Goal: Task Accomplishment & Management: Use online tool/utility

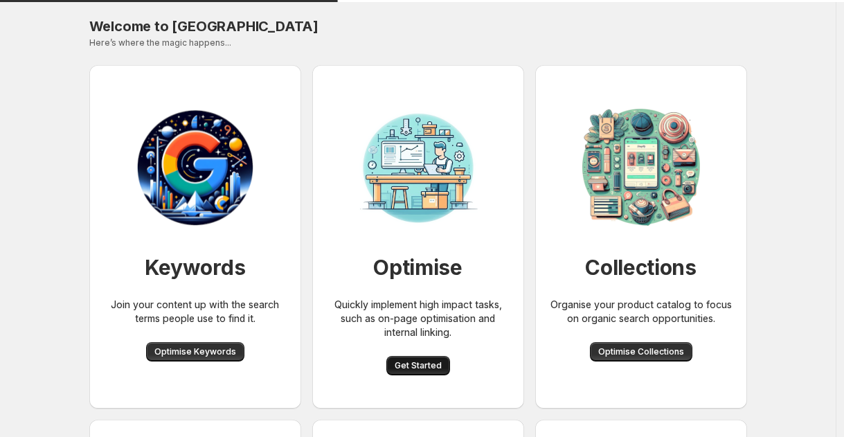
click at [420, 369] on span "Get Started" at bounding box center [418, 365] width 47 height 11
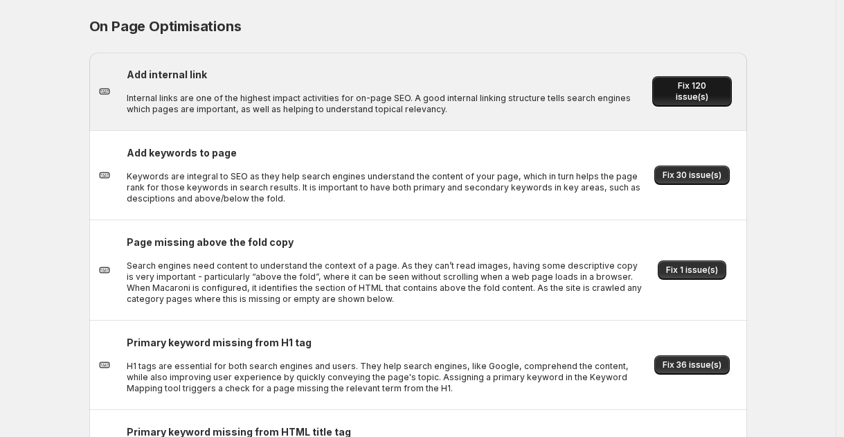
click at [666, 94] on span "Fix 120 issue(s)" at bounding box center [692, 91] width 63 height 22
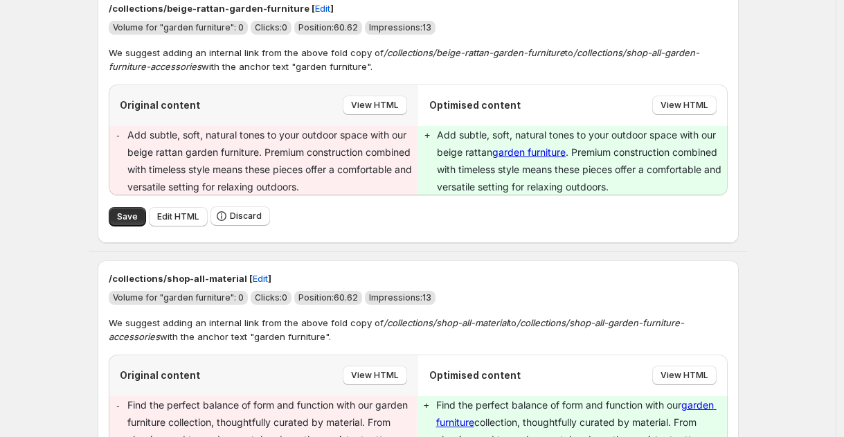
scroll to position [112, 0]
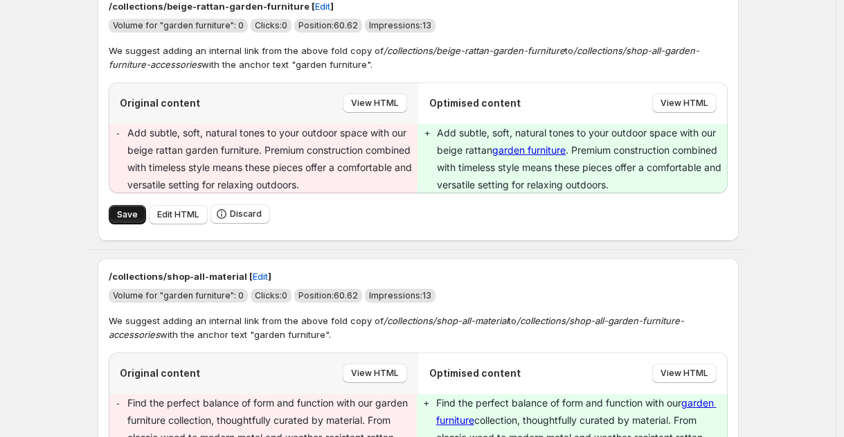
click at [113, 209] on button "Save" at bounding box center [127, 214] width 37 height 19
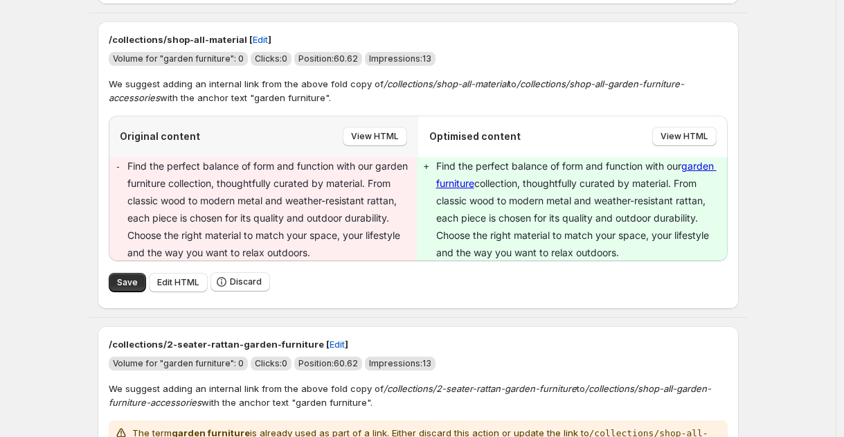
scroll to position [350, 0]
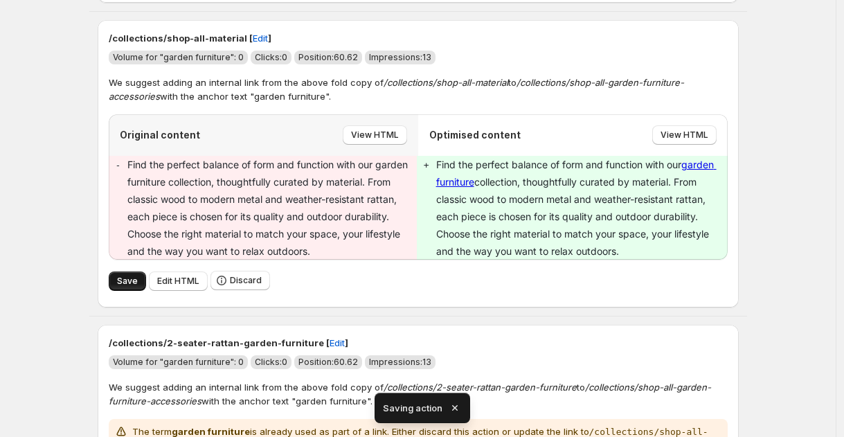
click at [125, 276] on span "Save" at bounding box center [127, 281] width 21 height 11
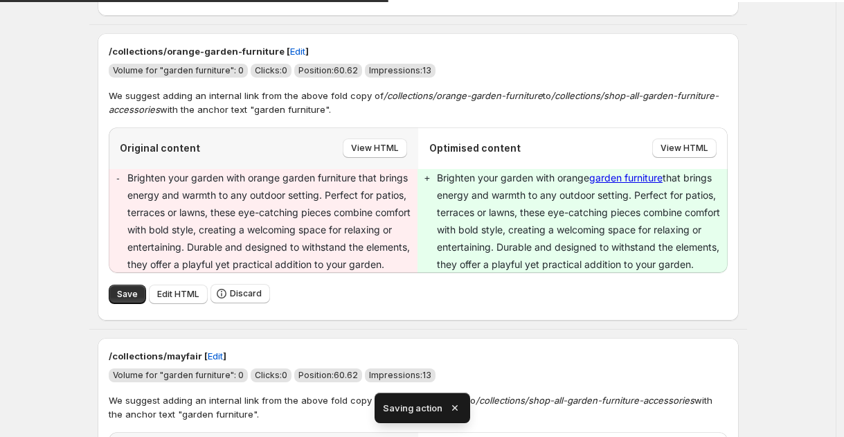
scroll to position [1665, 0]
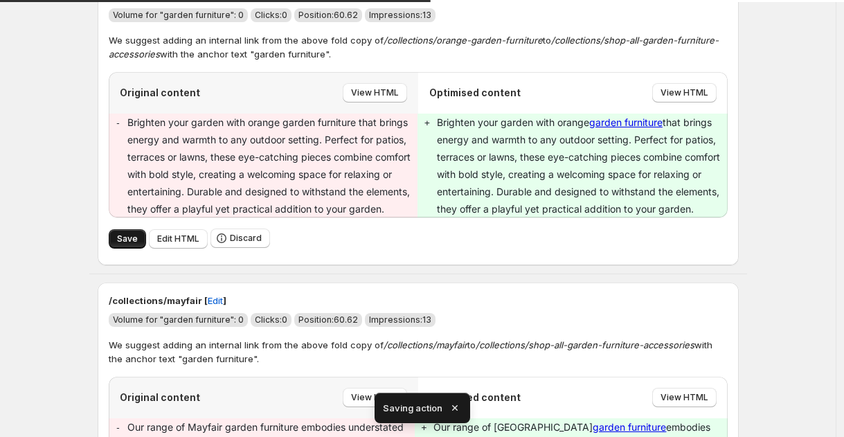
click at [118, 239] on button "Save" at bounding box center [127, 238] width 37 height 19
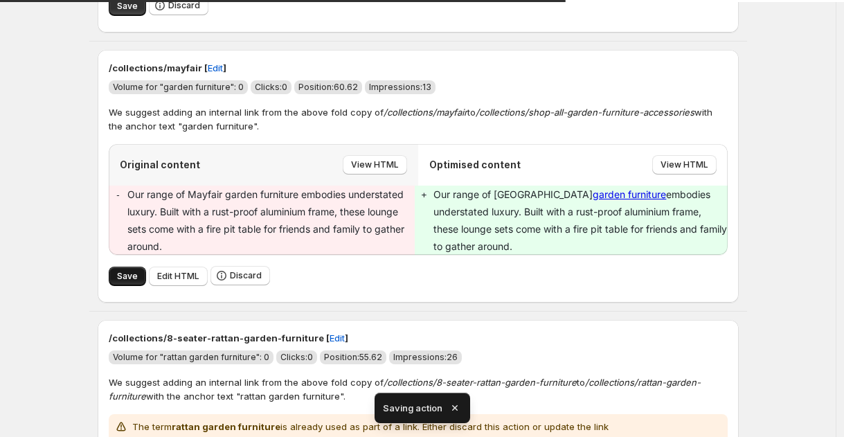
click at [118, 274] on button "Save" at bounding box center [127, 276] width 37 height 19
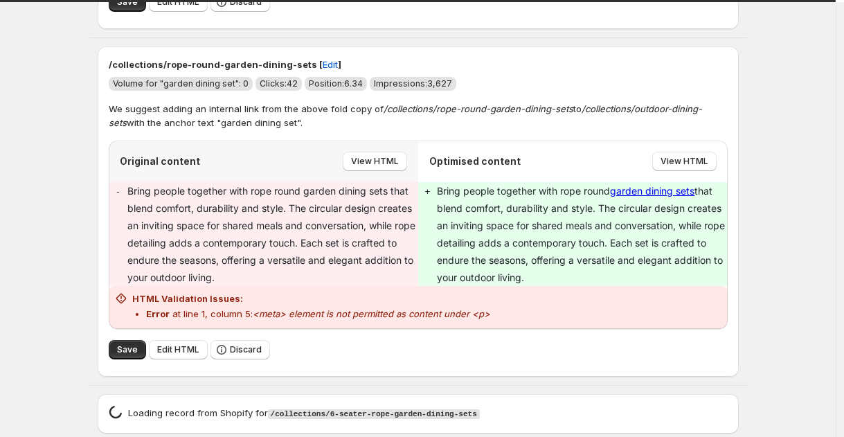
scroll to position [7924, 0]
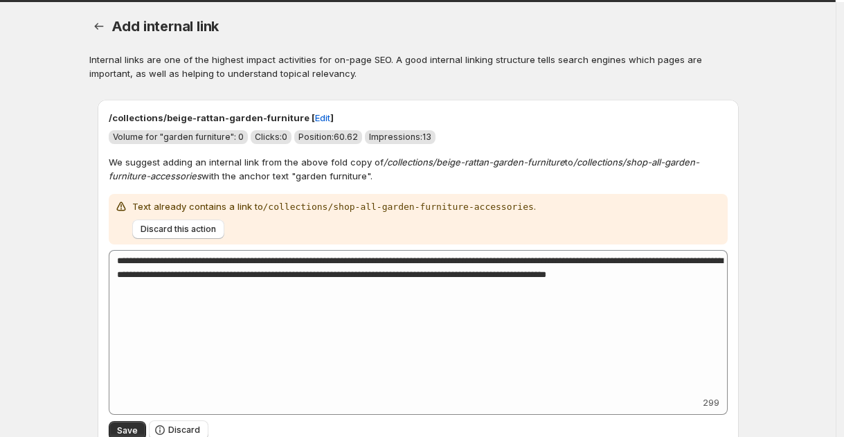
scroll to position [107, 0]
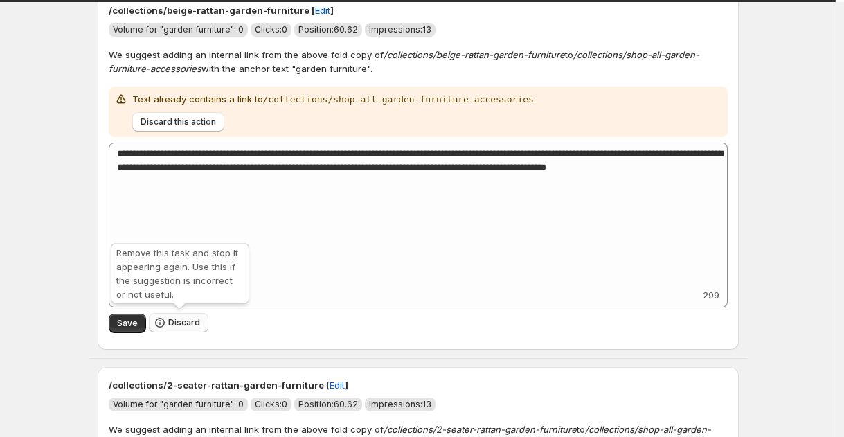
click at [193, 328] on button "Discard" at bounding box center [179, 322] width 60 height 19
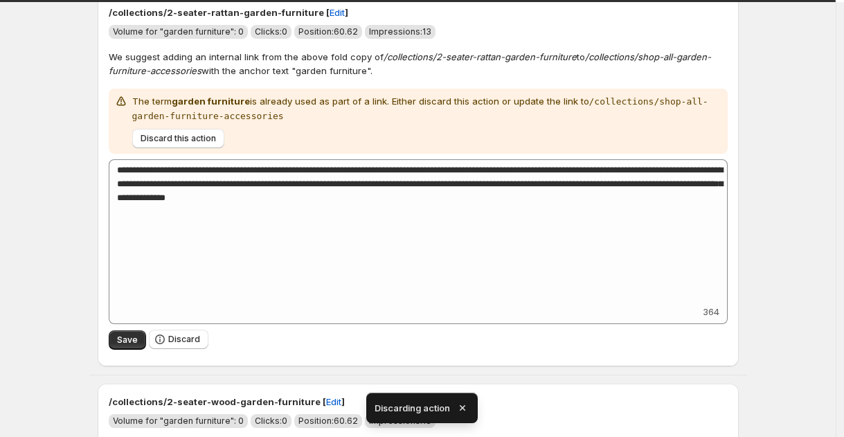
scroll to position [268, 0]
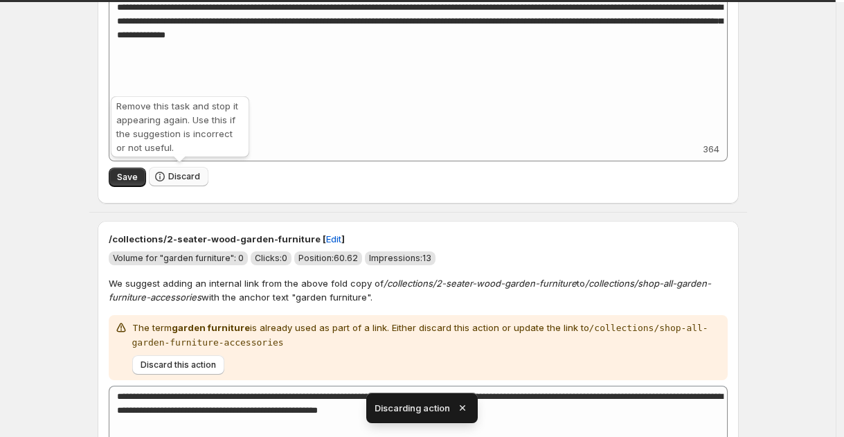
click at [193, 177] on span "Discard" at bounding box center [184, 176] width 32 height 11
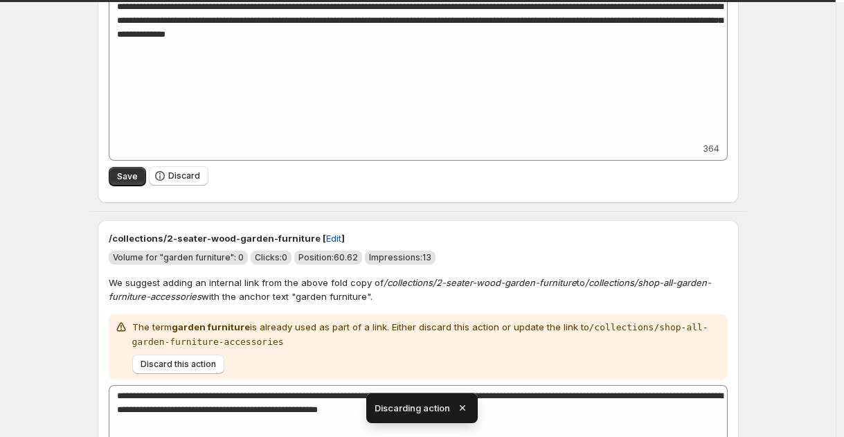
scroll to position [247, 0]
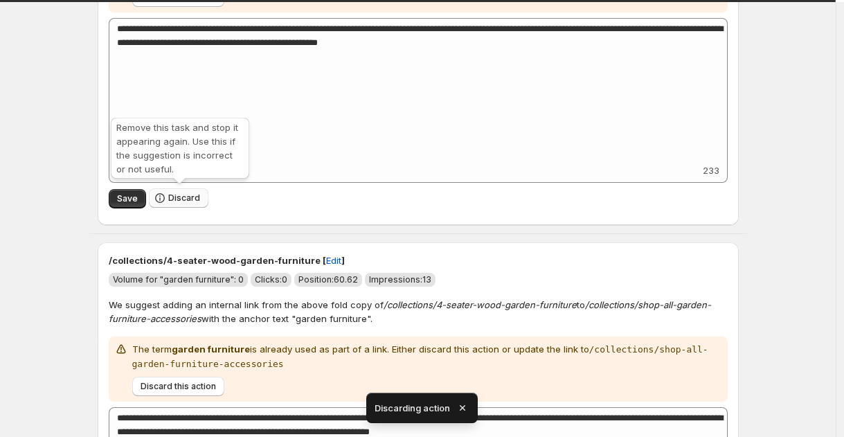
click at [187, 195] on span "Discard" at bounding box center [184, 198] width 32 height 11
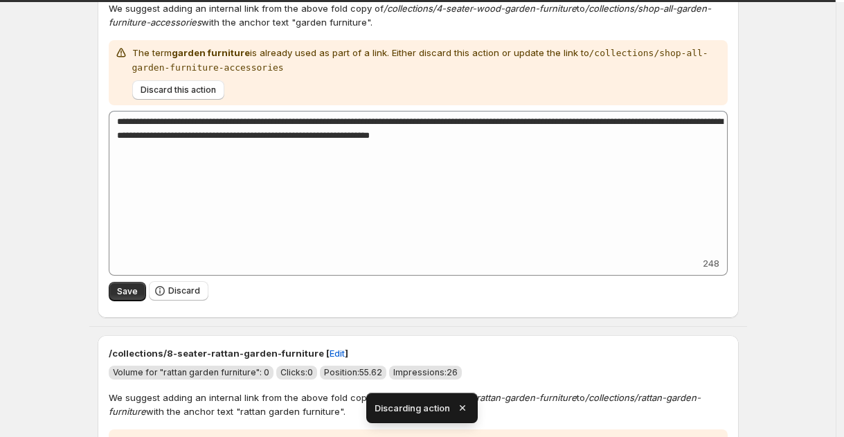
scroll to position [276, 0]
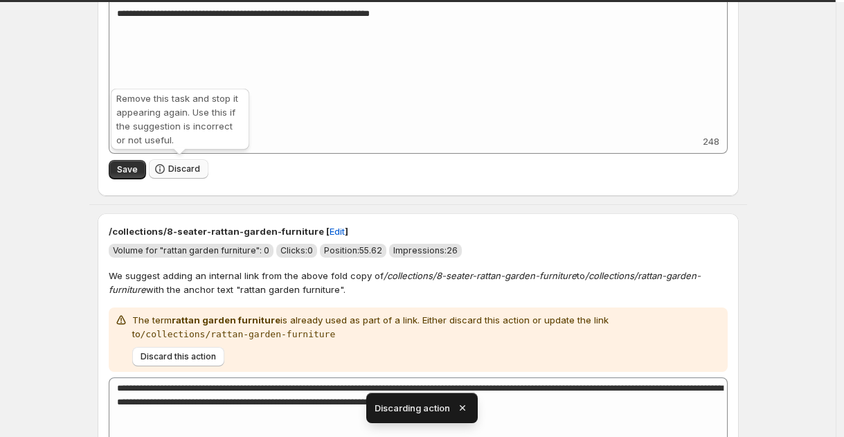
click at [179, 170] on span "Discard" at bounding box center [184, 168] width 32 height 11
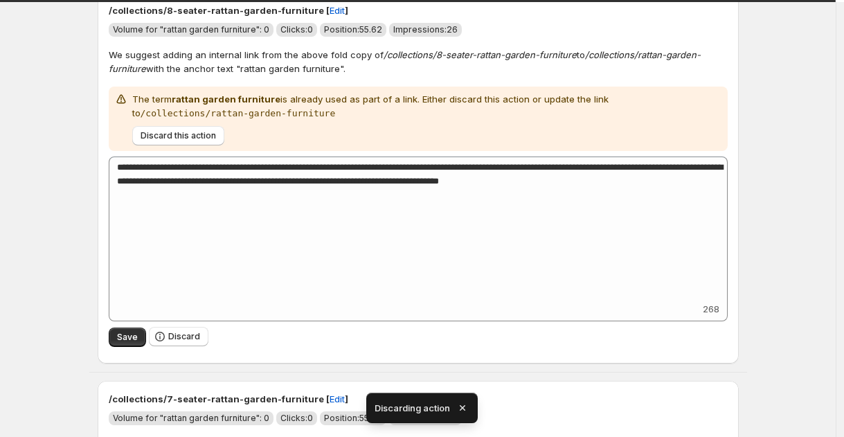
scroll to position [188, 0]
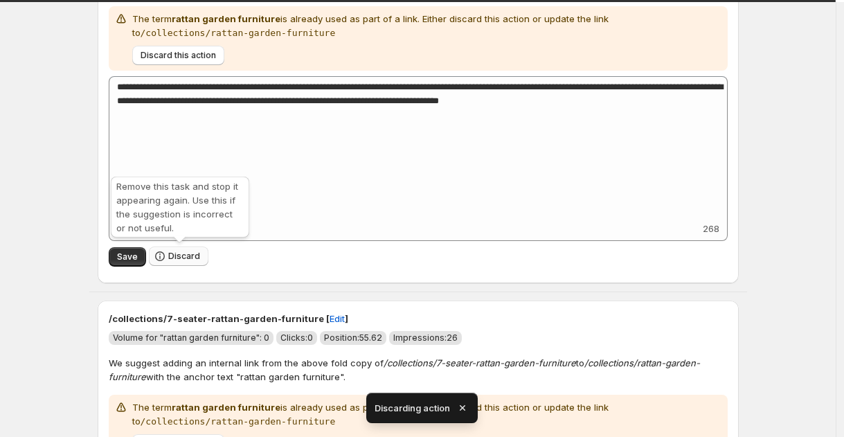
click at [186, 254] on span "Discard" at bounding box center [184, 256] width 32 height 11
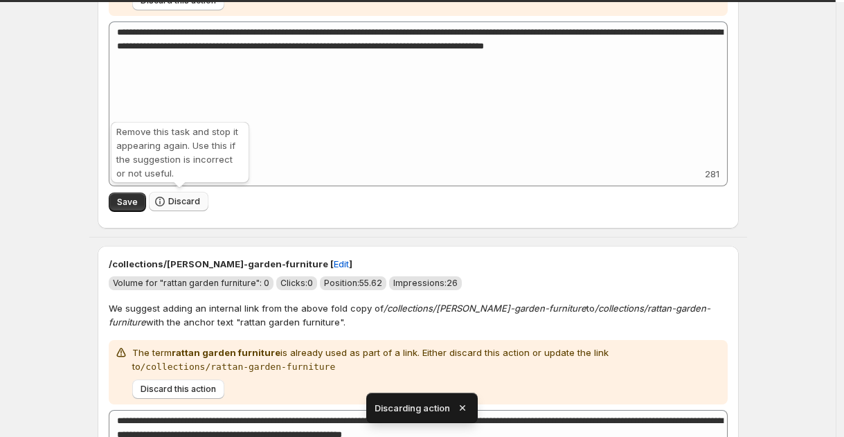
click at [183, 200] on span "Discard" at bounding box center [184, 201] width 32 height 11
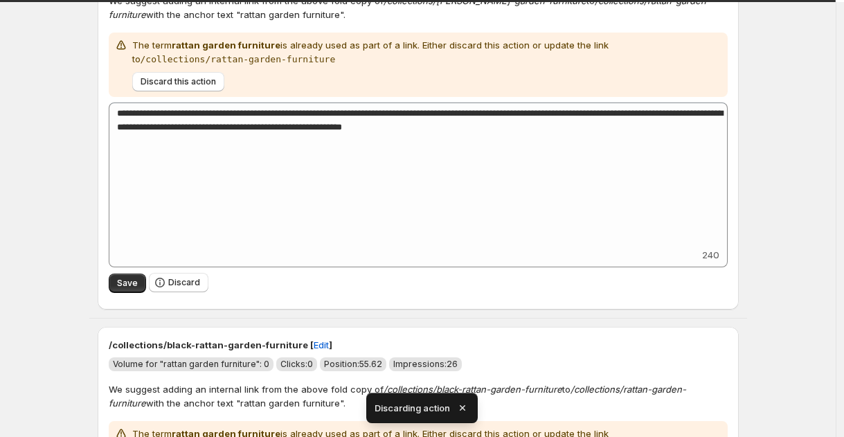
scroll to position [283, 0]
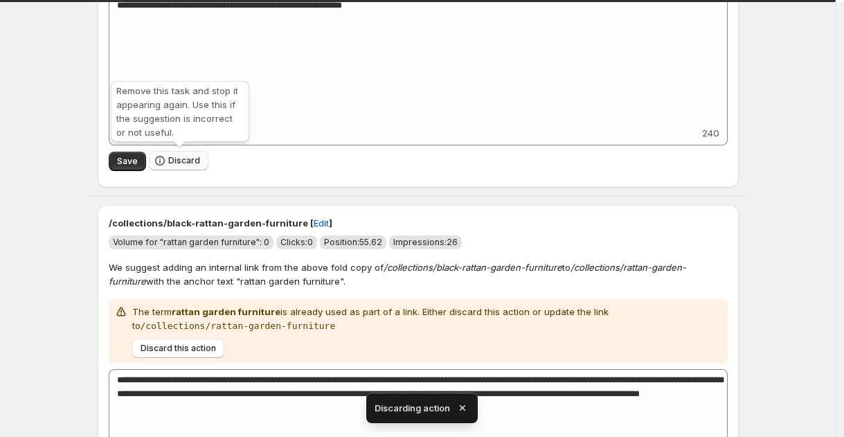
click at [182, 161] on span "Discard" at bounding box center [184, 160] width 32 height 11
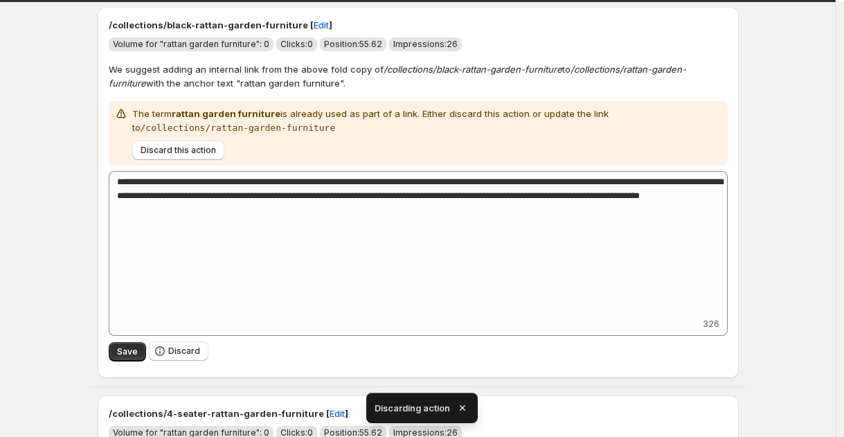
scroll to position [193, 0]
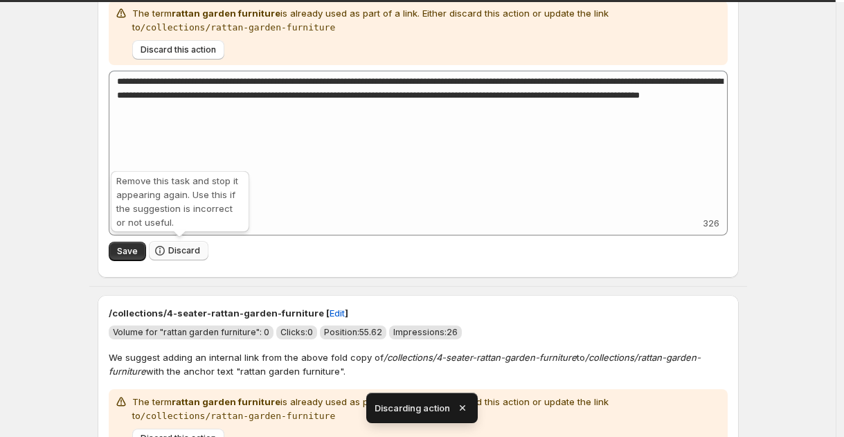
click at [196, 256] on button "Discard" at bounding box center [179, 250] width 60 height 19
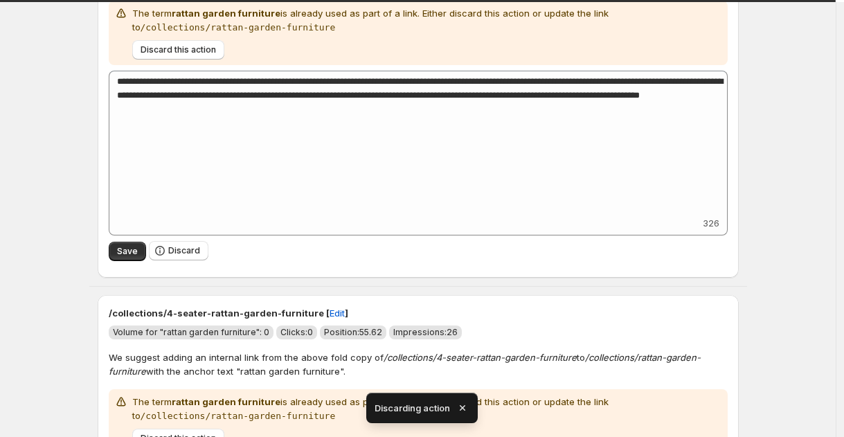
scroll to position [87, 0]
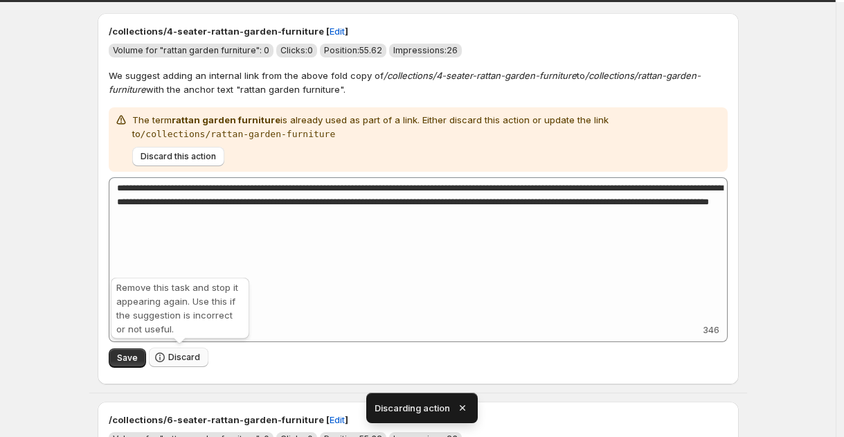
click at [182, 356] on span "Discard" at bounding box center [184, 357] width 32 height 11
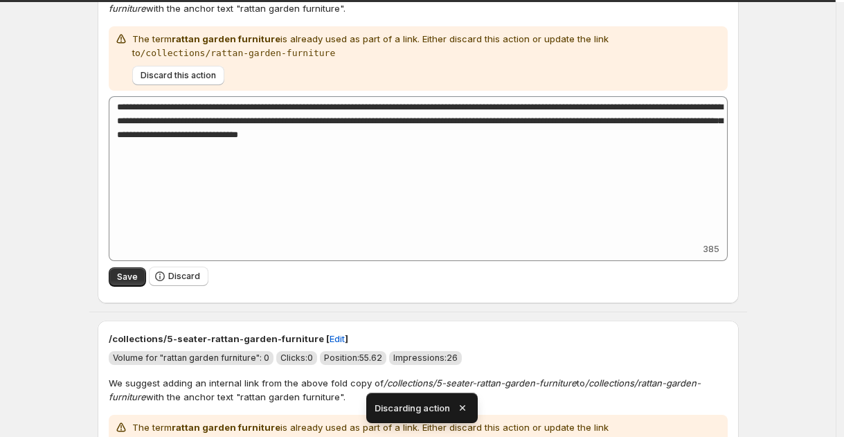
scroll to position [254, 0]
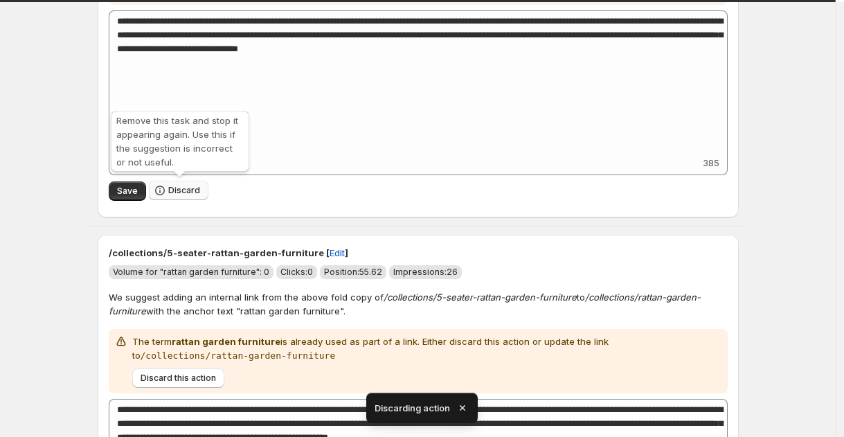
click at [166, 187] on icon "button" at bounding box center [160, 191] width 14 height 14
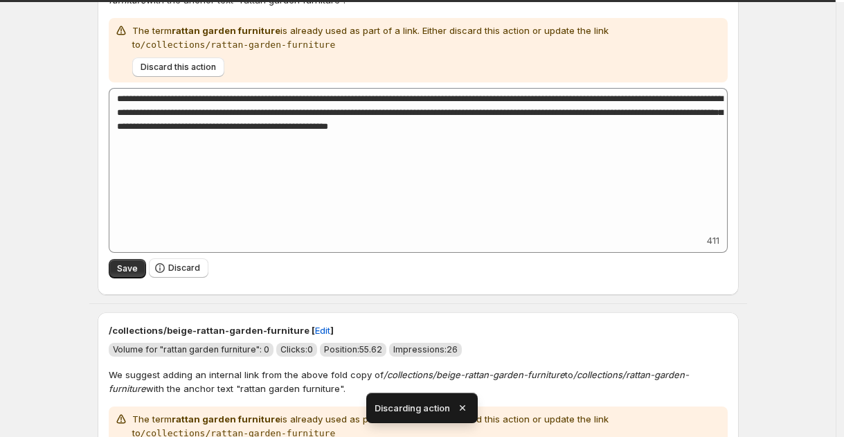
scroll to position [283, 0]
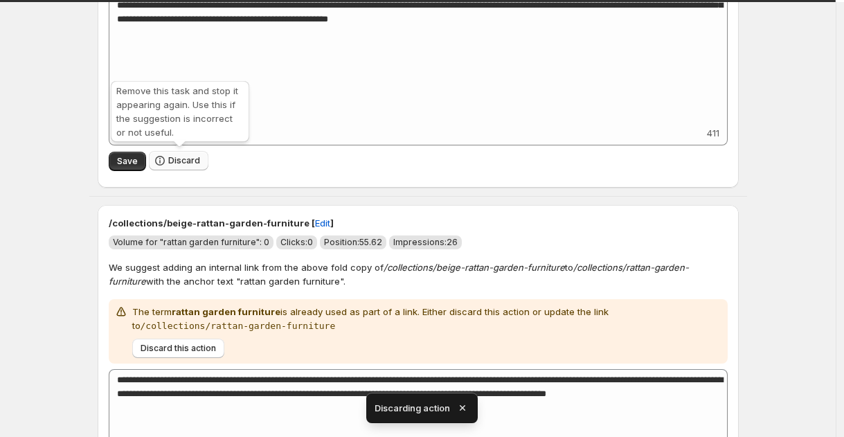
click at [179, 167] on button "Discard" at bounding box center [179, 160] width 60 height 19
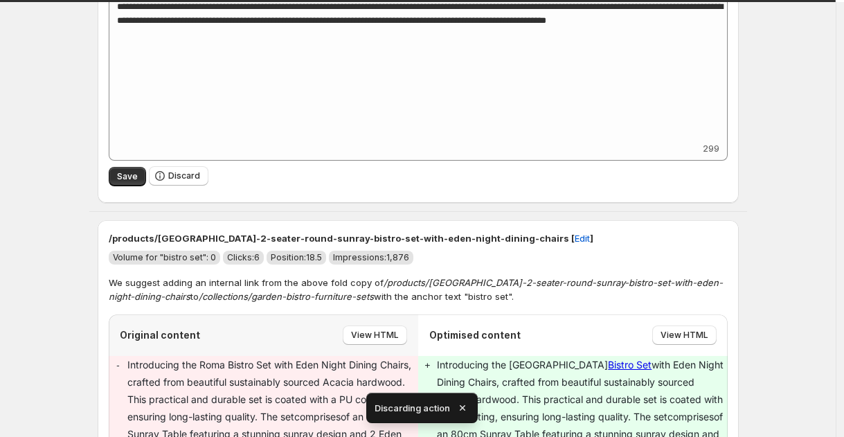
scroll to position [293, 0]
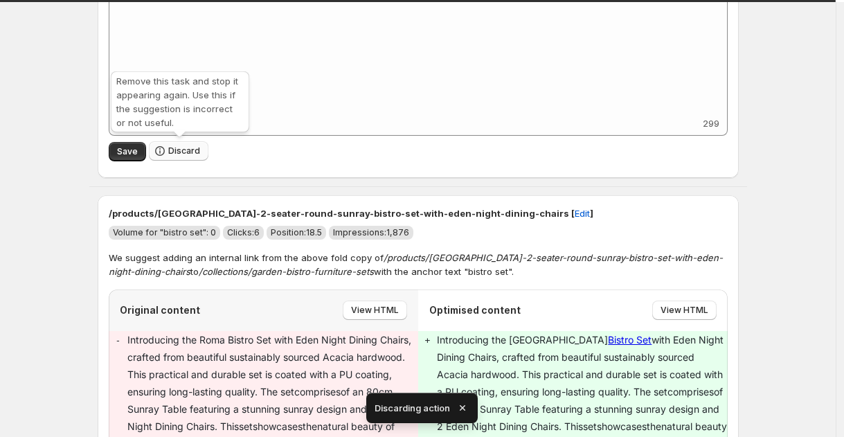
click at [185, 150] on span "Discard" at bounding box center [184, 150] width 32 height 11
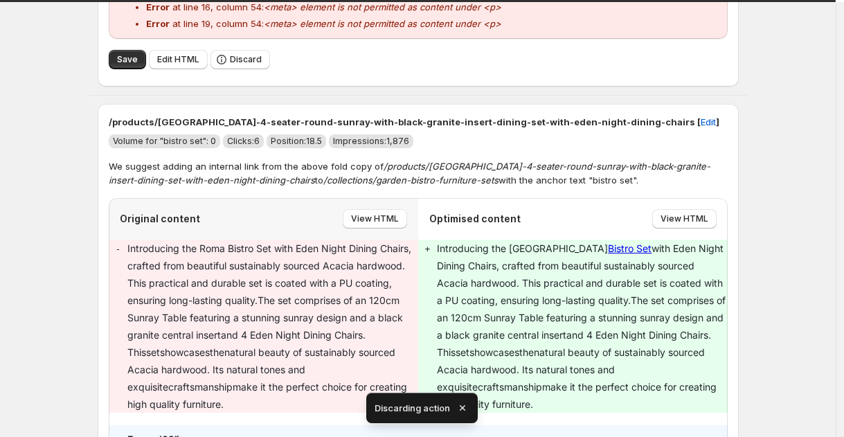
scroll to position [346, 0]
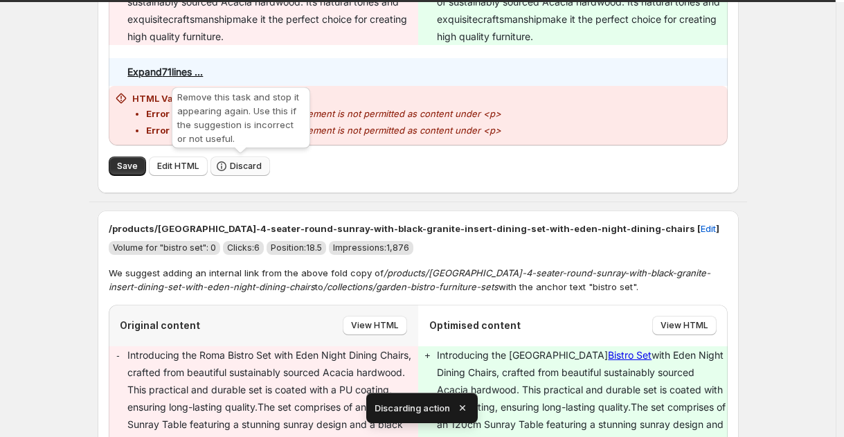
click at [239, 170] on span "Discard" at bounding box center [246, 166] width 32 height 11
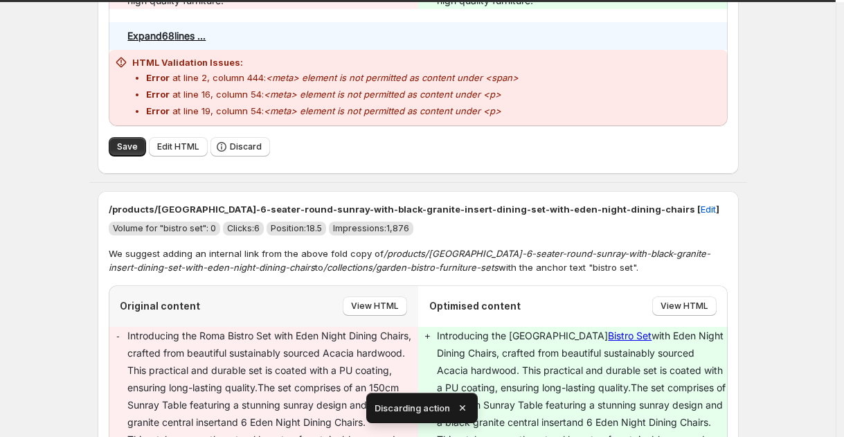
scroll to position [421, 0]
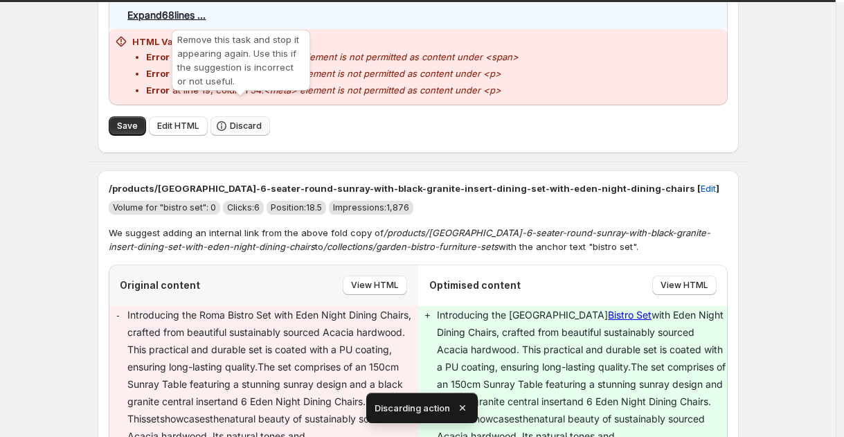
click at [243, 121] on span "Discard" at bounding box center [246, 126] width 32 height 11
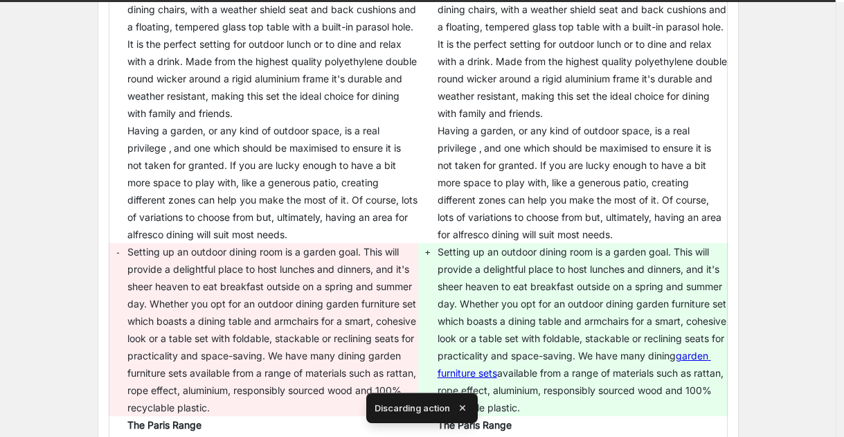
scroll to position [303, 0]
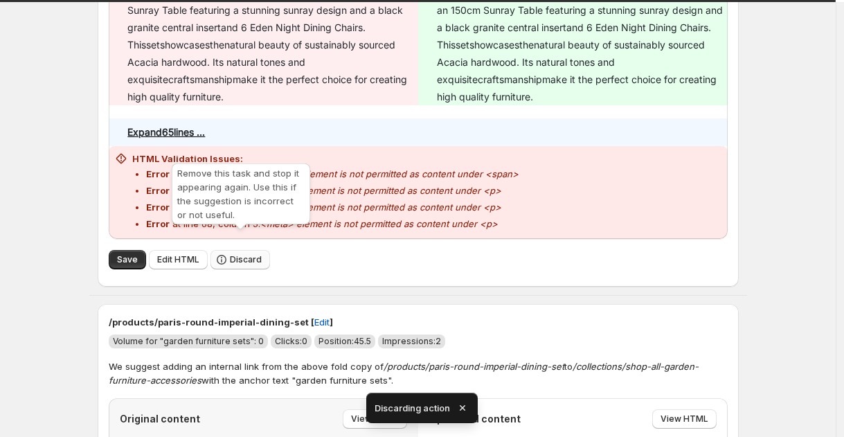
click at [245, 254] on span "Discard" at bounding box center [246, 259] width 32 height 11
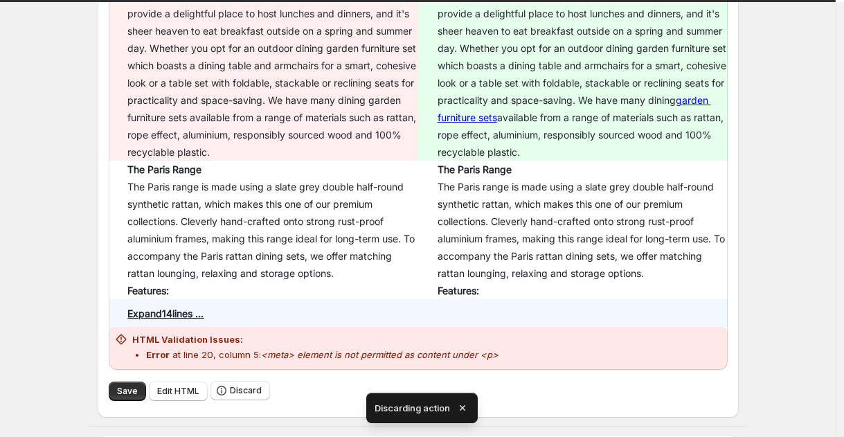
scroll to position [655, 0]
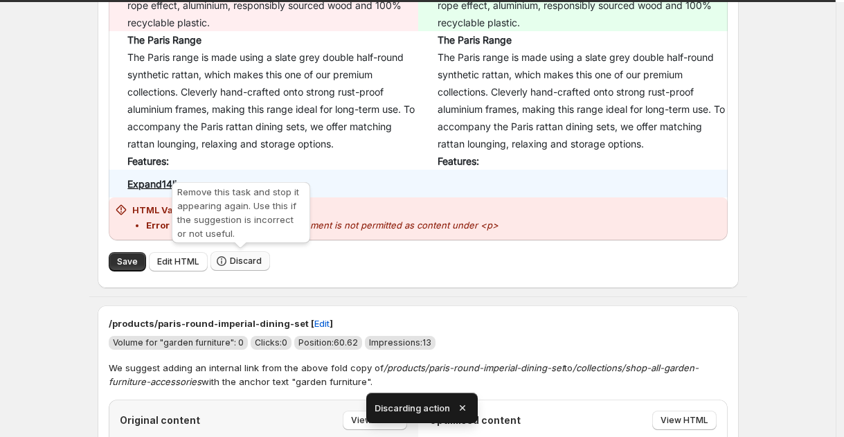
click at [249, 263] on span "Discard" at bounding box center [246, 261] width 32 height 11
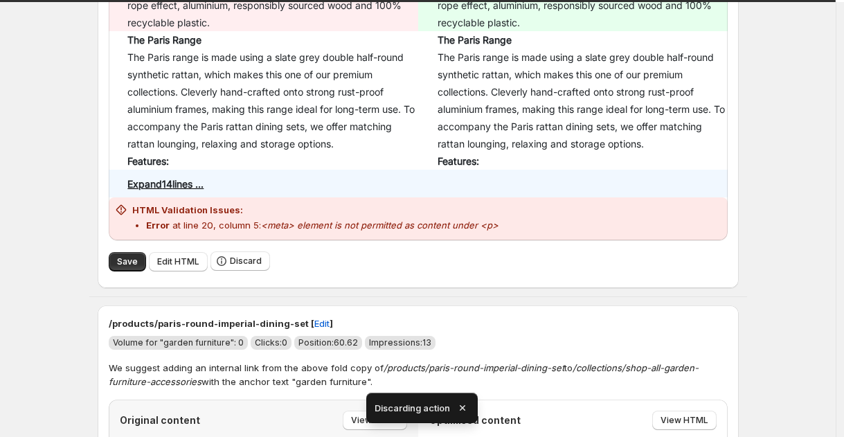
scroll to position [0, 0]
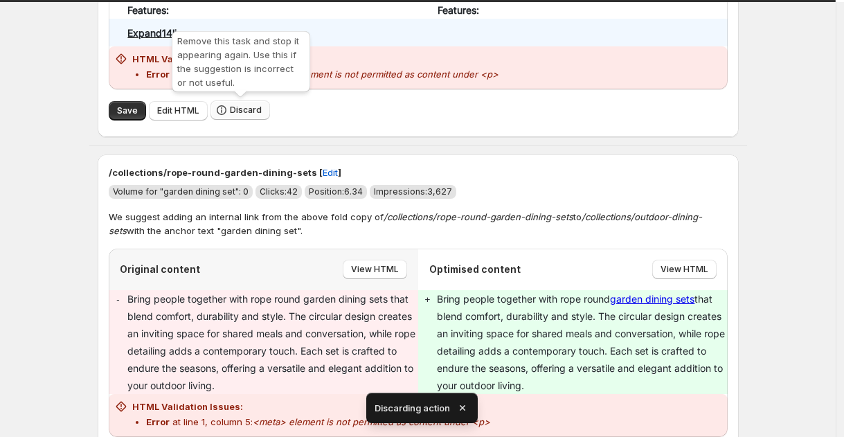
click at [256, 109] on span "Discard" at bounding box center [246, 110] width 32 height 11
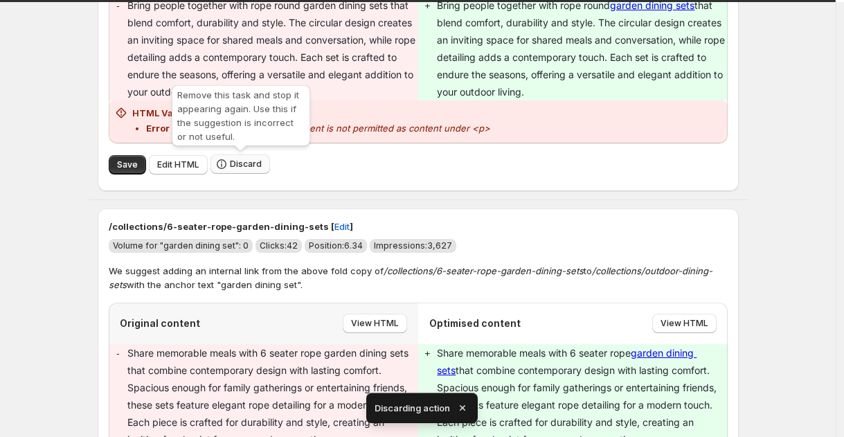
click at [225, 161] on icon "button" at bounding box center [222, 164] width 14 height 14
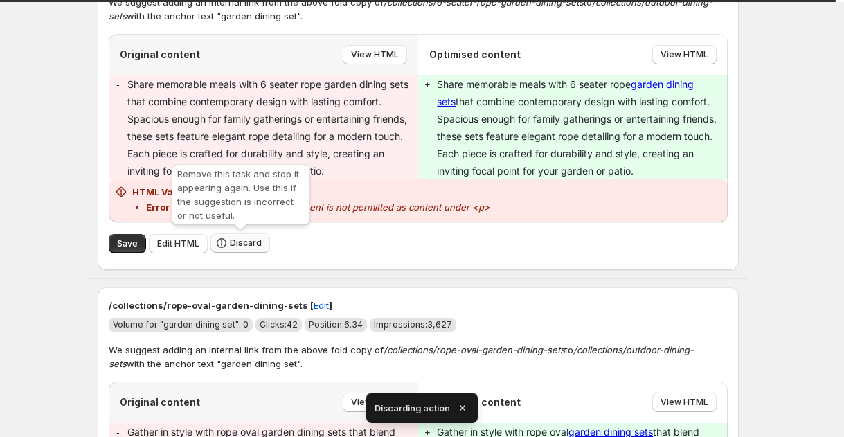
click at [258, 247] on span "Discard" at bounding box center [246, 243] width 32 height 11
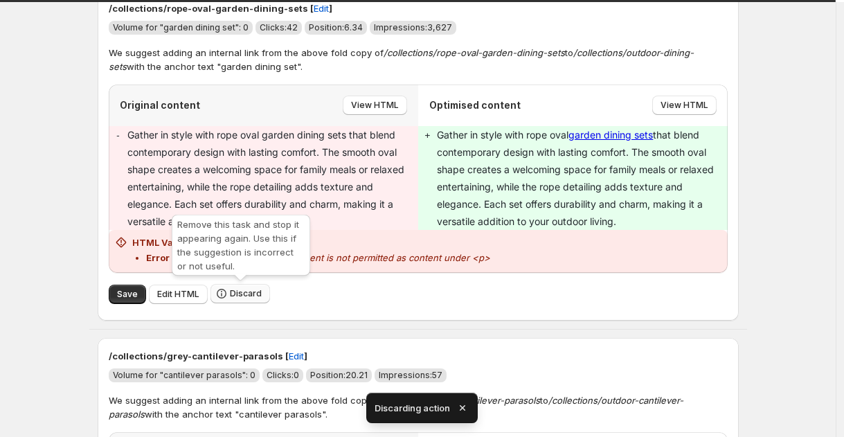
click at [240, 296] on span "Discard" at bounding box center [246, 293] width 32 height 11
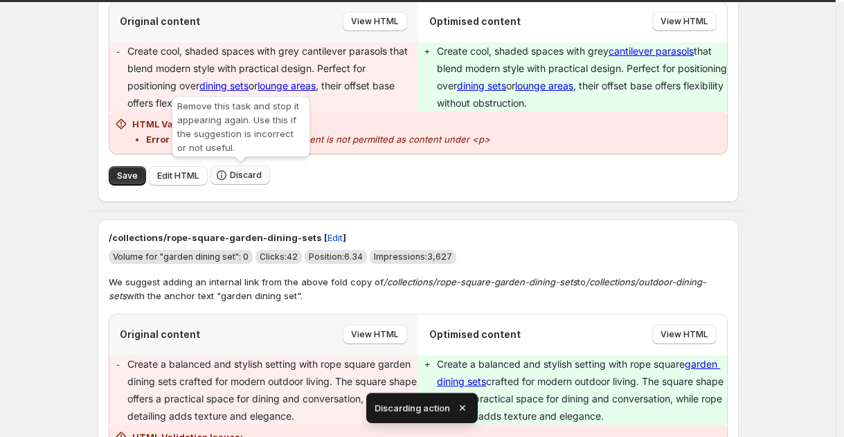
click at [247, 177] on span "Discard" at bounding box center [246, 175] width 32 height 11
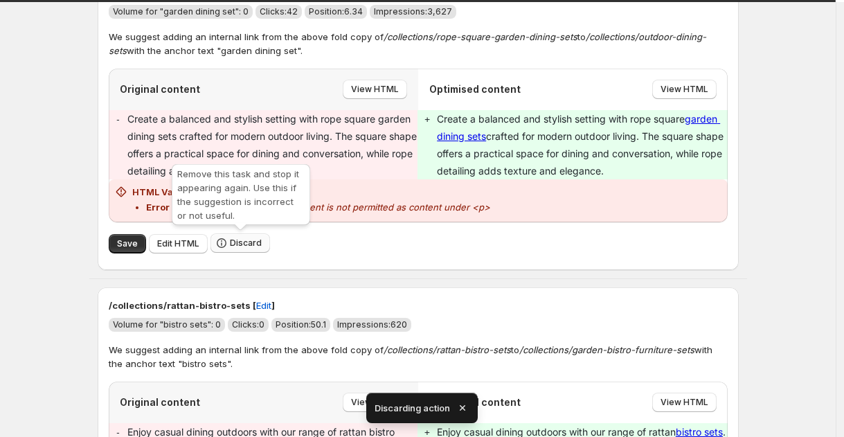
click at [260, 240] on span "Discard" at bounding box center [246, 243] width 32 height 11
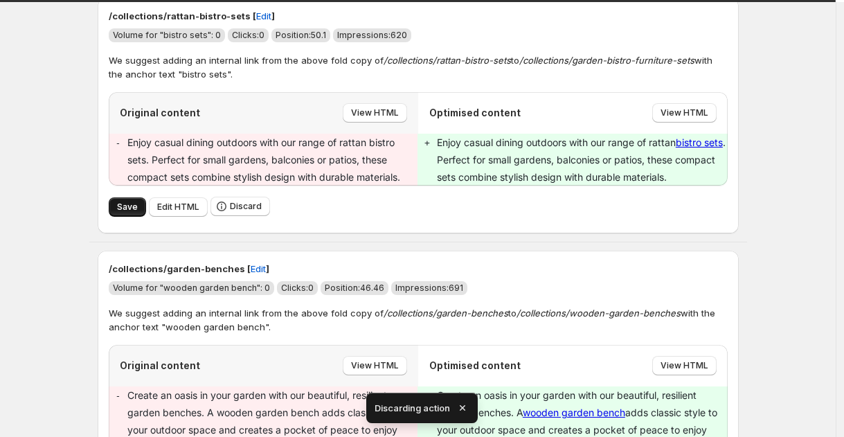
click at [122, 205] on span "Save" at bounding box center [127, 207] width 21 height 11
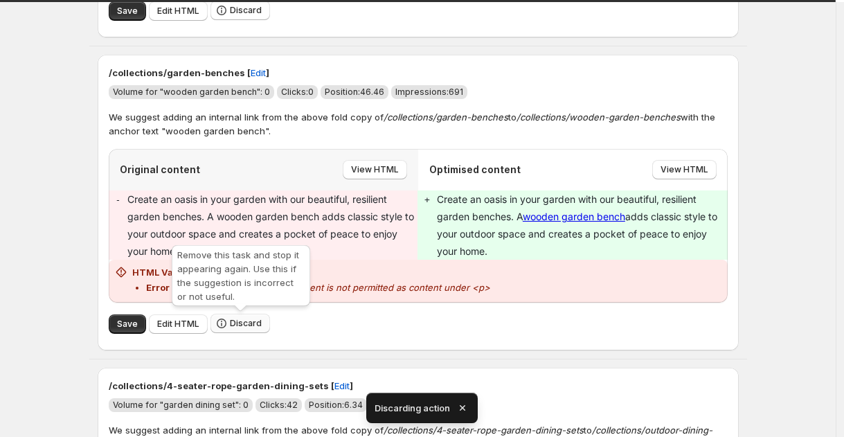
click at [225, 330] on icon "button" at bounding box center [222, 324] width 14 height 14
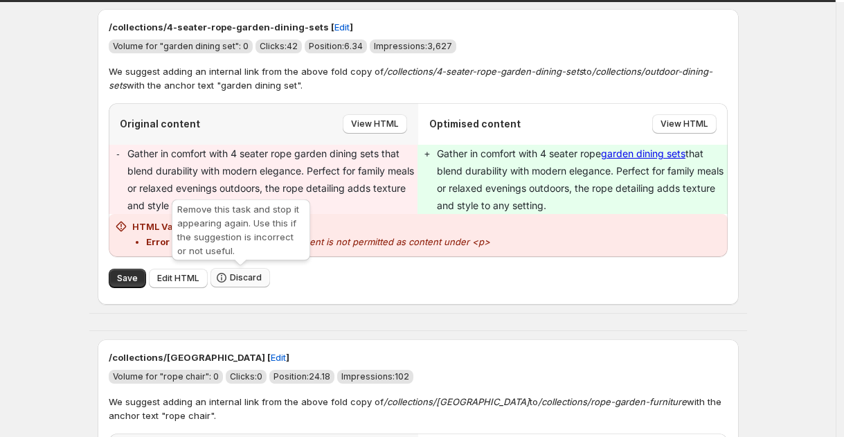
click at [236, 281] on span "Discard" at bounding box center [246, 277] width 32 height 11
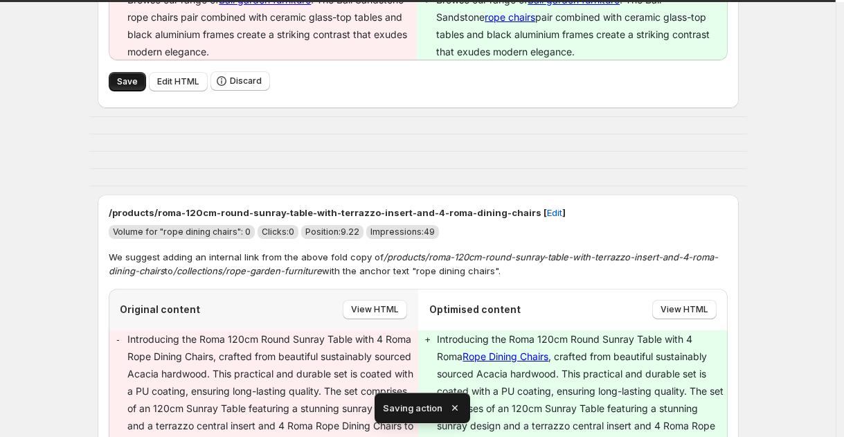
click at [133, 87] on span "Save" at bounding box center [127, 81] width 21 height 11
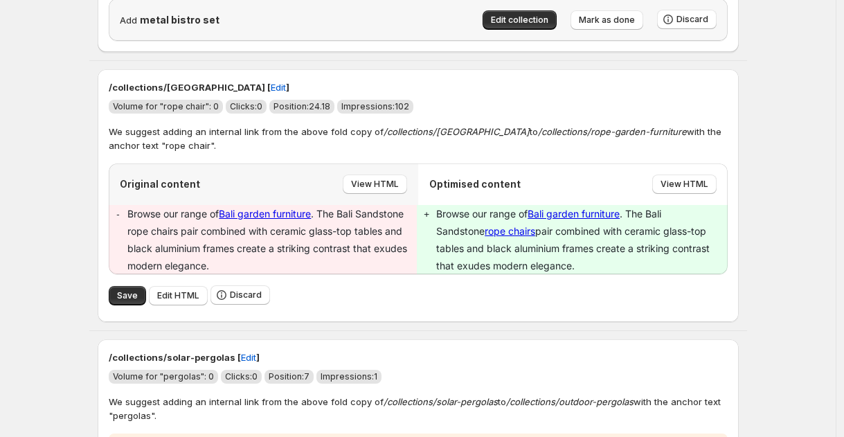
scroll to position [410, 0]
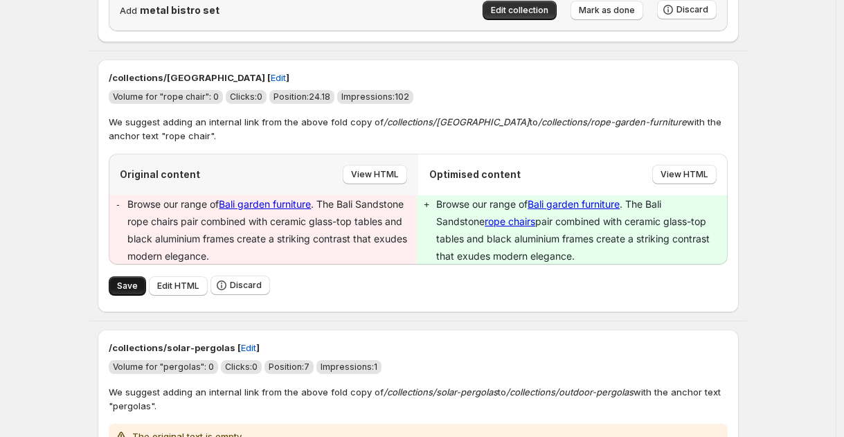
click at [132, 281] on span "Save" at bounding box center [127, 286] width 21 height 11
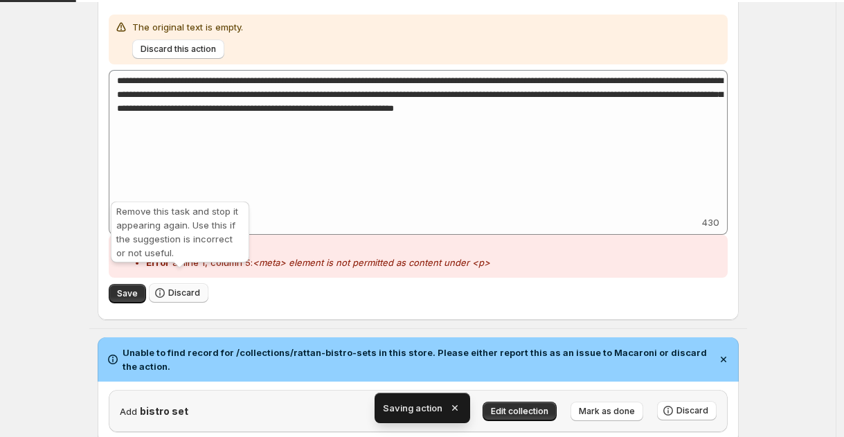
click at [175, 287] on span "Discard" at bounding box center [184, 292] width 32 height 11
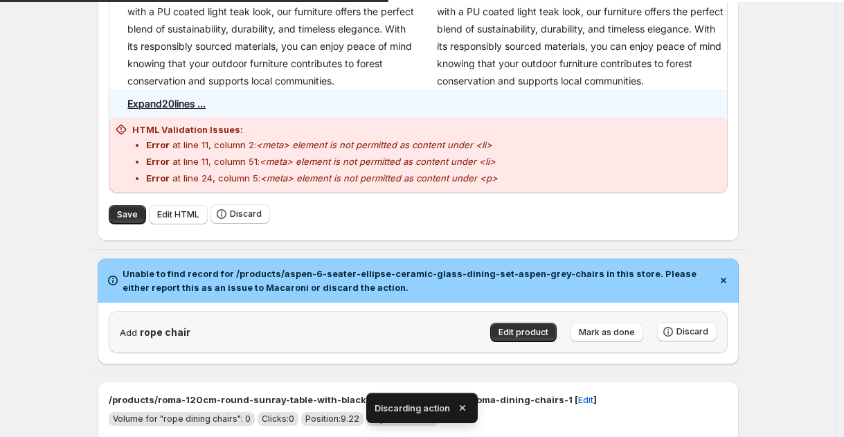
scroll to position [1317, 0]
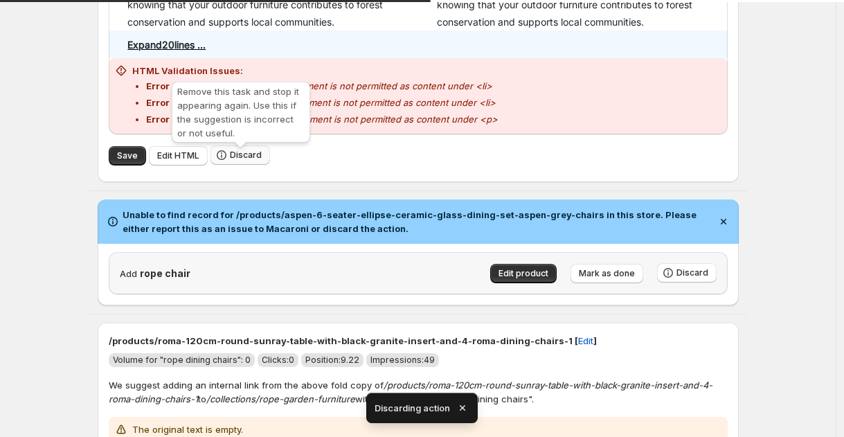
click at [229, 157] on icon "button" at bounding box center [222, 155] width 14 height 14
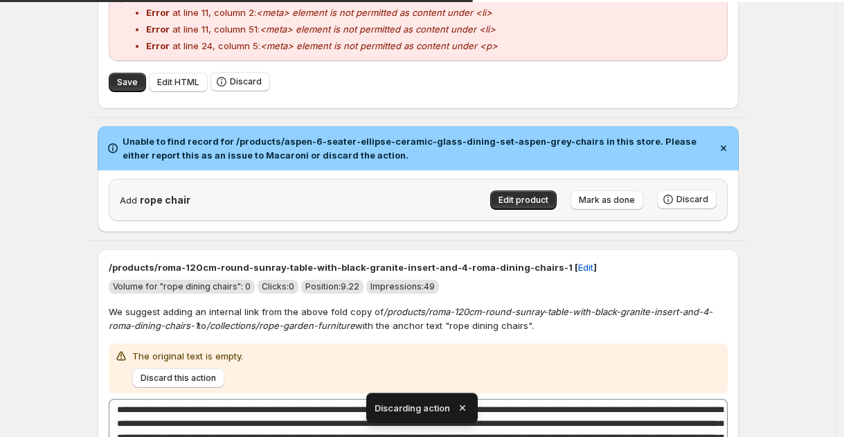
scroll to position [862, 0]
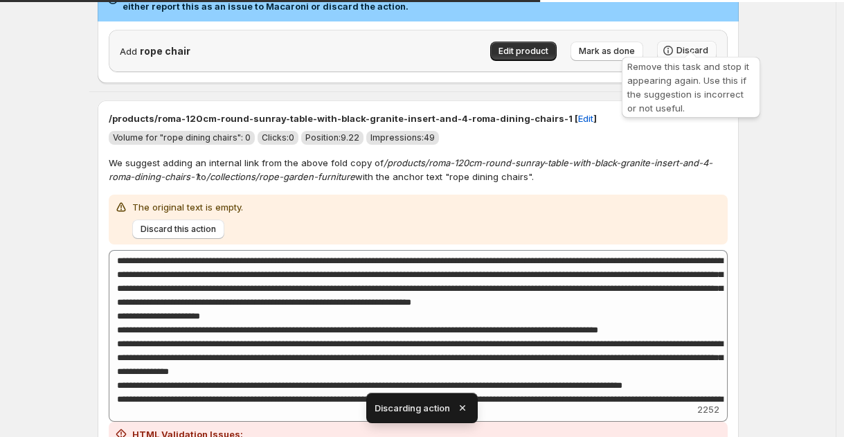
click at [684, 41] on button "Discard" at bounding box center [687, 50] width 60 height 19
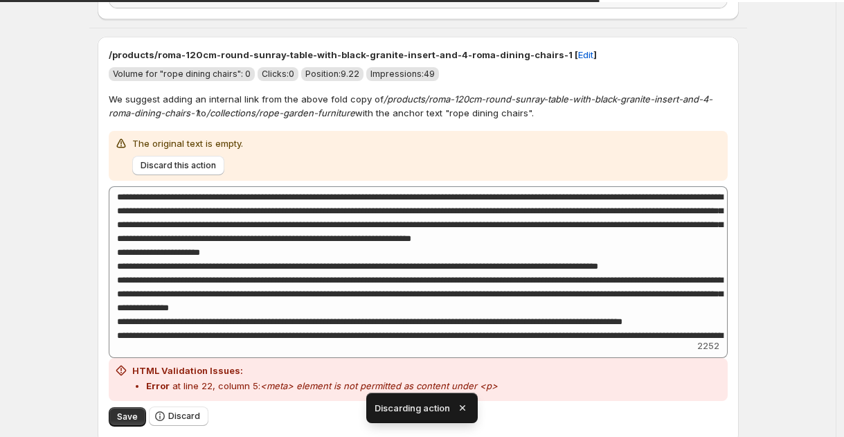
scroll to position [983, 0]
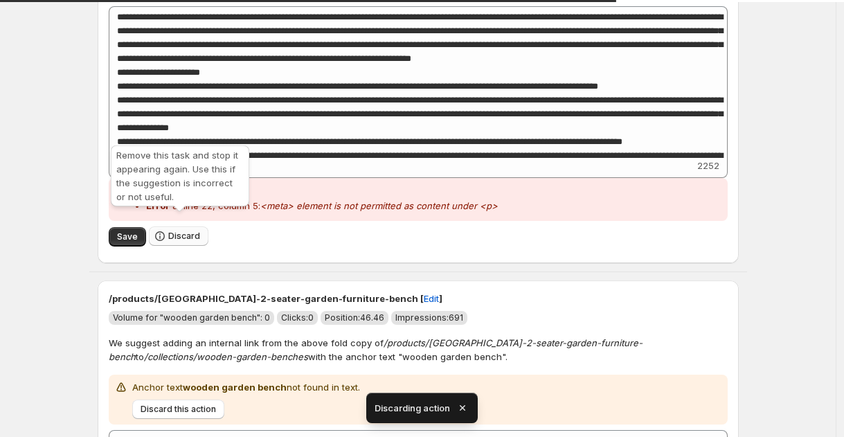
click at [158, 229] on icon "button" at bounding box center [160, 236] width 14 height 14
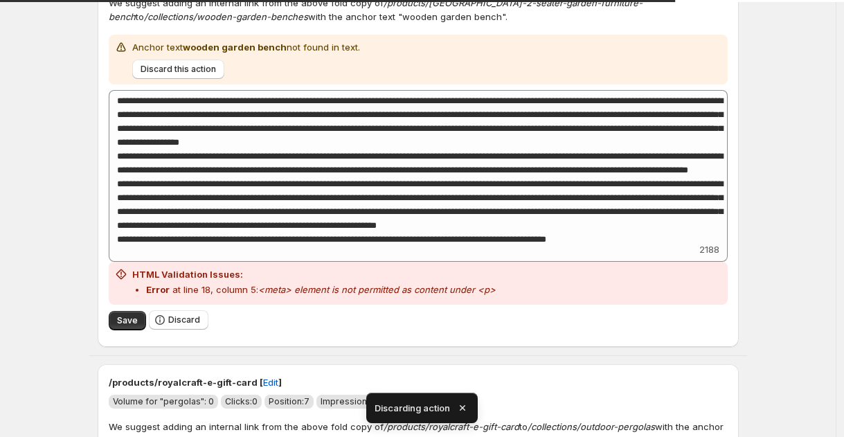
scroll to position [900, 0]
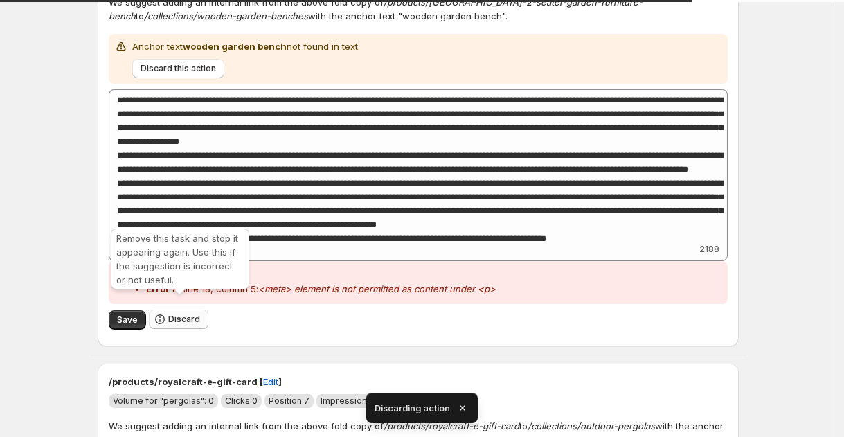
click at [186, 314] on span "Discard" at bounding box center [184, 319] width 32 height 11
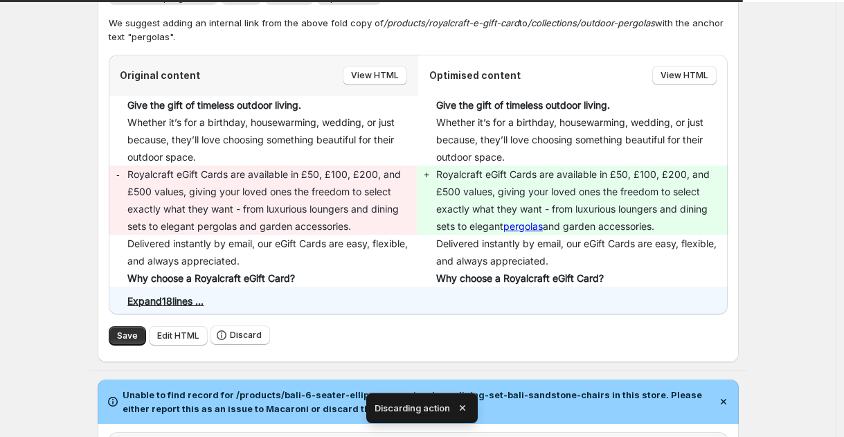
scroll to position [984, 0]
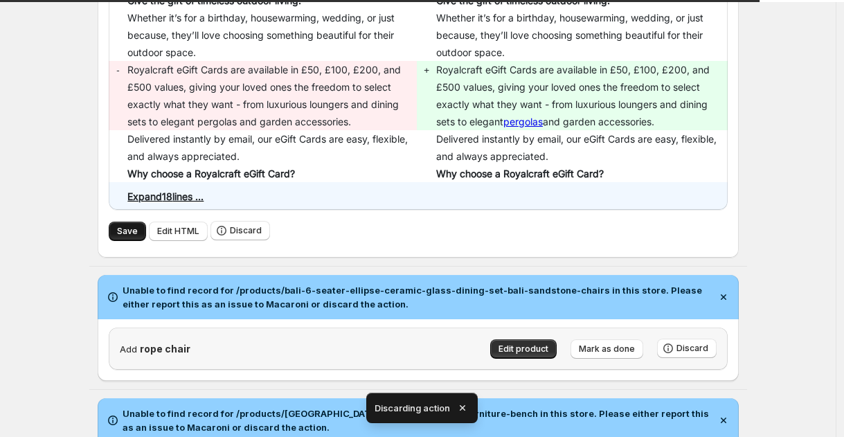
click at [126, 222] on button "Save" at bounding box center [127, 231] width 37 height 19
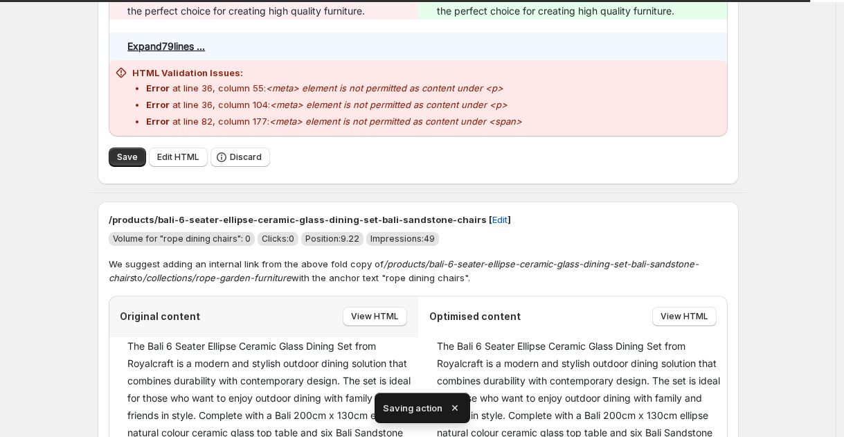
scroll to position [1382, 0]
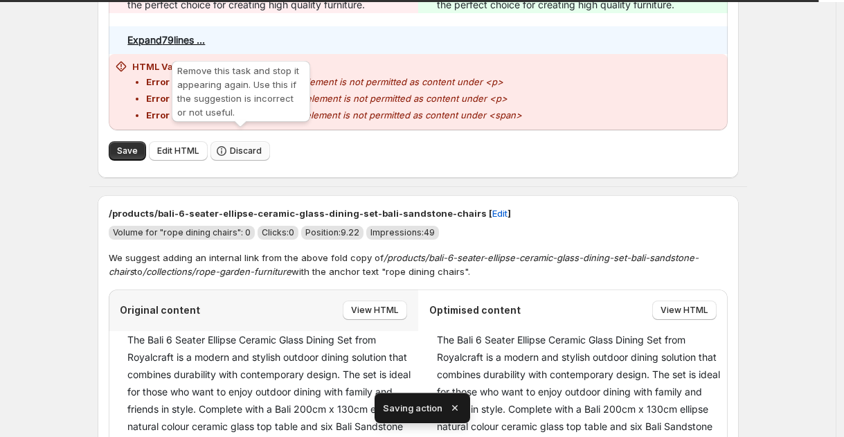
click at [251, 145] on span "Discard" at bounding box center [246, 150] width 32 height 11
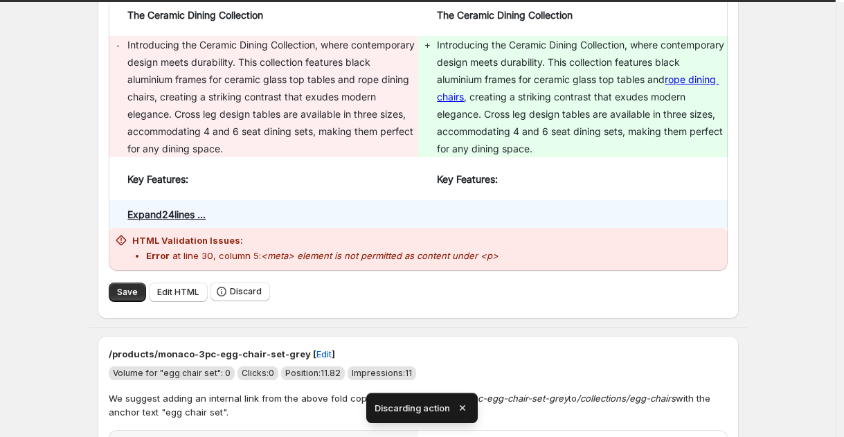
scroll to position [1406, 0]
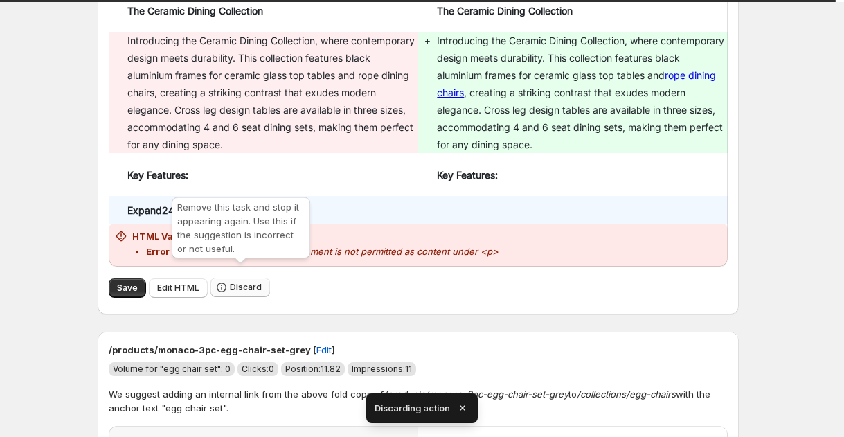
click at [237, 282] on span "Discard" at bounding box center [246, 287] width 32 height 11
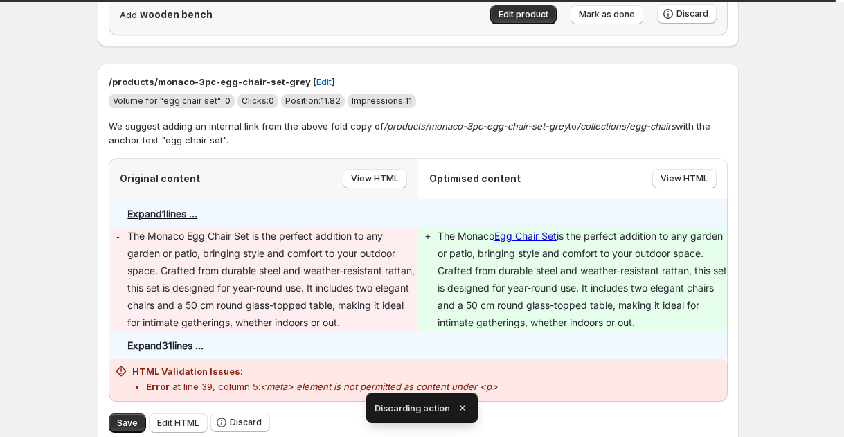
scroll to position [1131, 0]
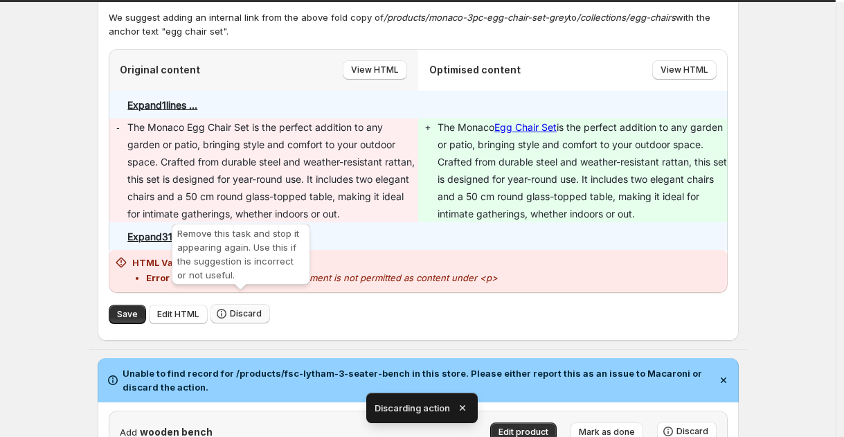
click at [245, 308] on span "Discard" at bounding box center [246, 313] width 32 height 11
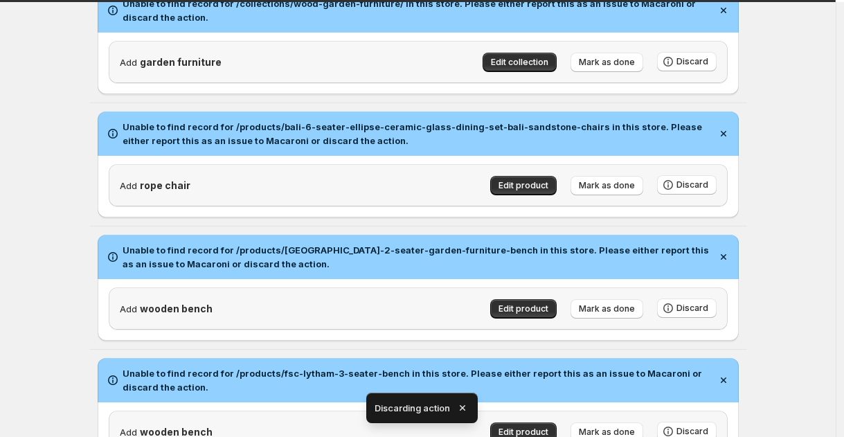
scroll to position [996, 0]
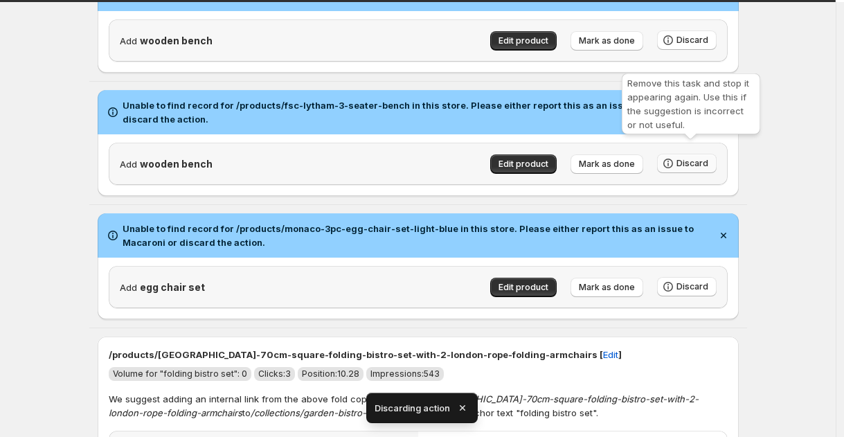
click at [709, 158] on span "Discard" at bounding box center [693, 163] width 32 height 11
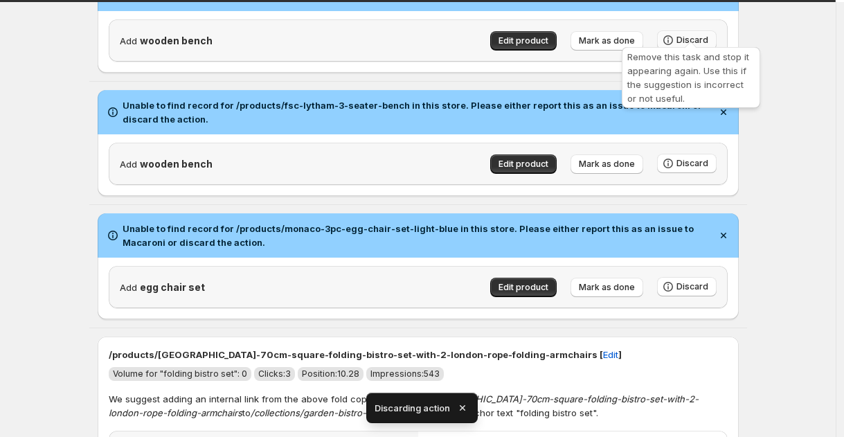
click at [687, 35] on span "Discard" at bounding box center [693, 40] width 32 height 11
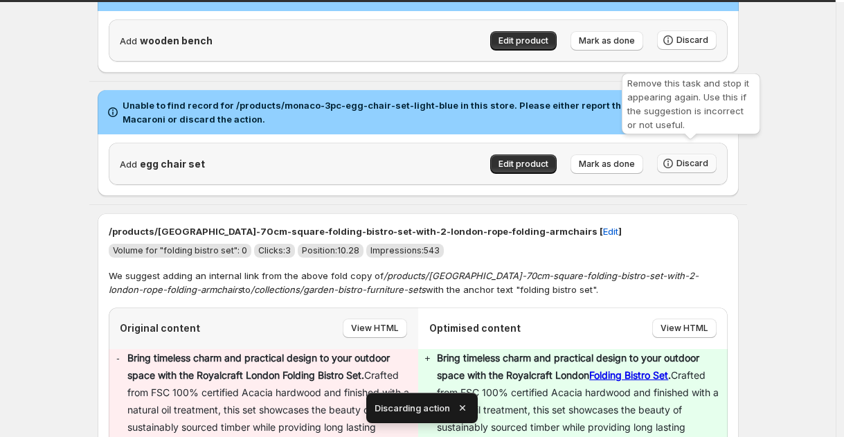
click at [687, 158] on button "Discard" at bounding box center [687, 163] width 60 height 19
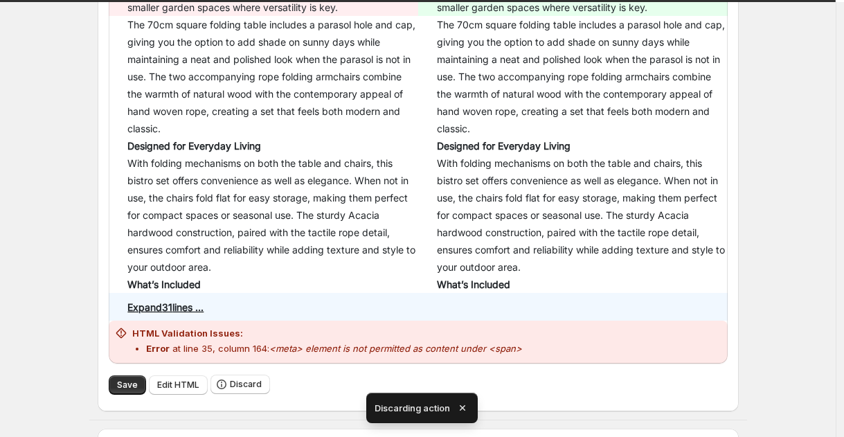
scroll to position [1352, 0]
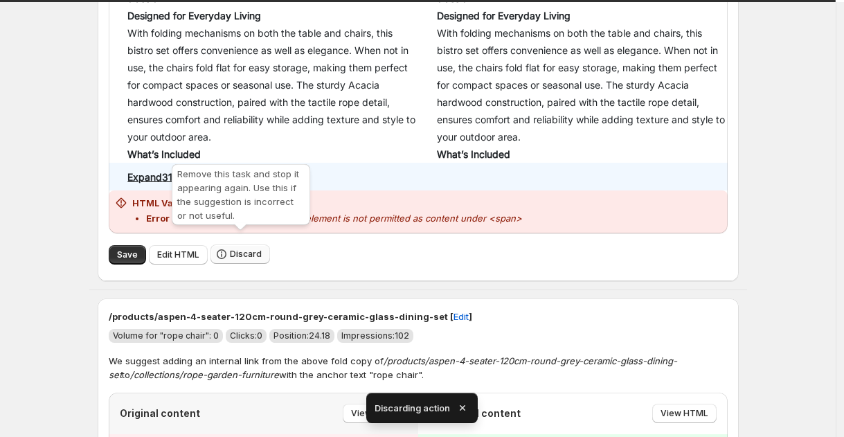
click at [236, 249] on span "Discard" at bounding box center [246, 254] width 32 height 11
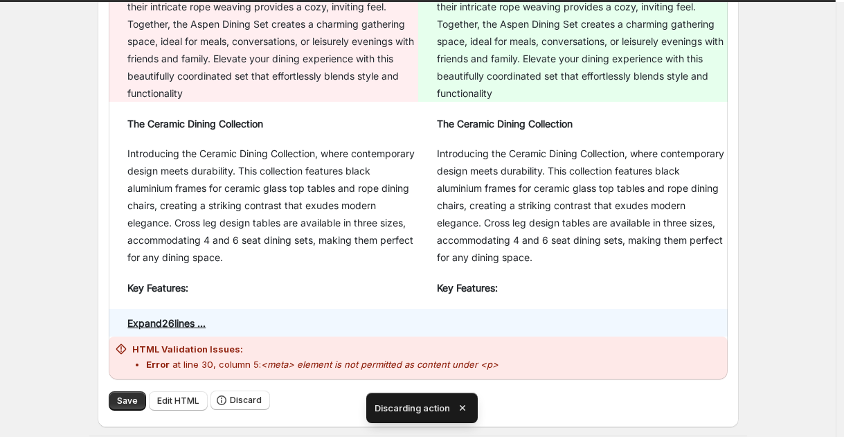
scroll to position [1304, 0]
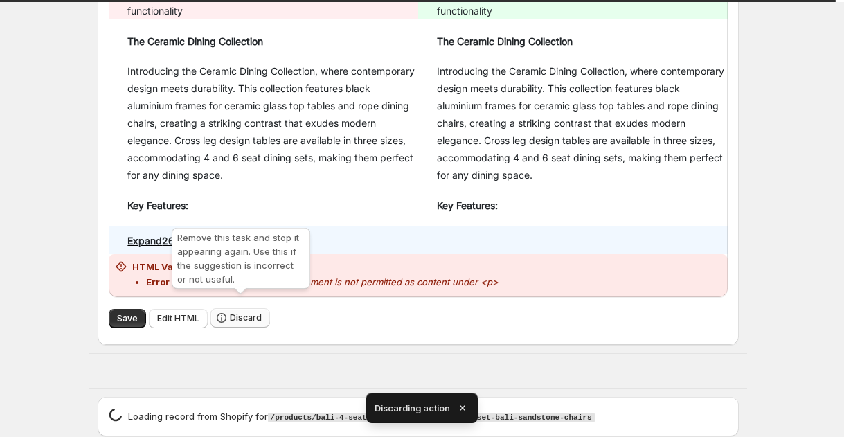
click at [263, 308] on button "Discard" at bounding box center [241, 317] width 60 height 19
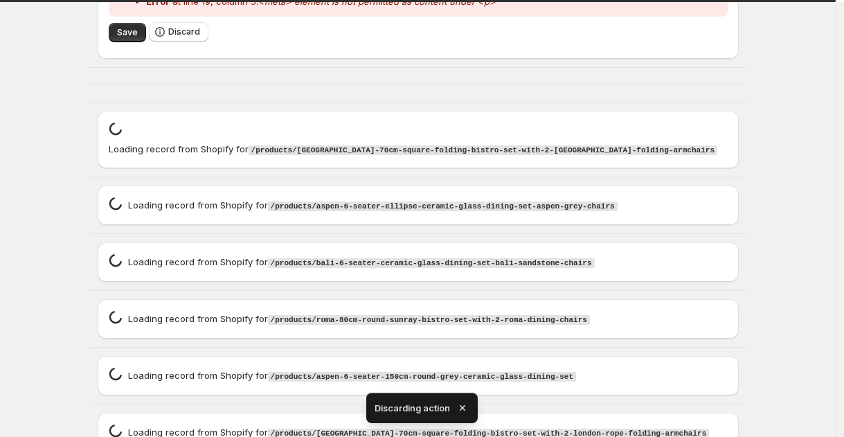
scroll to position [1151, 0]
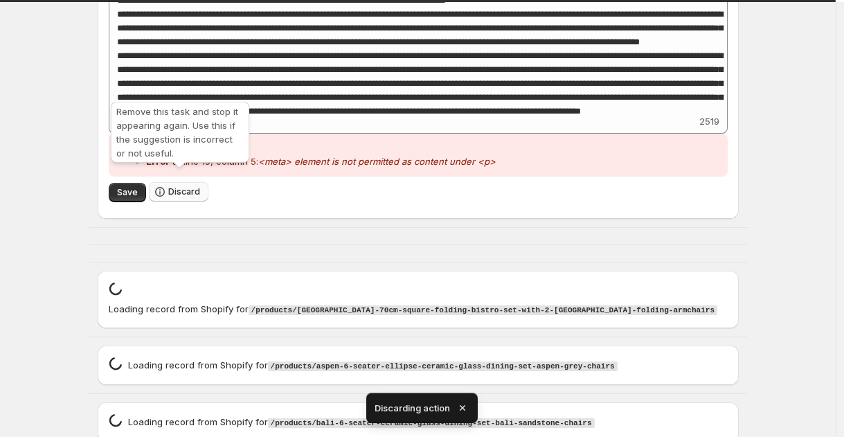
click at [172, 186] on span "Discard" at bounding box center [184, 191] width 32 height 11
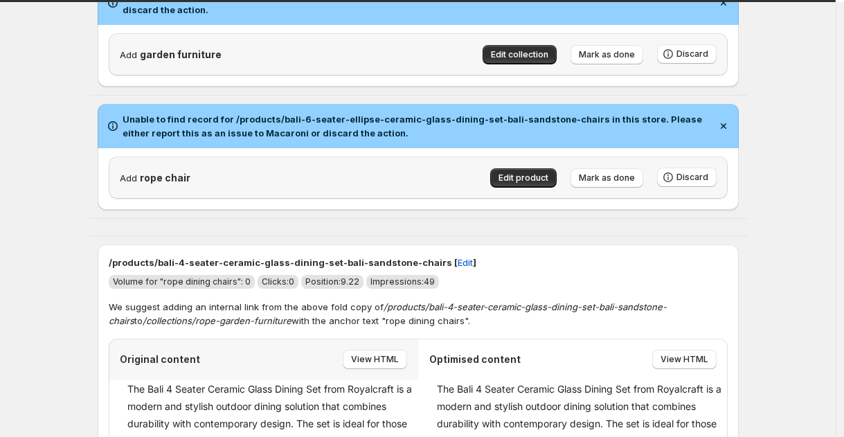
scroll to position [727, 0]
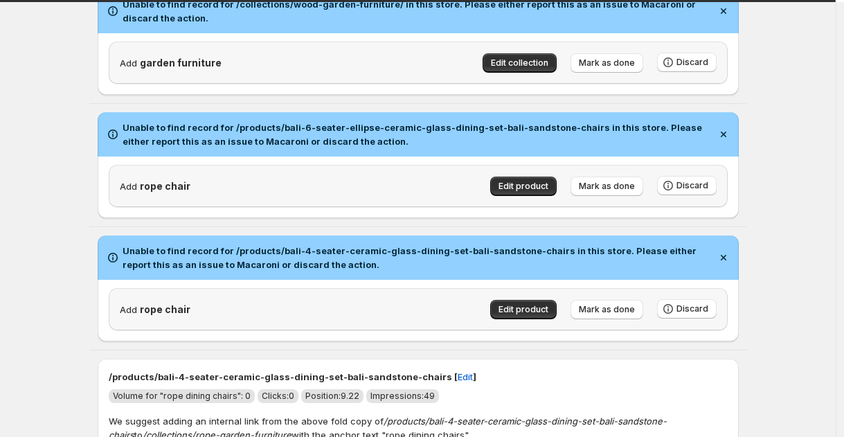
drag, startPoint x: 233, startPoint y: 115, endPoint x: 366, endPoint y: 116, distance: 132.3
click at [366, 121] on h2 "Unable to find record for /products/bali-6-seater-ellipse-ceramic-glass-dining-…" at bounding box center [417, 135] width 589 height 28
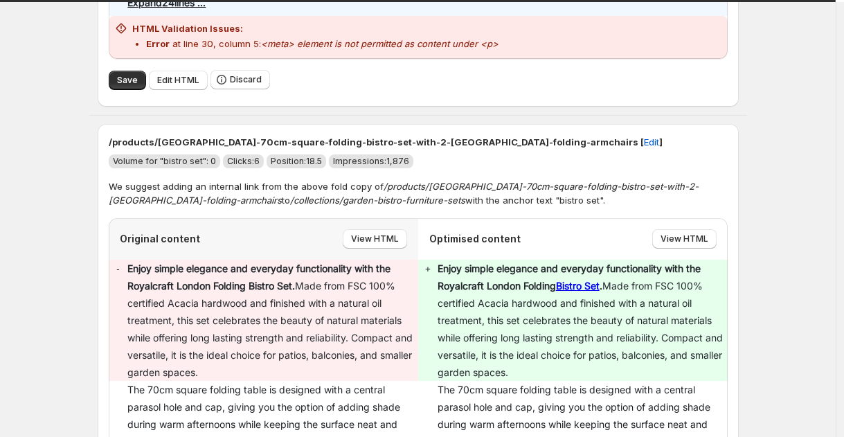
scroll to position [1470, 0]
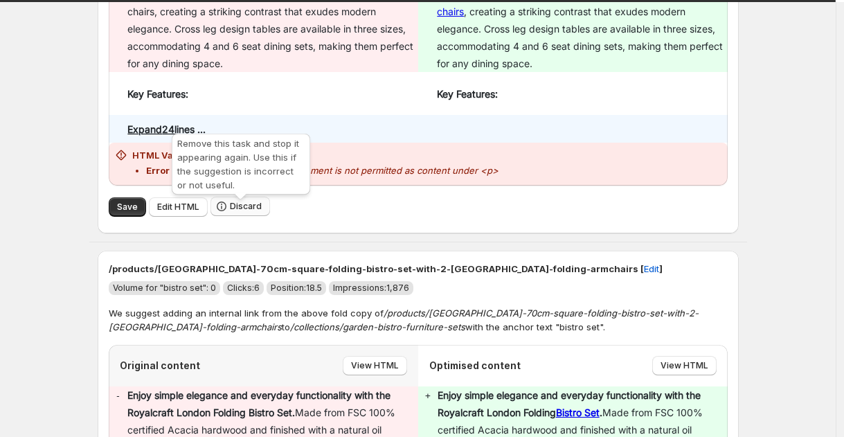
click at [256, 212] on span "Discard" at bounding box center [246, 206] width 32 height 11
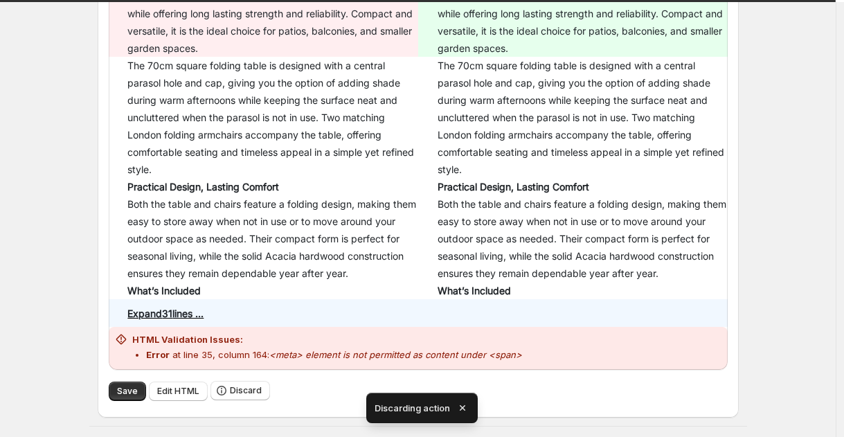
scroll to position [1364, 0]
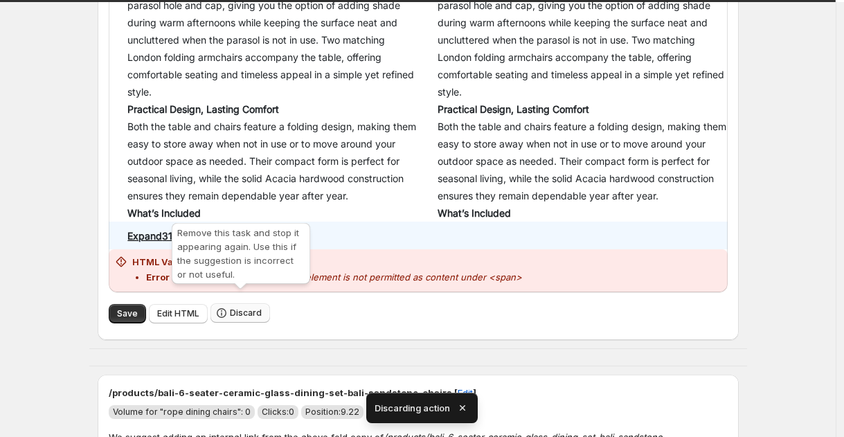
click at [240, 308] on span "Discard" at bounding box center [246, 313] width 32 height 11
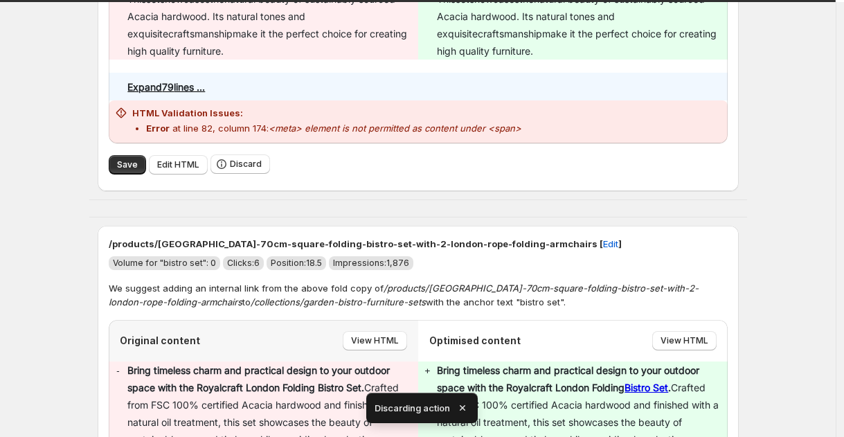
scroll to position [2124, 0]
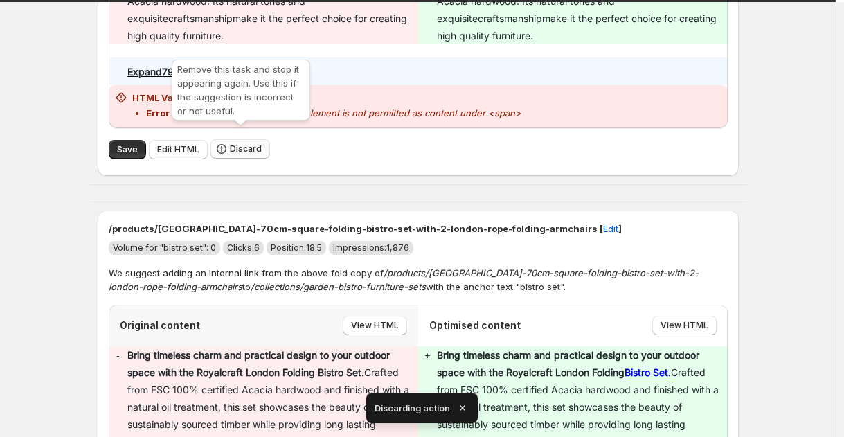
click at [233, 143] on span "Discard" at bounding box center [246, 148] width 32 height 11
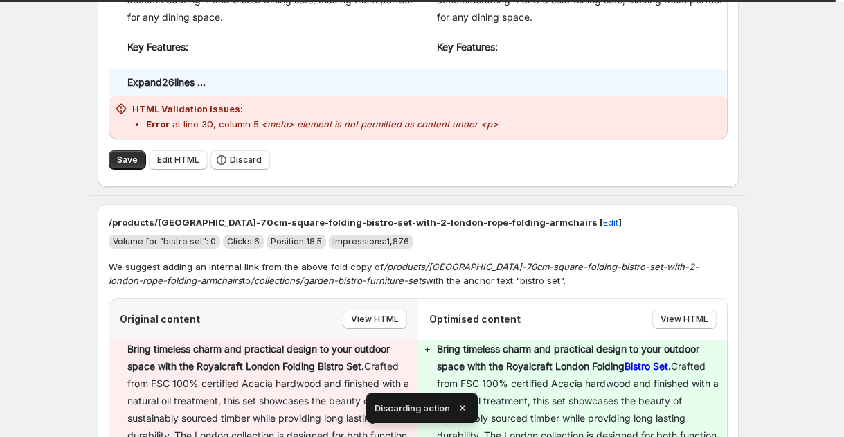
scroll to position [2384, 0]
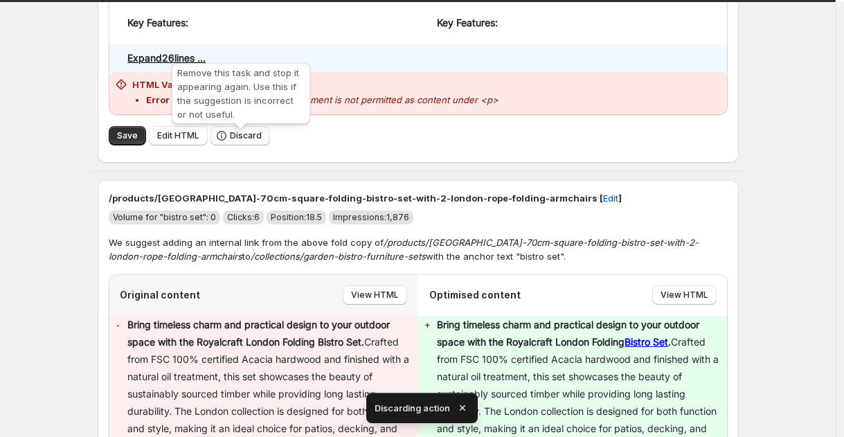
click at [240, 132] on button "Discard" at bounding box center [241, 135] width 60 height 19
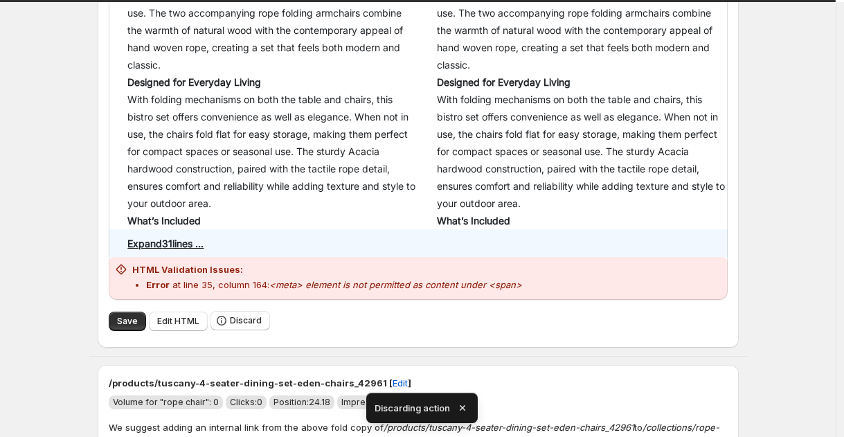
scroll to position [2284, 0]
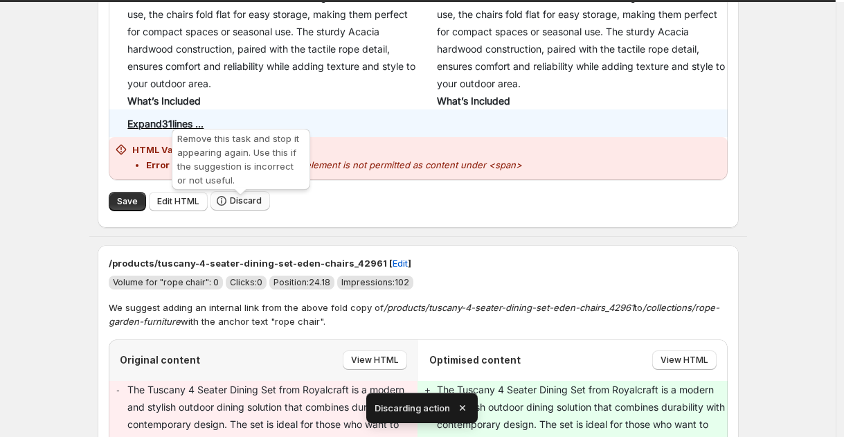
click at [245, 211] on button "Discard" at bounding box center [241, 200] width 60 height 19
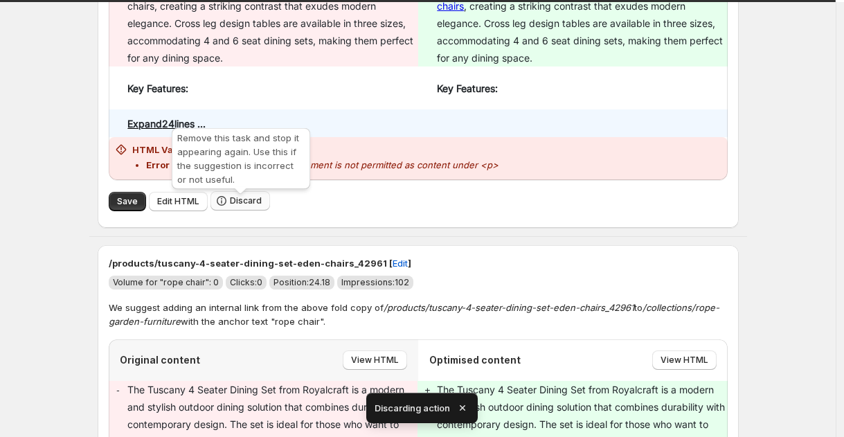
click at [226, 204] on icon "button" at bounding box center [222, 201] width 14 height 14
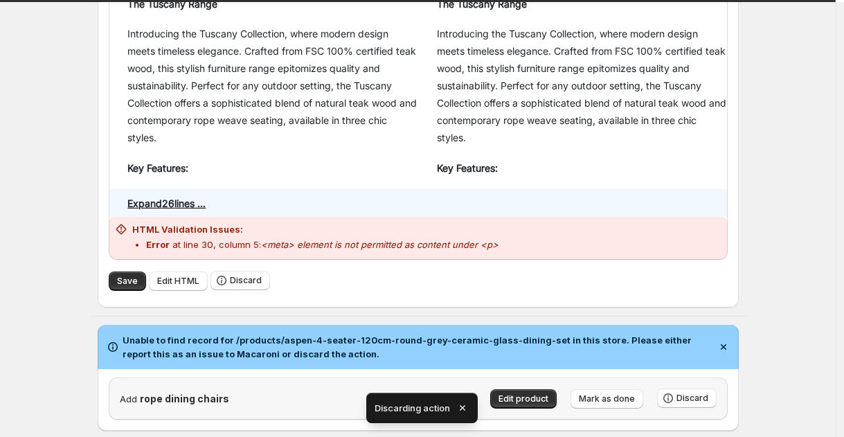
scroll to position [1422, 0]
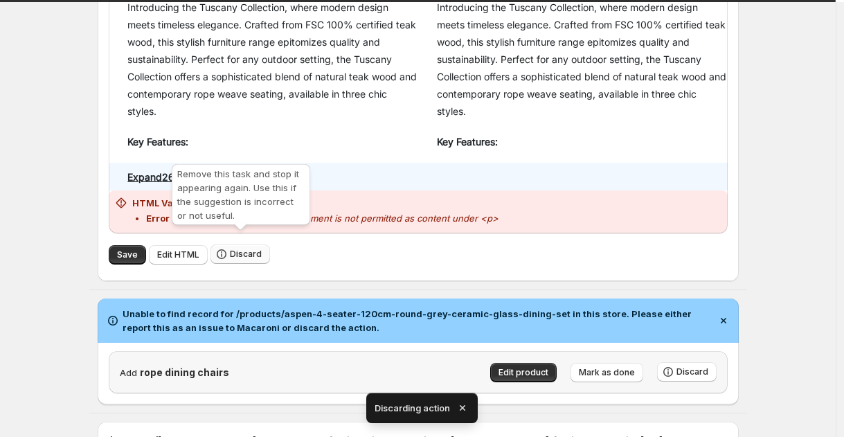
click at [248, 249] on span "Discard" at bounding box center [246, 254] width 32 height 11
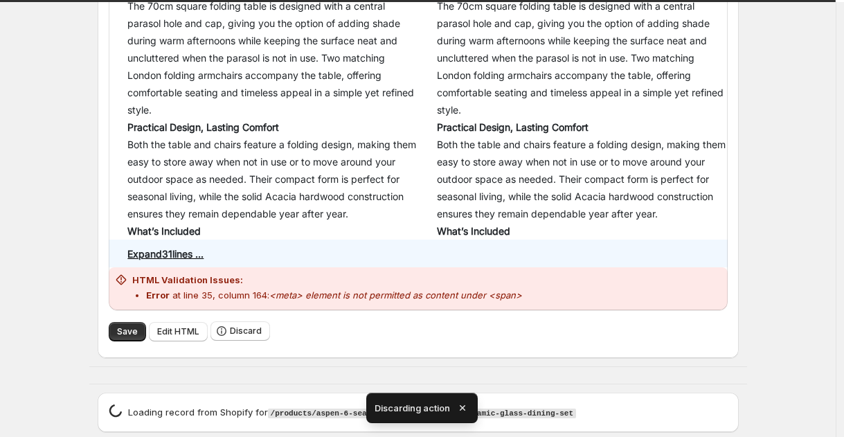
scroll to position [1596, 0]
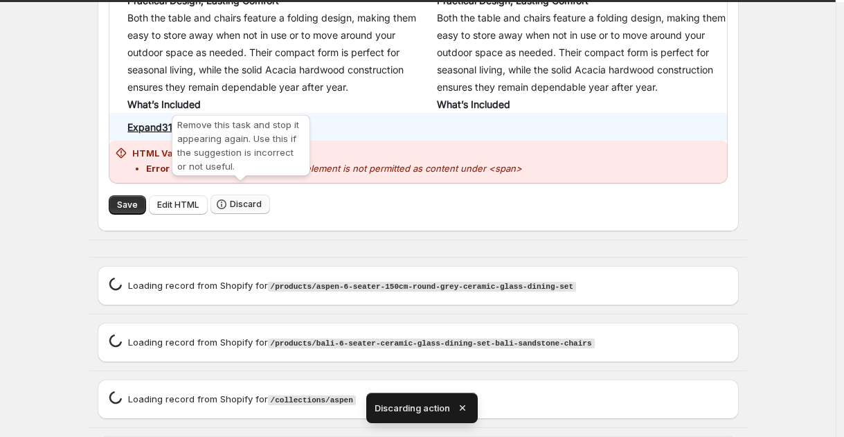
click at [245, 199] on span "Discard" at bounding box center [246, 204] width 32 height 11
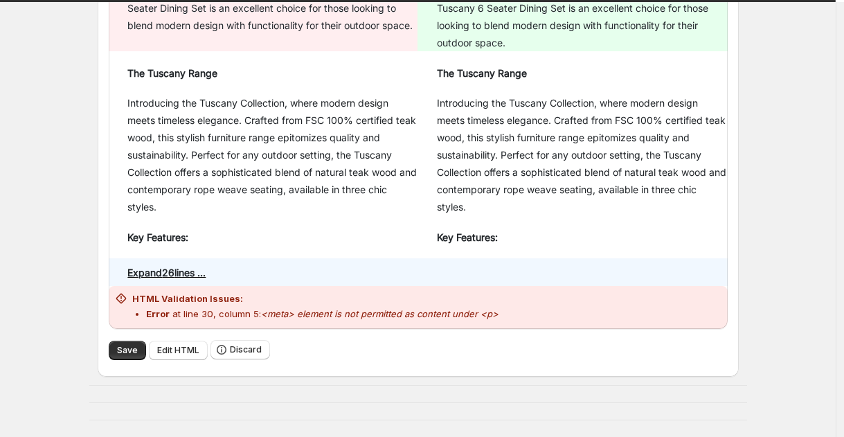
scroll to position [1568, 0]
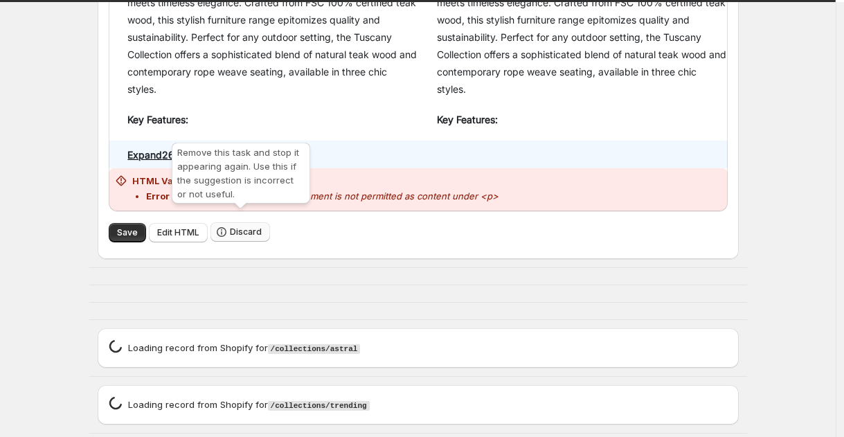
click at [252, 229] on button "Discard" at bounding box center [241, 231] width 60 height 19
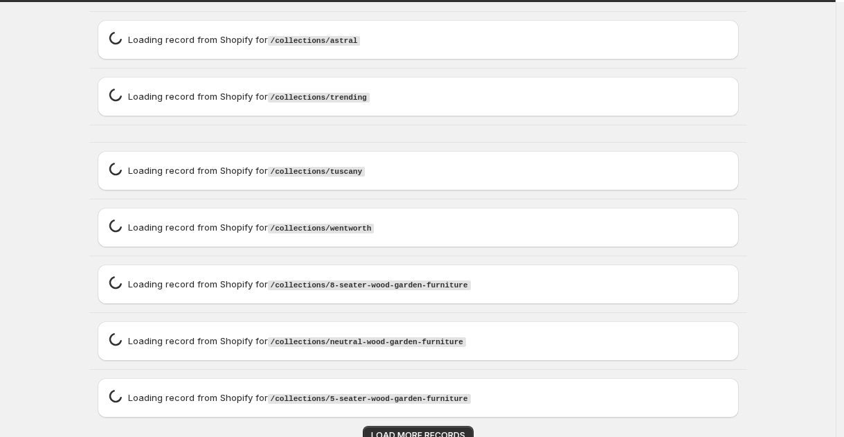
scroll to position [1201, 0]
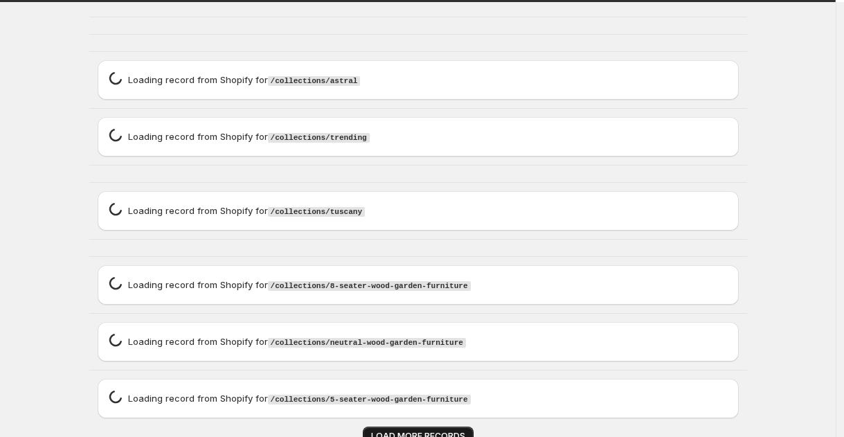
click at [418, 431] on span "LOAD MORE RECORDS" at bounding box center [418, 436] width 94 height 11
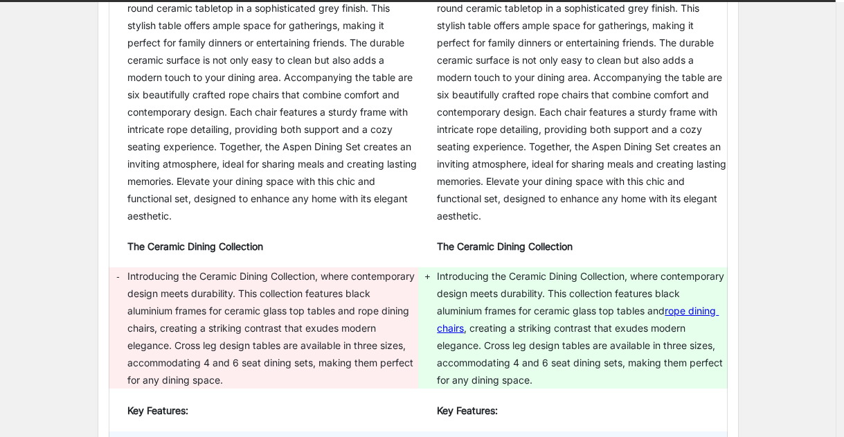
scroll to position [1645, 0]
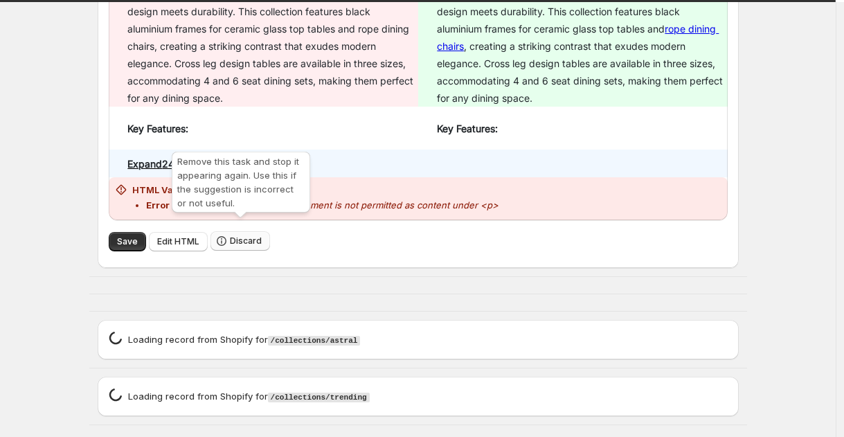
click at [250, 237] on button "Discard" at bounding box center [241, 240] width 60 height 19
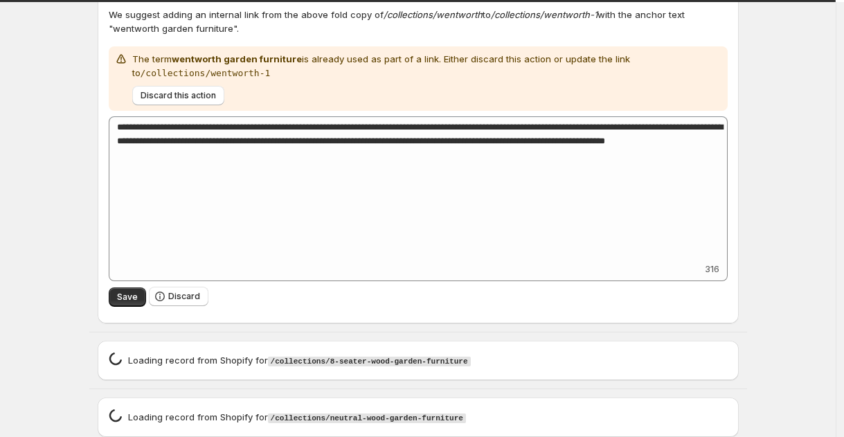
scroll to position [1667, 0]
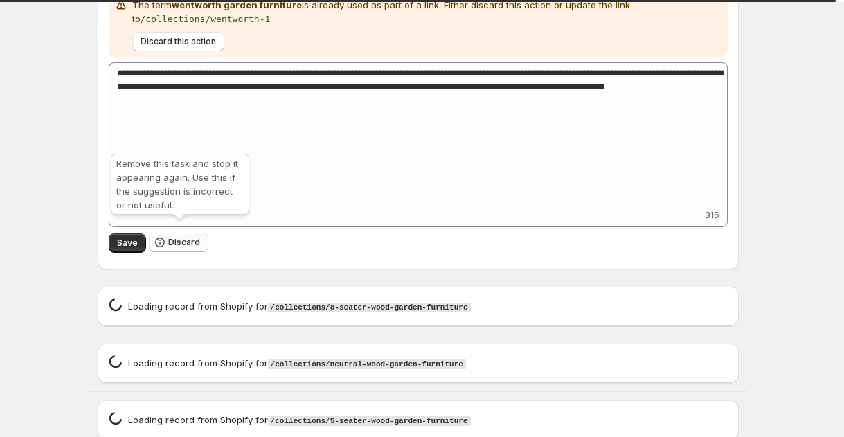
click at [172, 238] on button "Discard" at bounding box center [179, 242] width 60 height 19
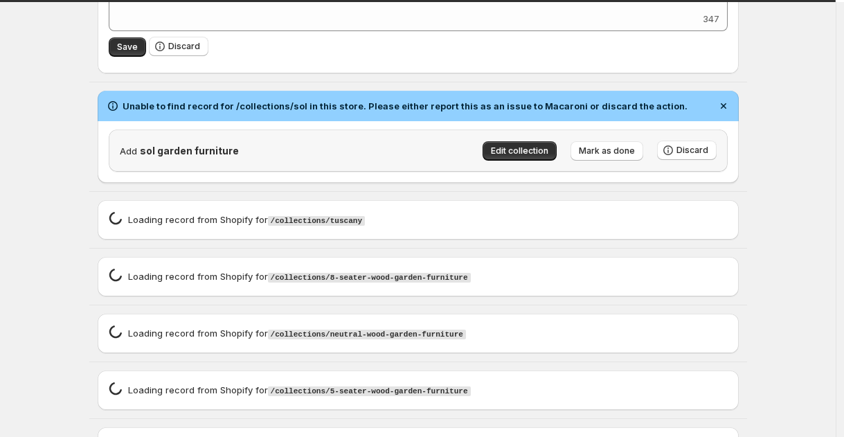
scroll to position [1444, 0]
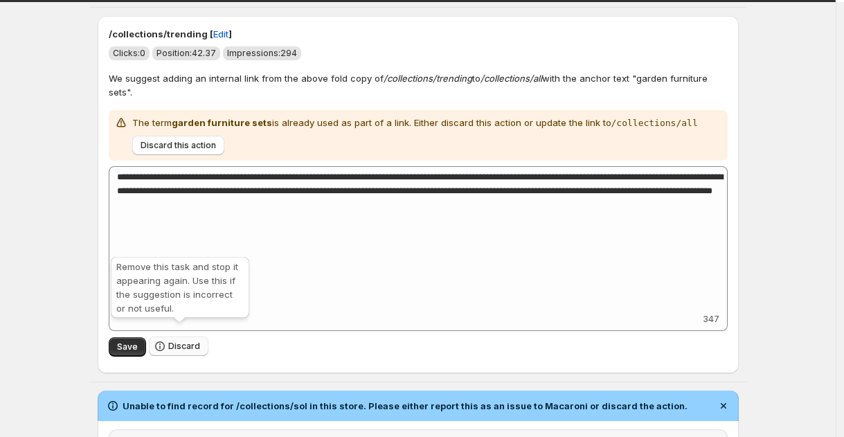
click at [173, 342] on button "Discard" at bounding box center [179, 346] width 60 height 19
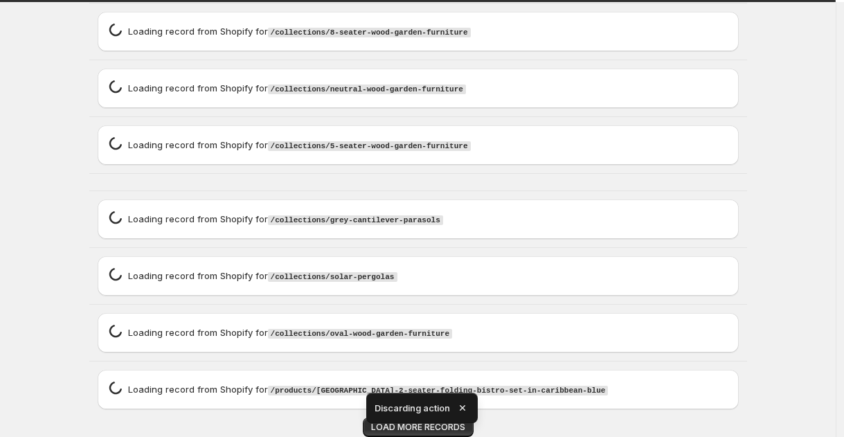
scroll to position [1607, 0]
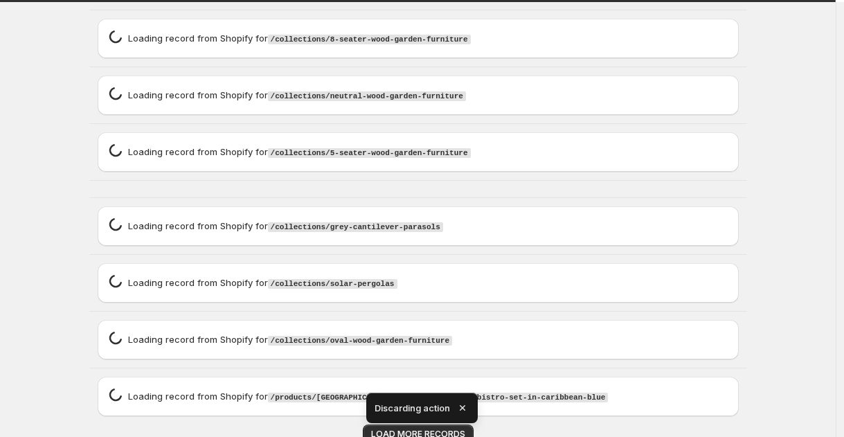
click at [463, 409] on icon "button" at bounding box center [463, 408] width 6 height 6
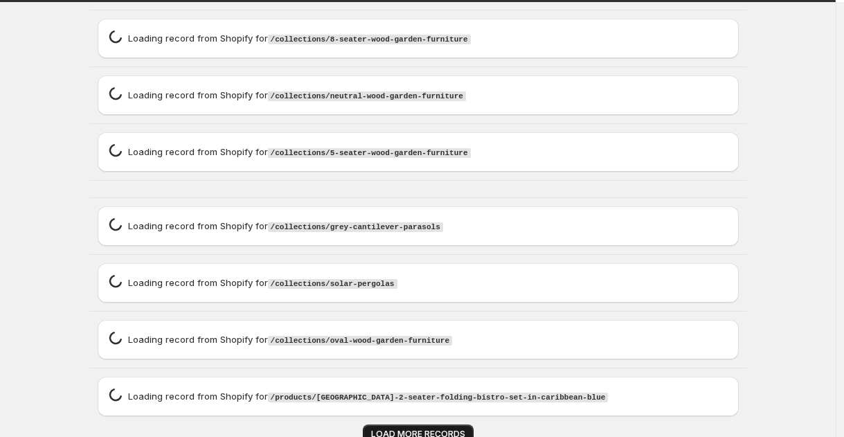
click at [445, 429] on span "LOAD MORE RECORDS" at bounding box center [418, 434] width 94 height 11
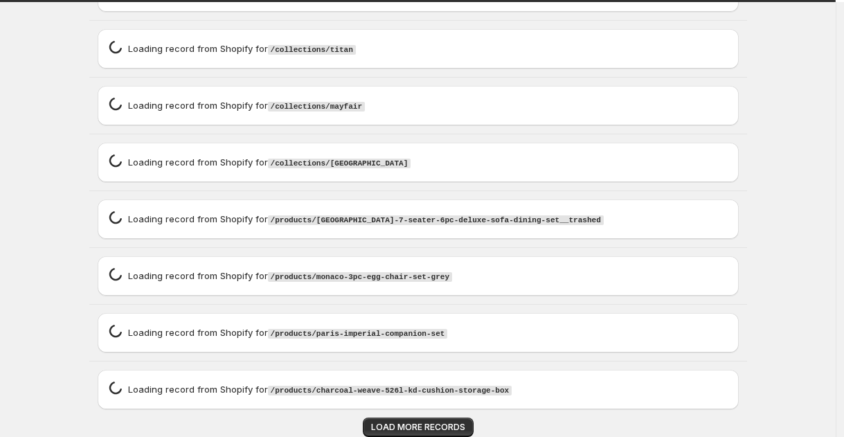
click at [443, 425] on span "LOAD MORE RECORDS" at bounding box center [418, 427] width 94 height 11
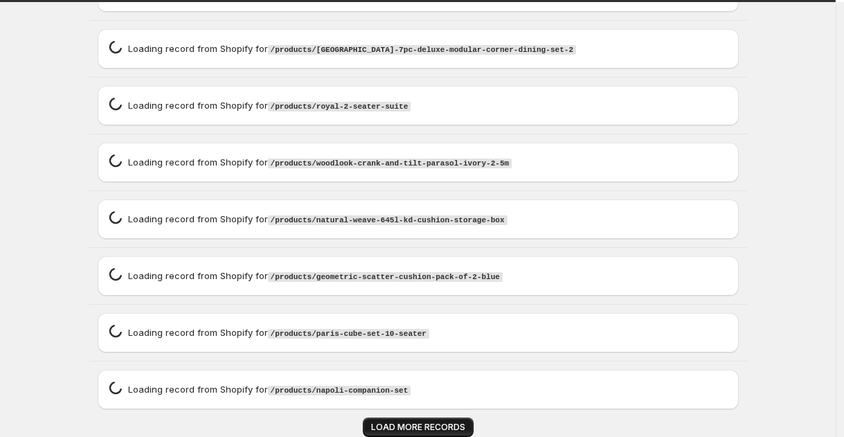
click at [443, 425] on span "LOAD MORE RECORDS" at bounding box center [418, 427] width 94 height 11
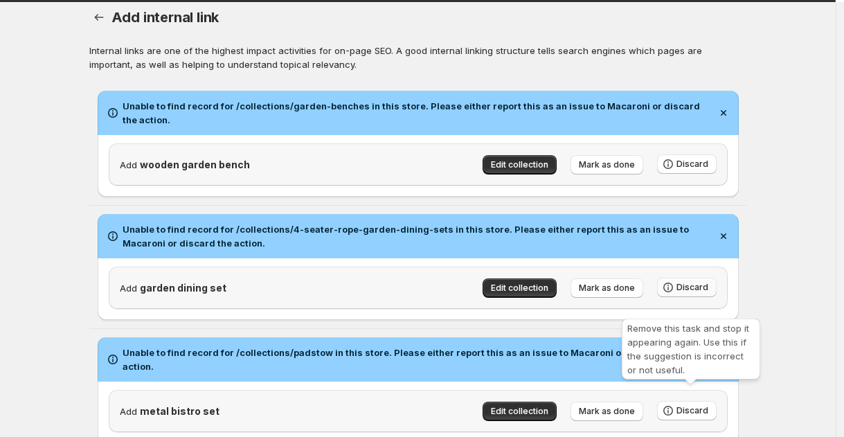
scroll to position [0, 0]
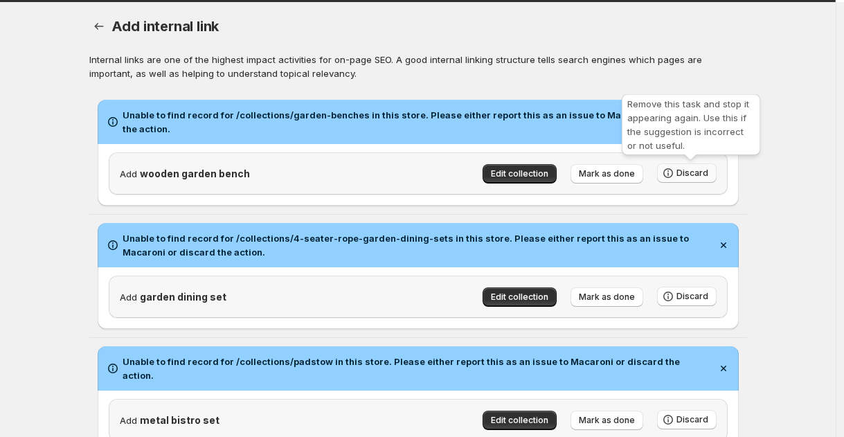
click at [704, 169] on span "Discard" at bounding box center [693, 173] width 32 height 11
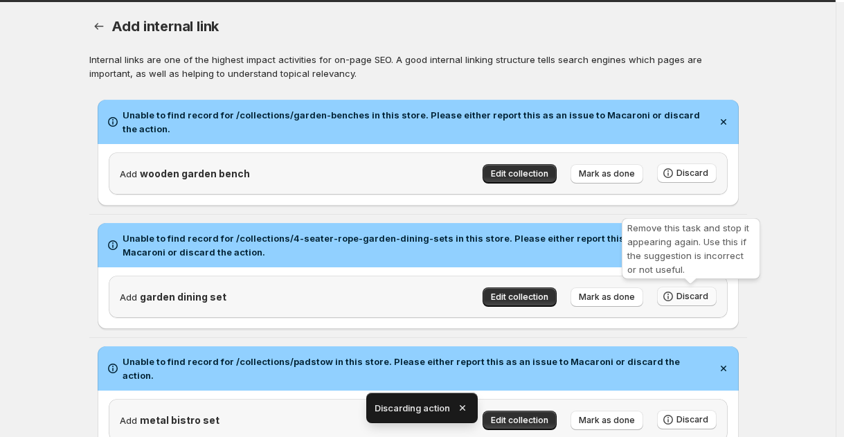
click at [688, 399] on div "Add metal bistro set Edit collection Mark as done Discard" at bounding box center [418, 420] width 619 height 42
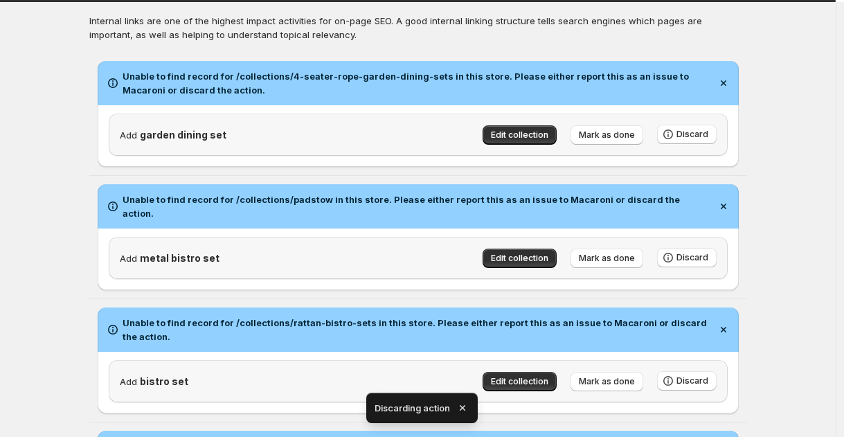
scroll to position [216, 0]
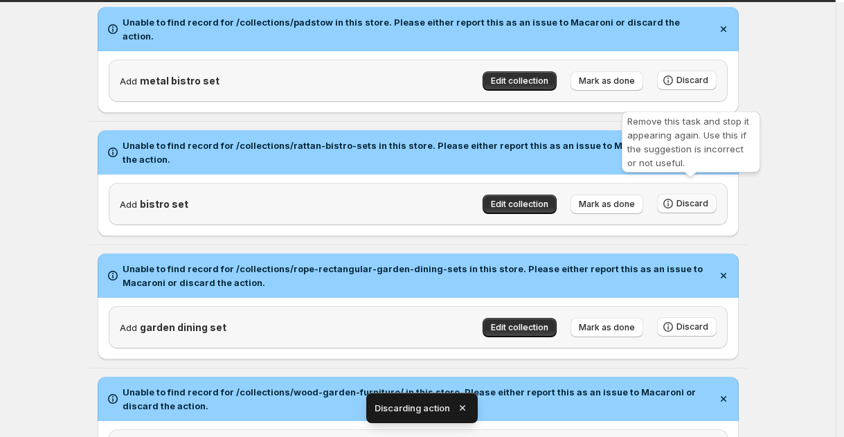
click at [707, 198] on span "Discard" at bounding box center [693, 203] width 32 height 11
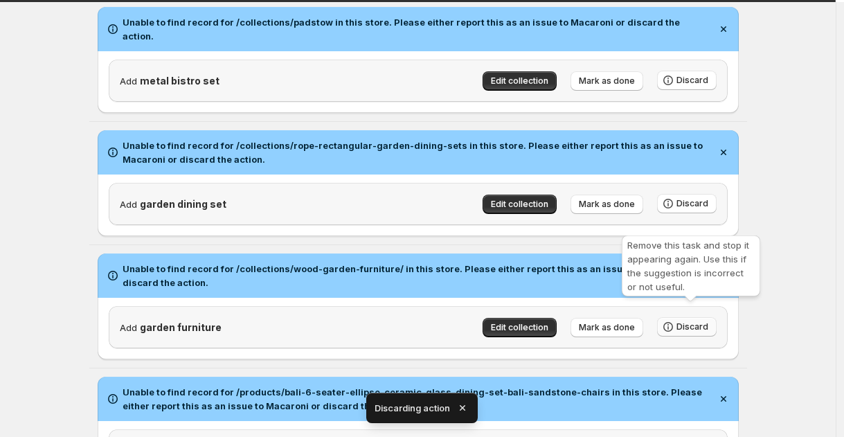
click at [687, 317] on button "Discard" at bounding box center [687, 326] width 60 height 19
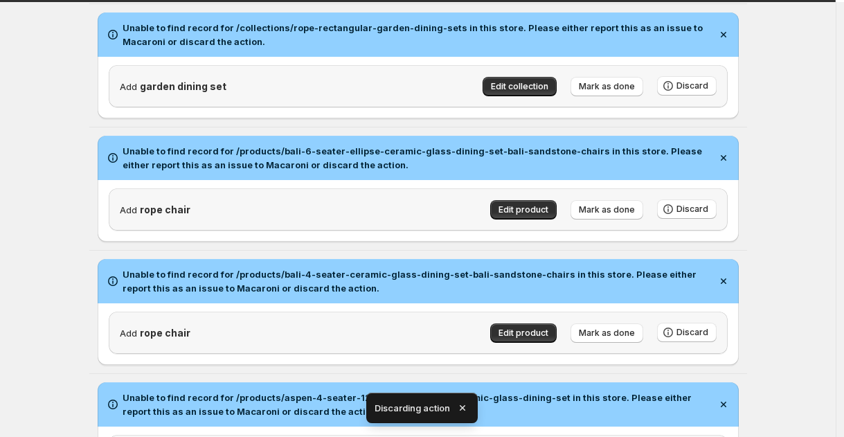
scroll to position [349, 0]
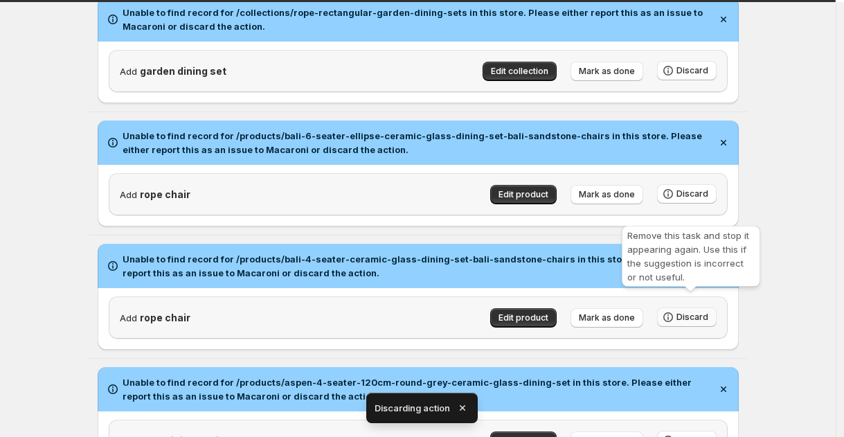
click at [687, 312] on span "Discard" at bounding box center [693, 317] width 32 height 11
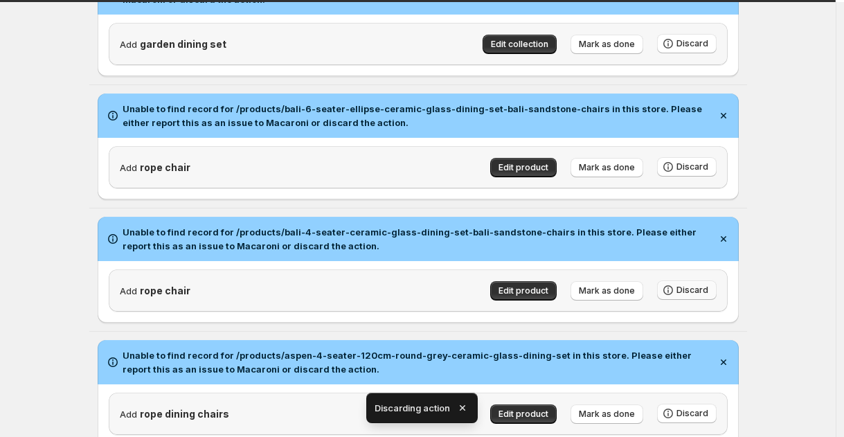
scroll to position [546, 0]
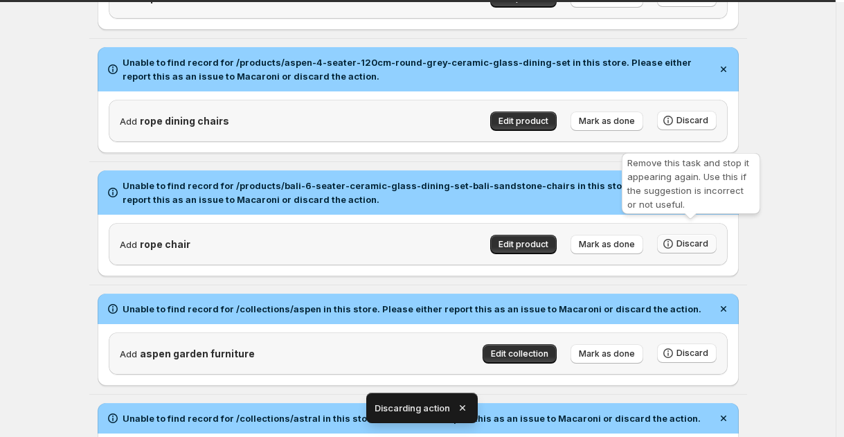
click at [692, 238] on span "Discard" at bounding box center [693, 243] width 32 height 11
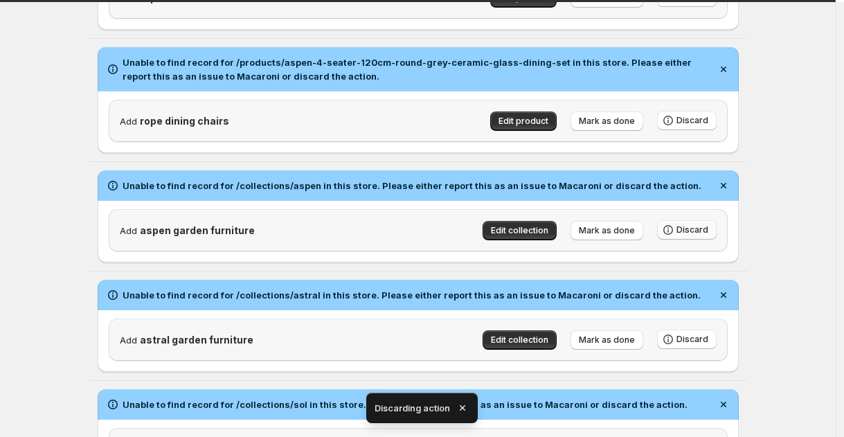
click at [694, 339] on div "Add astral garden furniture Edit collection Mark as done Discard" at bounding box center [418, 340] width 619 height 42
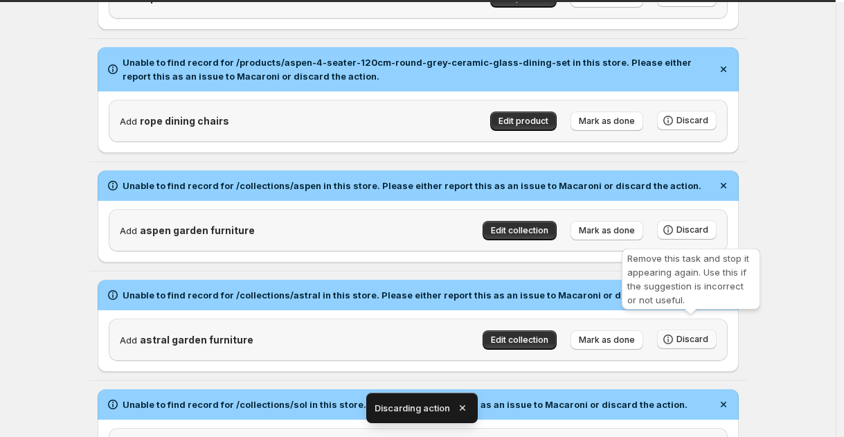
click at [692, 334] on span "Discard" at bounding box center [693, 339] width 32 height 11
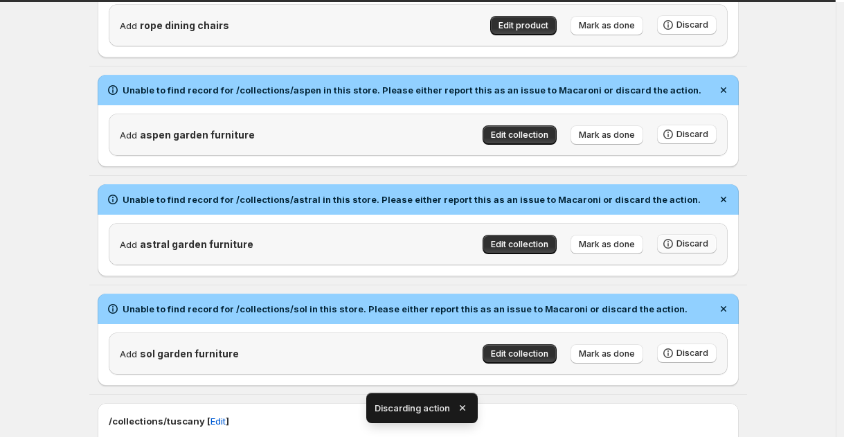
scroll to position [784, 0]
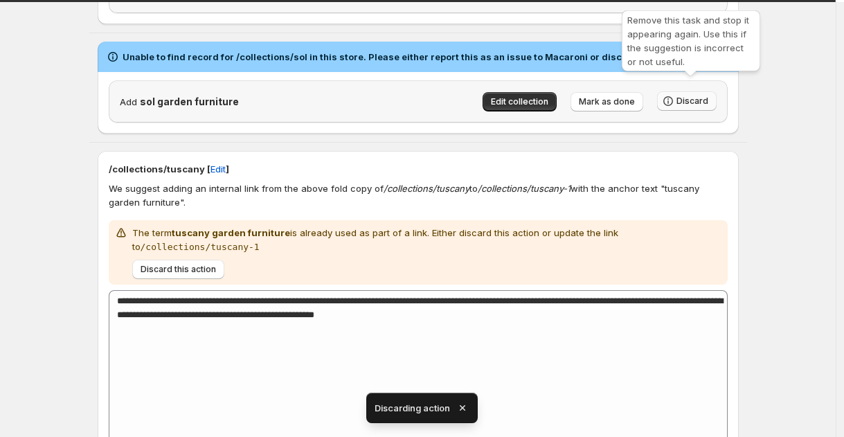
click at [684, 96] on span "Discard" at bounding box center [693, 101] width 32 height 11
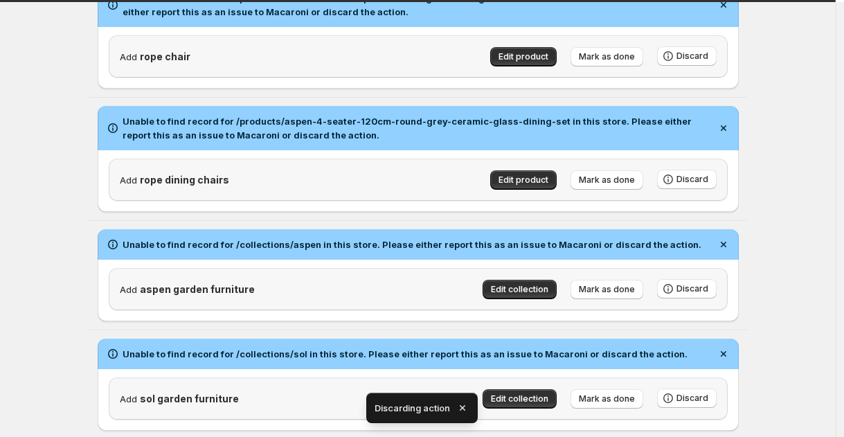
scroll to position [474, 0]
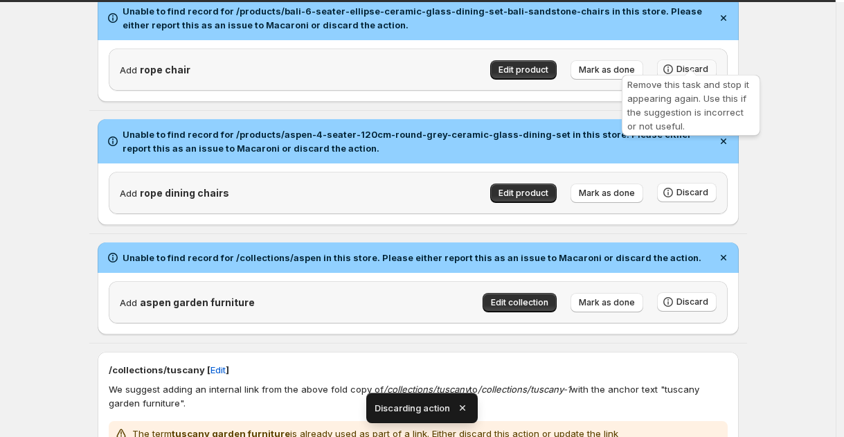
click at [686, 64] on span "Discard" at bounding box center [693, 69] width 32 height 11
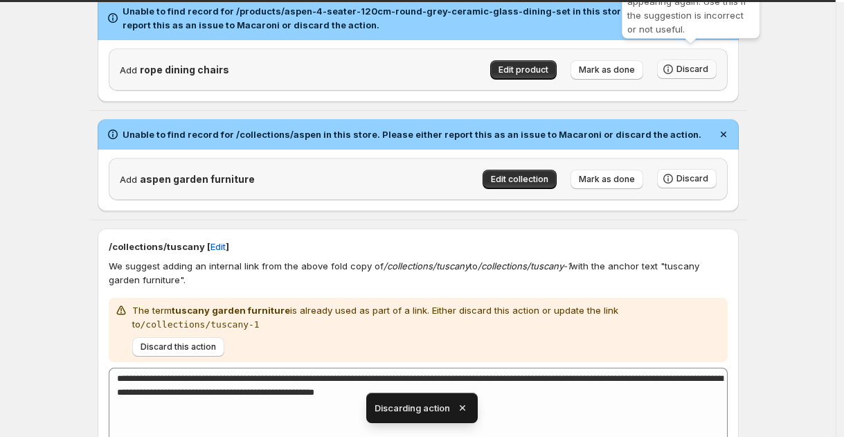
scroll to position [350, 0]
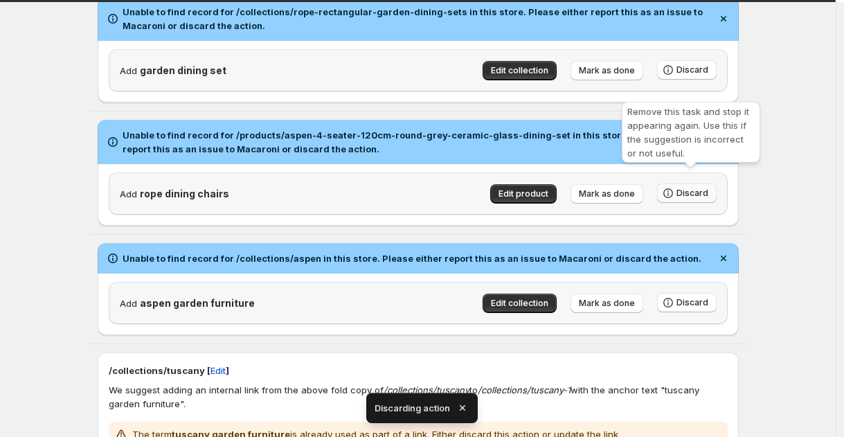
click at [697, 184] on button "Discard" at bounding box center [687, 193] width 60 height 19
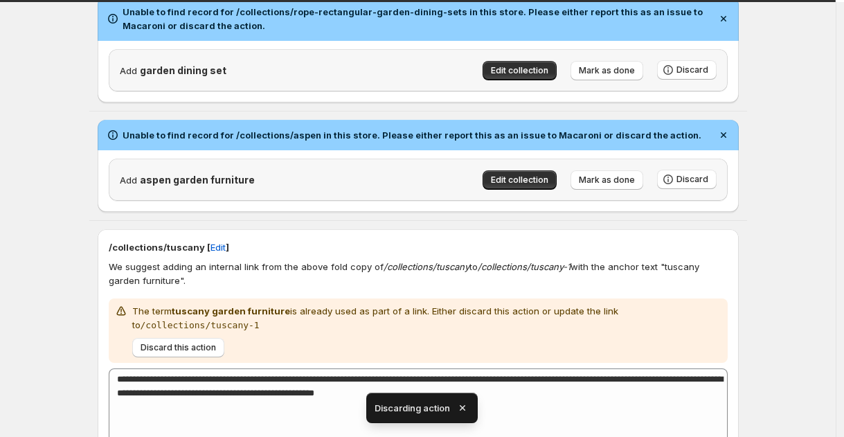
click at [689, 304] on p "The term tuscany garden furniture is already used as part of a link. Either dis…" at bounding box center [427, 318] width 590 height 28
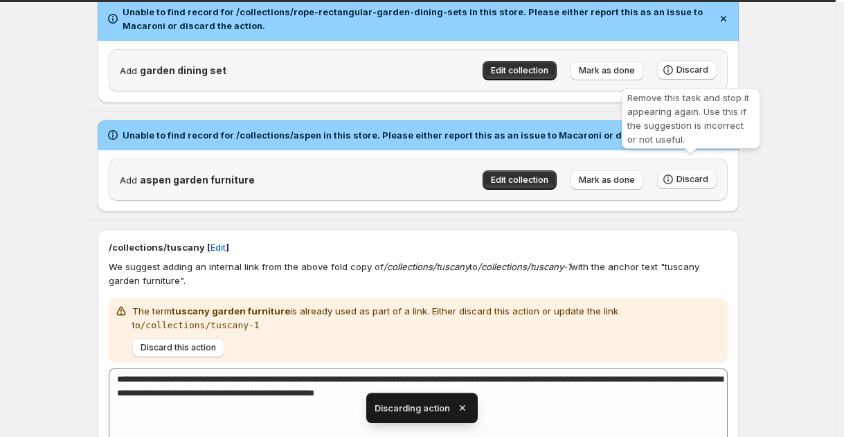
click at [697, 174] on span "Discard" at bounding box center [693, 179] width 32 height 11
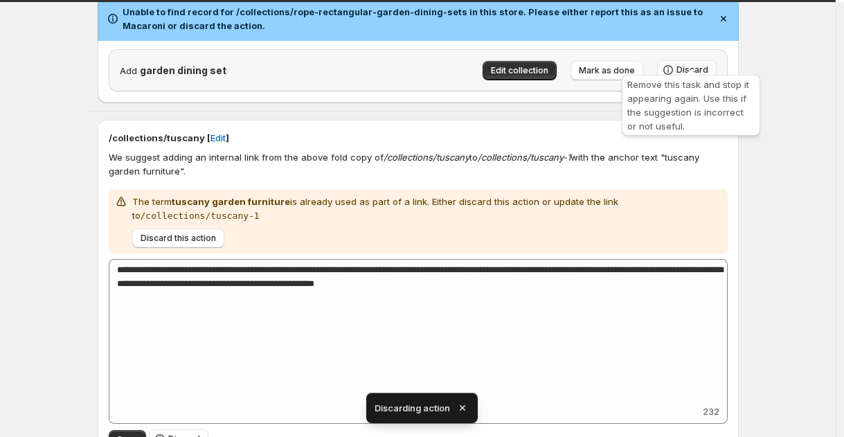
click at [681, 64] on span "Discard" at bounding box center [693, 69] width 32 height 11
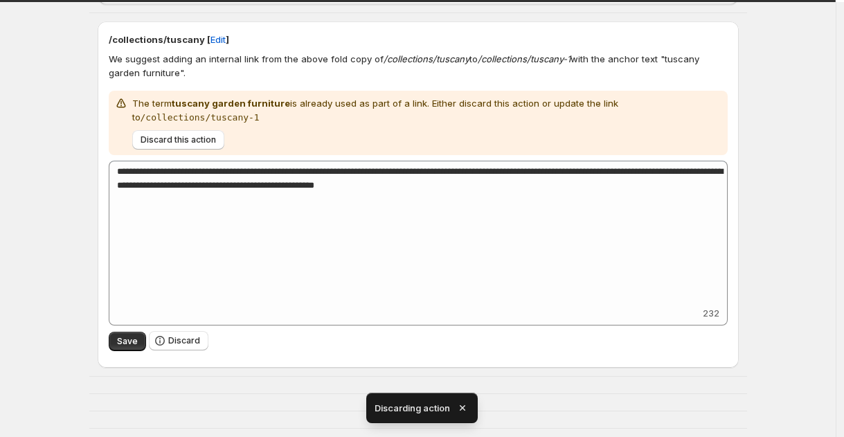
scroll to position [339, 0]
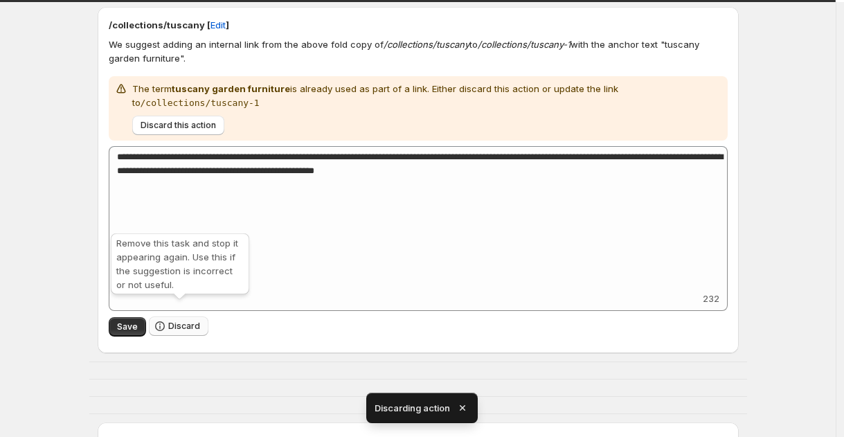
click at [171, 321] on span "Discard" at bounding box center [184, 326] width 32 height 11
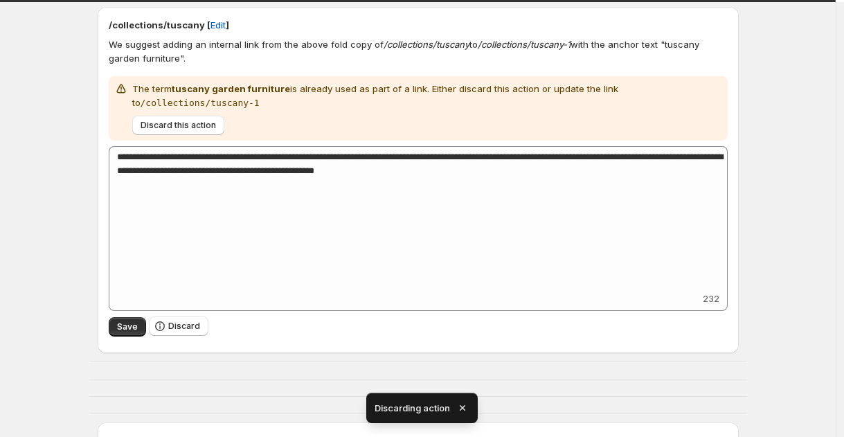
scroll to position [230, 0]
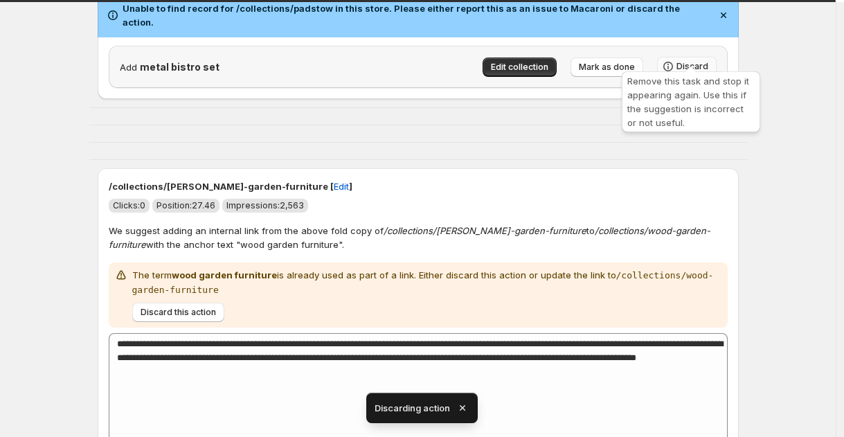
click at [703, 61] on span "Discard" at bounding box center [693, 66] width 32 height 11
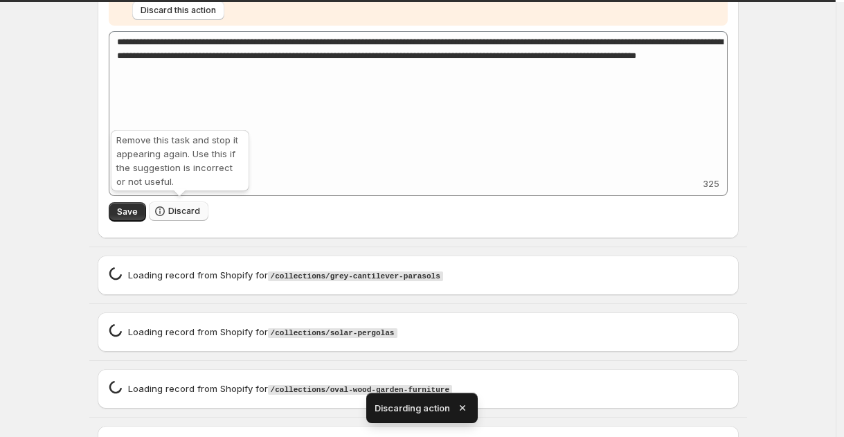
click at [167, 209] on icon "button" at bounding box center [160, 211] width 14 height 14
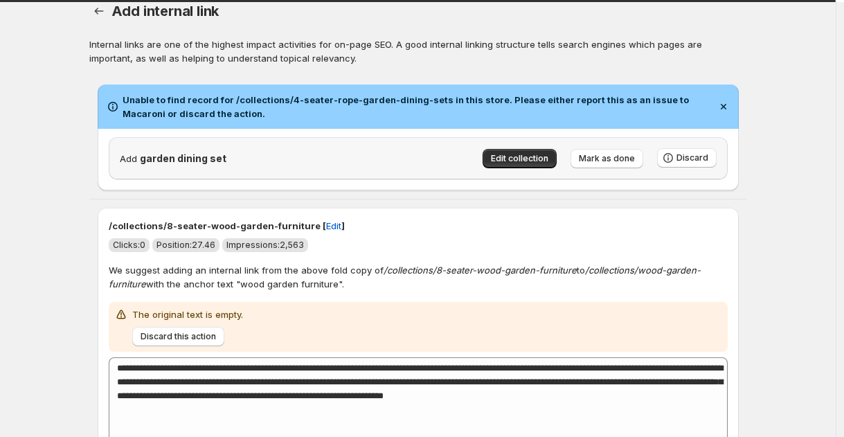
scroll to position [0, 0]
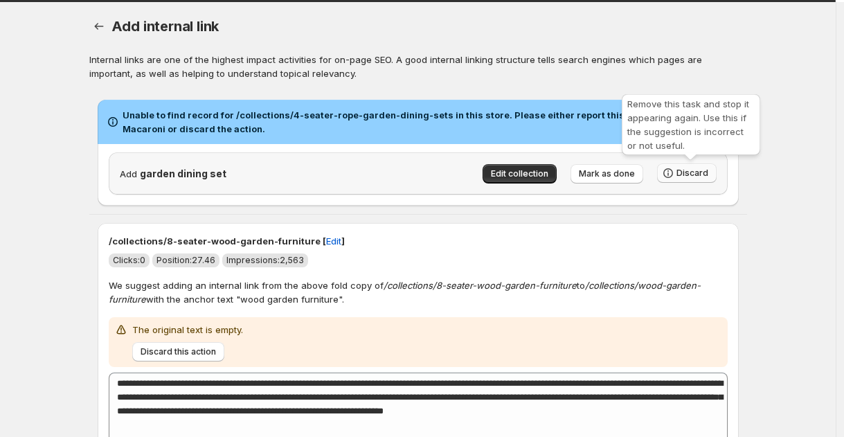
click at [700, 174] on span "Discard" at bounding box center [693, 173] width 32 height 11
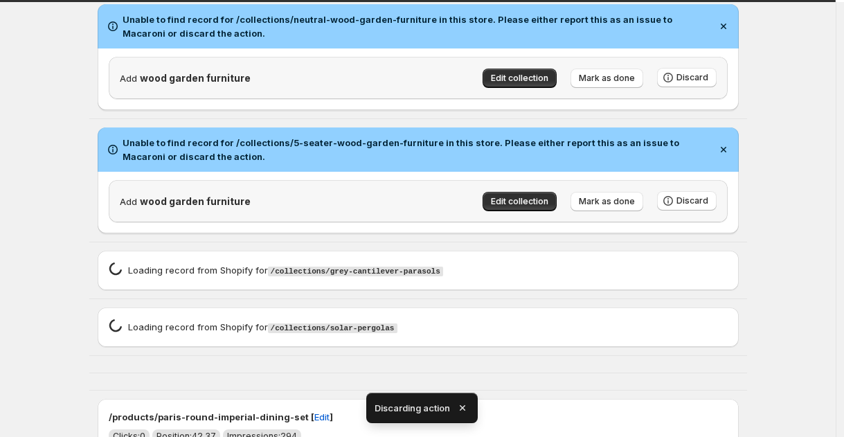
scroll to position [346, 0]
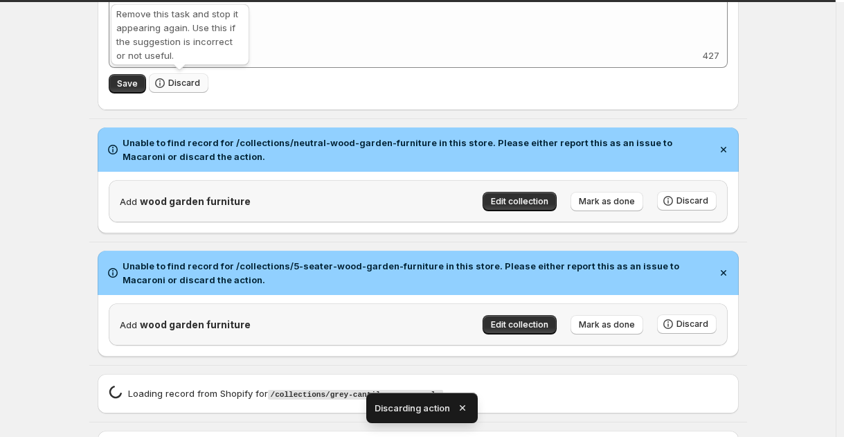
click at [188, 82] on span "Discard" at bounding box center [184, 83] width 32 height 11
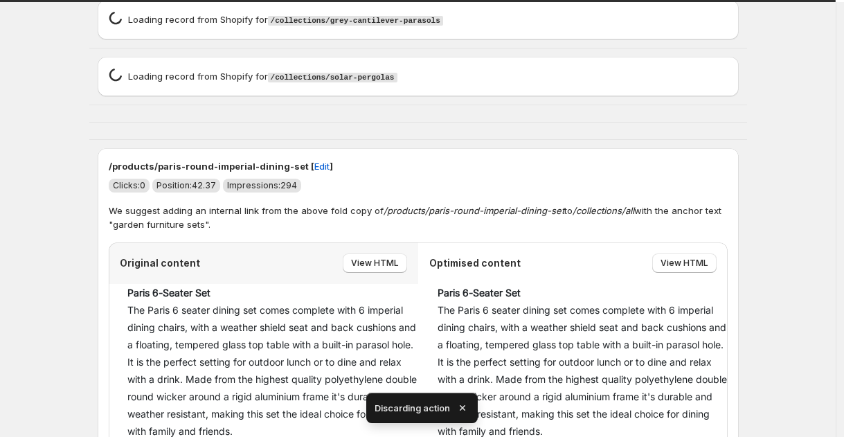
scroll to position [0, 0]
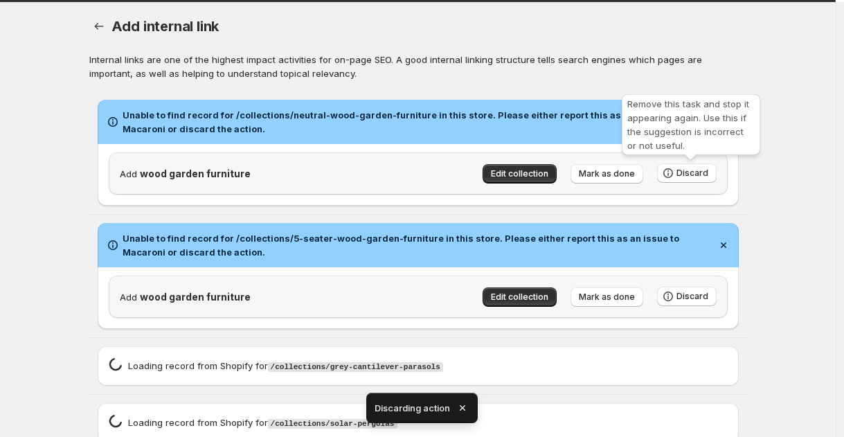
click at [688, 160] on div "Remove this task and stop it appearing again. Use this if the suggestion is inc…" at bounding box center [691, 127] width 144 height 72
click at [690, 172] on span "Discard" at bounding box center [693, 173] width 32 height 11
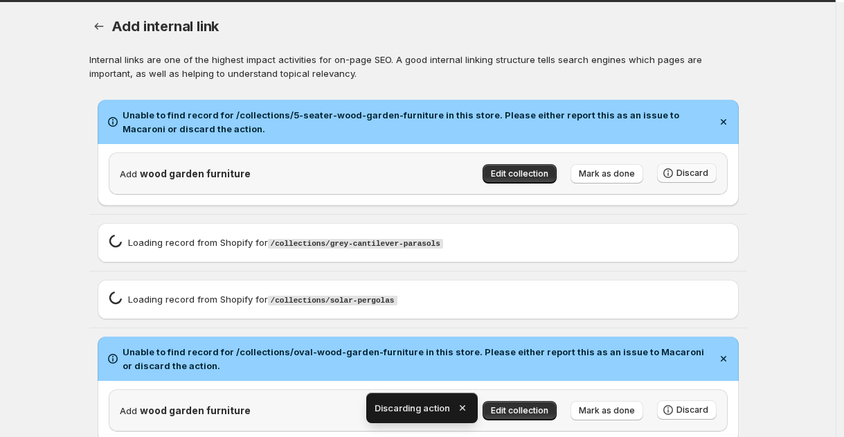
click at [694, 295] on div "Loading record spinner Loading record from Shopify for /collections/solar-pergo…" at bounding box center [418, 299] width 619 height 17
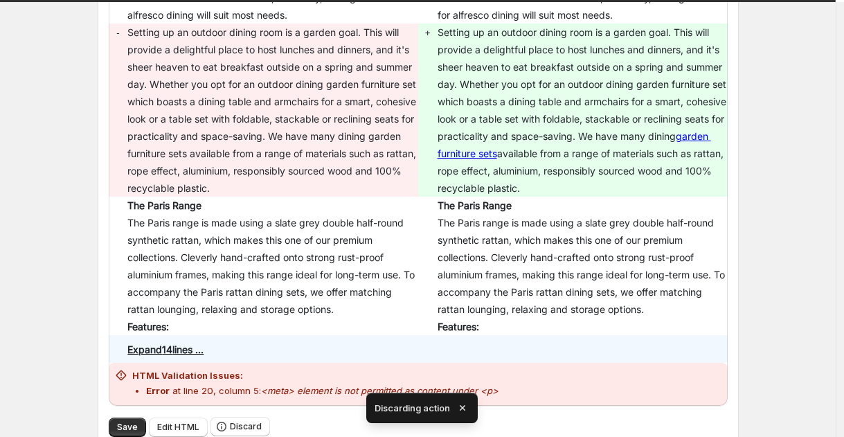
scroll to position [1138, 0]
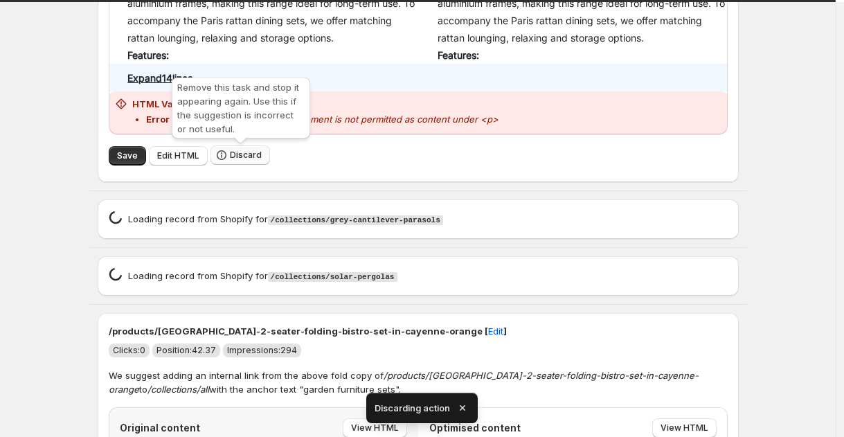
click at [246, 157] on span "Discard" at bounding box center [246, 155] width 32 height 11
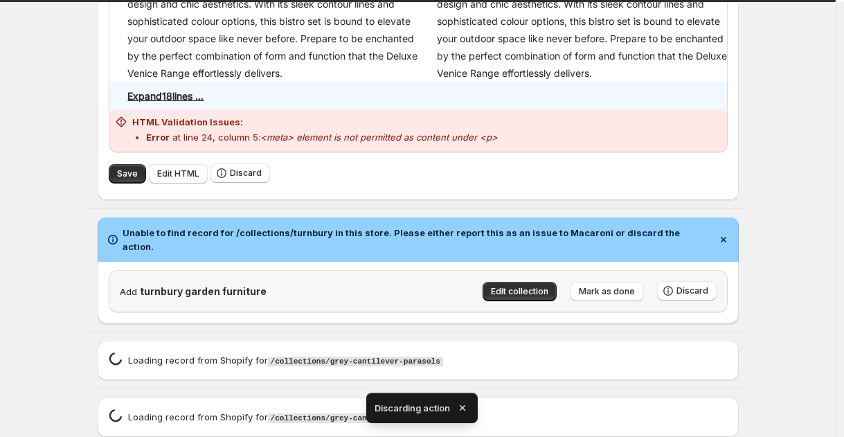
scroll to position [277, 0]
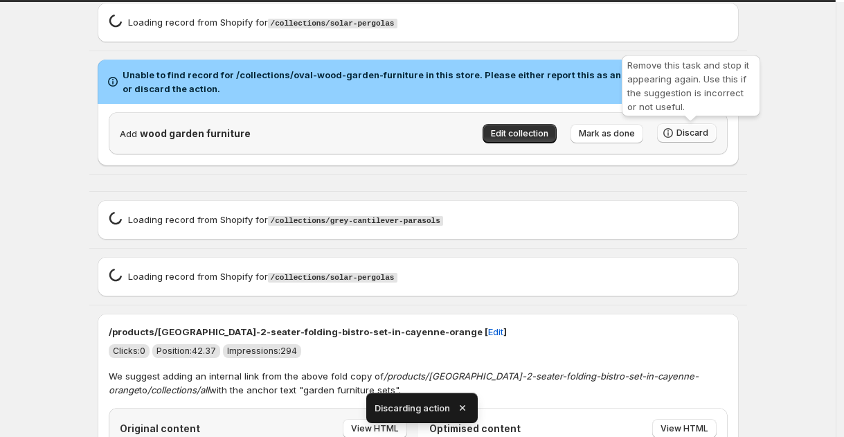
click at [713, 138] on button "Discard" at bounding box center [687, 132] width 60 height 19
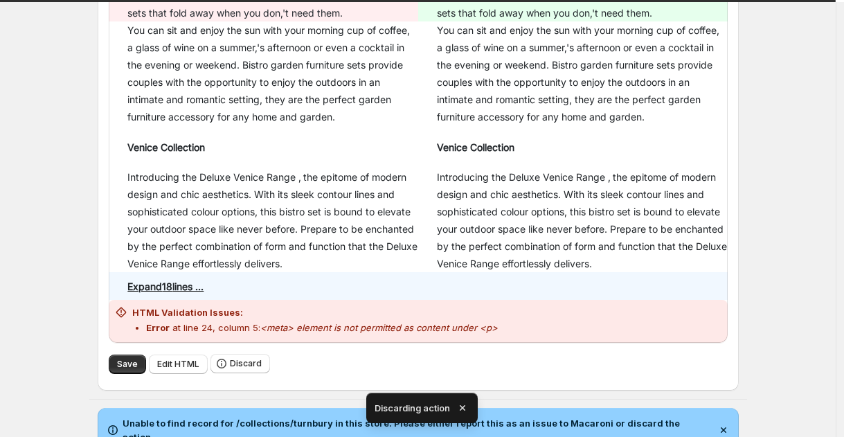
scroll to position [826, 0]
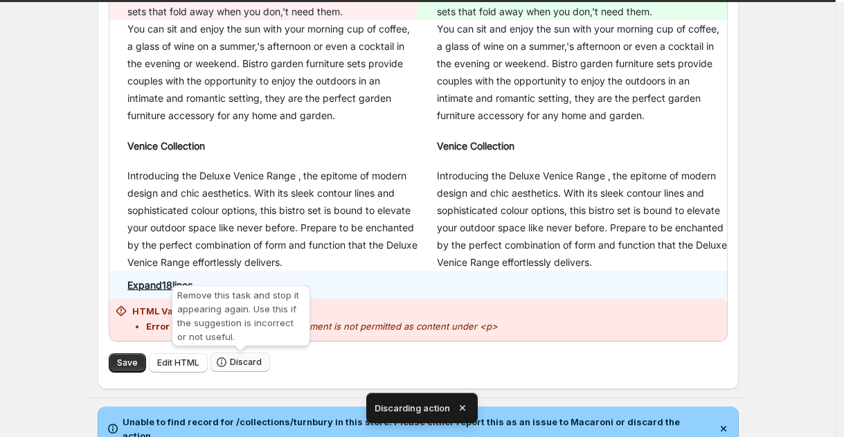
click at [247, 361] on span "Discard" at bounding box center [246, 362] width 32 height 11
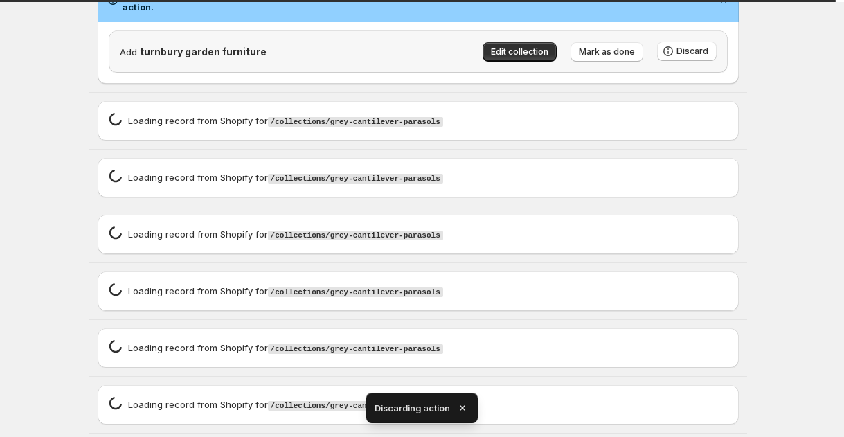
scroll to position [1159, 0]
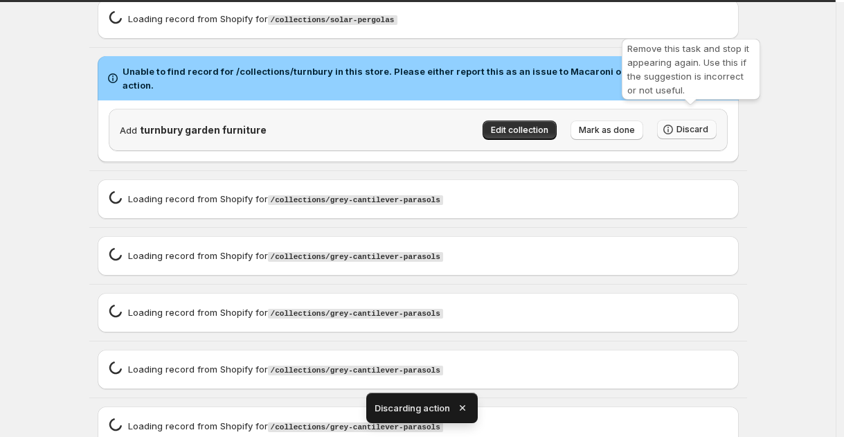
click at [707, 124] on span "Discard" at bounding box center [693, 129] width 32 height 11
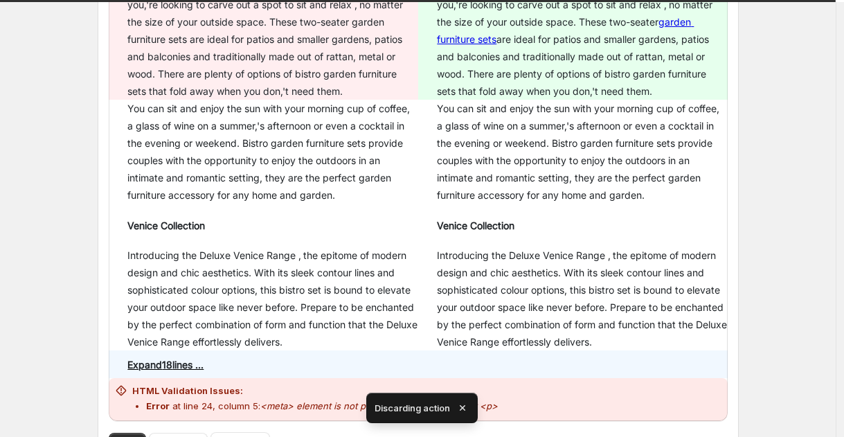
scroll to position [784, 0]
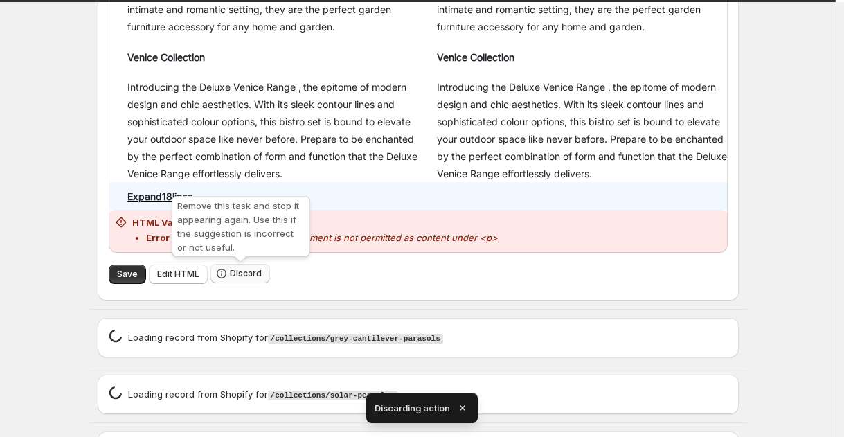
click at [240, 281] on button "Discard" at bounding box center [241, 273] width 60 height 19
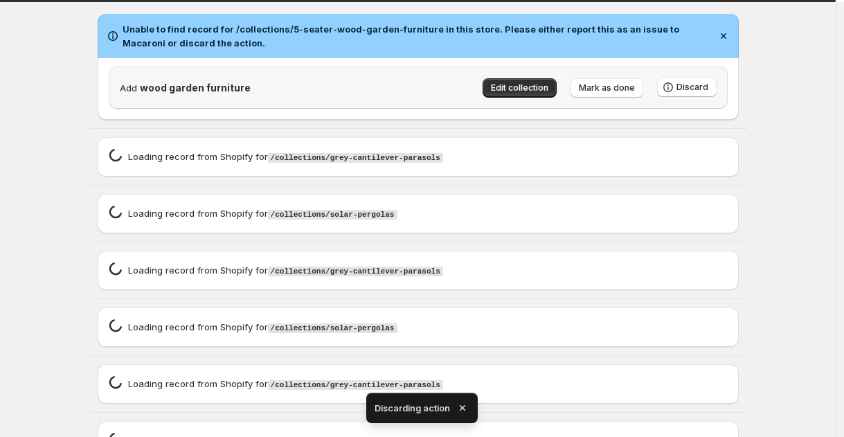
scroll to position [0, 0]
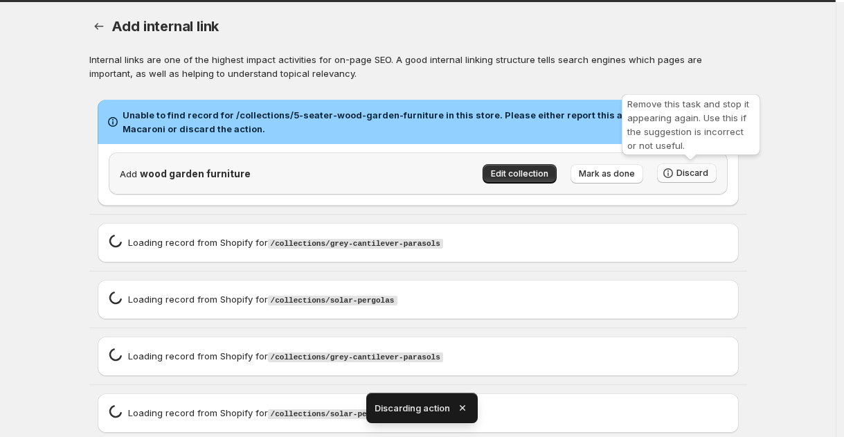
click at [686, 177] on span "Discard" at bounding box center [693, 173] width 32 height 11
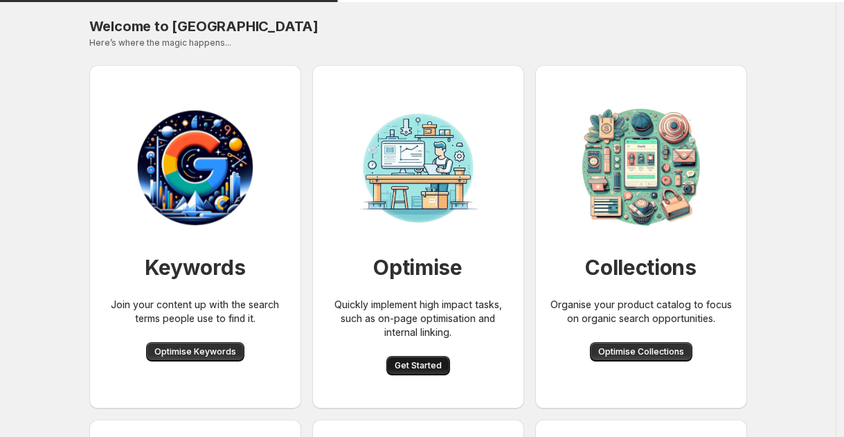
click at [408, 367] on span "Get Started" at bounding box center [418, 365] width 47 height 11
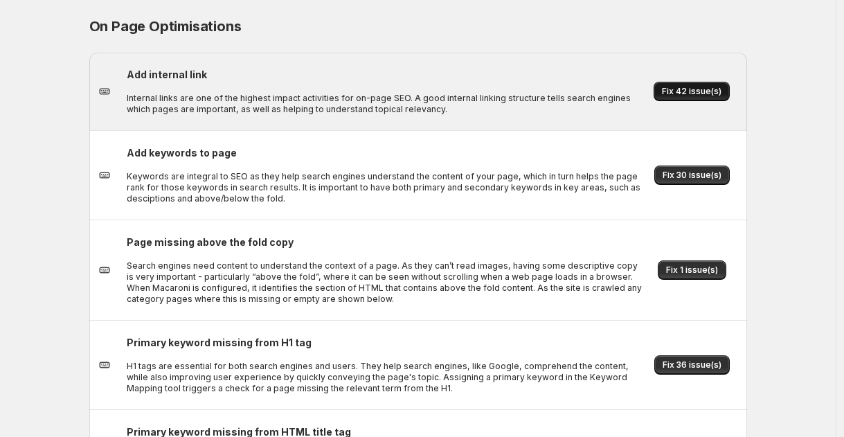
click at [667, 91] on span "Fix 42 issue(s)" at bounding box center [692, 91] width 60 height 11
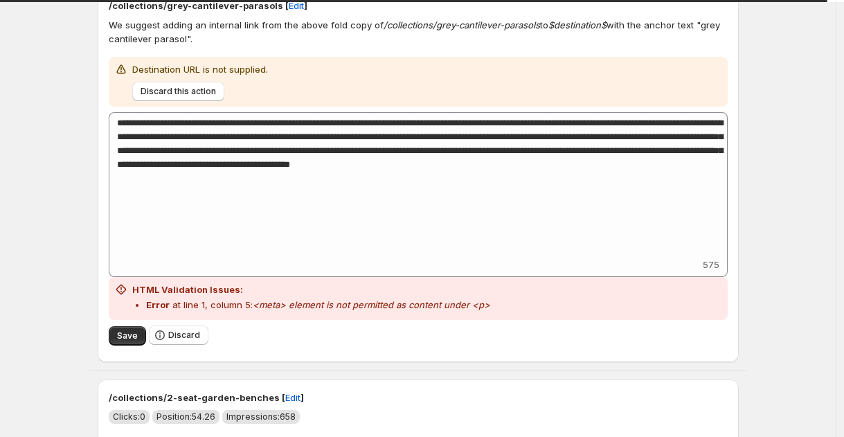
scroll to position [566, 0]
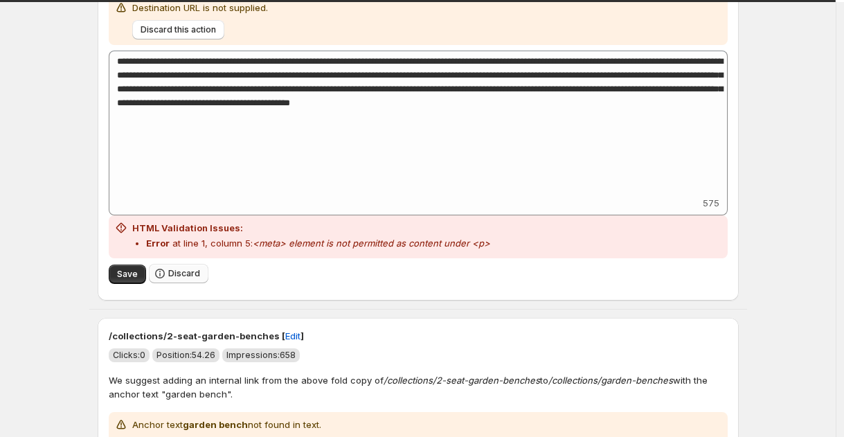
drag, startPoint x: 194, startPoint y: 259, endPoint x: 194, endPoint y: 270, distance: 11.1
click at [194, 259] on div "Save Discard" at bounding box center [418, 273] width 619 height 31
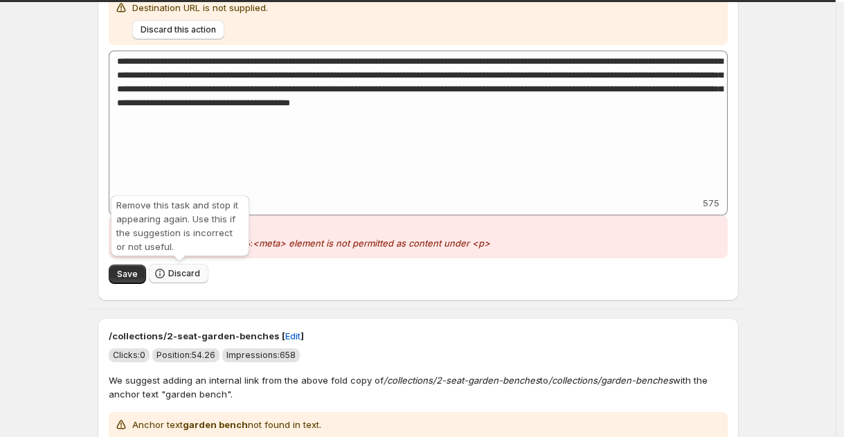
click at [194, 278] on span "Discard" at bounding box center [184, 273] width 32 height 11
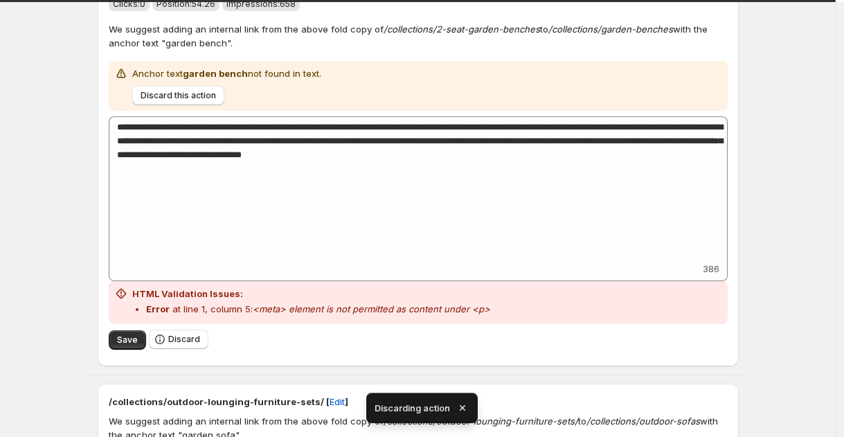
scroll to position [529, 0]
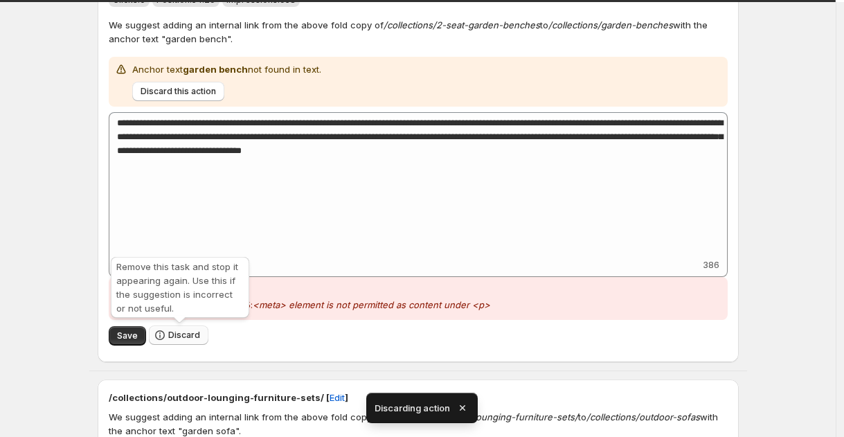
click at [185, 332] on span "Discard" at bounding box center [184, 335] width 32 height 11
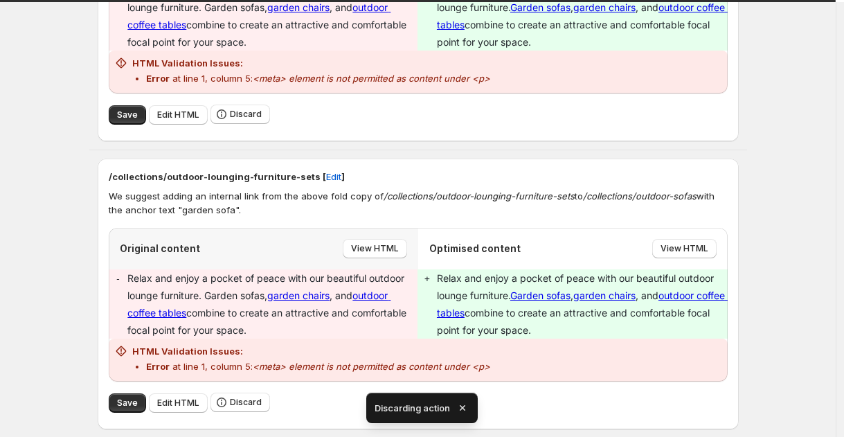
scroll to position [635, 0]
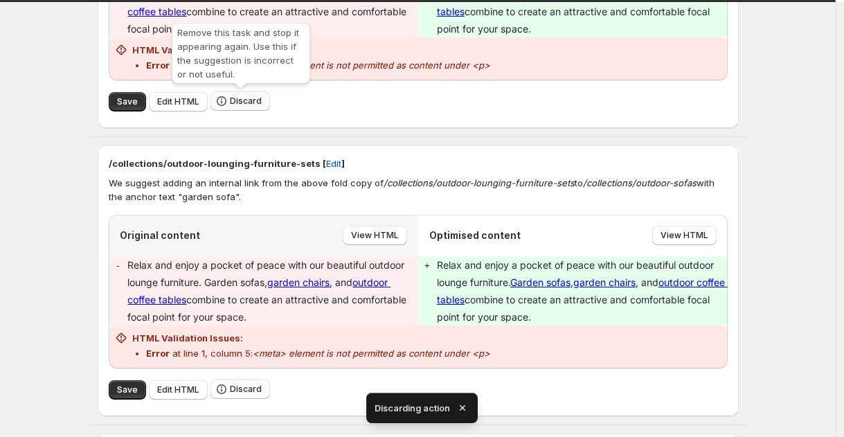
click at [237, 105] on span "Discard" at bounding box center [246, 101] width 32 height 11
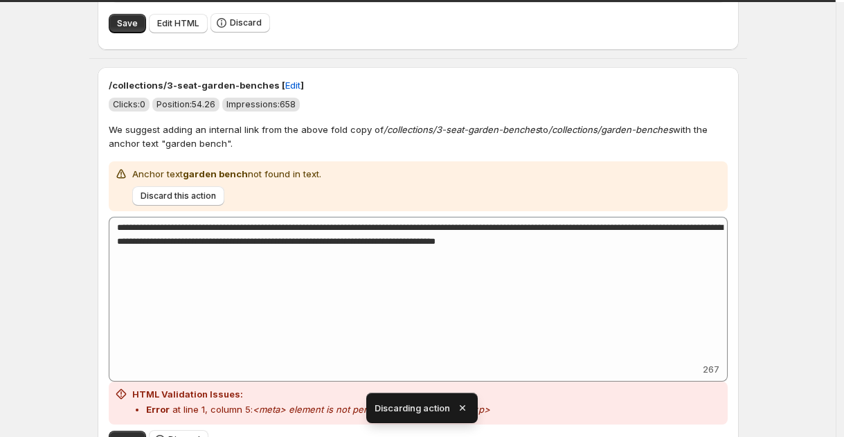
scroll to position [578, 0]
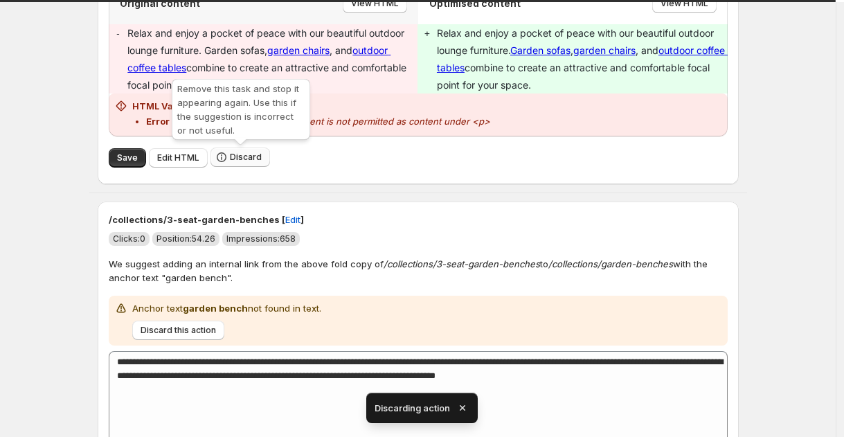
click at [244, 154] on span "Discard" at bounding box center [246, 157] width 32 height 11
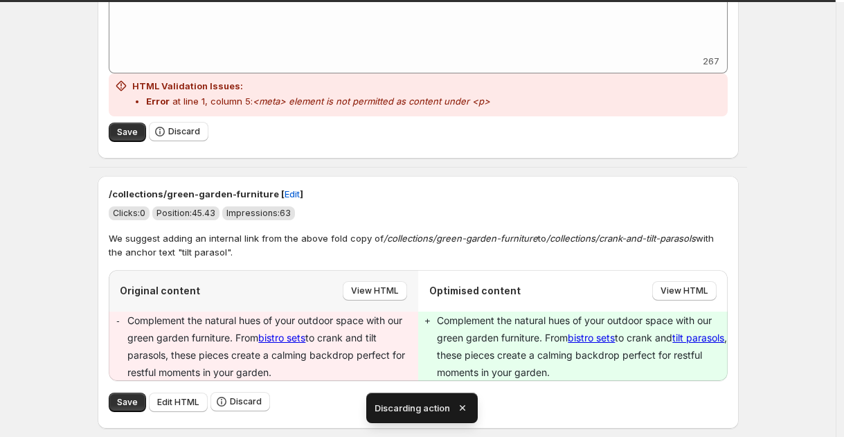
scroll to position [770, 0]
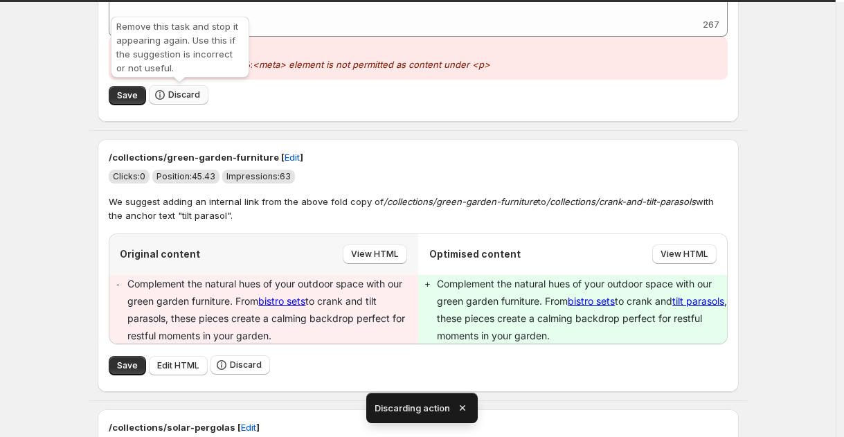
click at [188, 94] on span "Discard" at bounding box center [184, 94] width 32 height 11
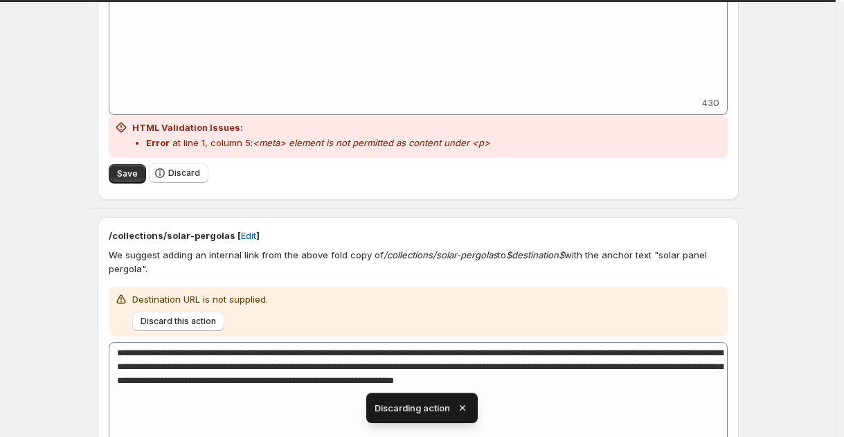
scroll to position [520, 0]
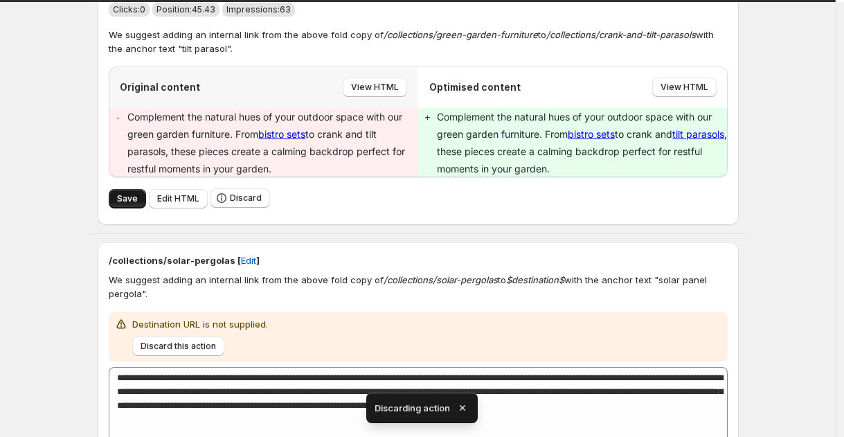
click at [126, 202] on span "Save" at bounding box center [127, 198] width 21 height 11
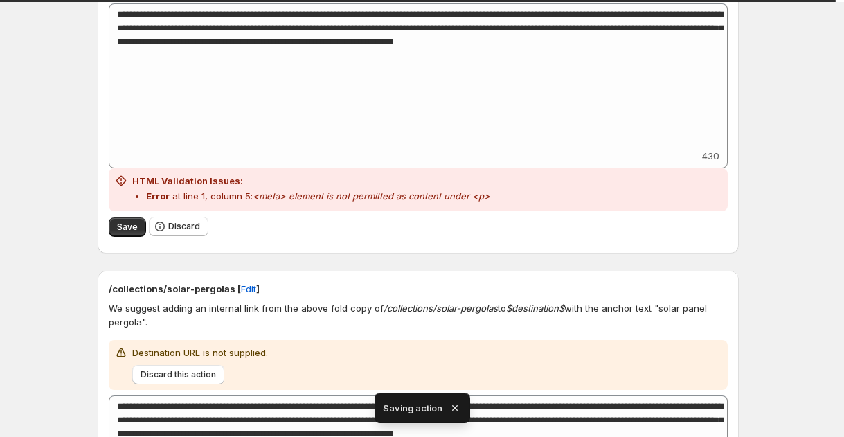
scroll to position [619, 0]
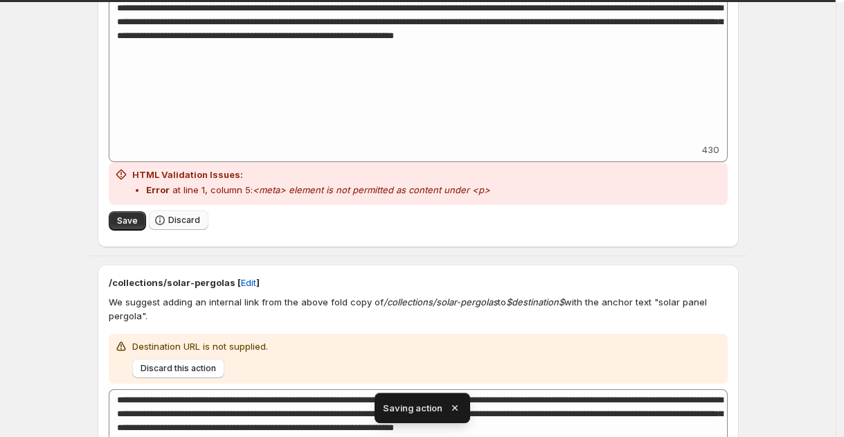
click at [178, 222] on span "Discard" at bounding box center [184, 220] width 32 height 11
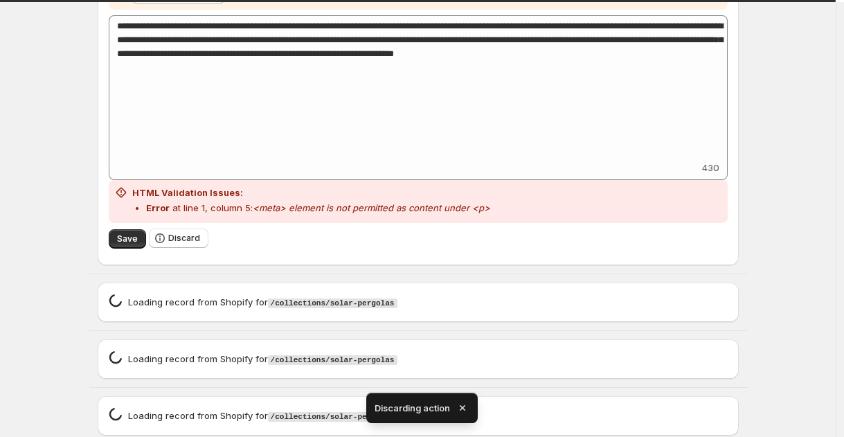
scroll to position [998, 0]
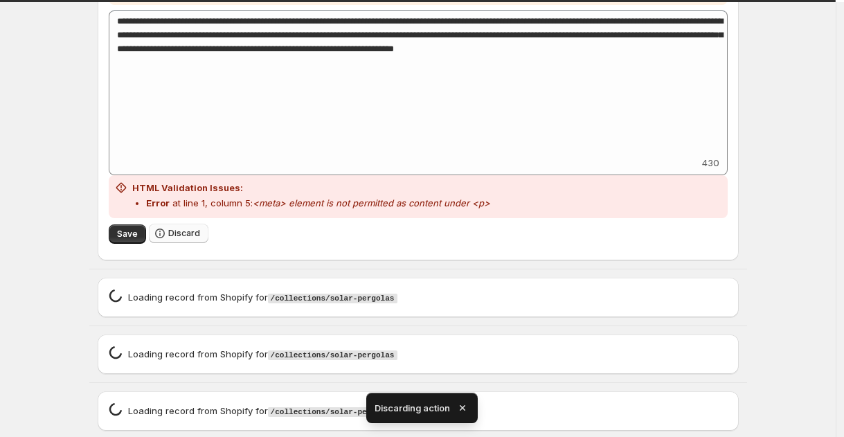
click at [191, 236] on span "Discard" at bounding box center [184, 233] width 32 height 11
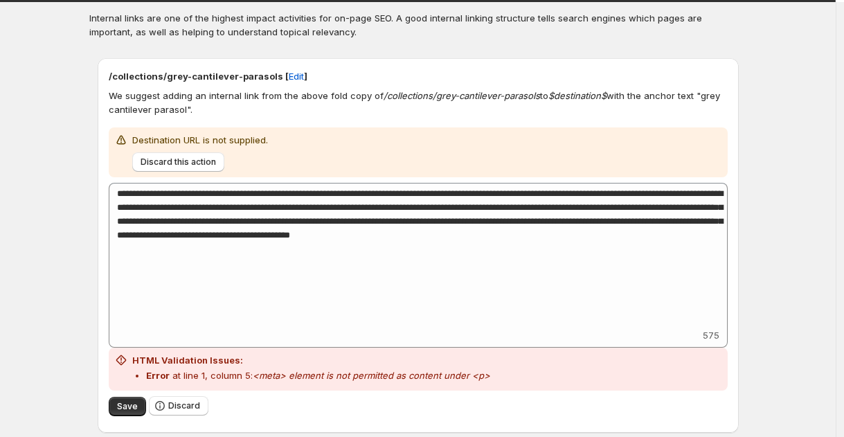
scroll to position [221, 0]
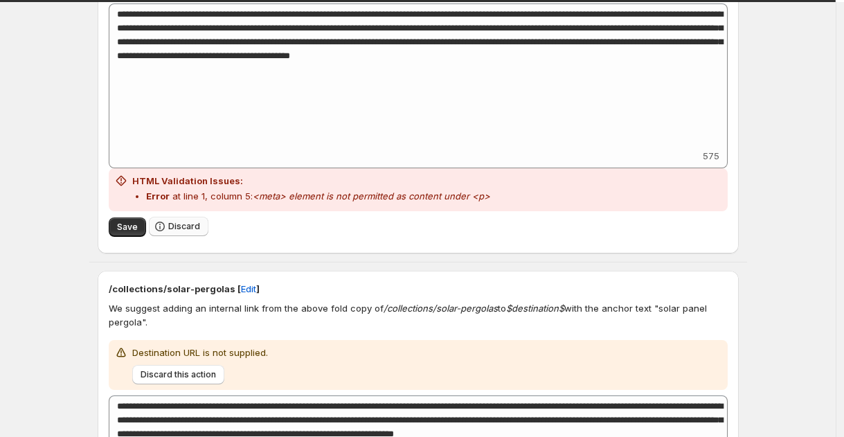
click at [199, 228] on span "Discard" at bounding box center [184, 226] width 32 height 11
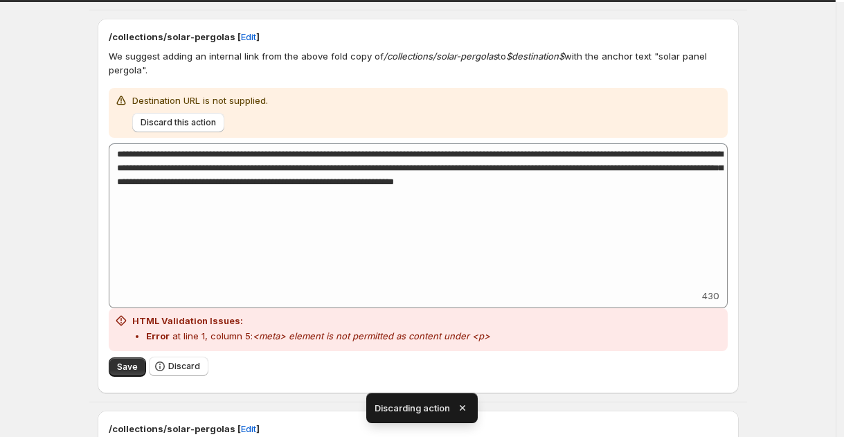
scroll to position [671, 0]
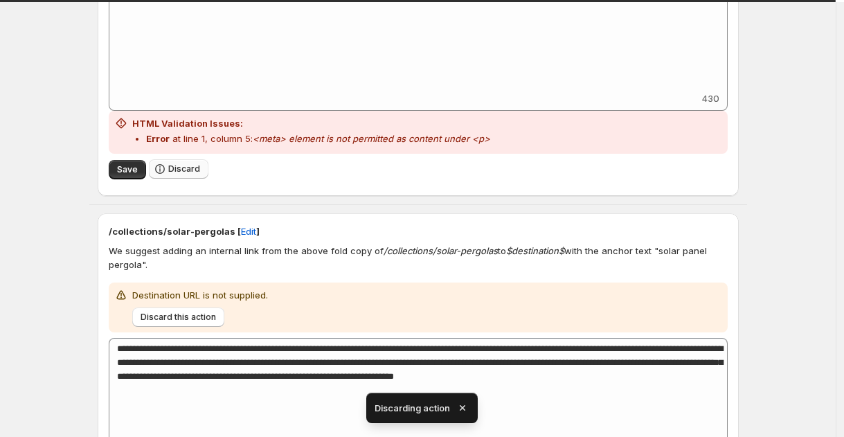
click at [195, 168] on span "Discard" at bounding box center [184, 168] width 32 height 11
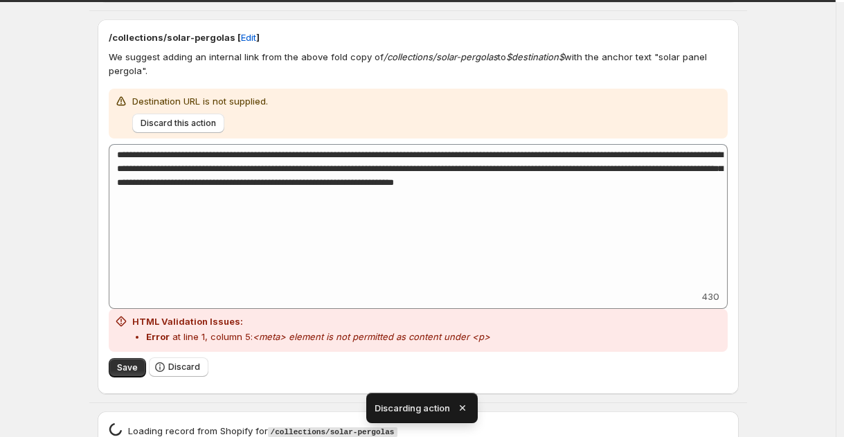
scroll to position [923, 0]
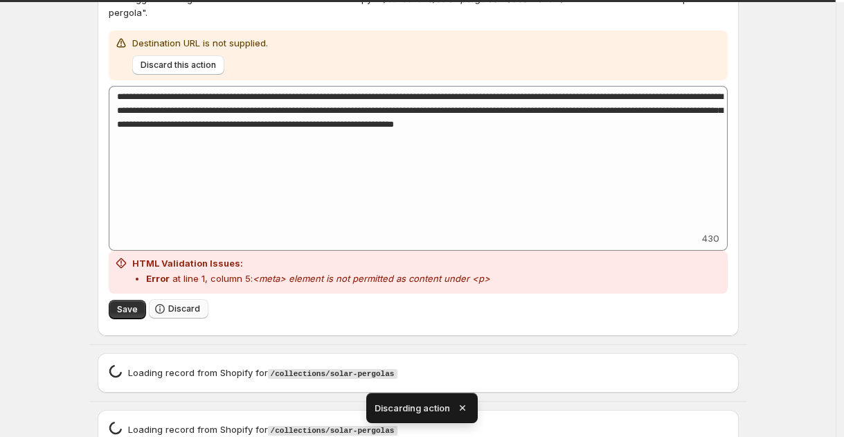
click at [186, 315] on span "Discard" at bounding box center [184, 308] width 32 height 11
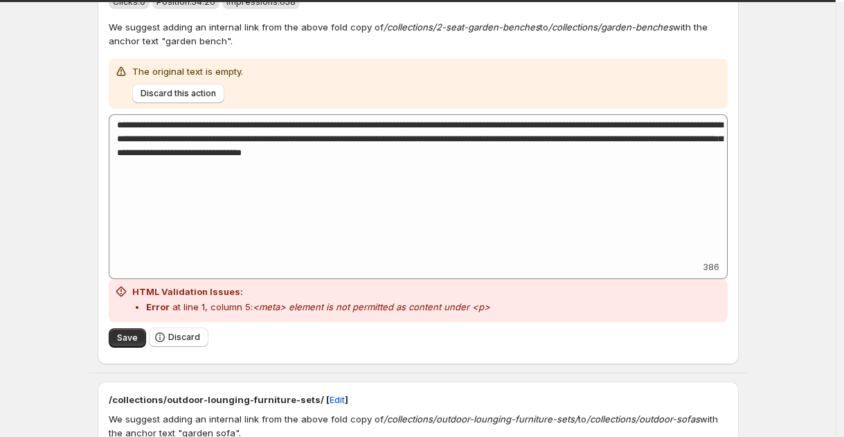
scroll to position [2263, 0]
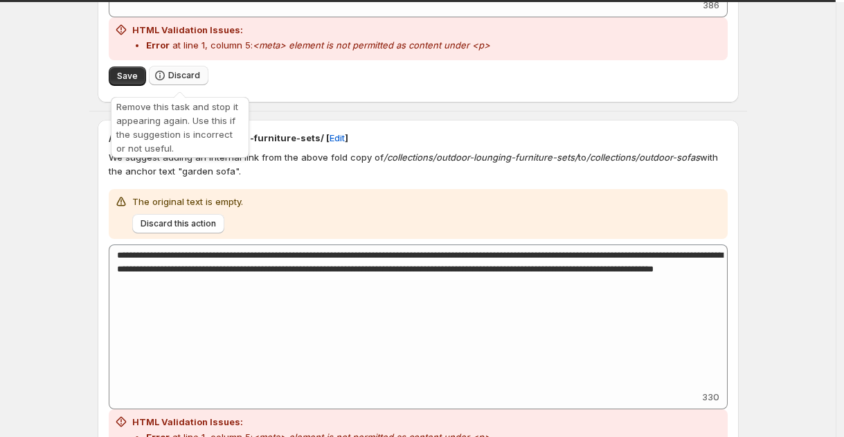
click at [192, 72] on button "Discard" at bounding box center [179, 75] width 60 height 19
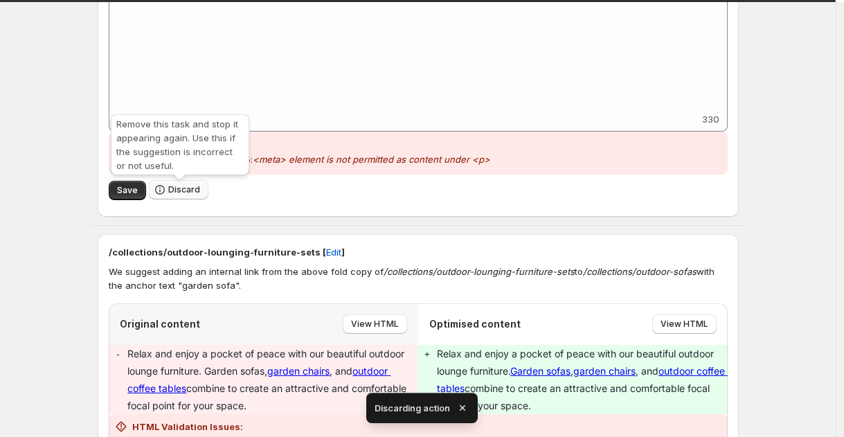
click at [181, 200] on button "Discard" at bounding box center [179, 189] width 60 height 19
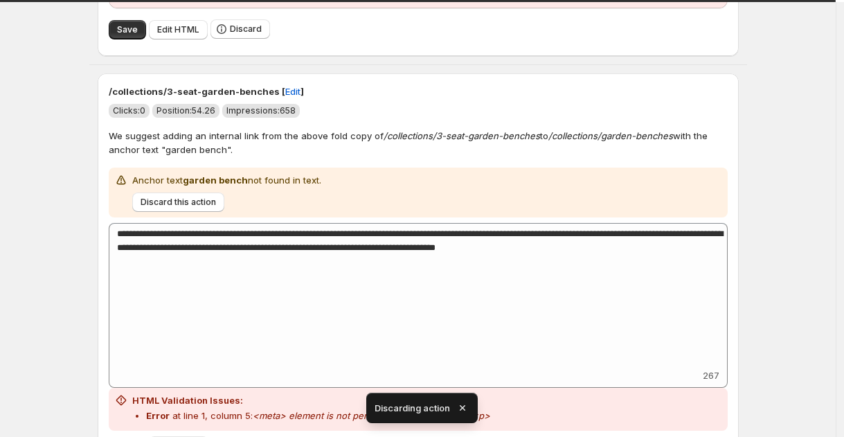
scroll to position [1956, 0]
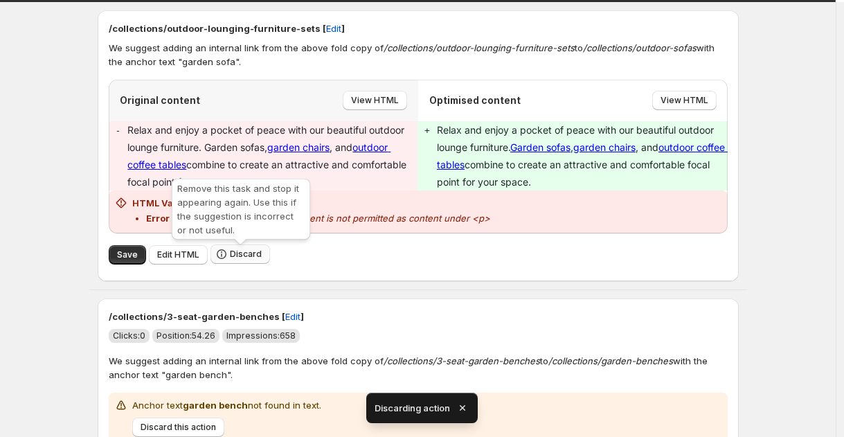
click at [258, 248] on button "Discard" at bounding box center [241, 254] width 60 height 19
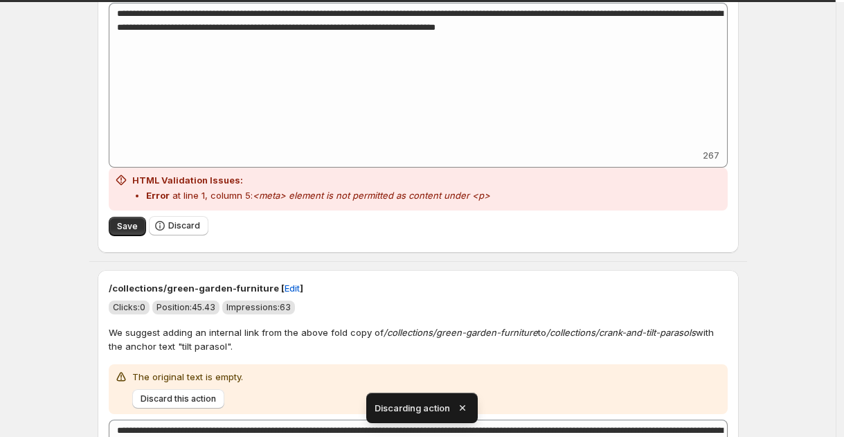
scroll to position [2194, 0]
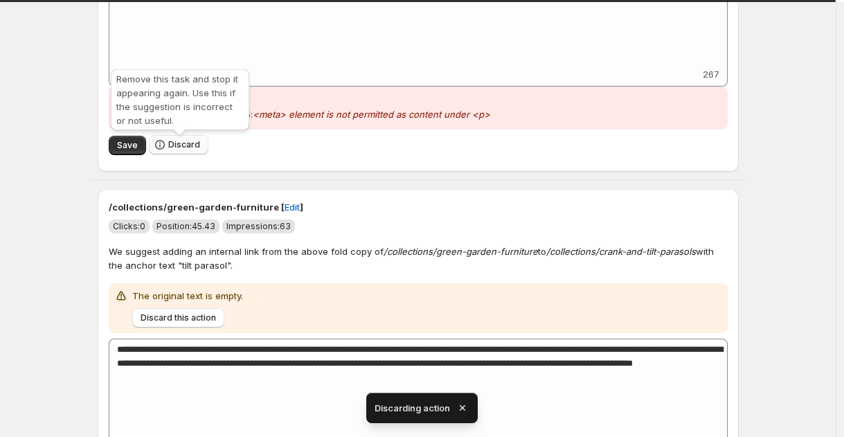
click at [192, 154] on button "Discard" at bounding box center [179, 144] width 60 height 19
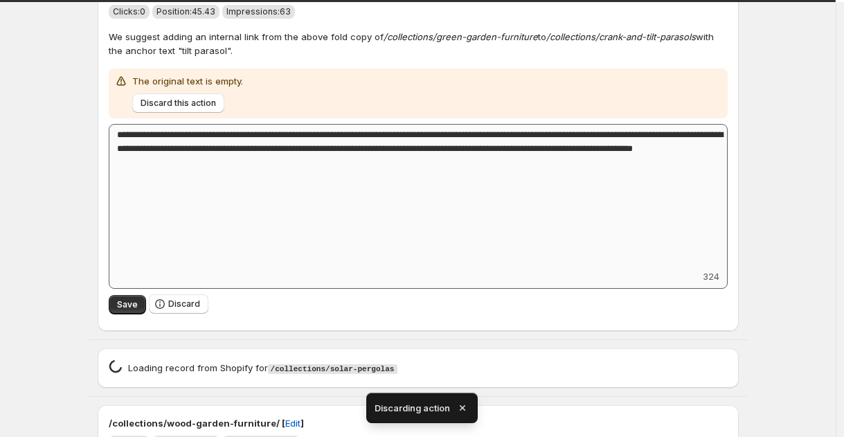
scroll to position [1992, 0]
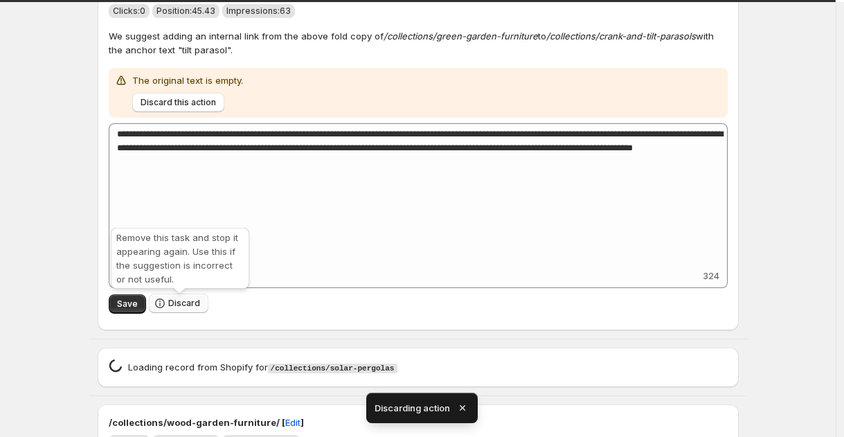
click at [175, 309] on span "Discard" at bounding box center [184, 303] width 32 height 11
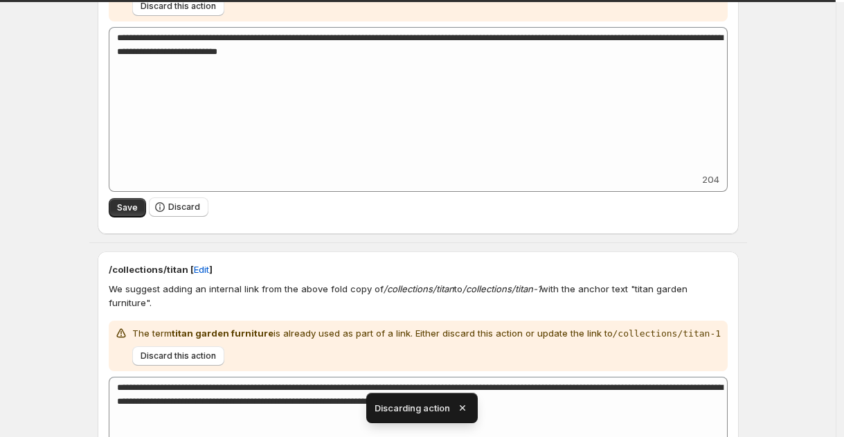
scroll to position [2285, 0]
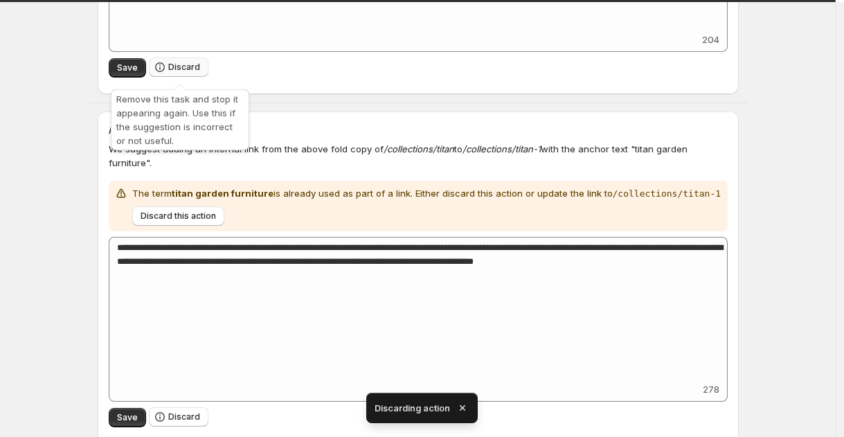
click at [182, 69] on span "Discard" at bounding box center [184, 67] width 32 height 11
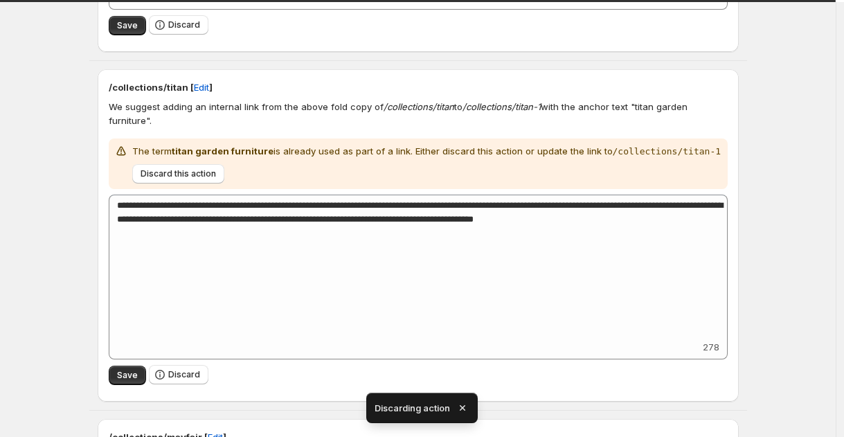
scroll to position [2130, 0]
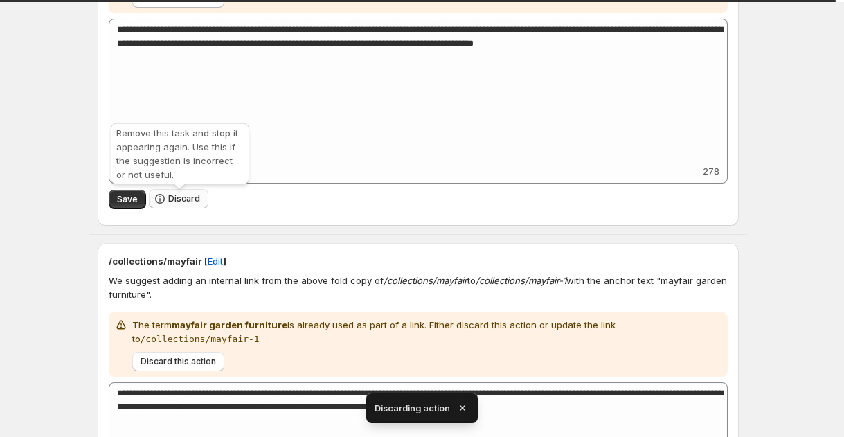
click at [164, 193] on button "Discard" at bounding box center [179, 198] width 60 height 19
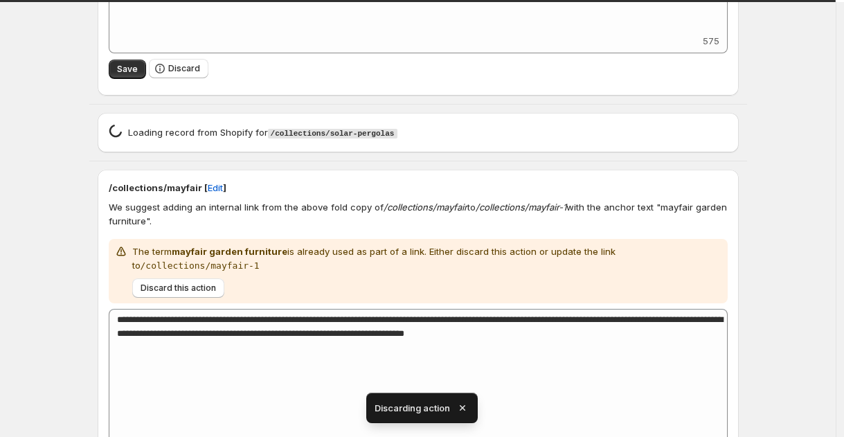
scroll to position [1997, 0]
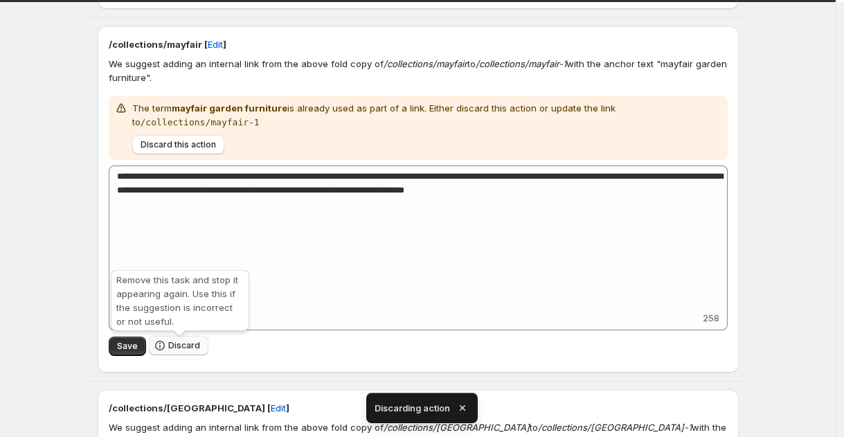
click at [187, 351] on span "Discard" at bounding box center [184, 345] width 32 height 11
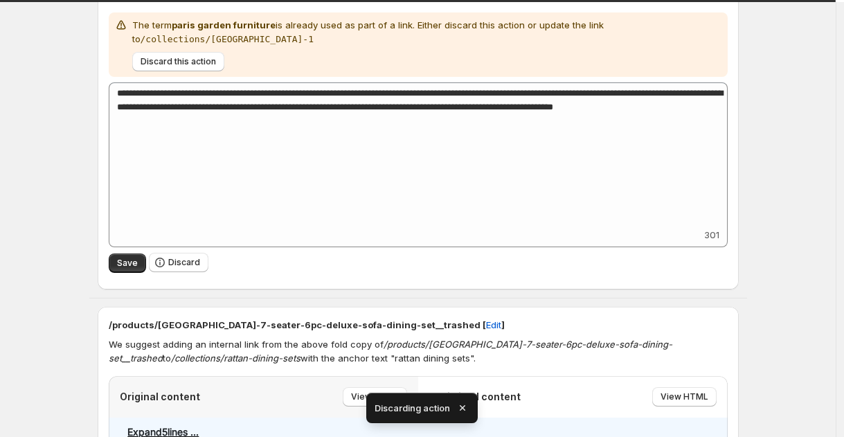
scroll to position [2153, 0]
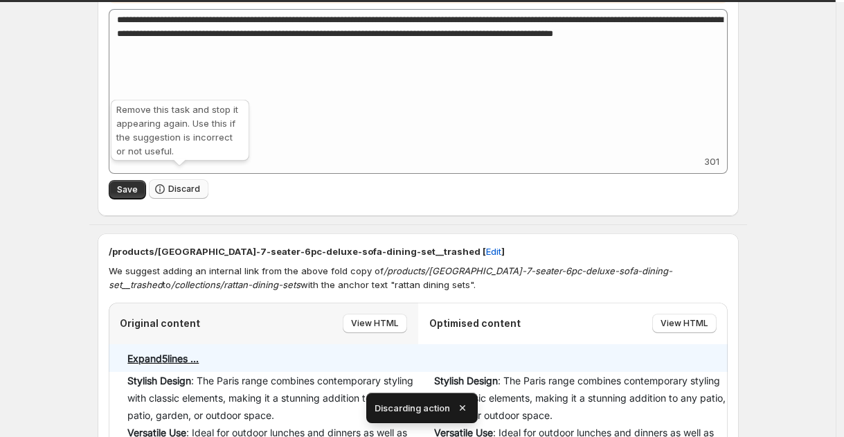
click at [187, 179] on button "Discard" at bounding box center [179, 188] width 60 height 19
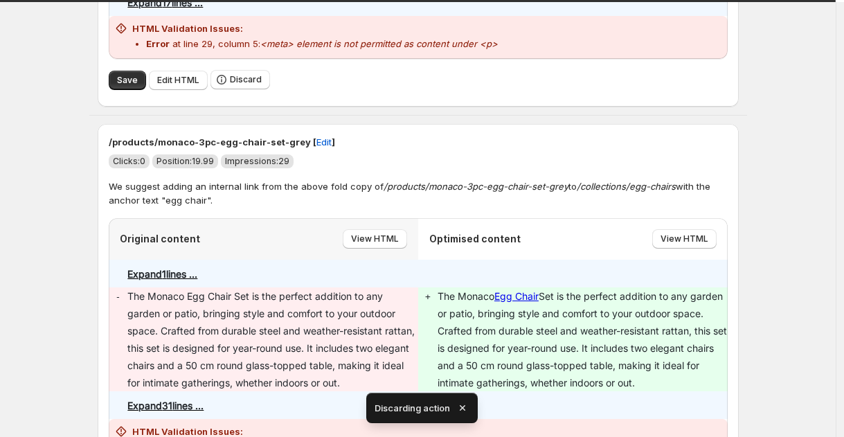
scroll to position [2506, 0]
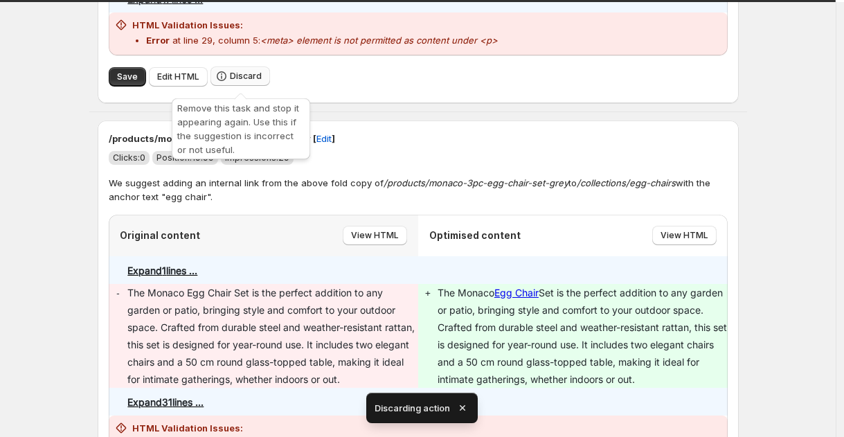
click at [226, 80] on icon "button" at bounding box center [222, 76] width 14 height 14
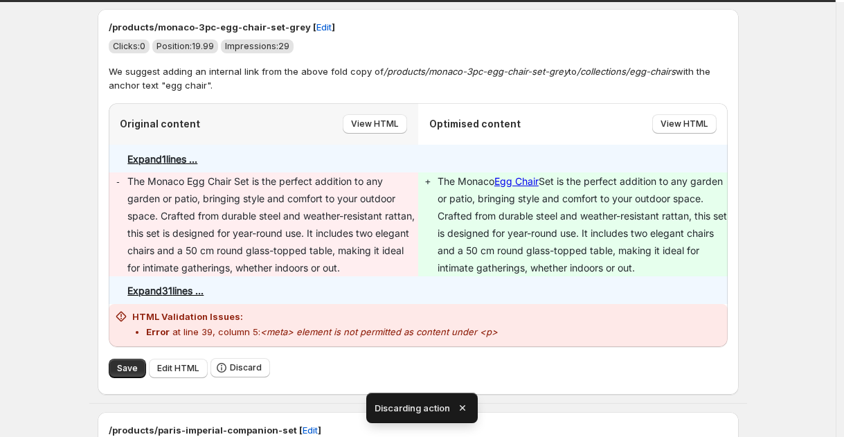
scroll to position [2245, 0]
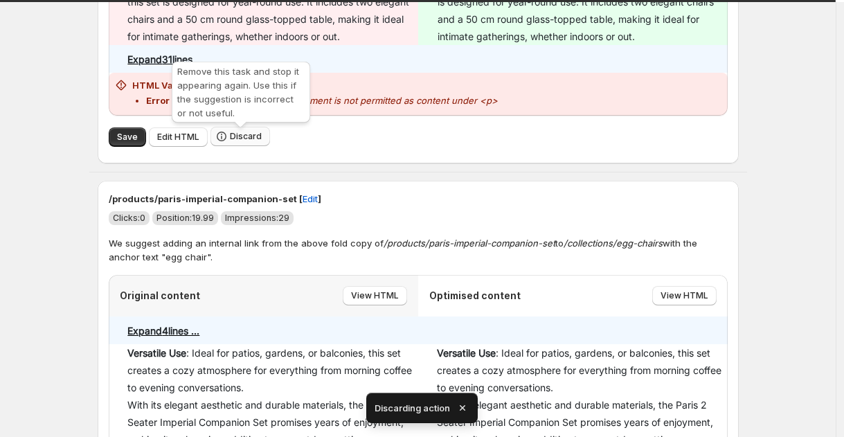
click at [238, 139] on span "Discard" at bounding box center [246, 136] width 32 height 11
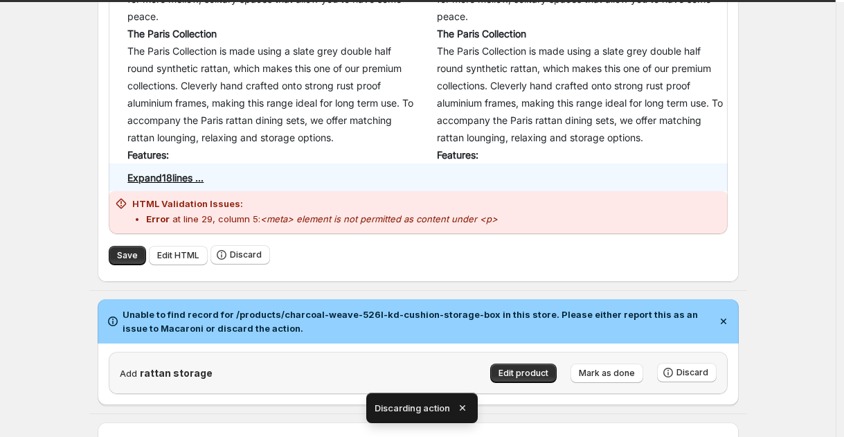
scroll to position [2630, 0]
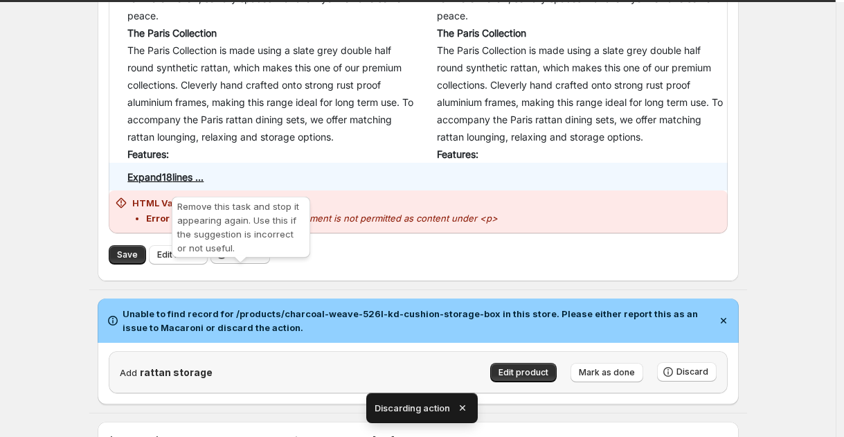
click at [263, 264] on button "Discard" at bounding box center [241, 254] width 60 height 19
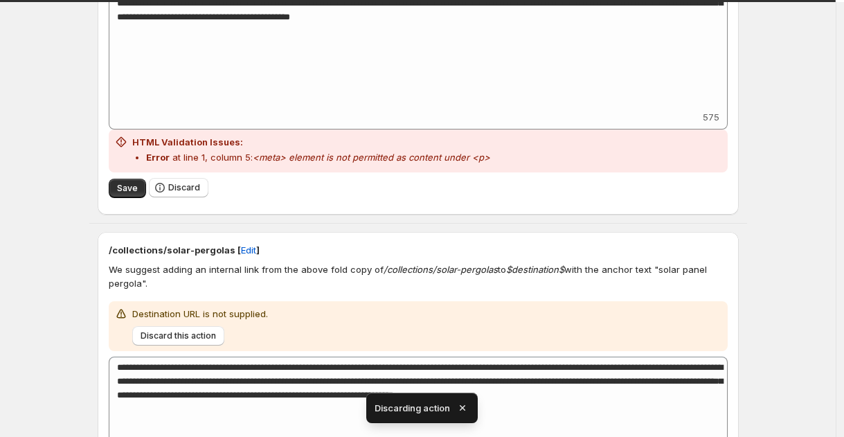
scroll to position [272, 0]
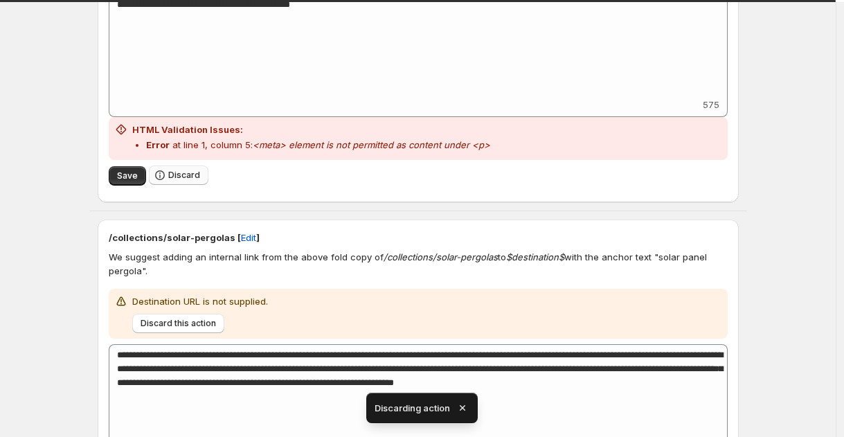
click at [170, 181] on button "Discard" at bounding box center [179, 175] width 60 height 19
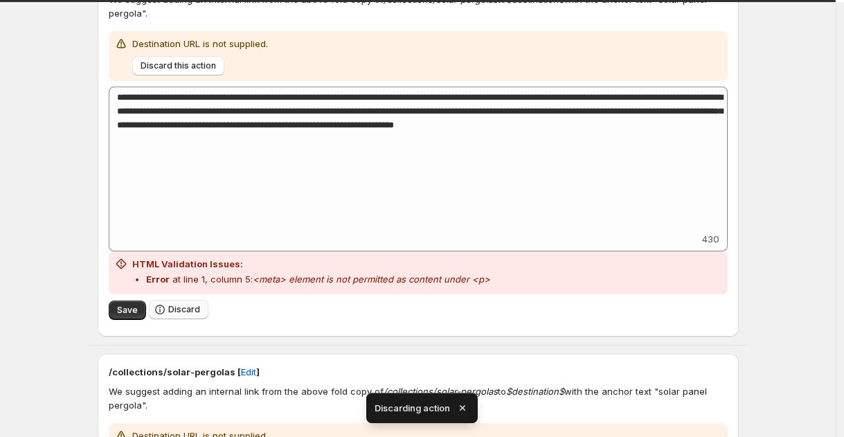
click at [165, 308] on icon "button" at bounding box center [160, 310] width 14 height 14
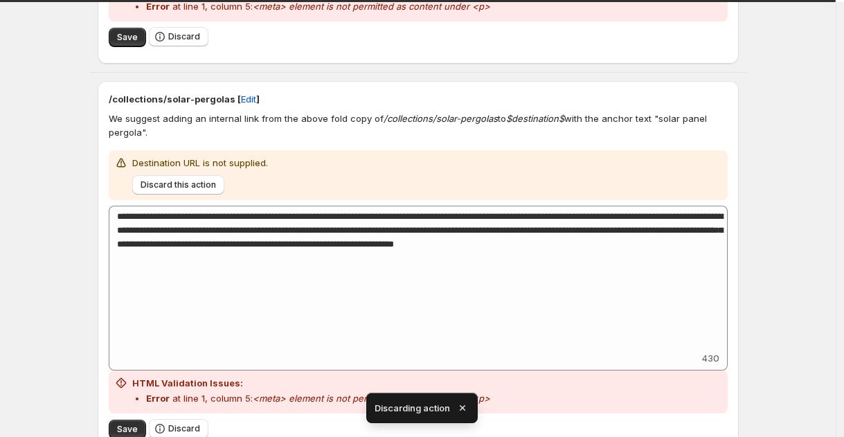
scroll to position [1060, 0]
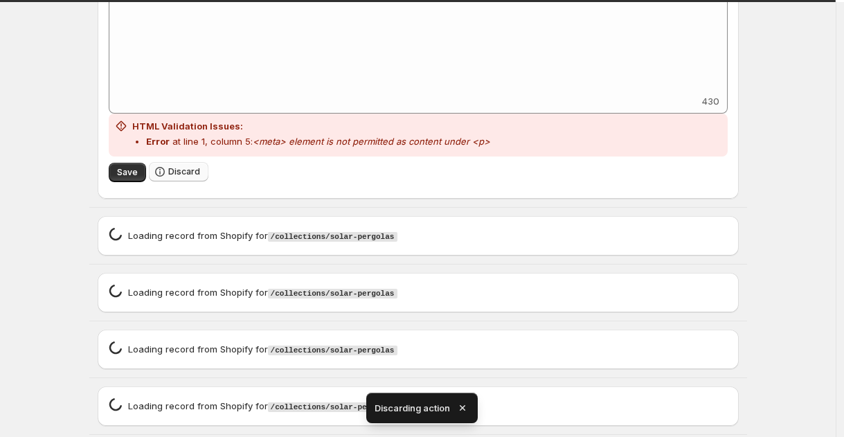
click at [192, 171] on span "Discard" at bounding box center [184, 171] width 32 height 11
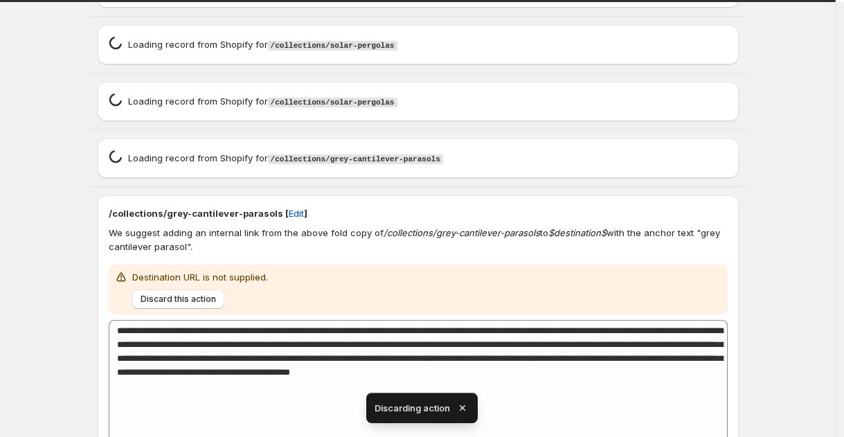
scroll to position [1688, 0]
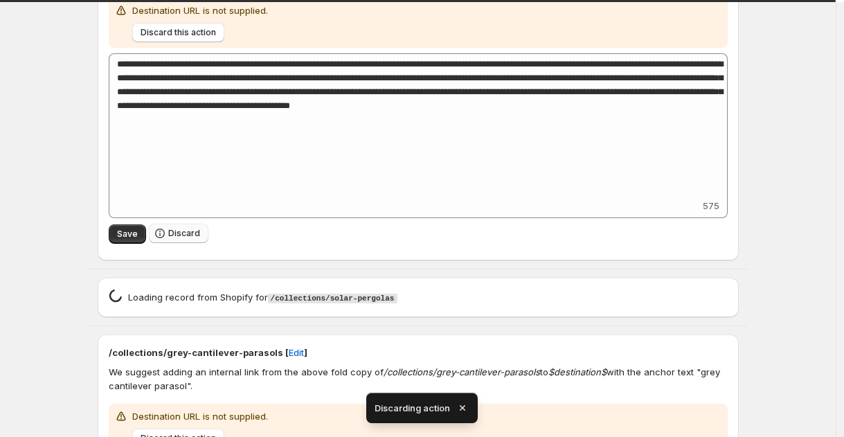
click at [191, 236] on span "Discard" at bounding box center [184, 233] width 32 height 11
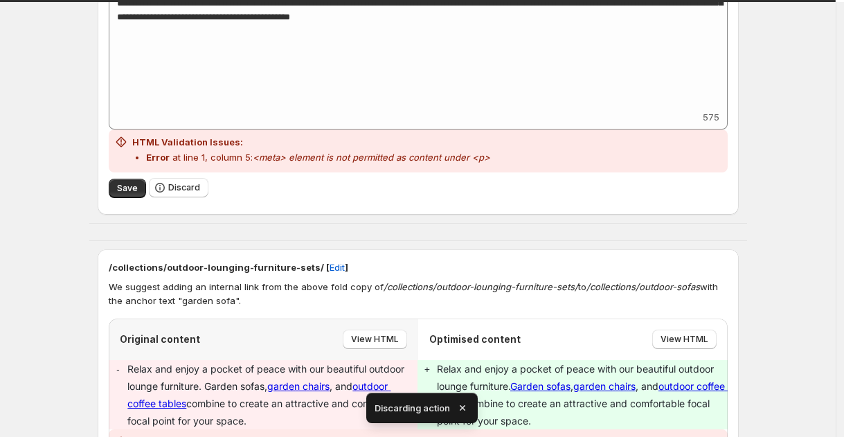
scroll to position [2186, 0]
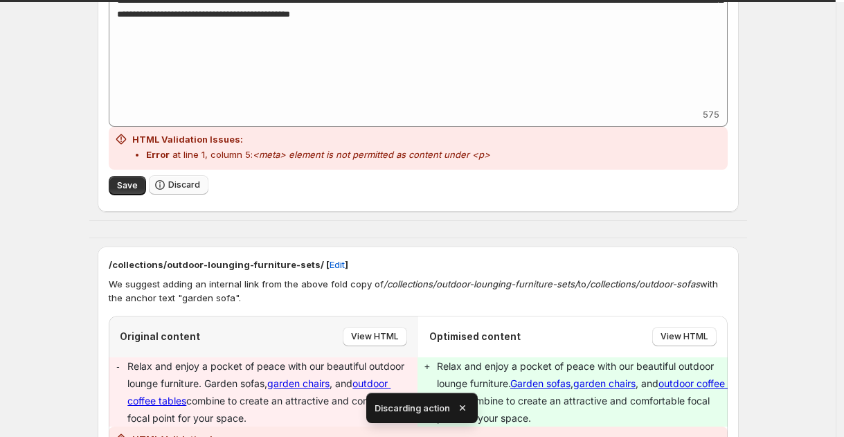
click at [171, 183] on button "Discard" at bounding box center [179, 184] width 60 height 19
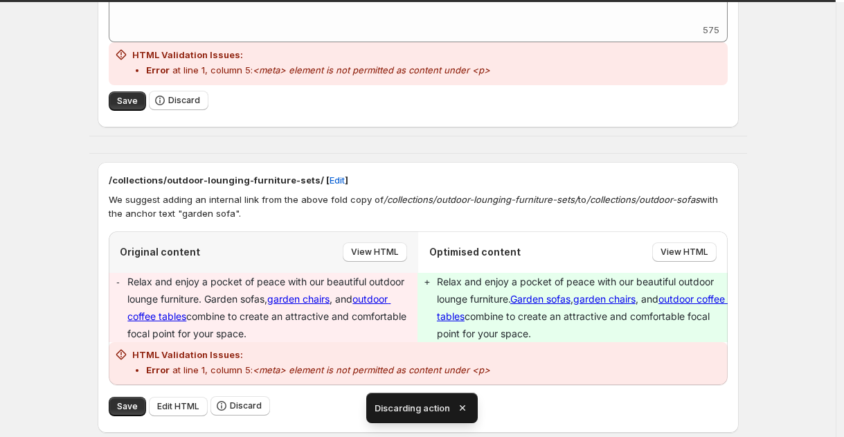
scroll to position [2409, 0]
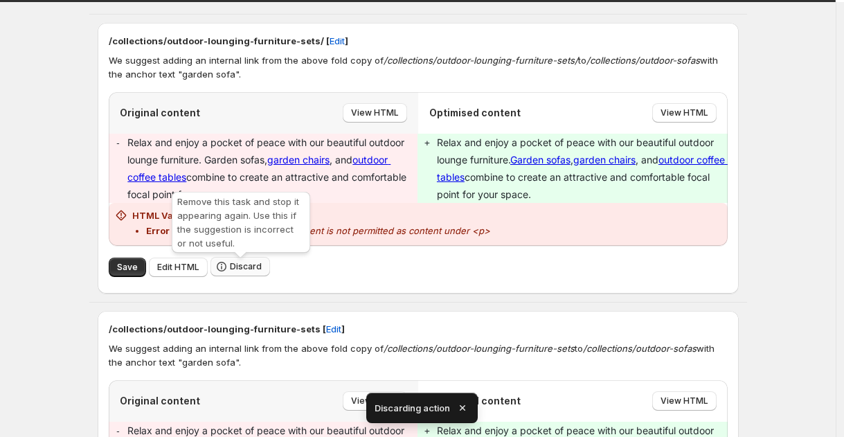
click at [224, 271] on icon "button" at bounding box center [222, 267] width 14 height 14
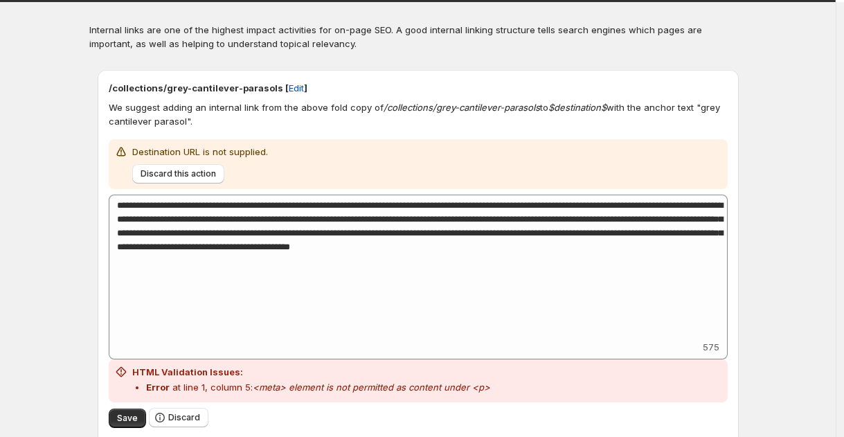
scroll to position [341, 0]
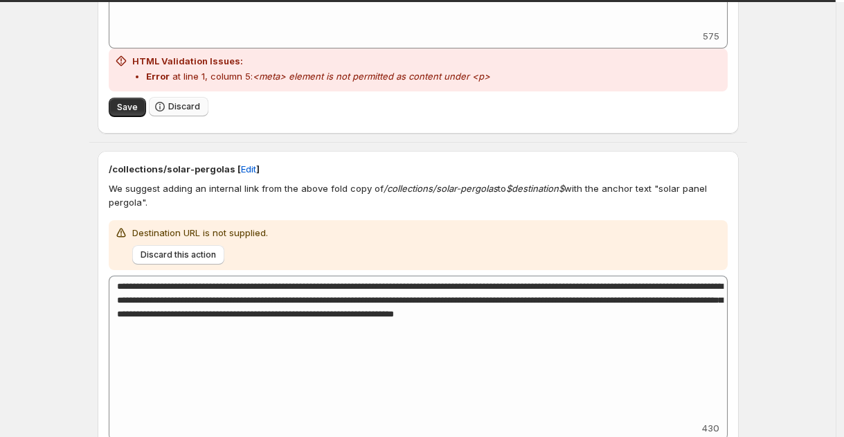
click at [179, 105] on span "Discard" at bounding box center [184, 106] width 32 height 11
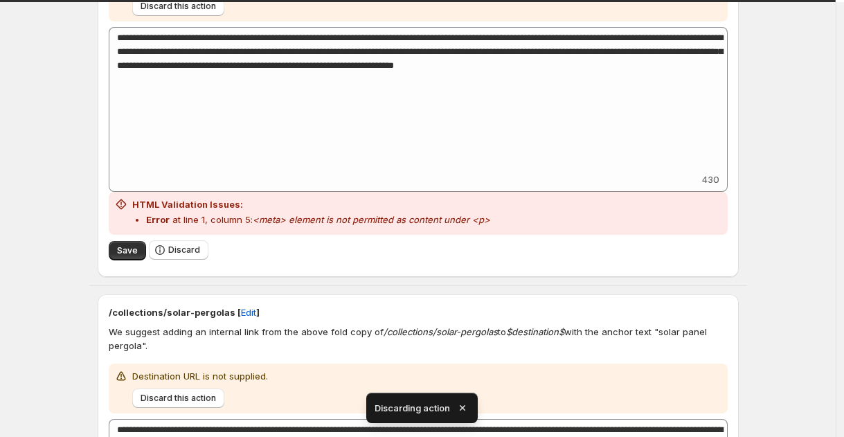
scroll to position [666, 0]
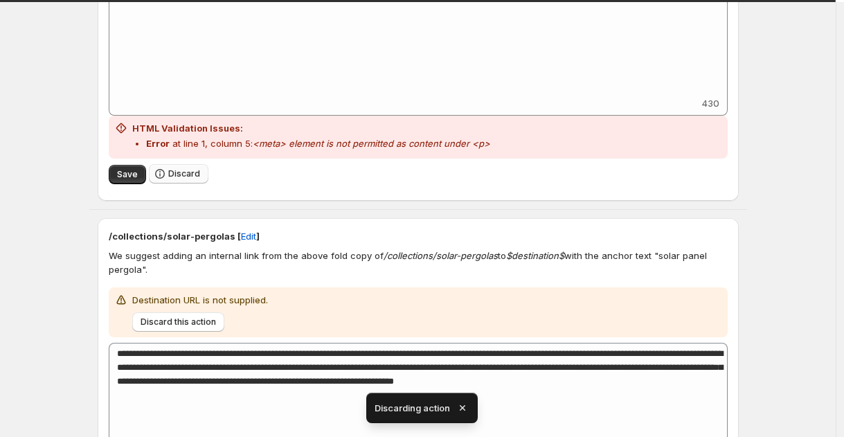
click at [191, 171] on span "Discard" at bounding box center [184, 173] width 32 height 11
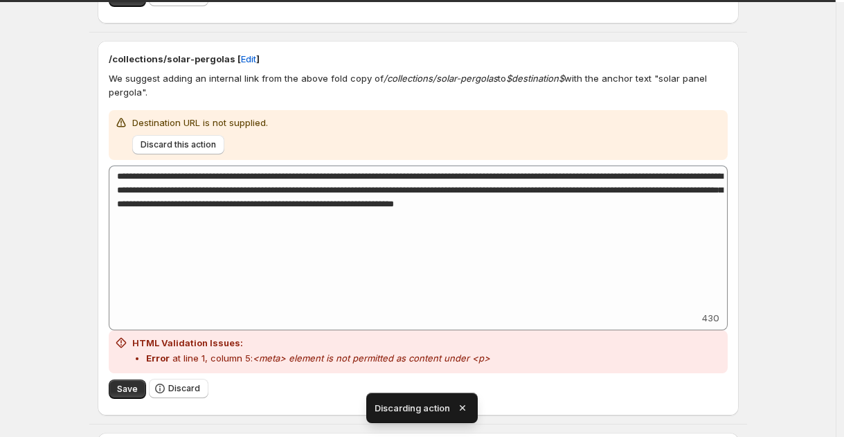
scroll to position [957, 0]
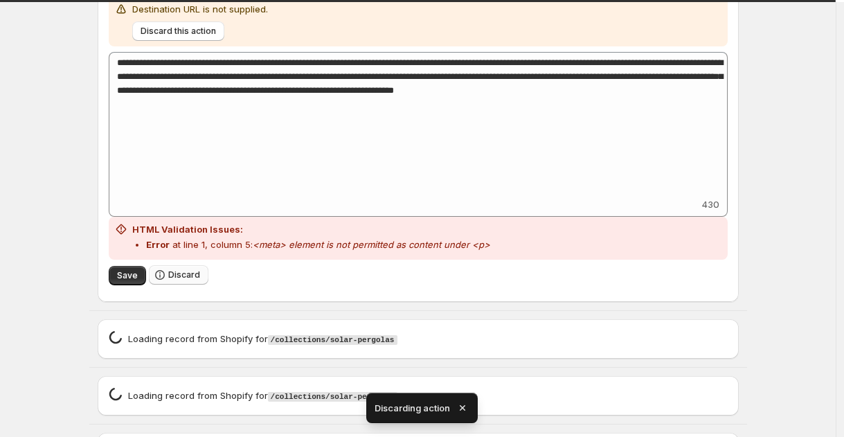
click at [185, 274] on span "Discard" at bounding box center [184, 274] width 32 height 11
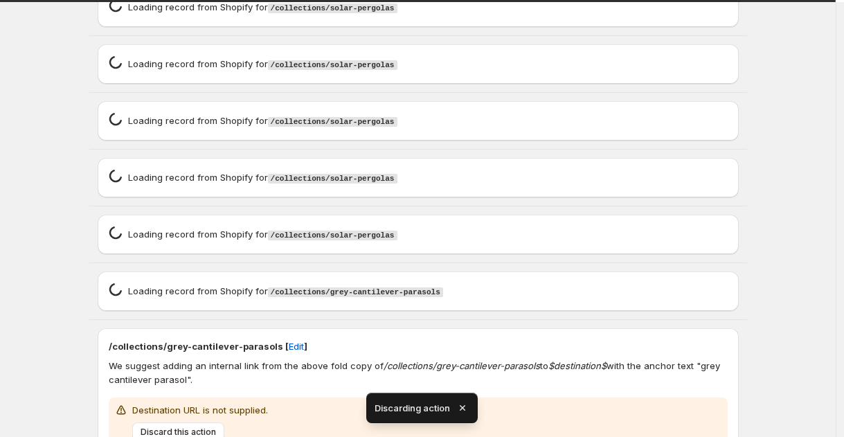
scroll to position [1628, 0]
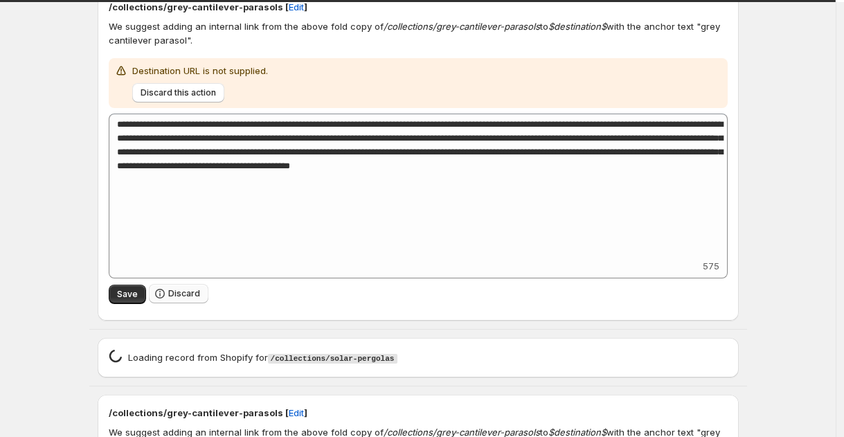
click at [195, 299] on span "Discard" at bounding box center [184, 293] width 32 height 11
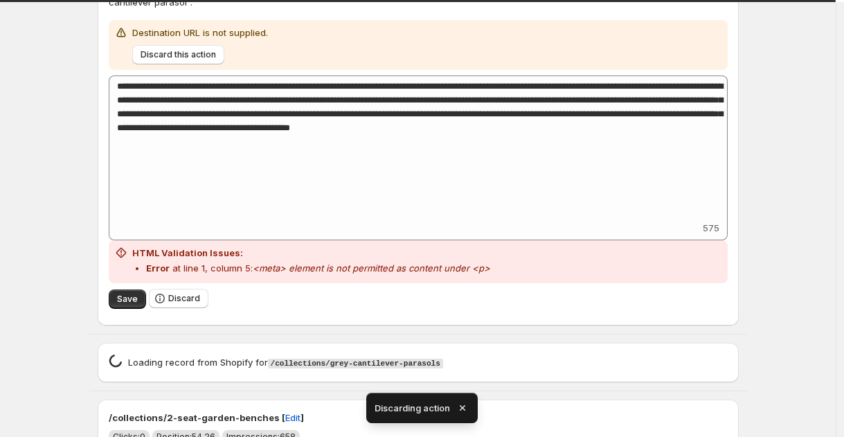
scroll to position [2167, 0]
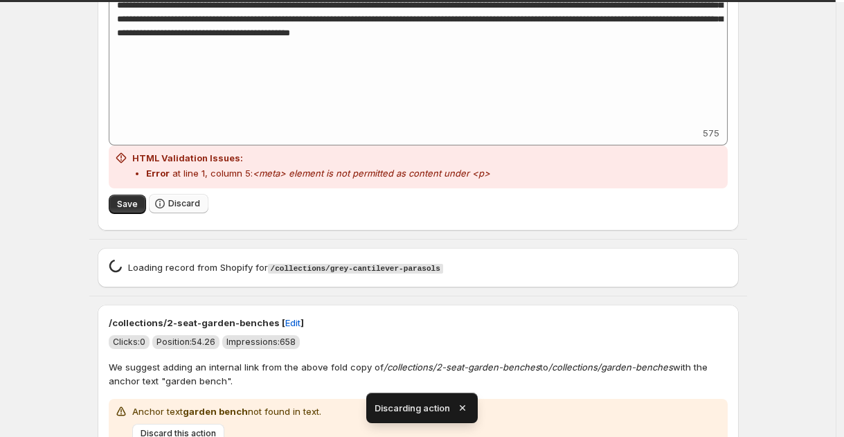
click at [182, 204] on span "Discard" at bounding box center [184, 203] width 32 height 11
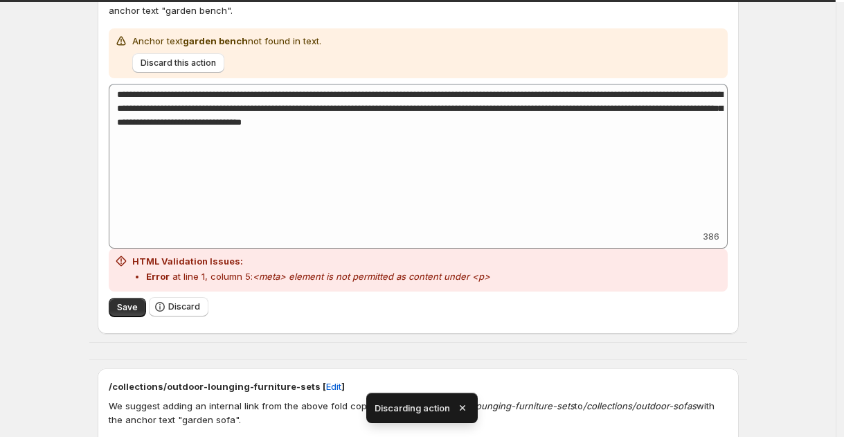
scroll to position [2664, 0]
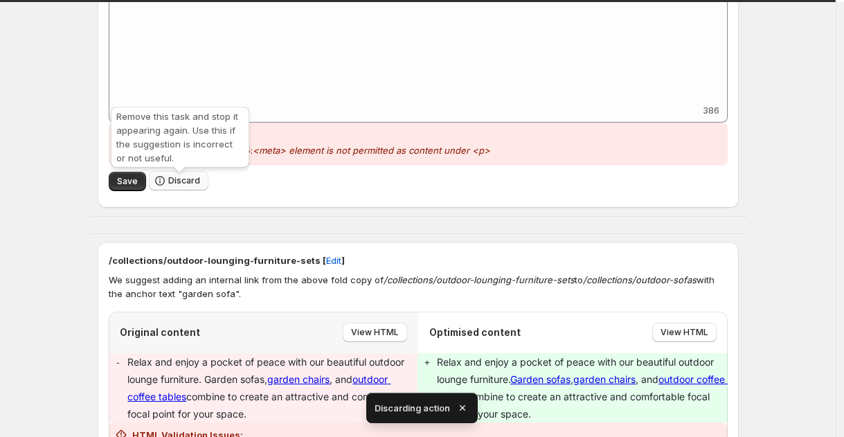
click at [194, 186] on span "Discard" at bounding box center [184, 180] width 32 height 11
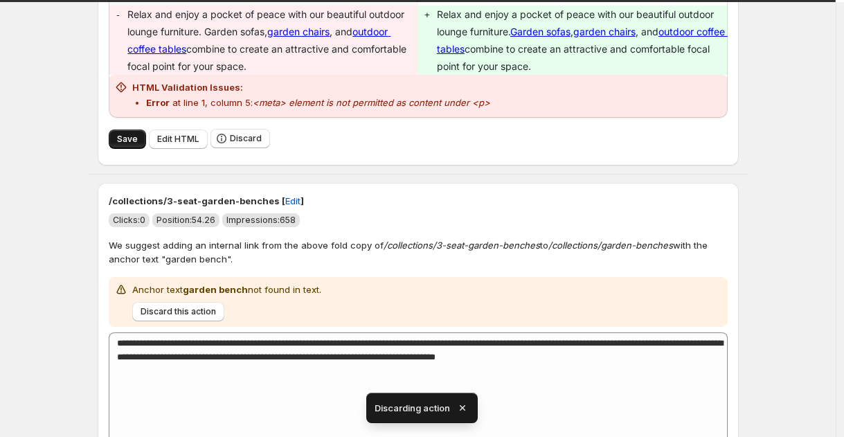
scroll to position [2866, 0]
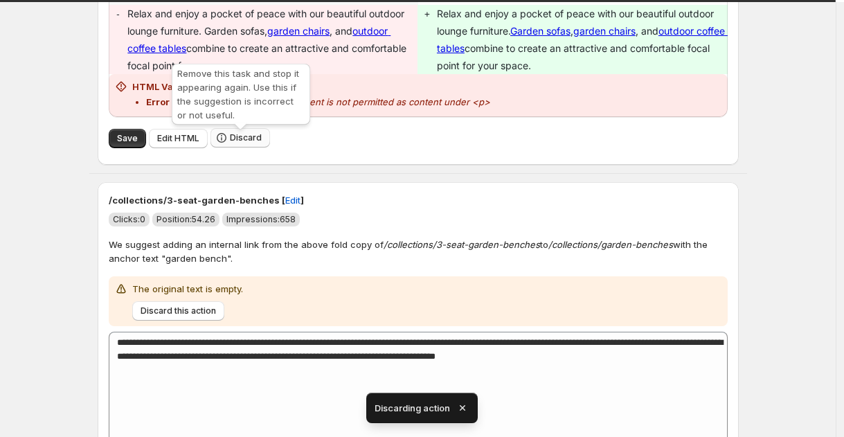
click at [245, 136] on button "Discard" at bounding box center [241, 137] width 60 height 19
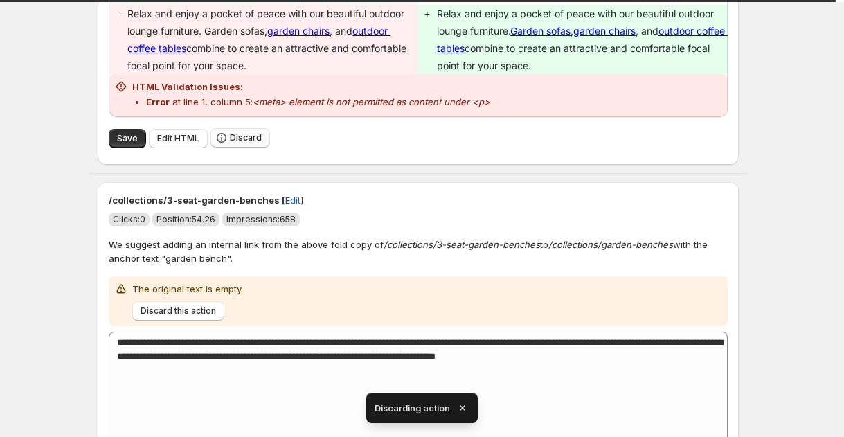
click at [245, 136] on button "Discard" at bounding box center [241, 137] width 60 height 19
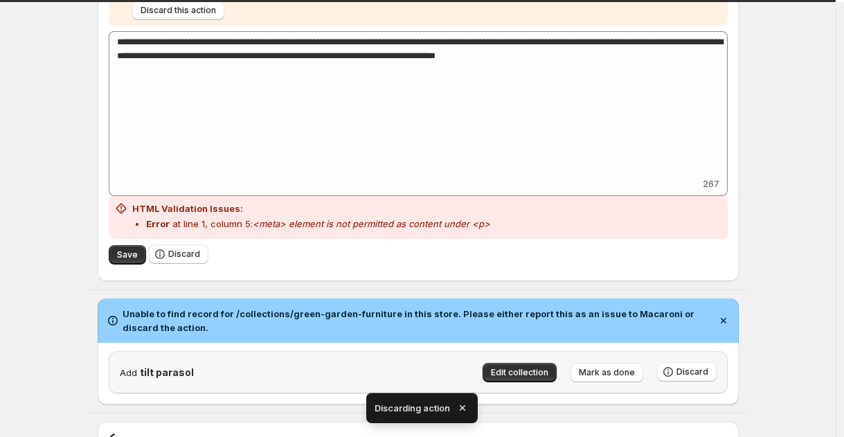
scroll to position [2888, 0]
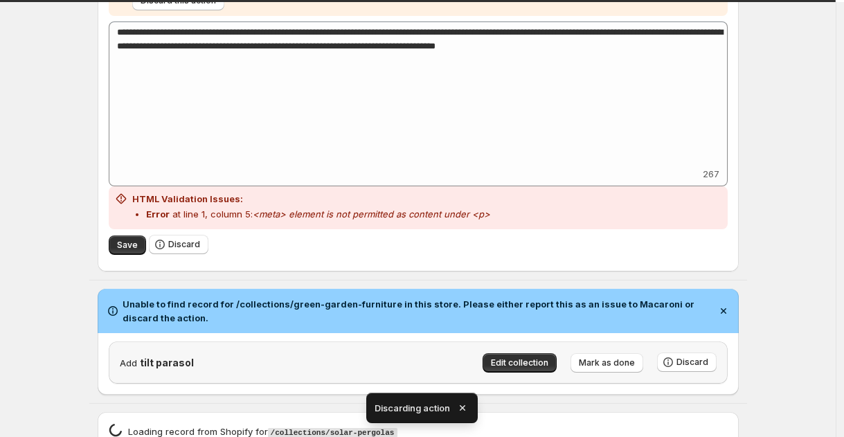
click at [167, 260] on div "Save Discard" at bounding box center [418, 244] width 619 height 31
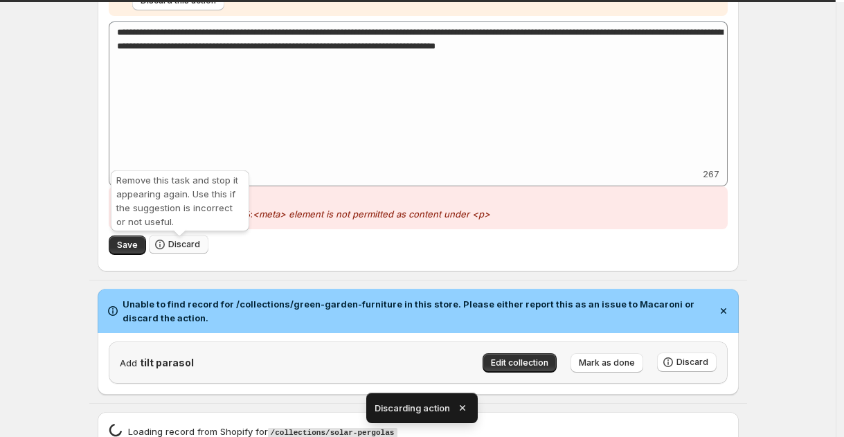
click at [167, 251] on icon "button" at bounding box center [160, 245] width 14 height 14
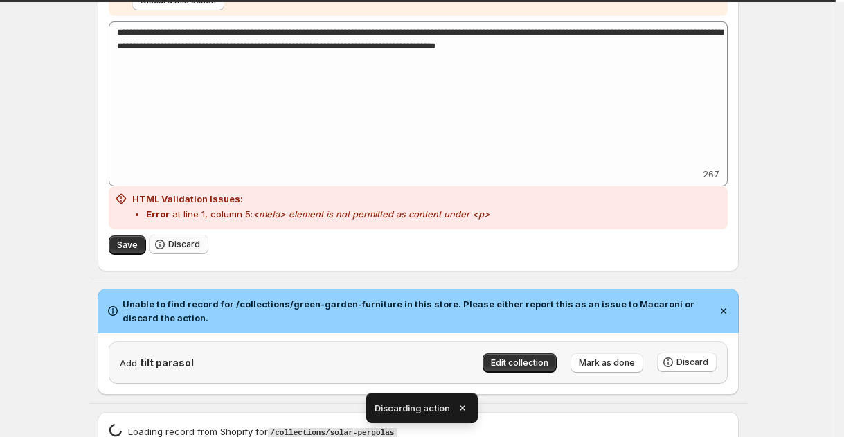
click at [167, 251] on icon "button" at bounding box center [160, 245] width 14 height 14
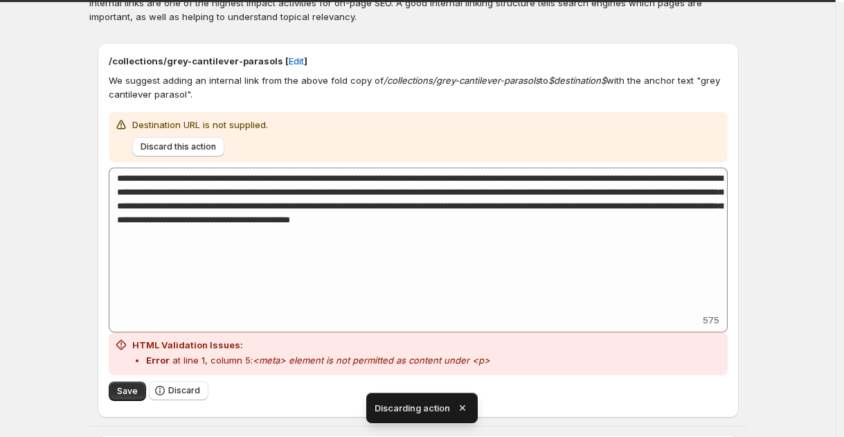
scroll to position [251, 0]
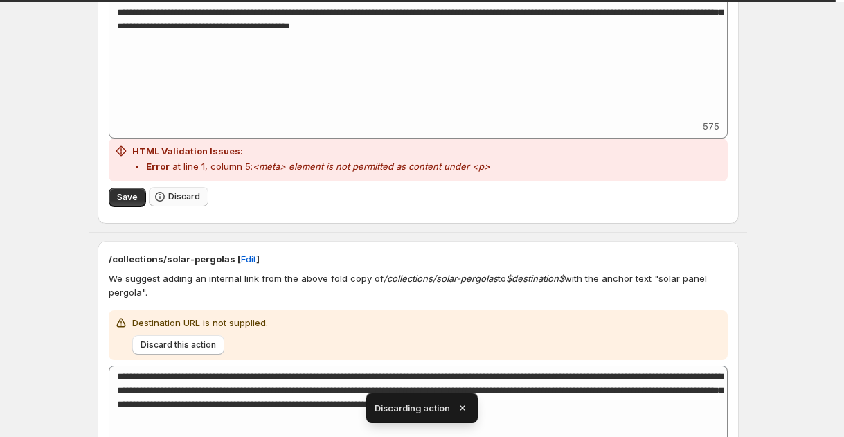
click at [204, 204] on button "Discard" at bounding box center [179, 196] width 60 height 19
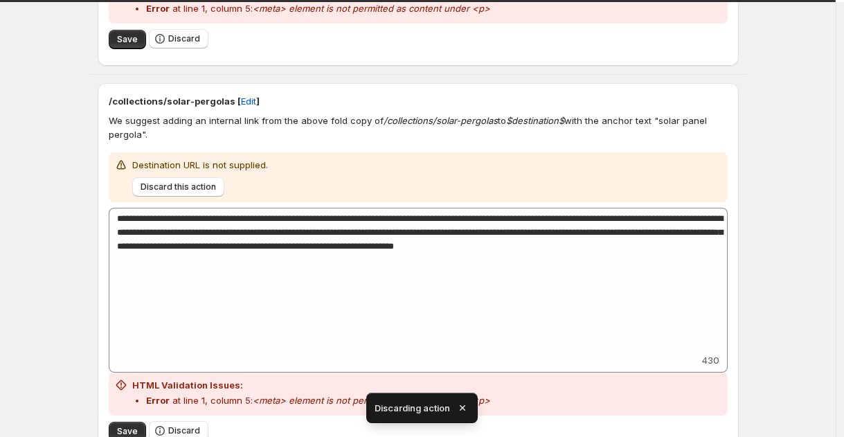
scroll to position [520, 0]
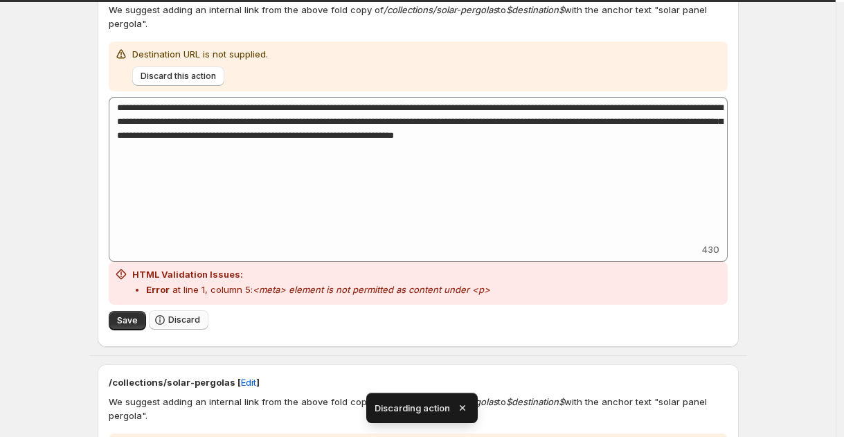
click at [191, 327] on button "Discard" at bounding box center [179, 319] width 60 height 19
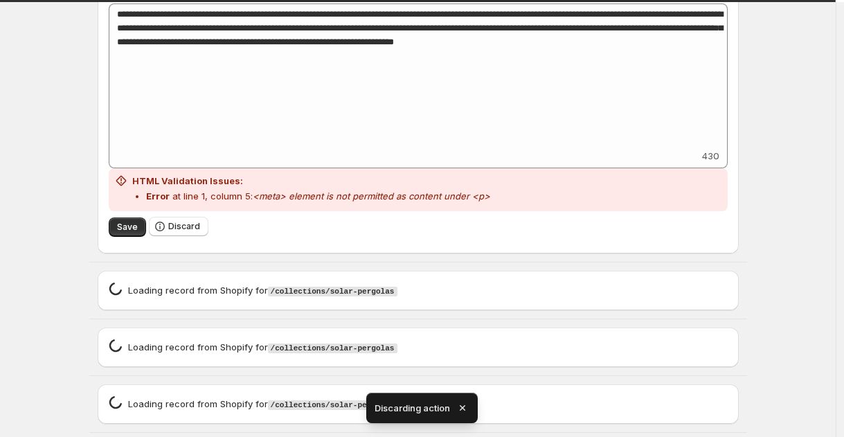
scroll to position [1025, 0]
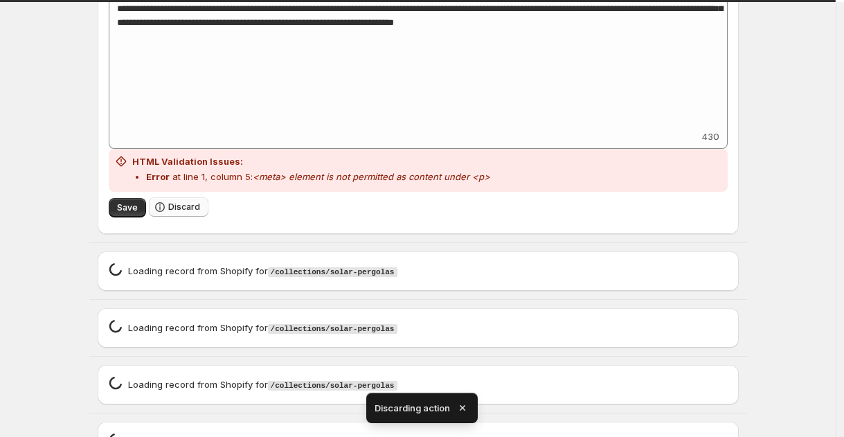
click at [194, 203] on span "Discard" at bounding box center [184, 207] width 32 height 11
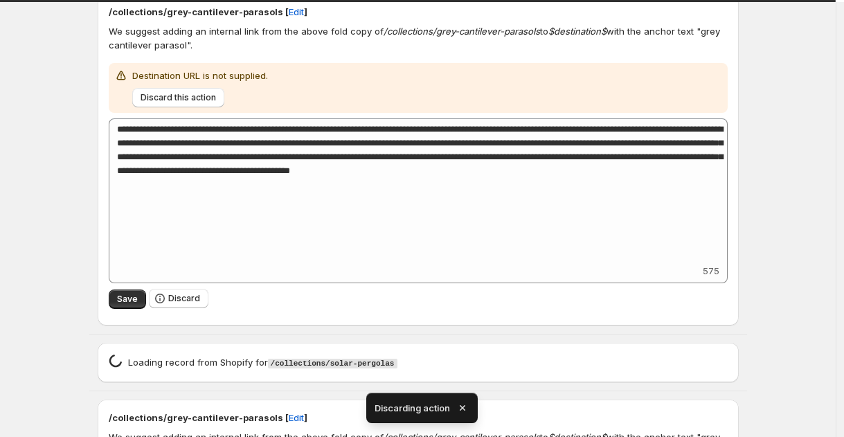
scroll to position [1665, 0]
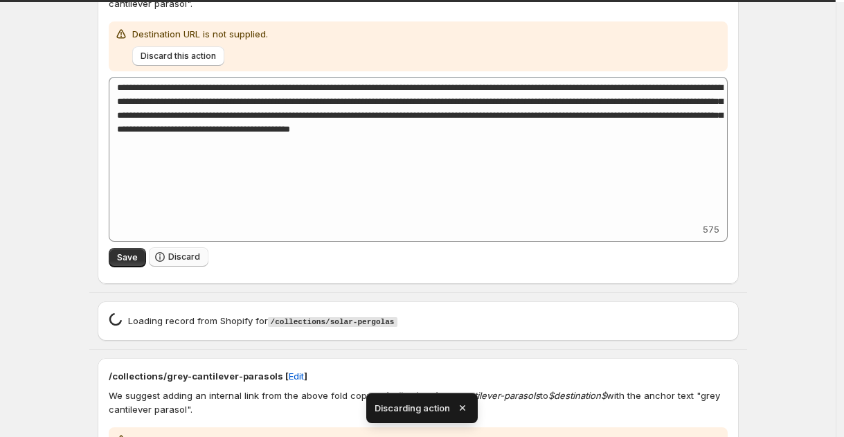
click at [167, 262] on icon "button" at bounding box center [160, 257] width 14 height 14
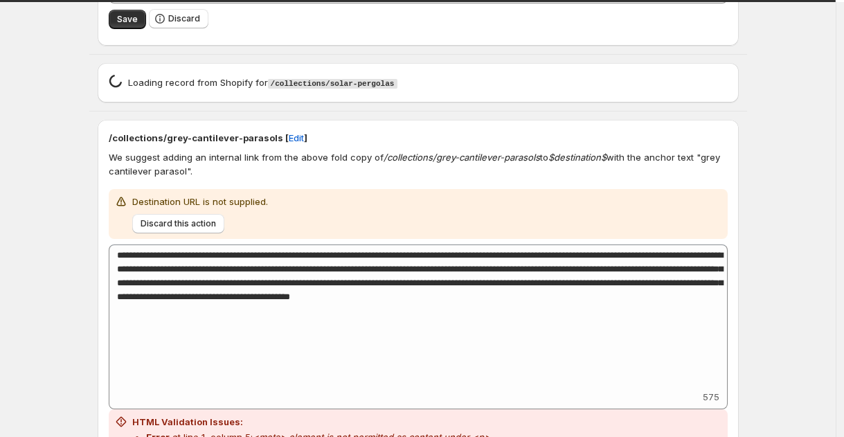
scroll to position [2179, 0]
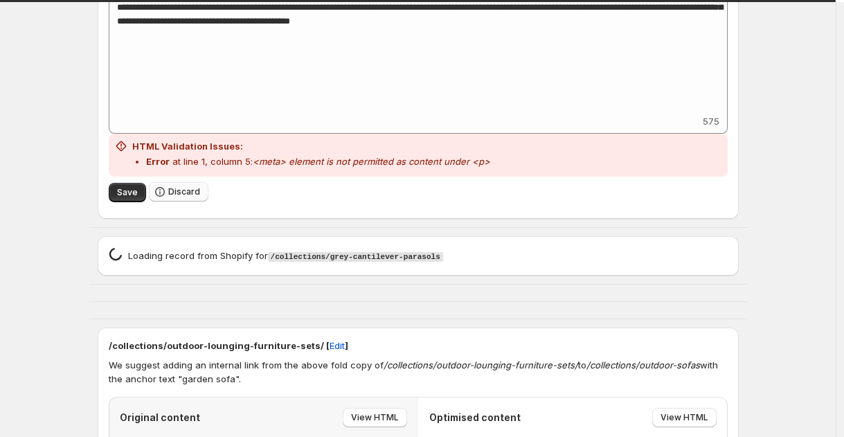
click at [161, 191] on icon "button" at bounding box center [159, 189] width 1 height 1
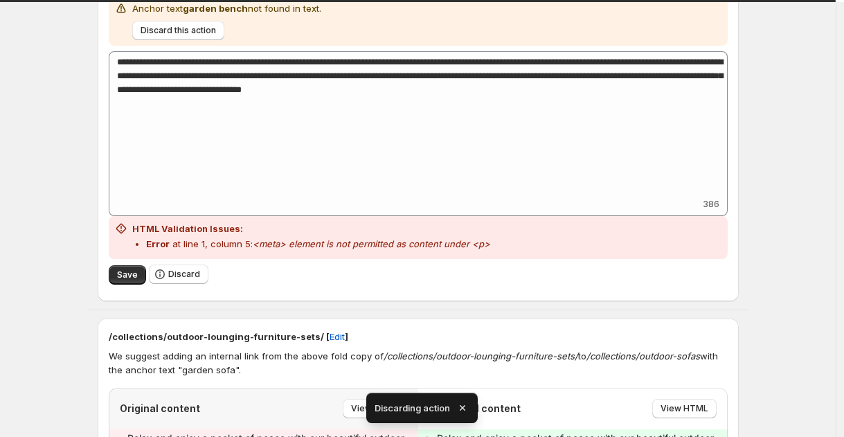
scroll to position [2662, 0]
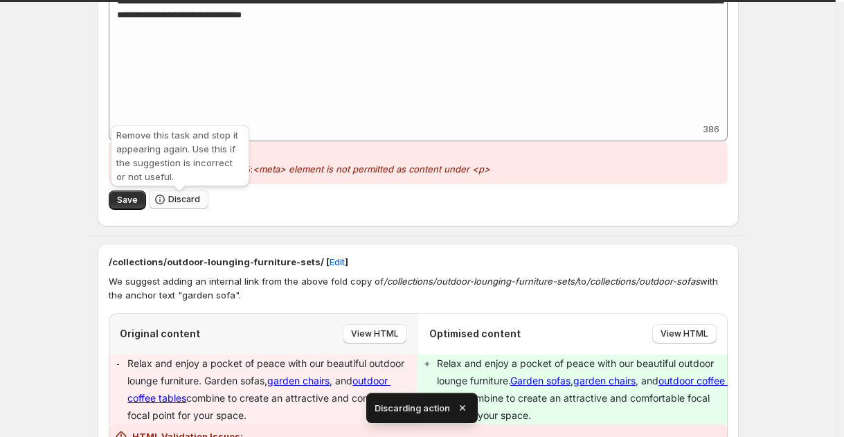
click at [183, 197] on button "Discard" at bounding box center [179, 199] width 60 height 19
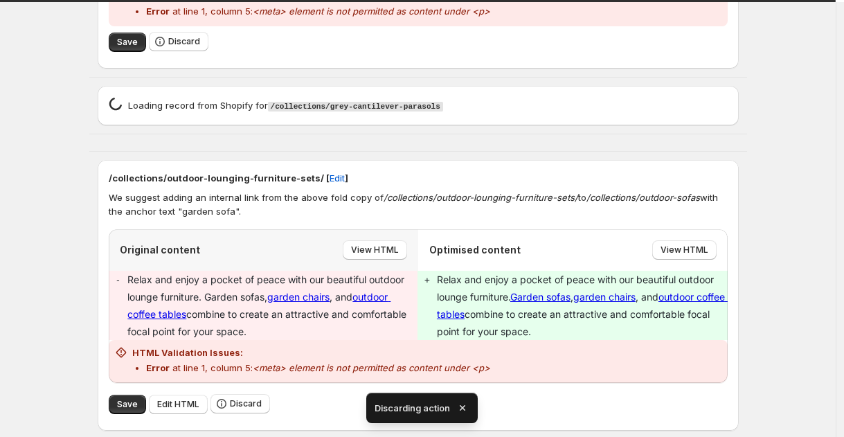
scroll to position [2463, 0]
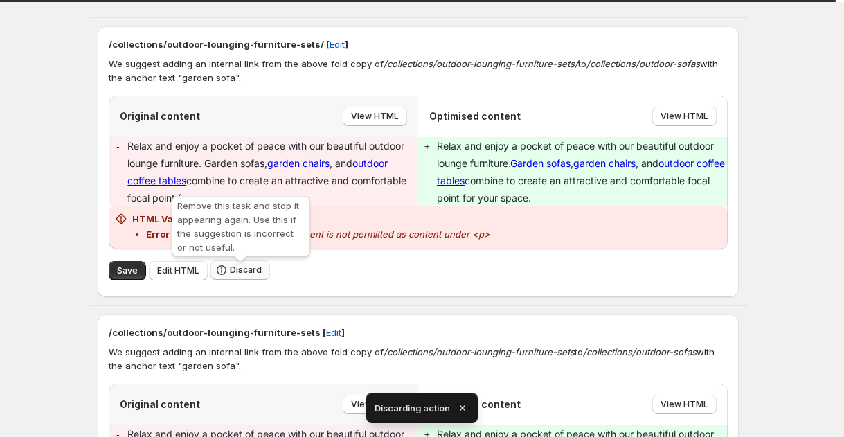
click at [222, 273] on icon "button" at bounding box center [221, 270] width 1 height 3
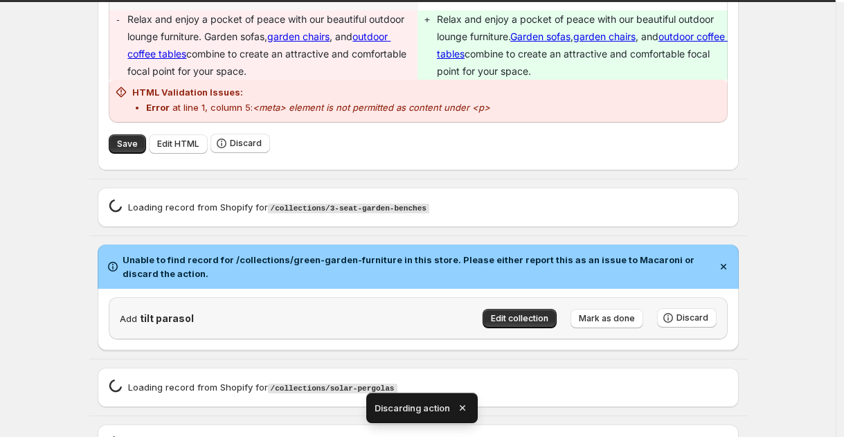
scroll to position [2590, 0]
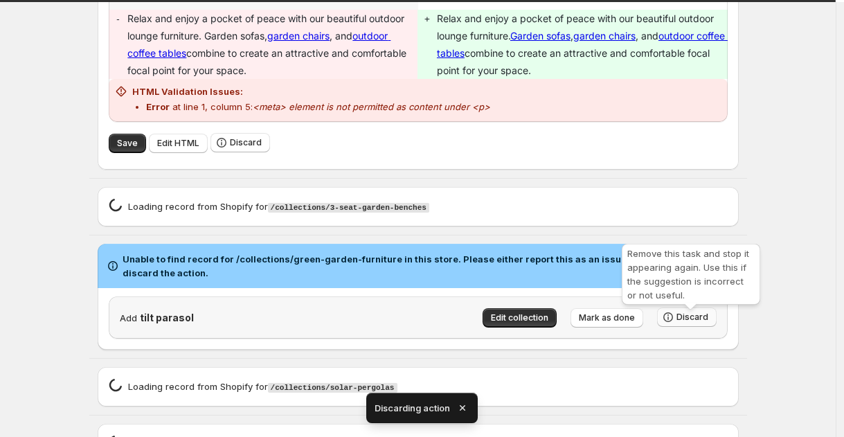
click at [675, 319] on icon "button" at bounding box center [669, 317] width 14 height 14
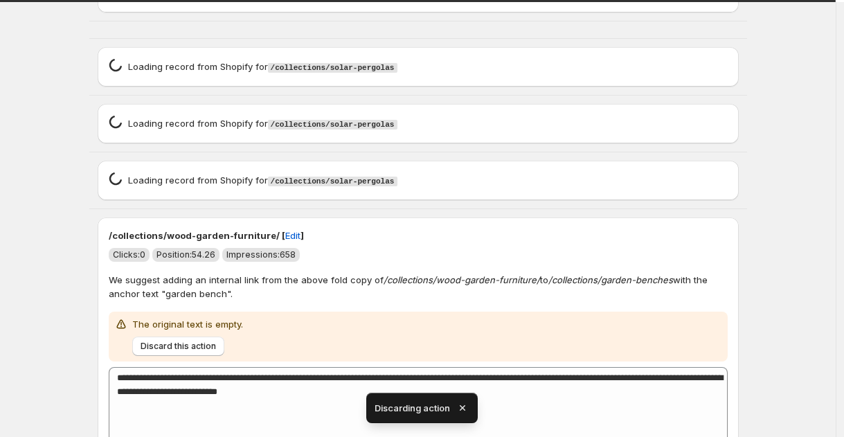
scroll to position [2951, 0]
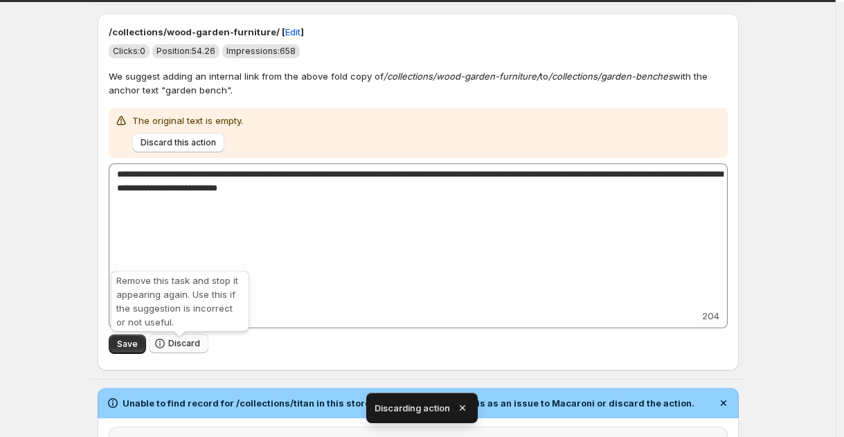
click at [191, 346] on span "Discard" at bounding box center [184, 343] width 32 height 11
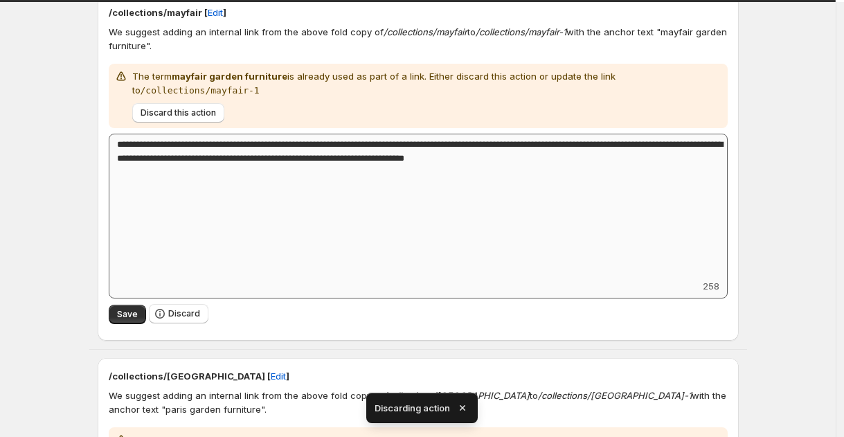
scroll to position [3149, 0]
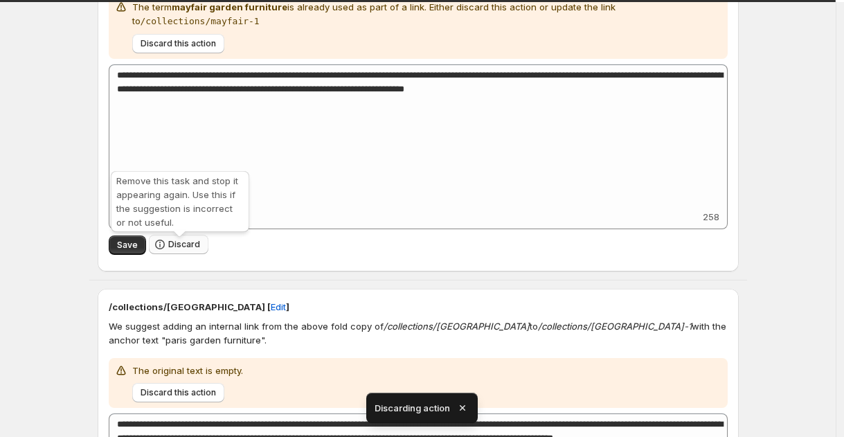
click at [204, 247] on button "Discard" at bounding box center [179, 244] width 60 height 19
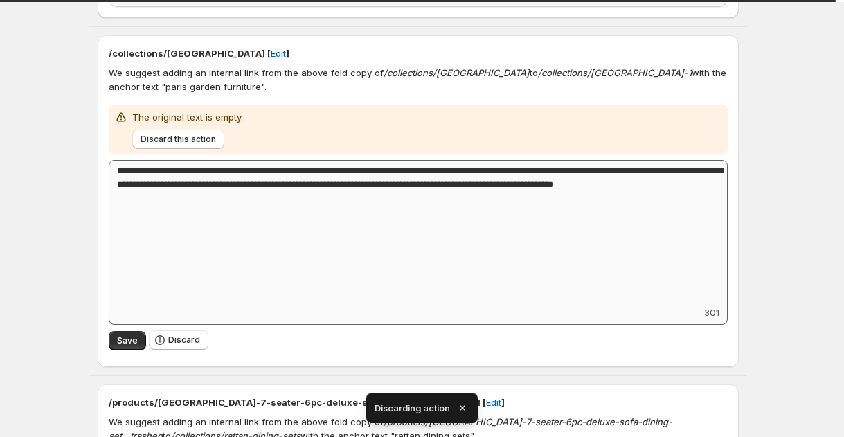
scroll to position [3110, 0]
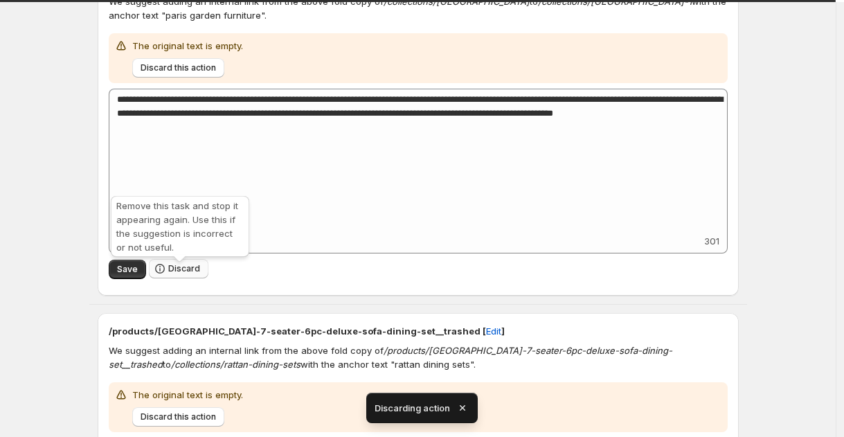
click at [207, 278] on button "Discard" at bounding box center [179, 268] width 60 height 19
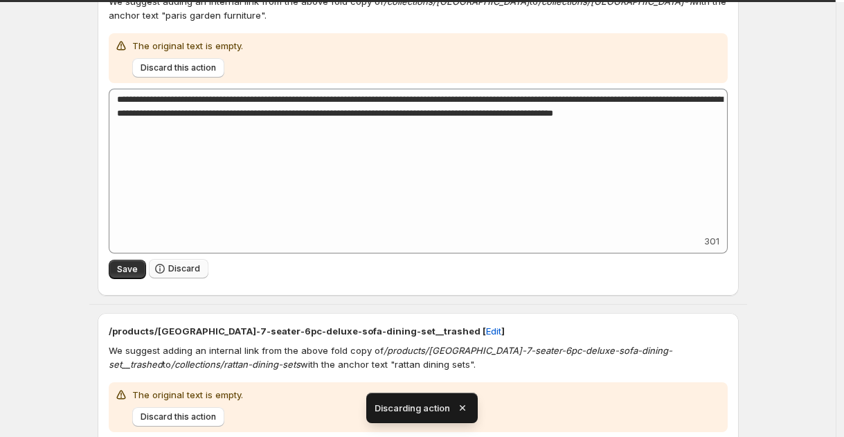
click at [204, 277] on button "Discard" at bounding box center [179, 268] width 60 height 19
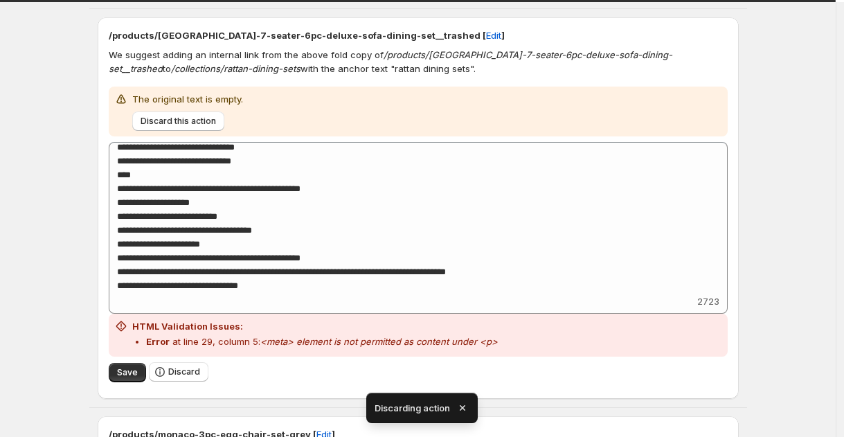
scroll to position [3251, 0]
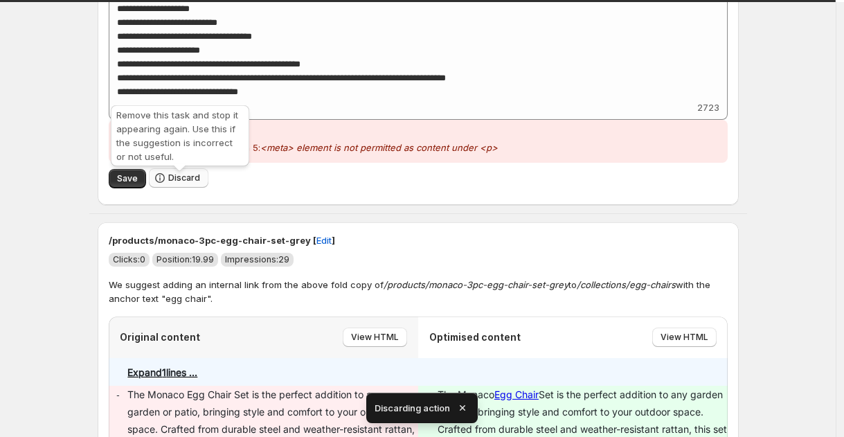
click at [183, 177] on button "Discard" at bounding box center [179, 177] width 60 height 19
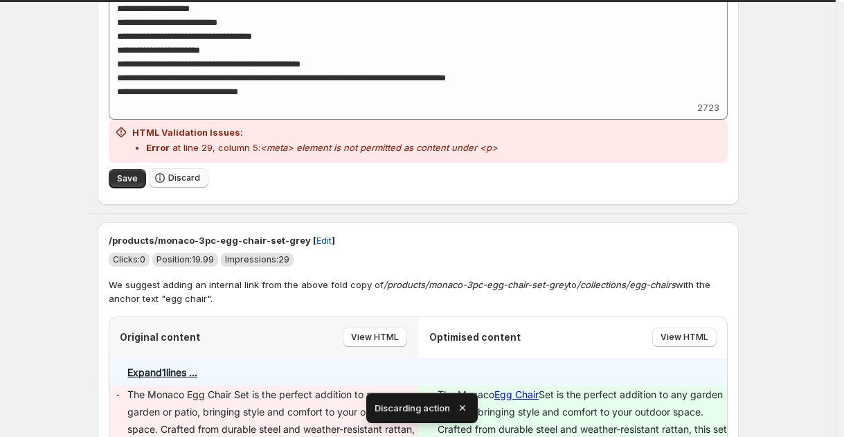
click at [183, 177] on button "Discard" at bounding box center [179, 177] width 60 height 19
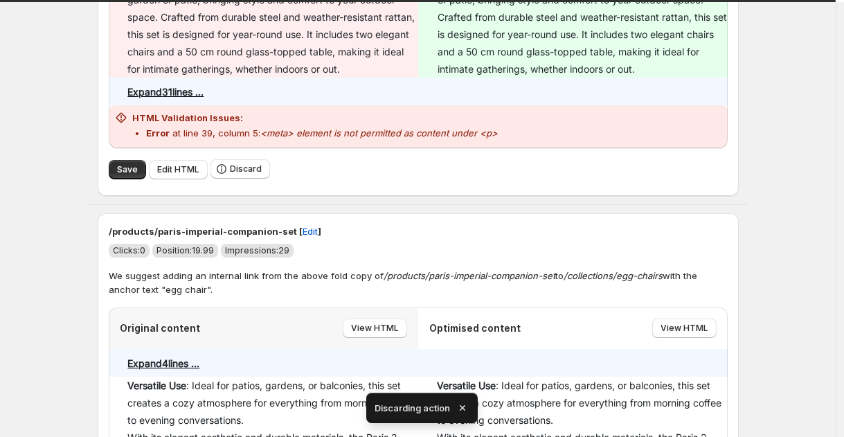
scroll to position [3273, 0]
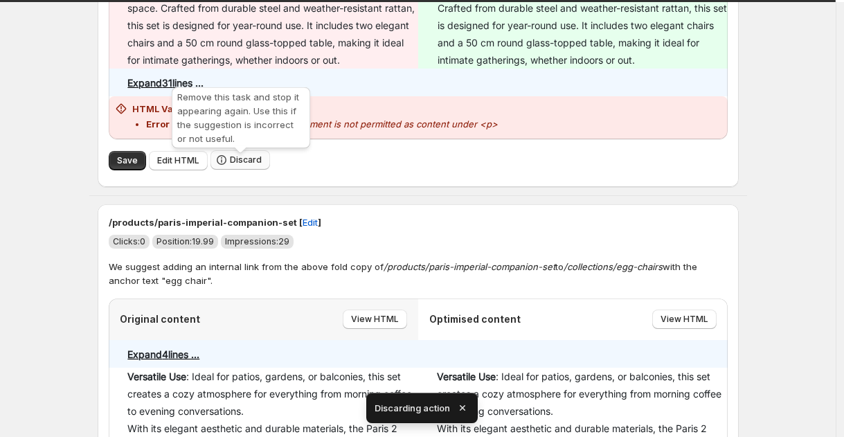
click at [256, 160] on button "Discard" at bounding box center [241, 159] width 60 height 19
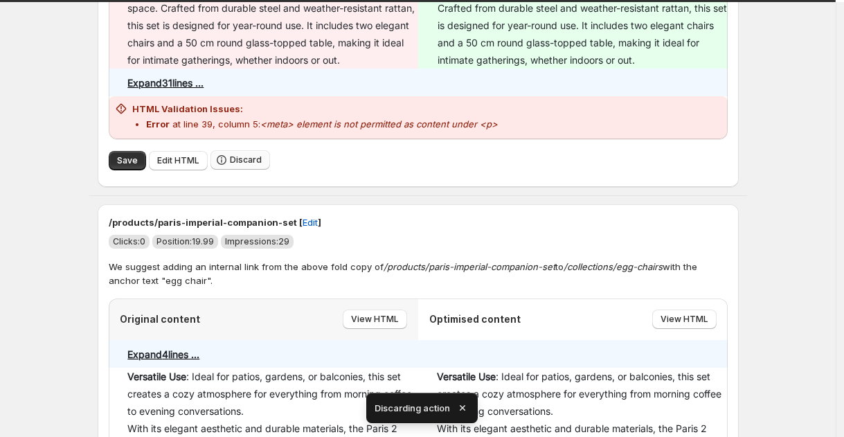
click at [256, 160] on button "Discard" at bounding box center [241, 159] width 60 height 19
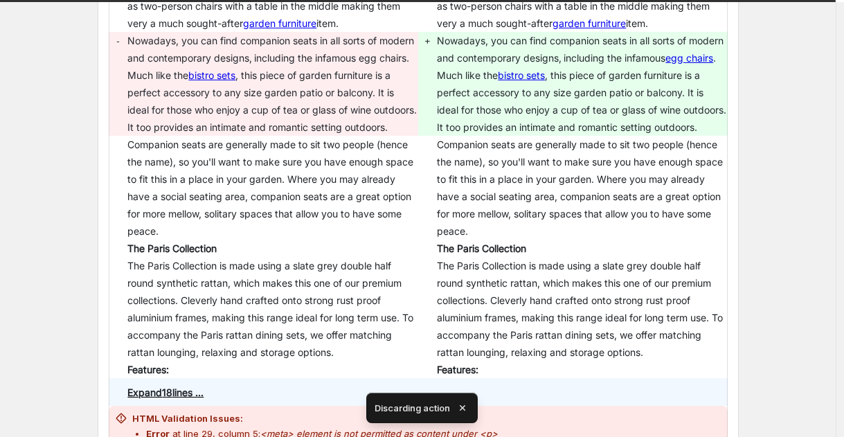
scroll to position [3729, 0]
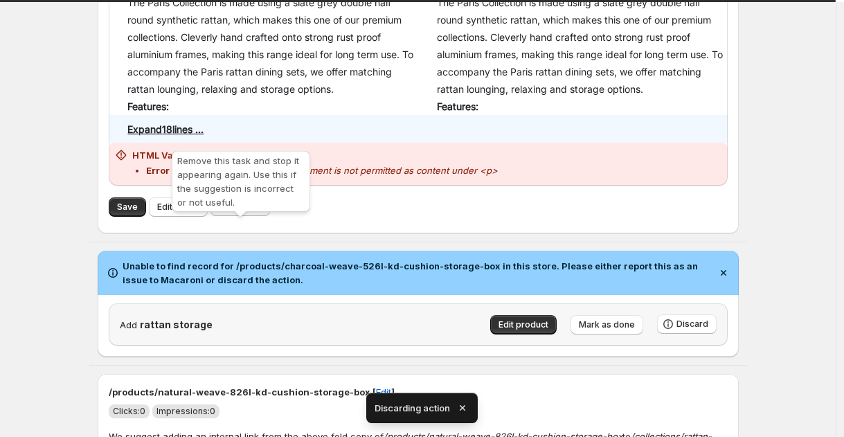
click at [253, 216] on button "Discard" at bounding box center [241, 206] width 60 height 19
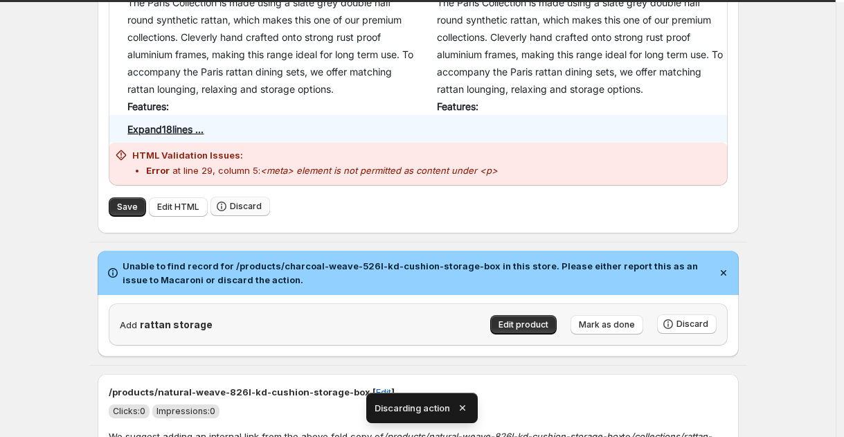
click at [253, 216] on button "Discard" at bounding box center [241, 206] width 60 height 19
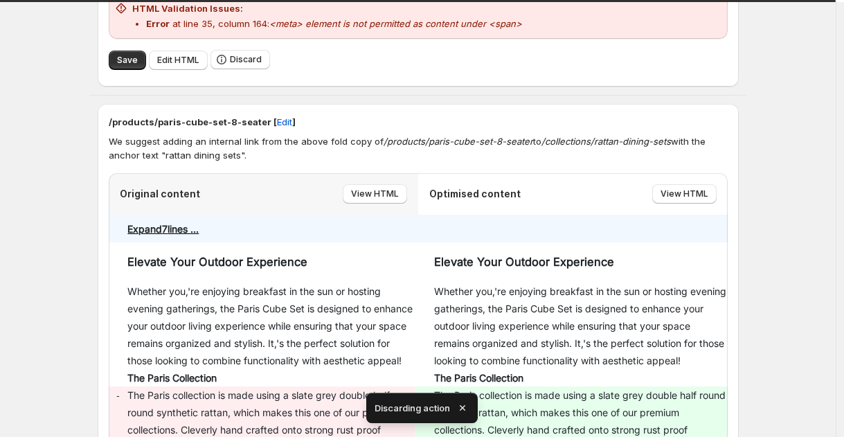
scroll to position [2806, 0]
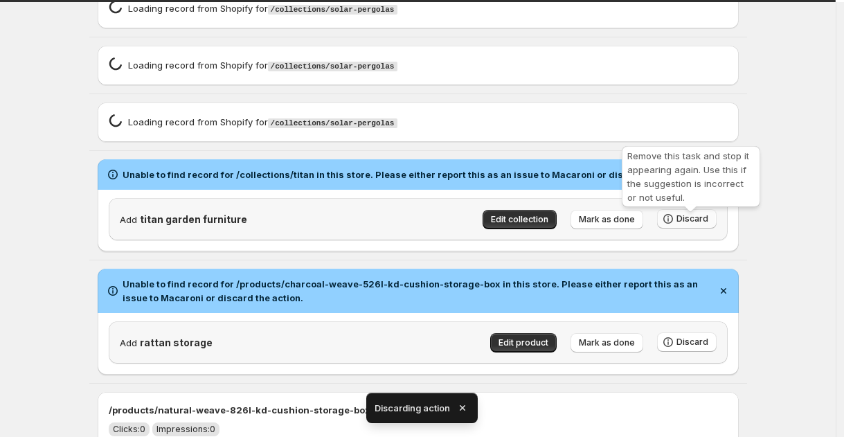
click at [689, 229] on button "Discard" at bounding box center [687, 218] width 60 height 19
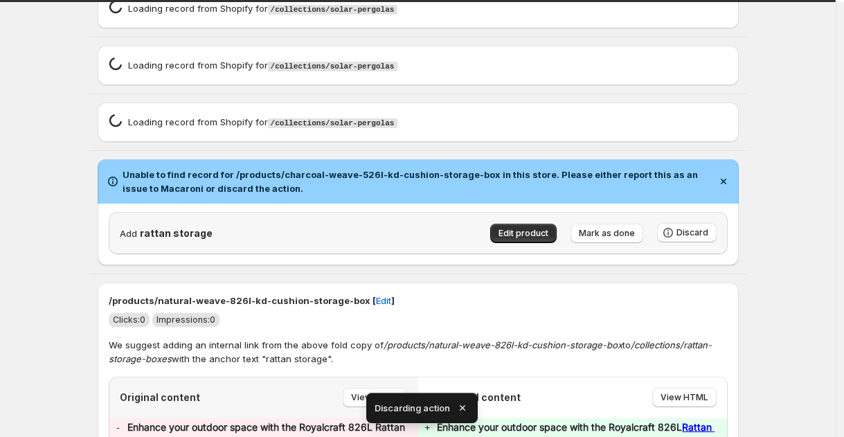
click at [712, 347] on em "/collections/rattan-storage-boxes" at bounding box center [410, 351] width 603 height 25
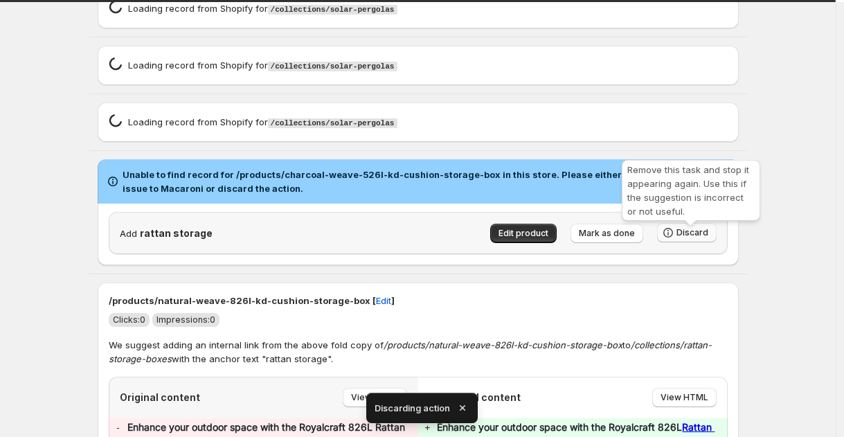
click at [698, 242] on button "Discard" at bounding box center [687, 232] width 60 height 19
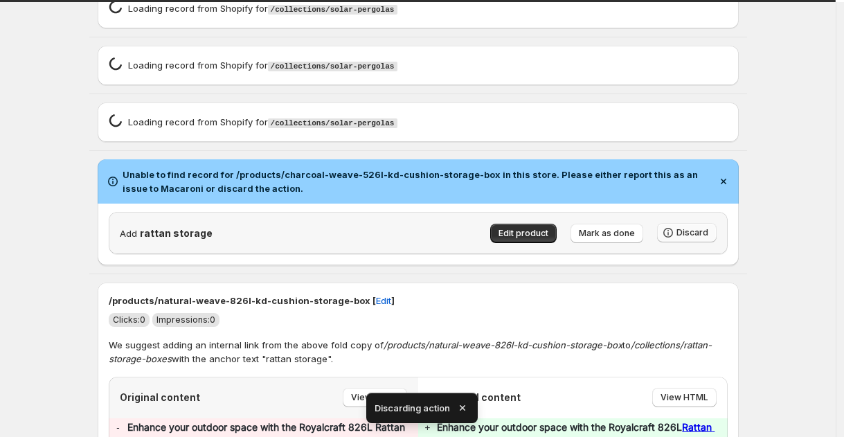
click at [698, 242] on button "Discard" at bounding box center [687, 232] width 60 height 19
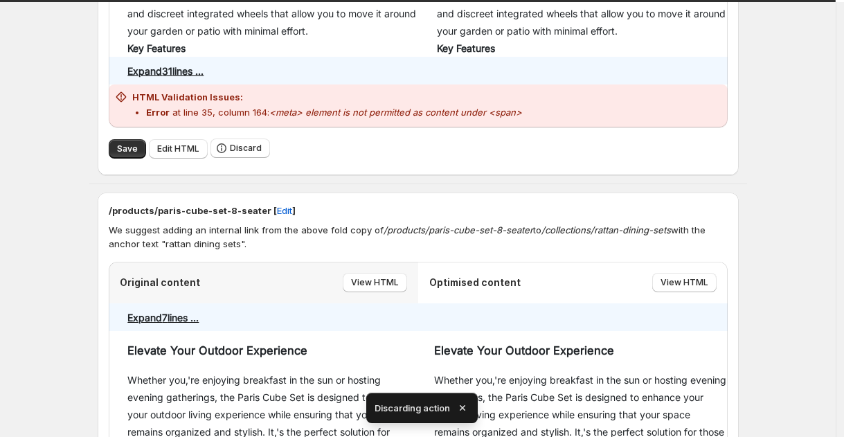
scroll to position [3713, 0]
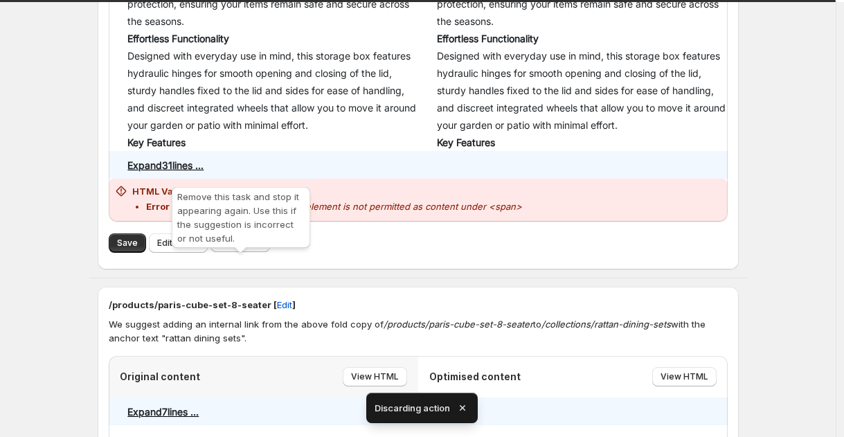
click at [252, 248] on span "Discard" at bounding box center [246, 242] width 32 height 11
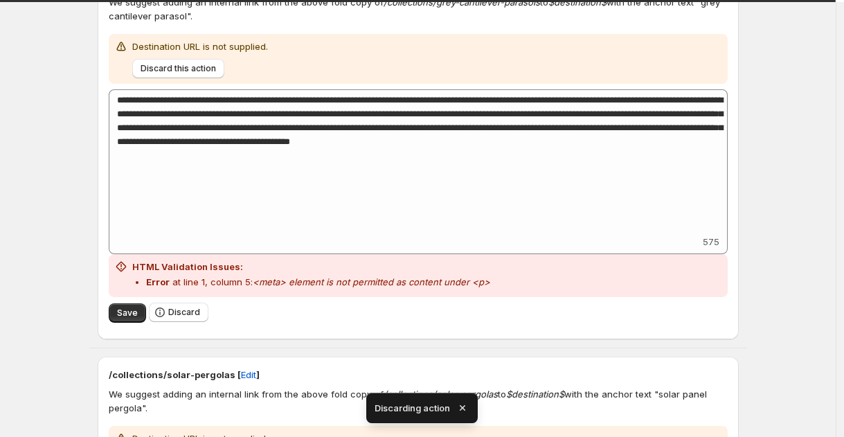
scroll to position [193, 0]
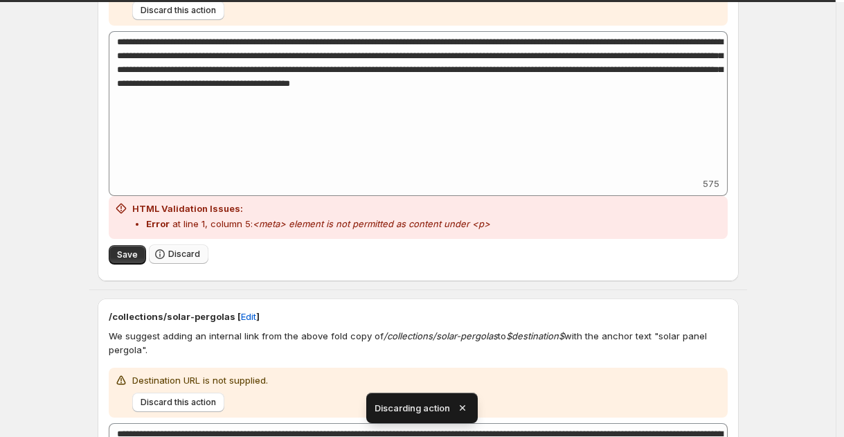
click at [205, 254] on button "Discard" at bounding box center [179, 254] width 60 height 19
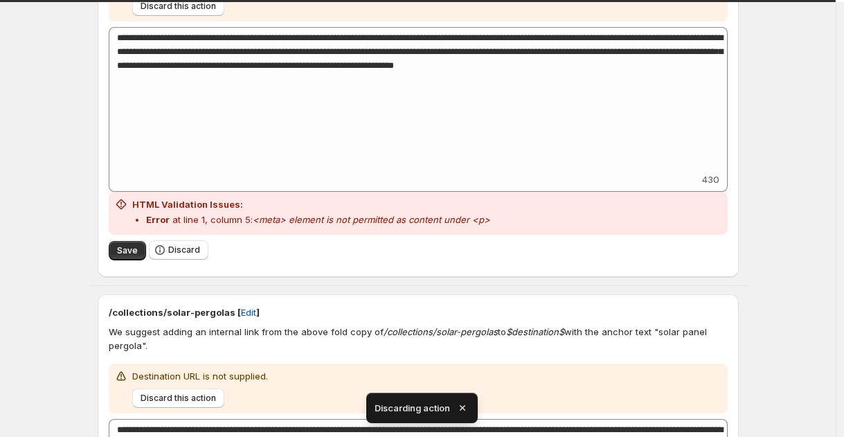
scroll to position [637, 0]
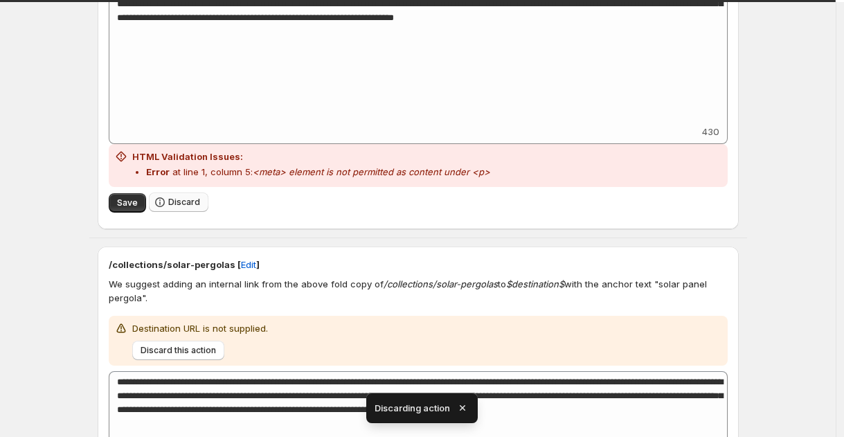
click at [206, 203] on button "Discard" at bounding box center [179, 202] width 60 height 19
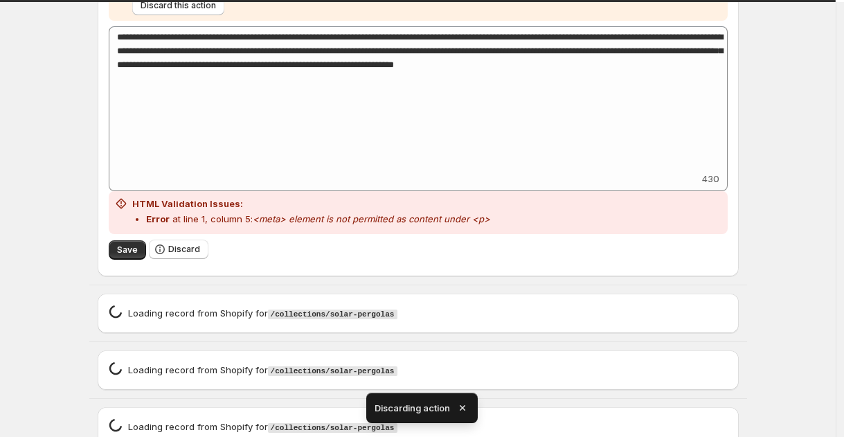
scroll to position [1056, 0]
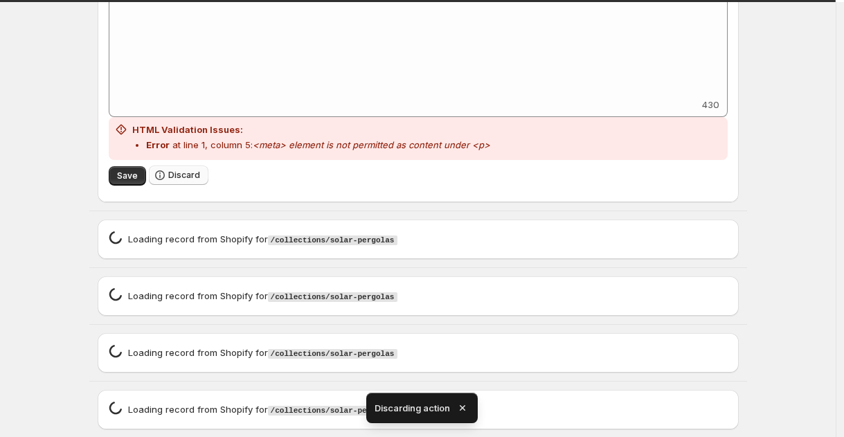
click at [182, 182] on button "Discard" at bounding box center [179, 175] width 60 height 19
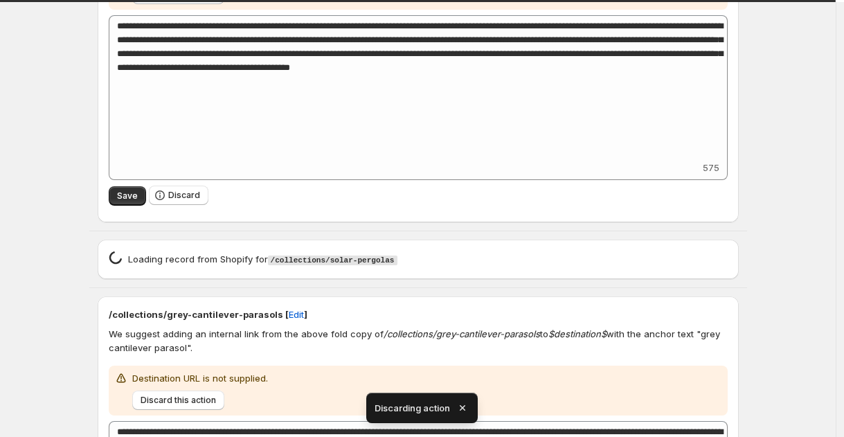
scroll to position [1727, 0]
click at [175, 204] on button "Discard" at bounding box center [179, 194] width 60 height 19
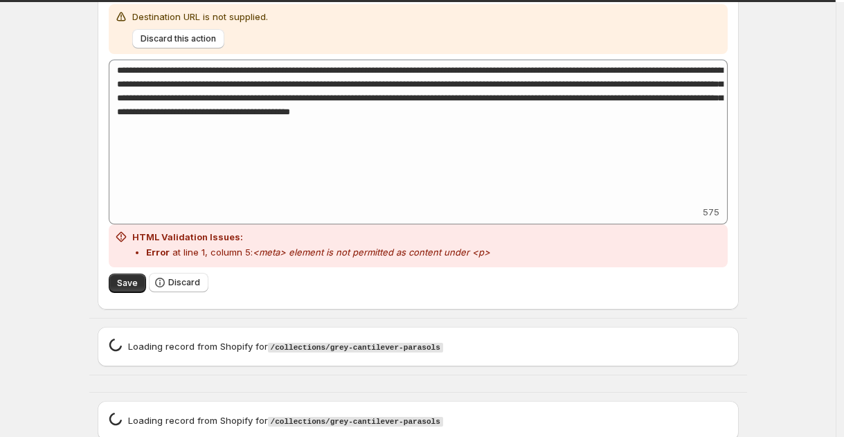
scroll to position [2100, 0]
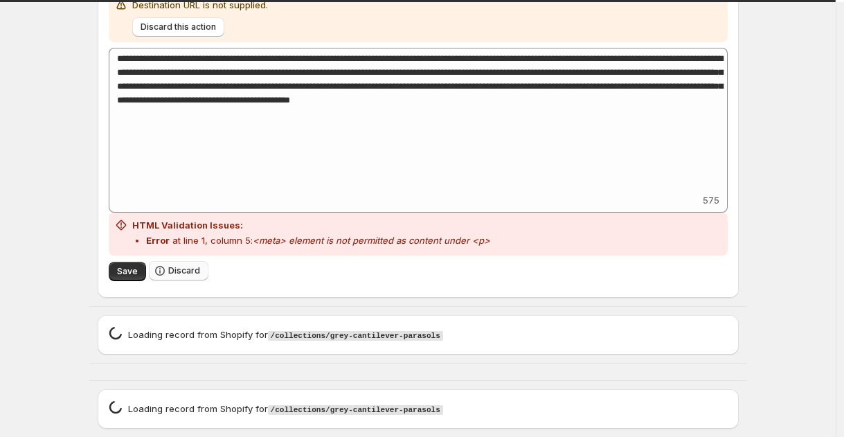
click at [177, 276] on span "Discard" at bounding box center [184, 270] width 32 height 11
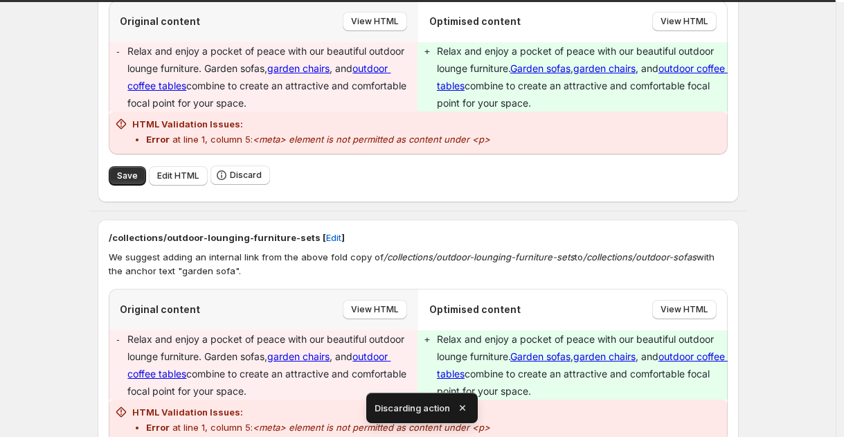
scroll to position [2650, 0]
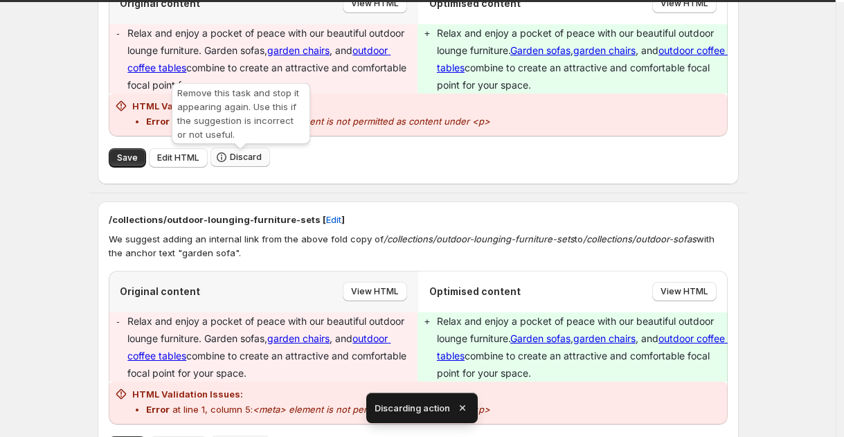
click at [256, 163] on span "Discard" at bounding box center [246, 157] width 32 height 11
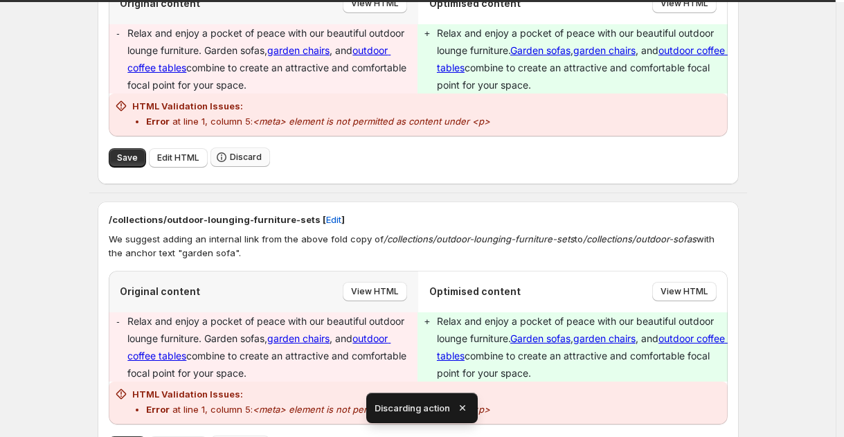
click at [256, 163] on span "Discard" at bounding box center [246, 157] width 32 height 11
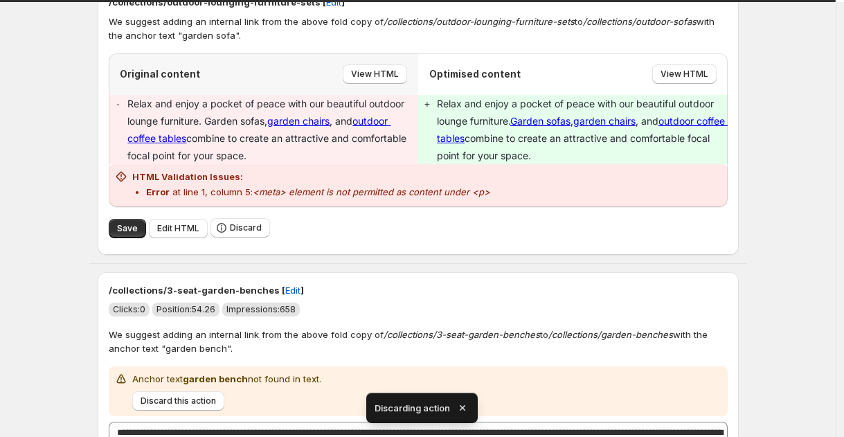
scroll to position [2581, 0]
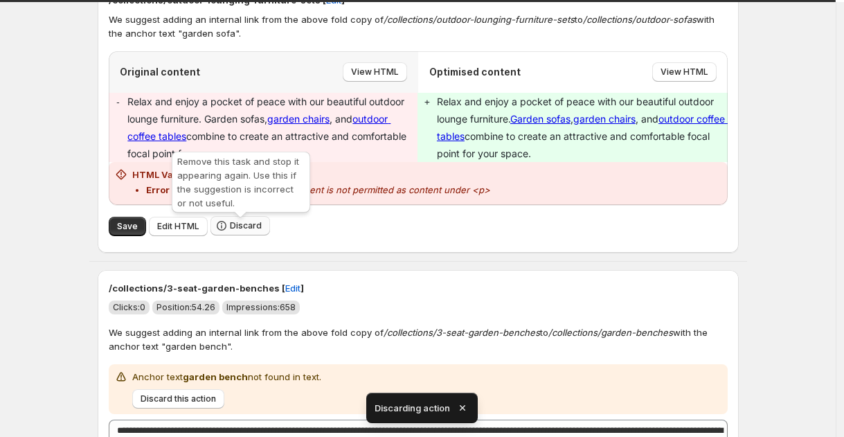
click at [242, 222] on button "Discard" at bounding box center [241, 225] width 60 height 19
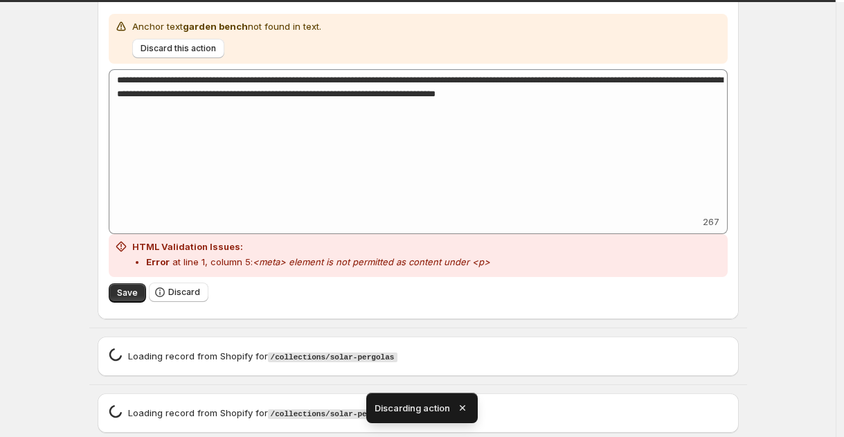
scroll to position [2679, 0]
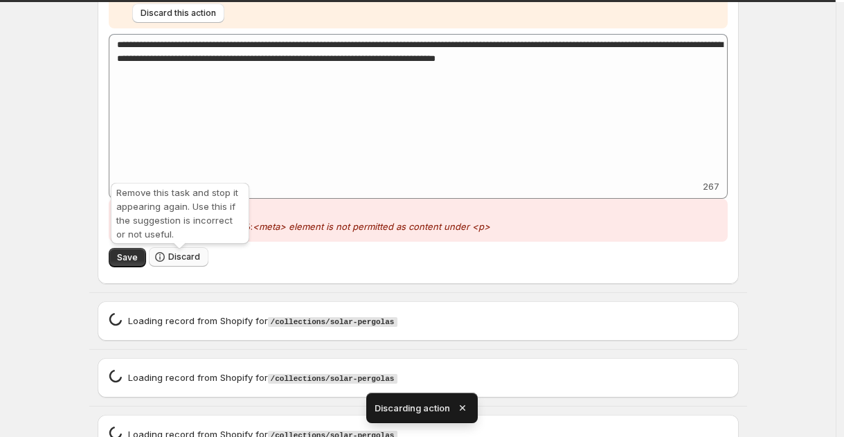
click at [202, 267] on button "Discard" at bounding box center [179, 256] width 60 height 19
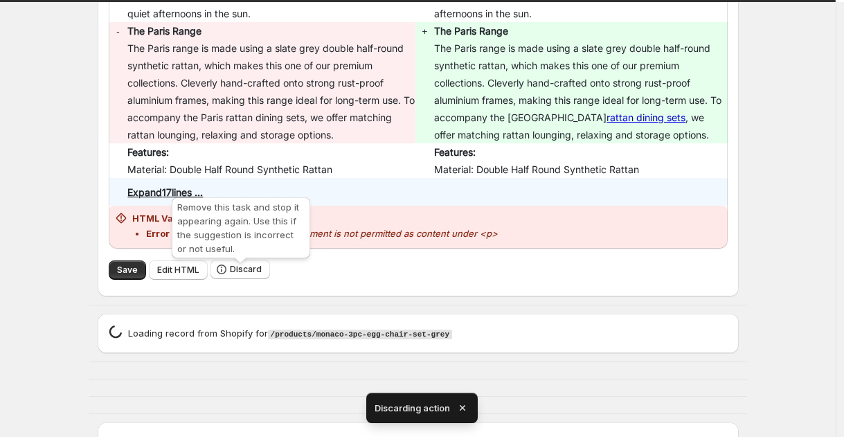
scroll to position [3207, 0]
click at [261, 274] on span "Discard" at bounding box center [246, 268] width 32 height 11
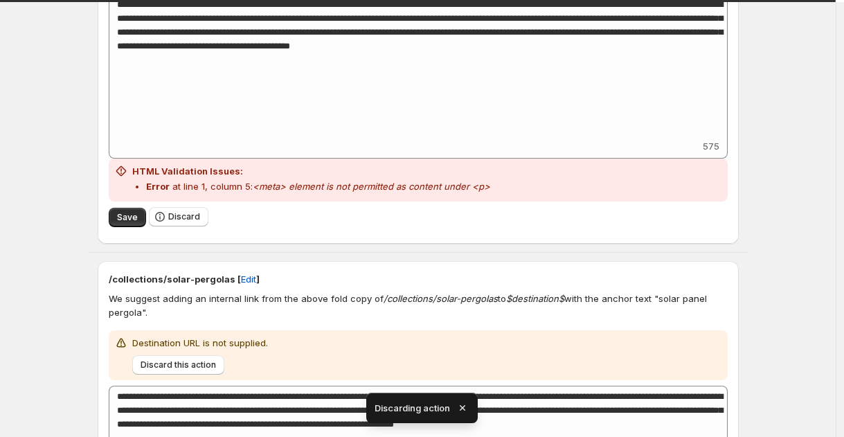
scroll to position [232, 0]
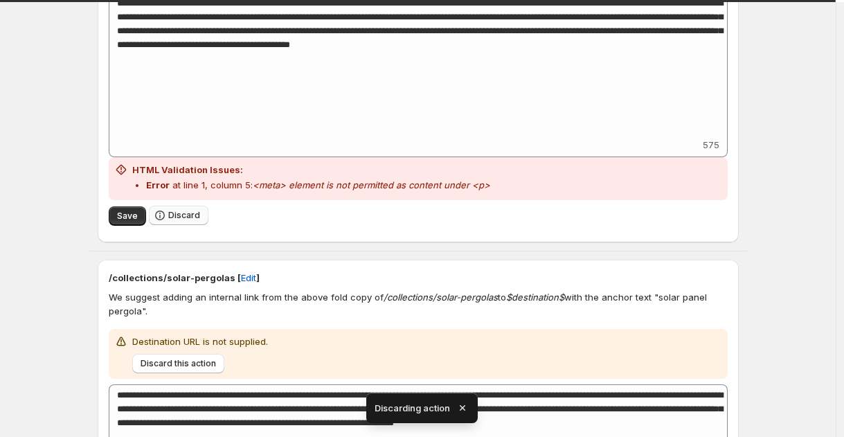
click at [168, 222] on button "Discard" at bounding box center [179, 215] width 60 height 19
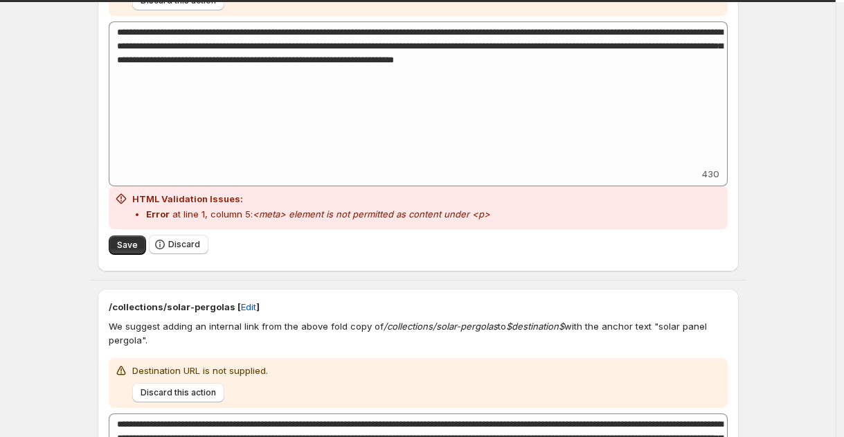
scroll to position [599, 0]
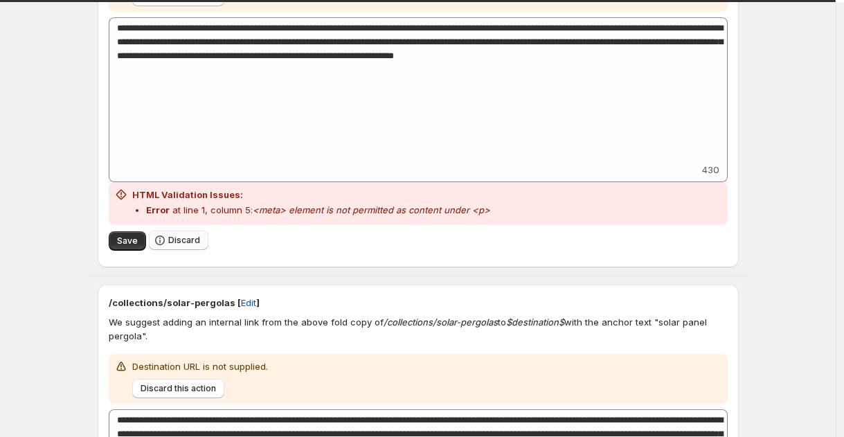
click at [160, 234] on icon "button" at bounding box center [160, 240] width 14 height 14
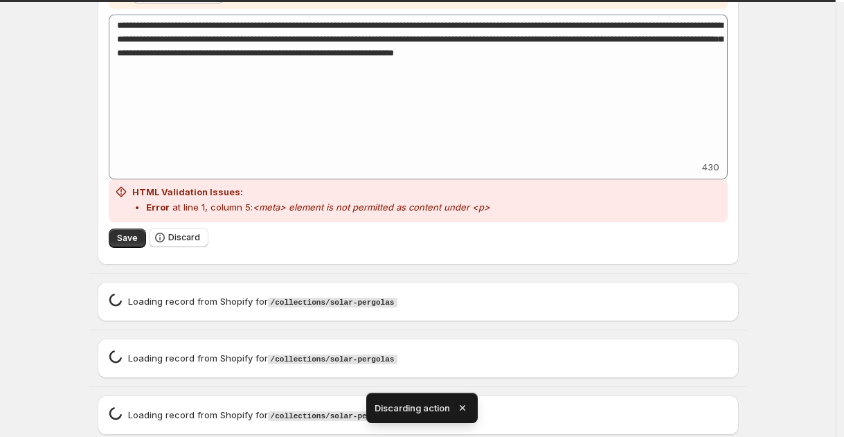
scroll to position [1068, 0]
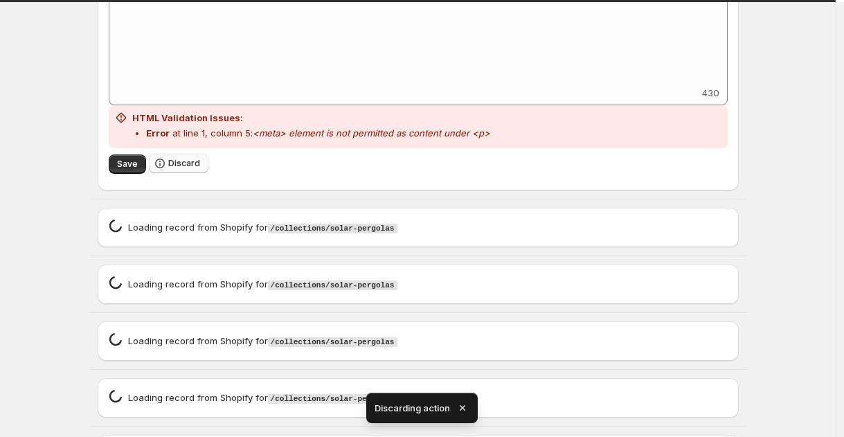
click at [179, 160] on span "Discard" at bounding box center [184, 163] width 32 height 11
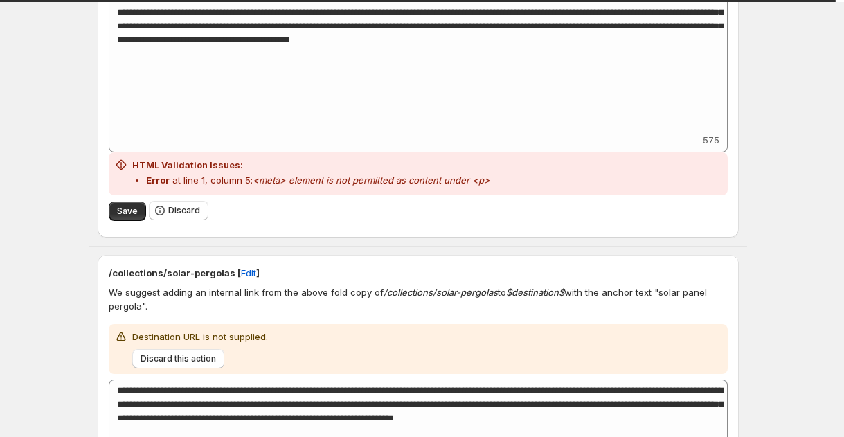
scroll to position [288, 0]
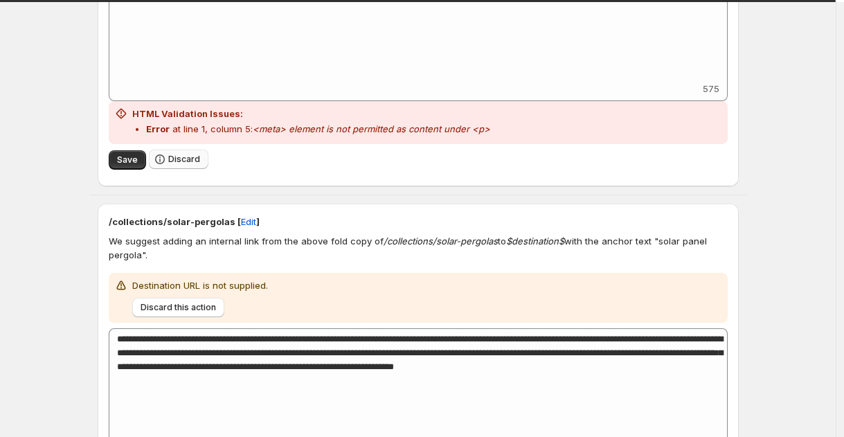
click at [167, 160] on icon "button" at bounding box center [160, 159] width 14 height 14
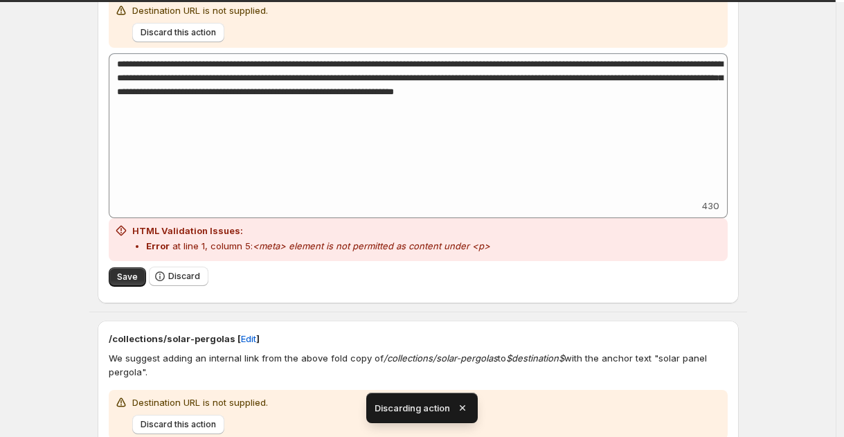
scroll to position [599, 0]
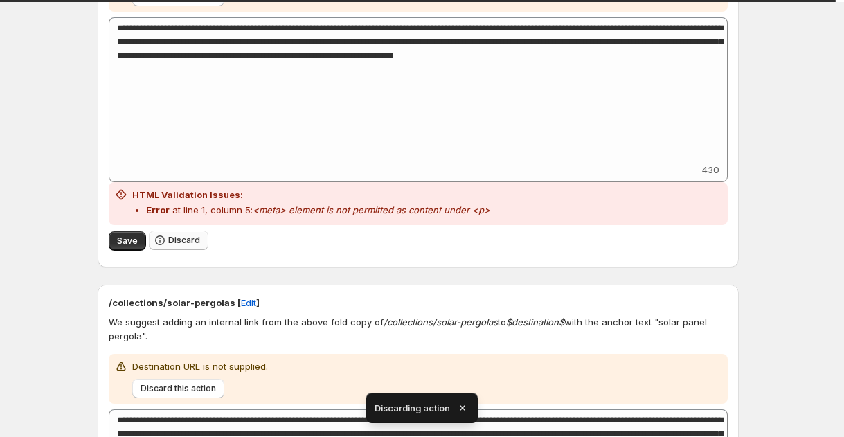
click at [193, 245] on span "Discard" at bounding box center [184, 240] width 32 height 11
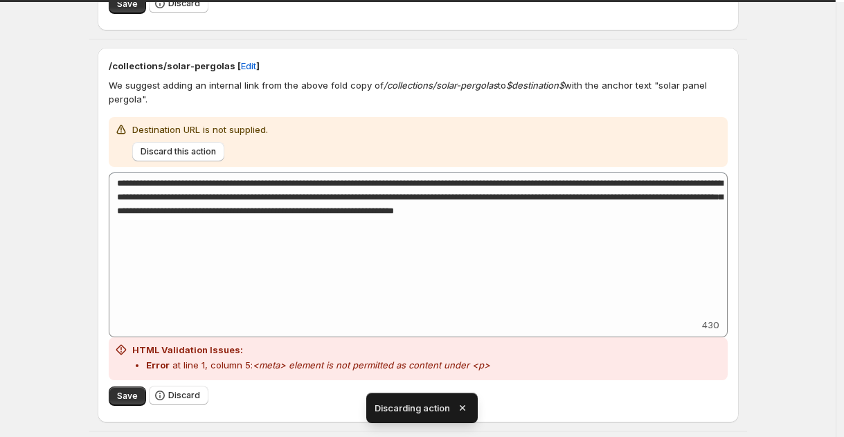
scroll to position [977, 0]
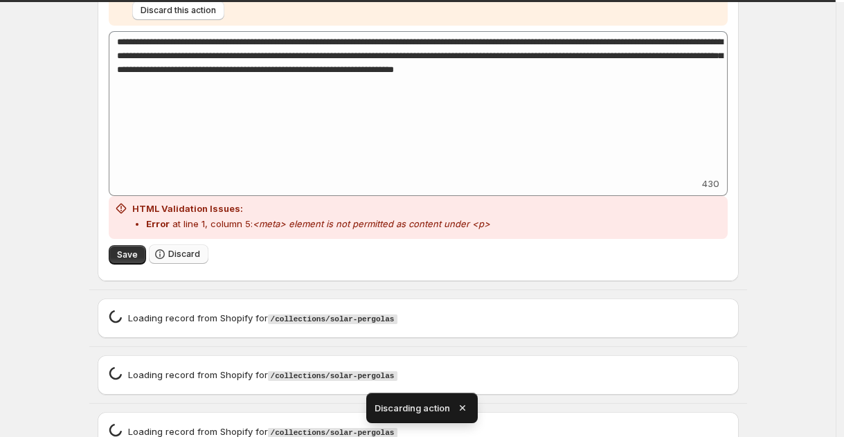
click at [191, 249] on button "Discard" at bounding box center [179, 254] width 60 height 19
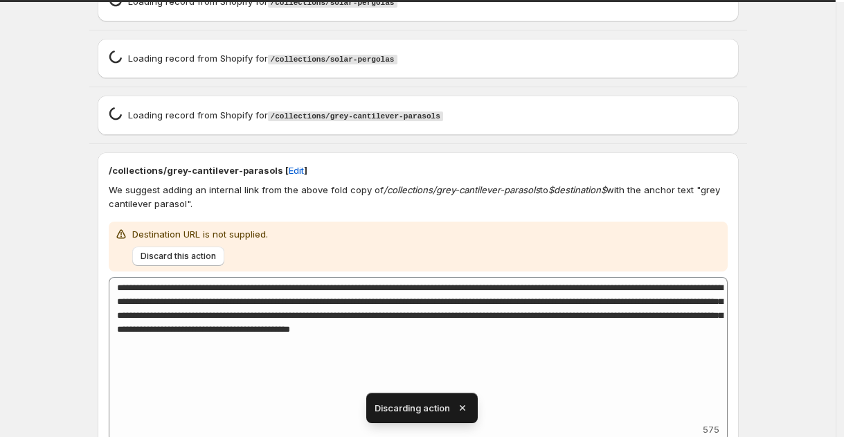
scroll to position [1749, 0]
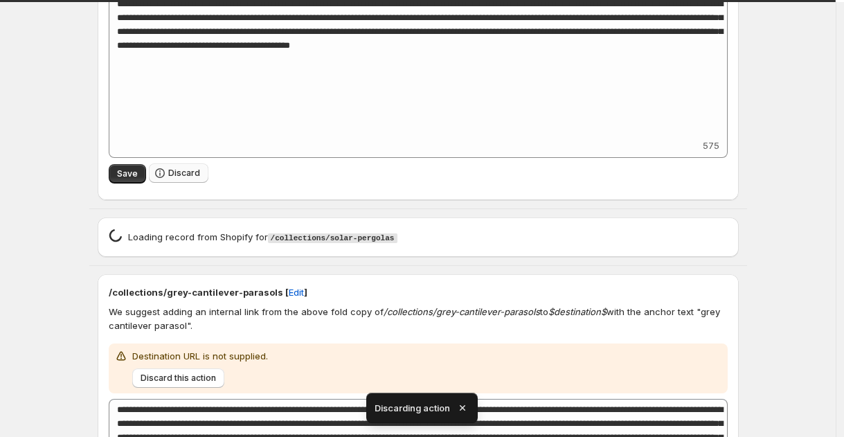
click at [188, 179] on span "Discard" at bounding box center [184, 173] width 32 height 11
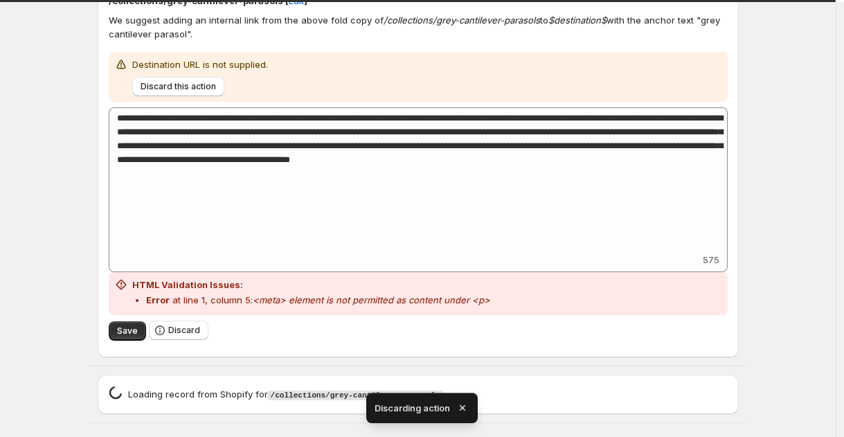
scroll to position [2122, 0]
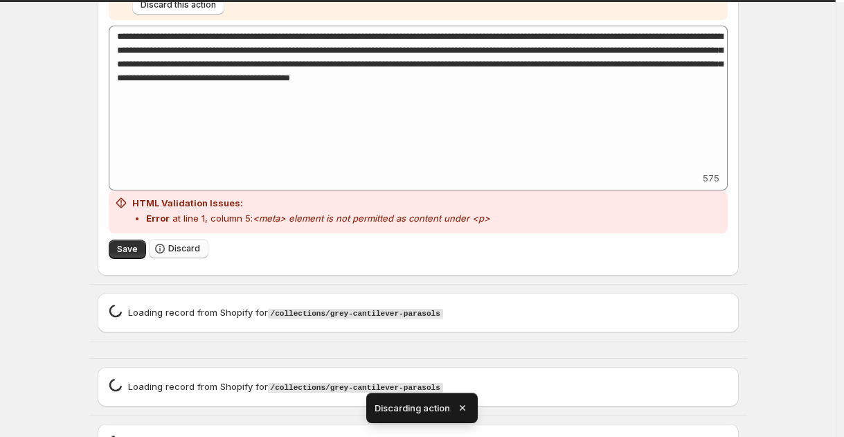
click at [159, 249] on icon "button" at bounding box center [160, 249] width 14 height 14
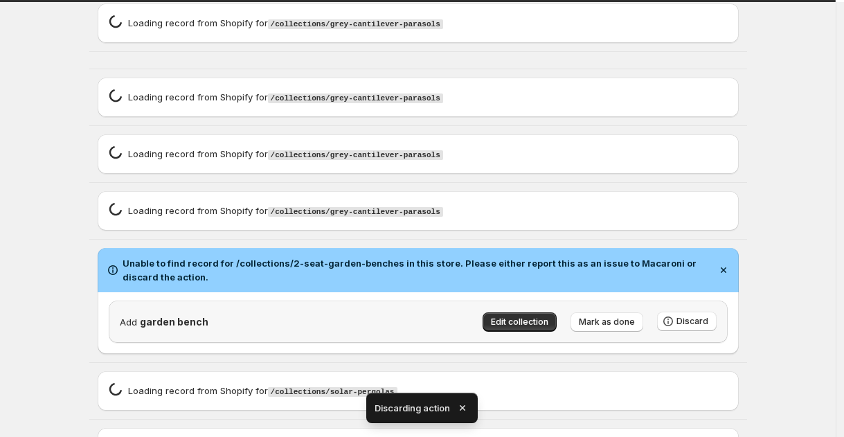
scroll to position [2479, 0]
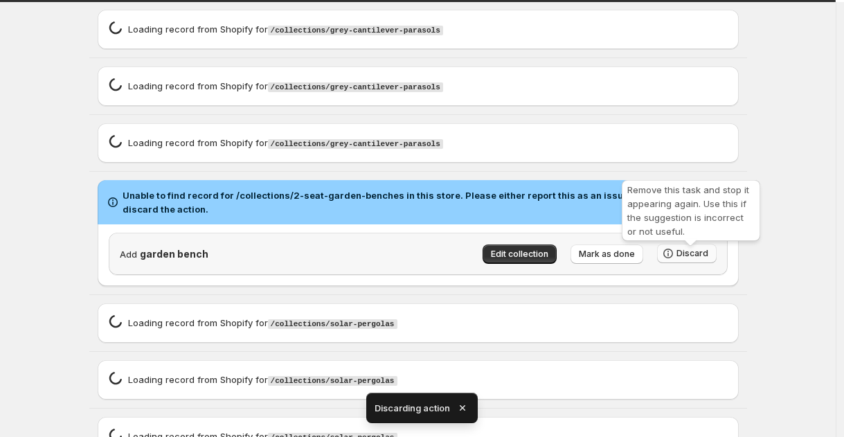
click at [684, 259] on span "Discard" at bounding box center [693, 253] width 32 height 11
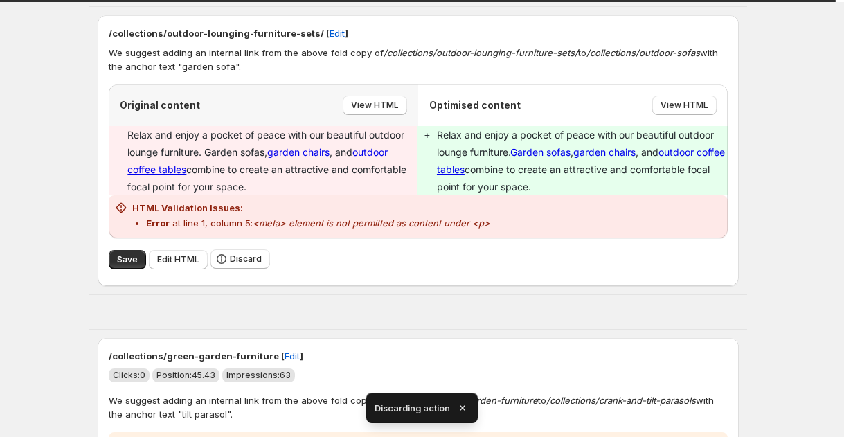
scroll to position [2820, 0]
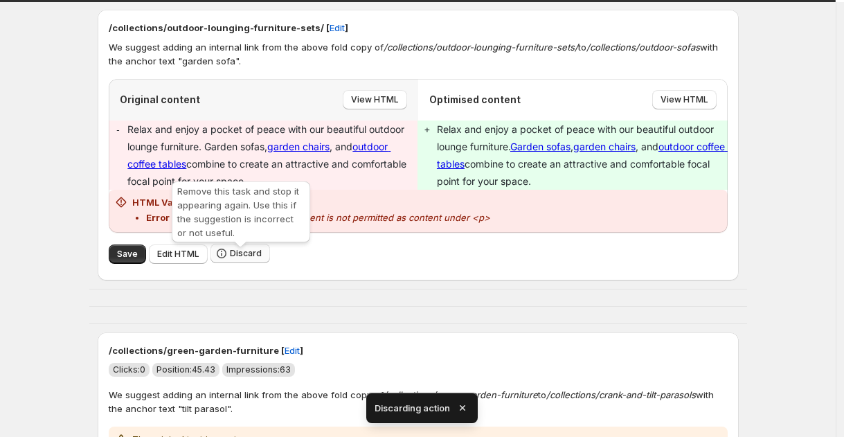
click at [261, 263] on button "Discard" at bounding box center [241, 253] width 60 height 19
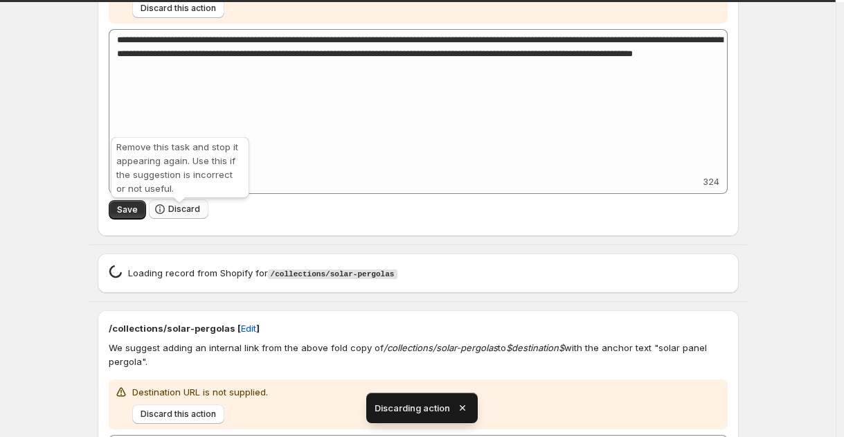
click at [167, 216] on icon "button" at bounding box center [160, 209] width 14 height 14
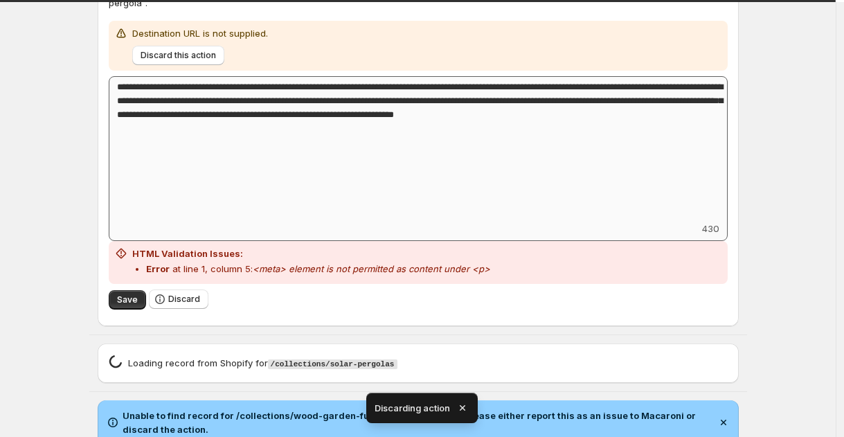
scroll to position [3159, 0]
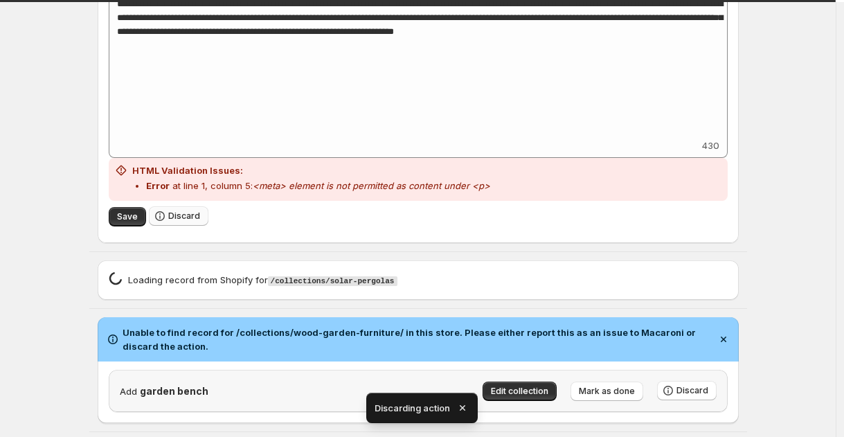
click at [173, 215] on button "Discard" at bounding box center [179, 215] width 60 height 19
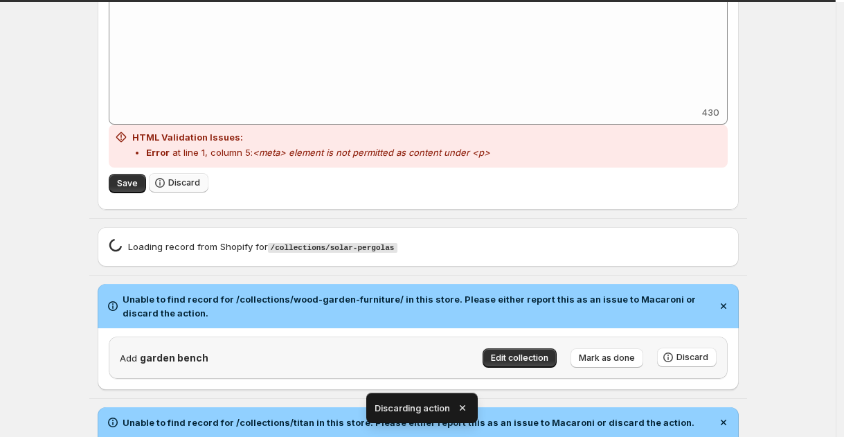
scroll to position [3508, 0]
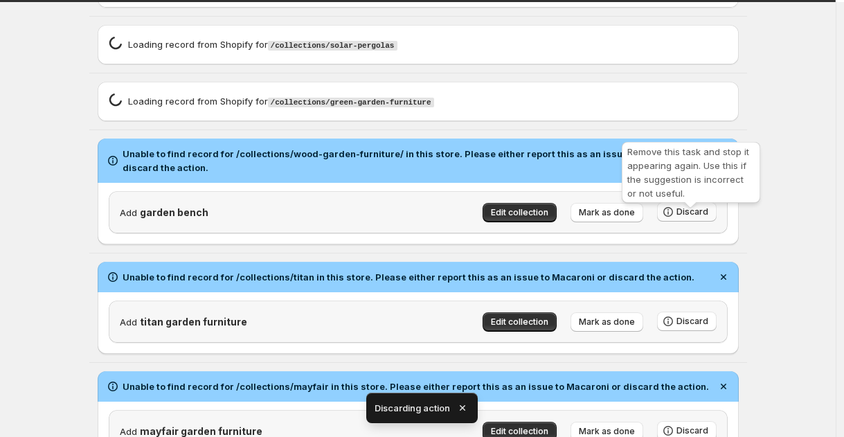
click at [700, 218] on span "Discard" at bounding box center [693, 211] width 32 height 11
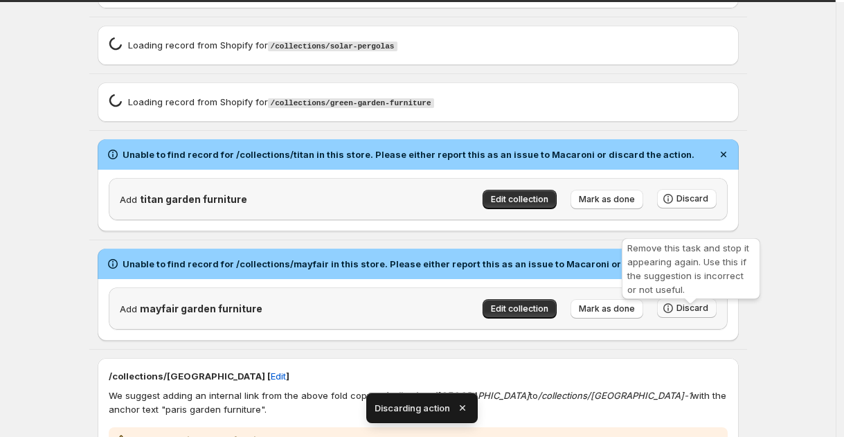
click at [697, 314] on span "Discard" at bounding box center [693, 308] width 32 height 11
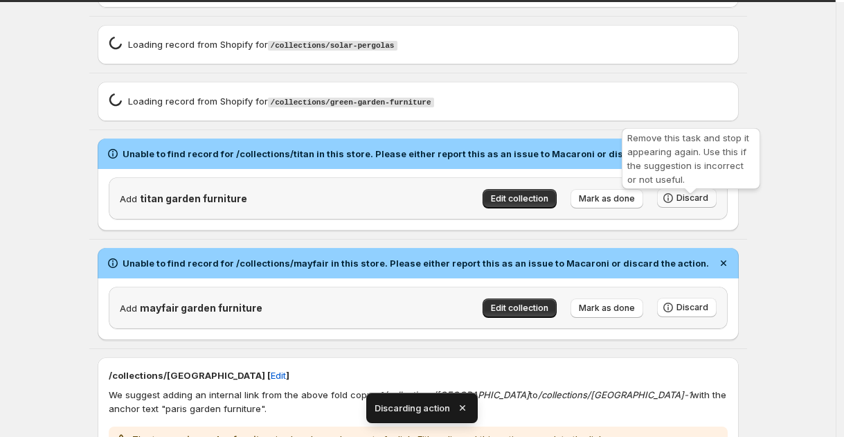
click at [690, 199] on button "Discard" at bounding box center [687, 197] width 60 height 19
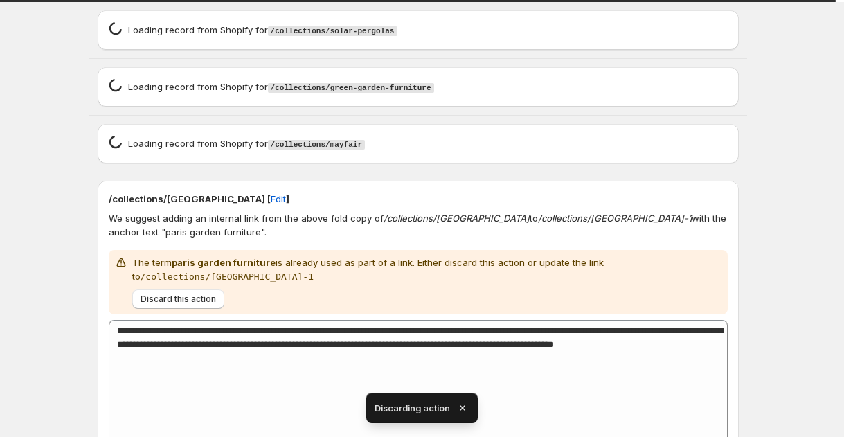
scroll to position [4513, 0]
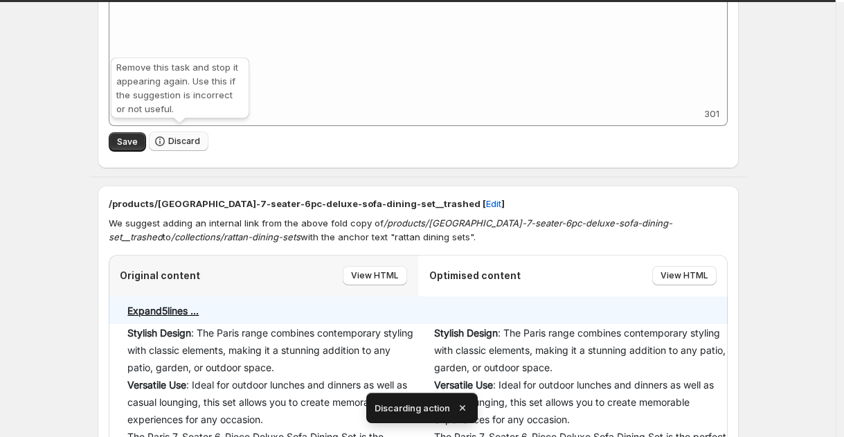
click at [191, 138] on span "Discard" at bounding box center [184, 141] width 32 height 11
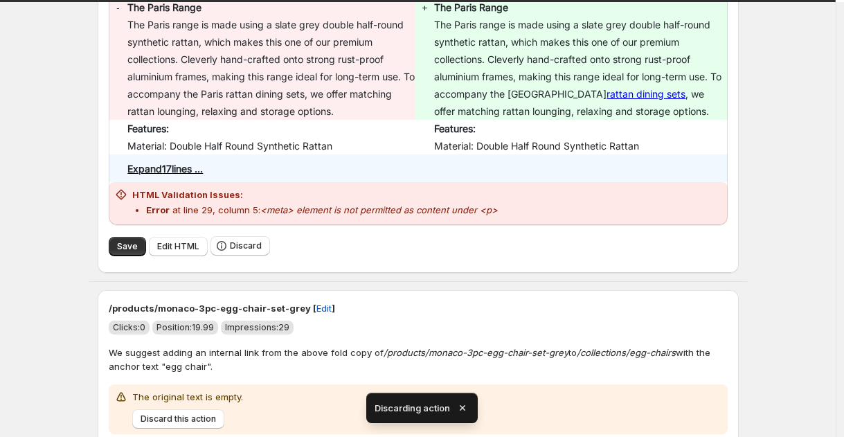
scroll to position [4648, 0]
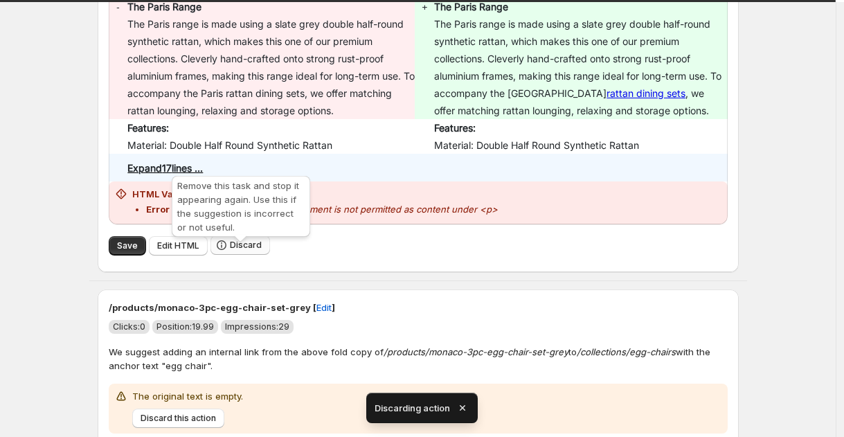
click at [227, 252] on icon "button" at bounding box center [222, 245] width 14 height 14
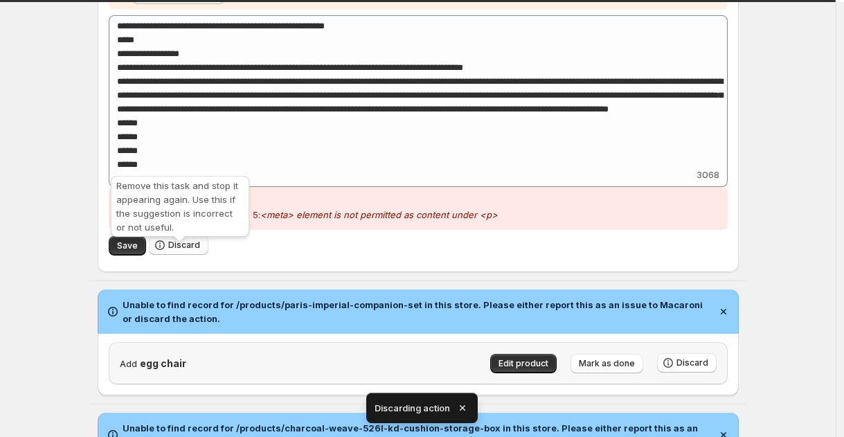
click at [202, 255] on button "Discard" at bounding box center [179, 245] width 60 height 19
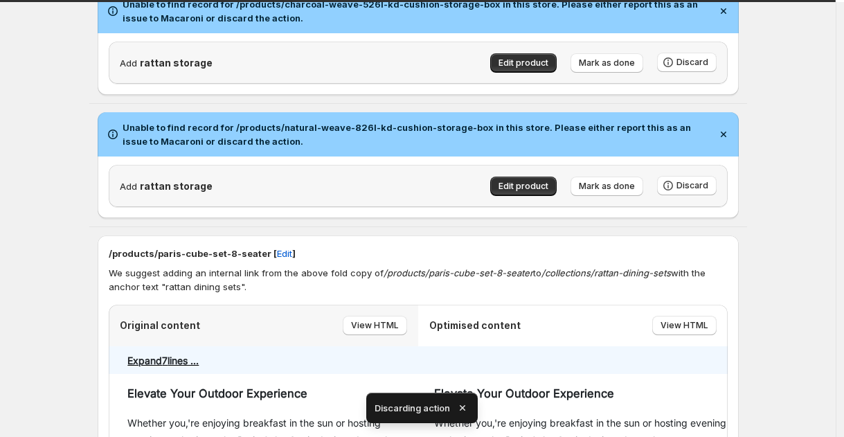
scroll to position [4214, 0]
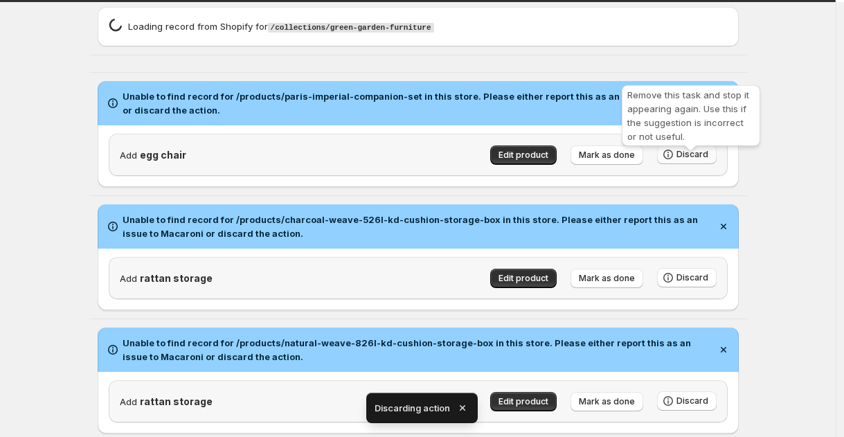
click at [708, 160] on span "Discard" at bounding box center [693, 154] width 32 height 11
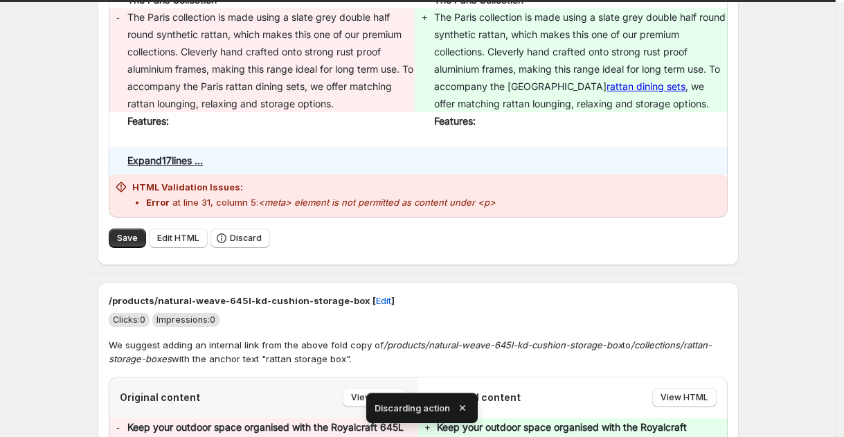
scroll to position [4885, 0]
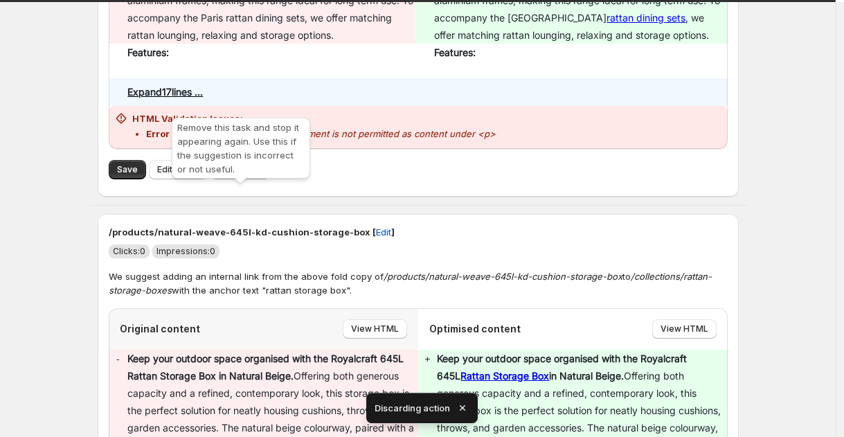
click at [239, 175] on span "Discard" at bounding box center [246, 169] width 32 height 11
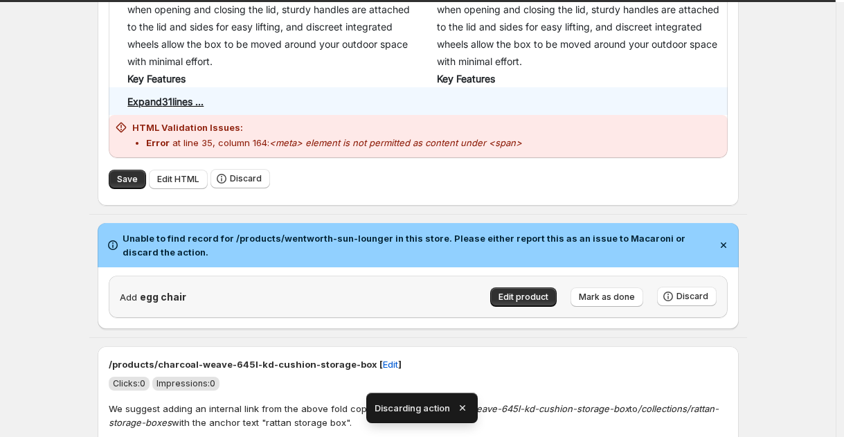
scroll to position [4959, 0]
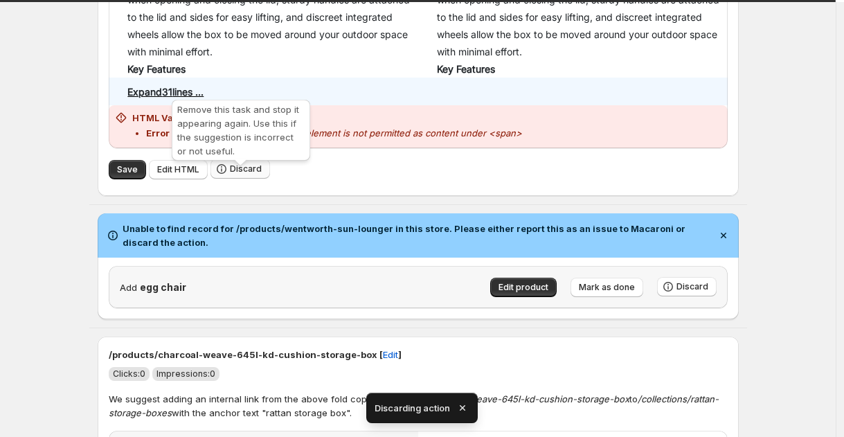
click at [251, 175] on span "Discard" at bounding box center [246, 168] width 32 height 11
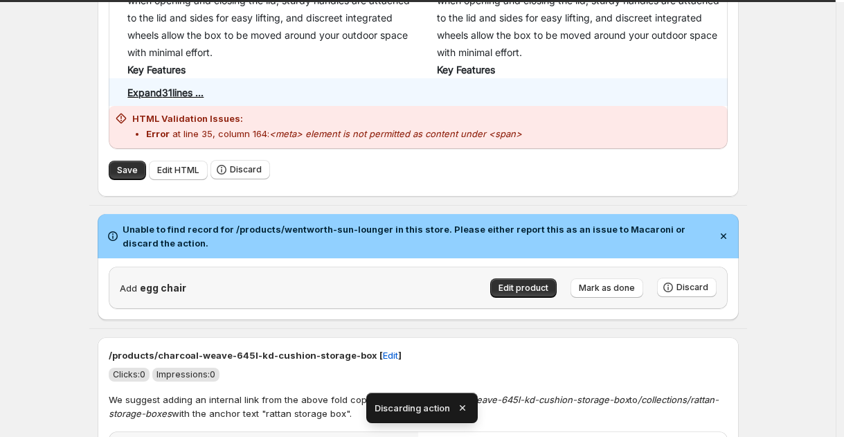
scroll to position [4249, 0]
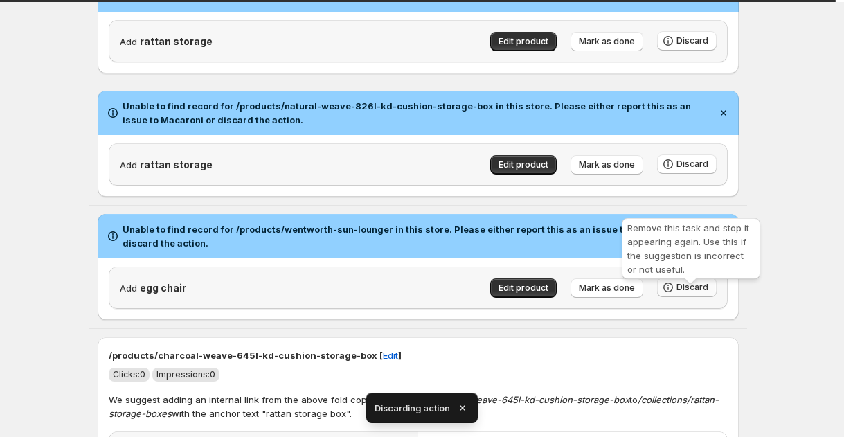
click at [707, 293] on span "Discard" at bounding box center [693, 287] width 32 height 11
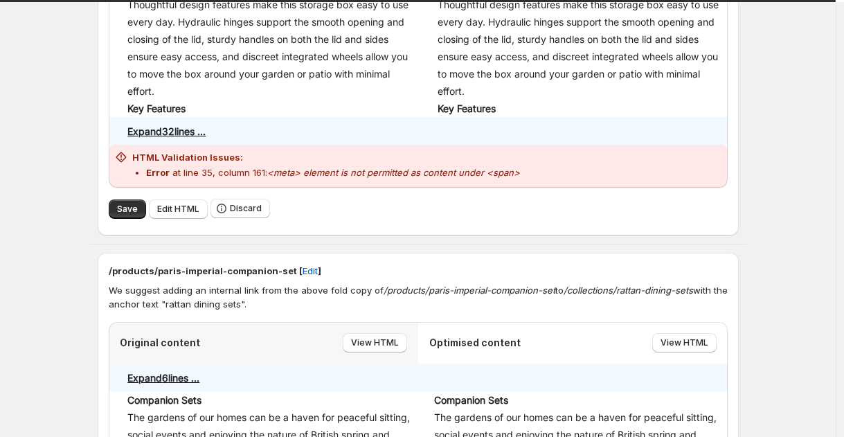
scroll to position [5605, 0]
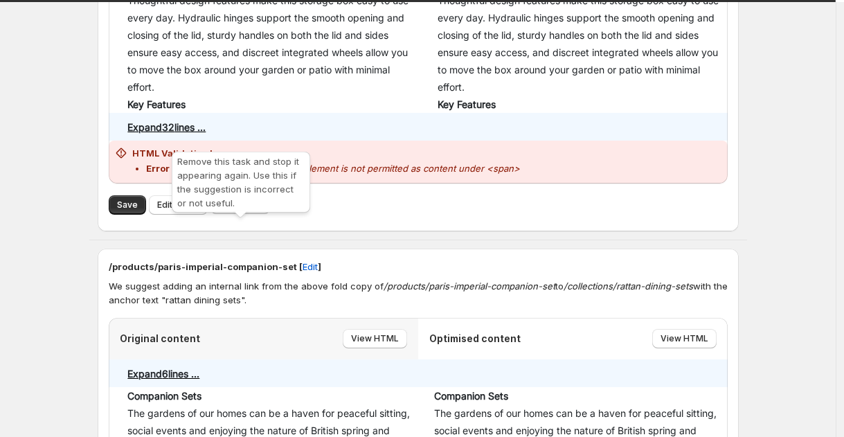
click at [237, 210] on span "Discard" at bounding box center [246, 204] width 32 height 11
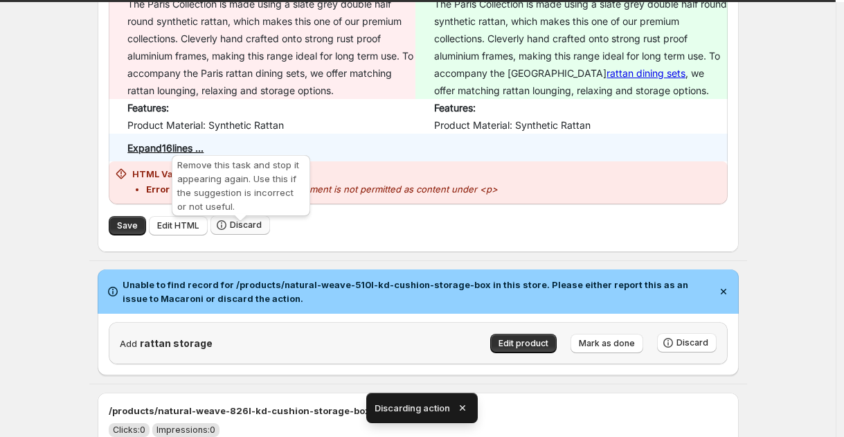
click at [227, 230] on icon "button" at bounding box center [222, 225] width 10 height 10
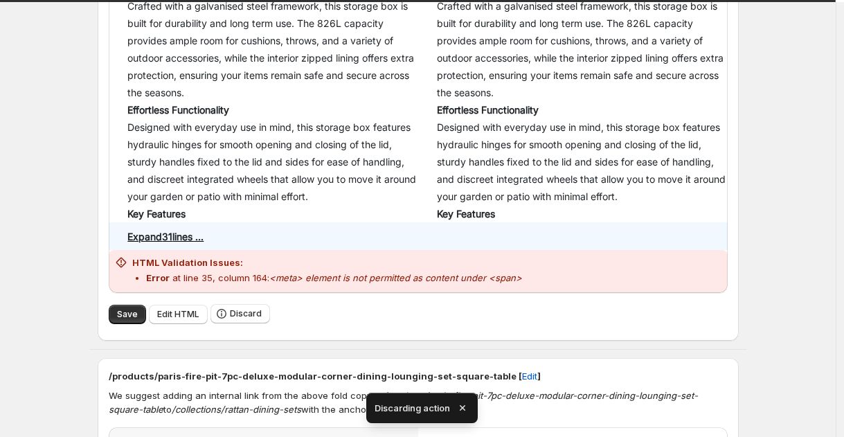
scroll to position [6233, 0]
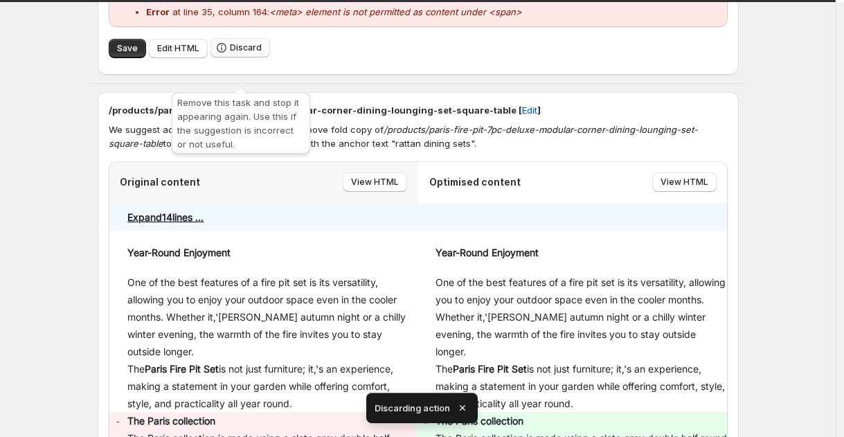
click at [244, 53] on span "Discard" at bounding box center [246, 47] width 32 height 11
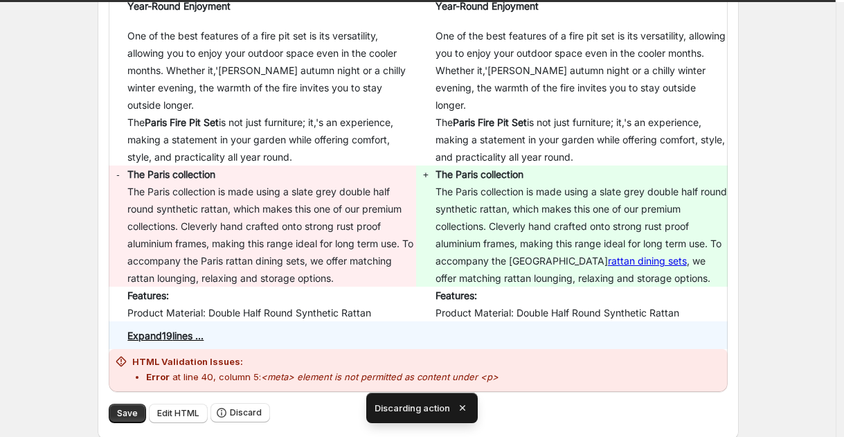
scroll to position [6125, 0]
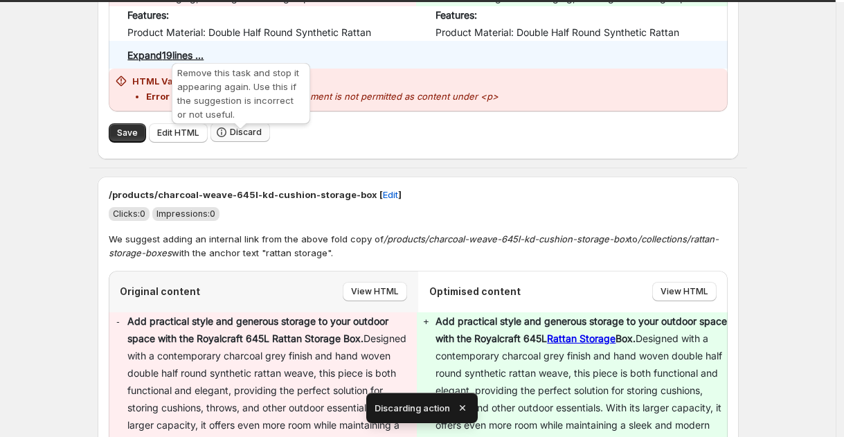
click at [242, 138] on span "Discard" at bounding box center [246, 132] width 32 height 11
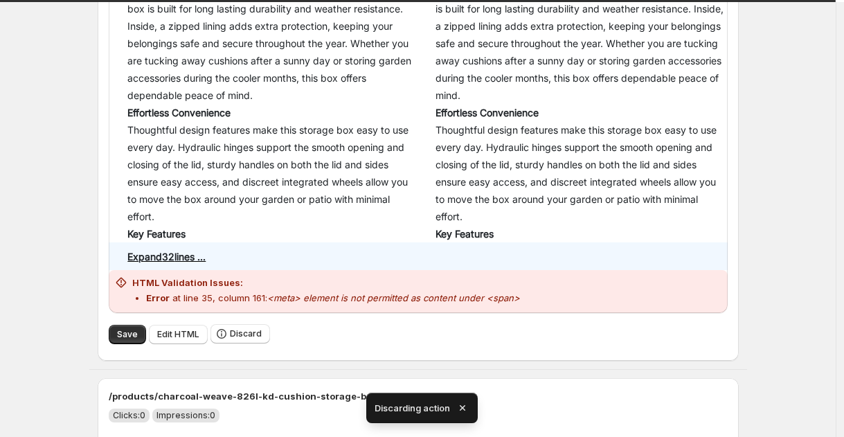
scroll to position [6123, 0]
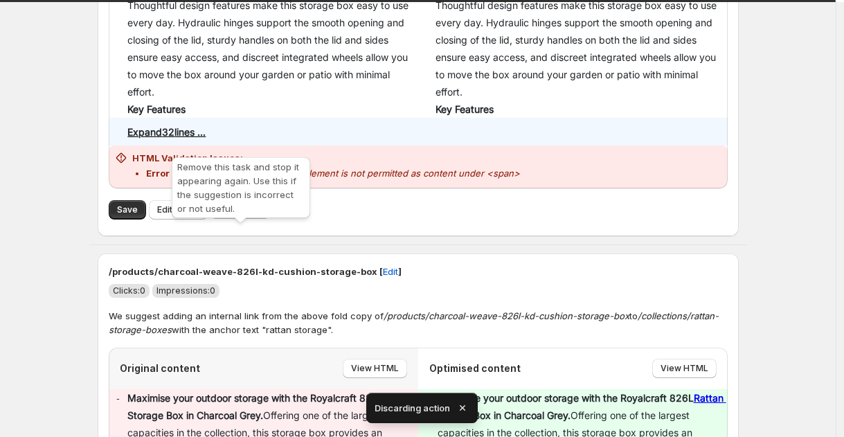
click at [247, 215] on span "Discard" at bounding box center [246, 209] width 32 height 11
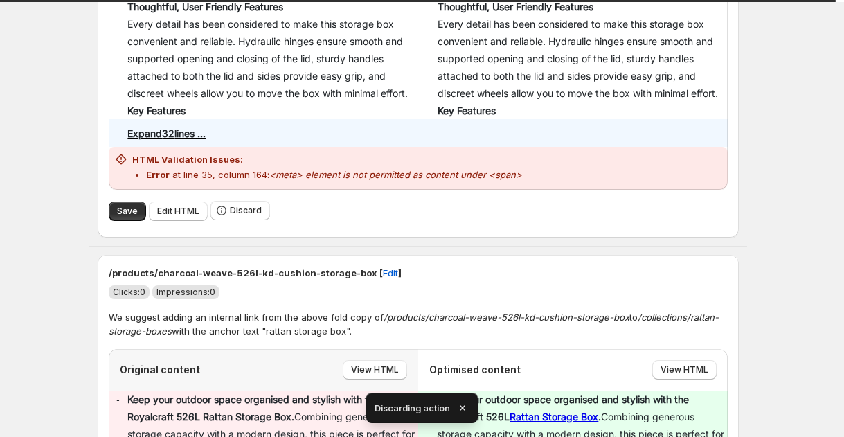
scroll to position [6163, 0]
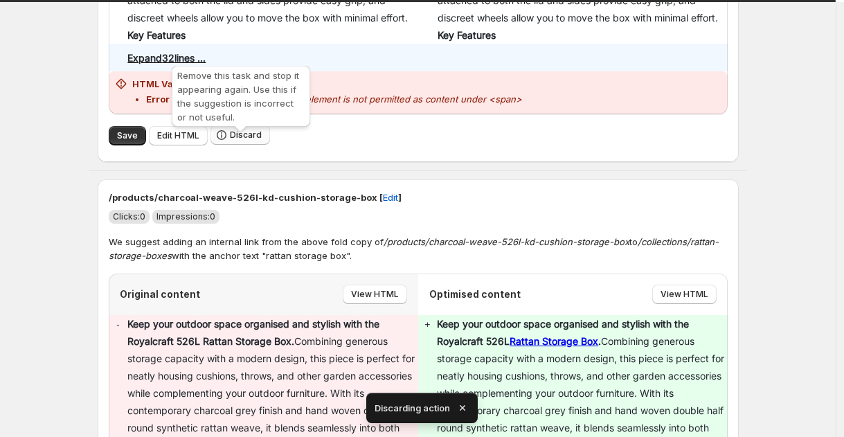
click at [240, 141] on span "Discard" at bounding box center [246, 135] width 32 height 11
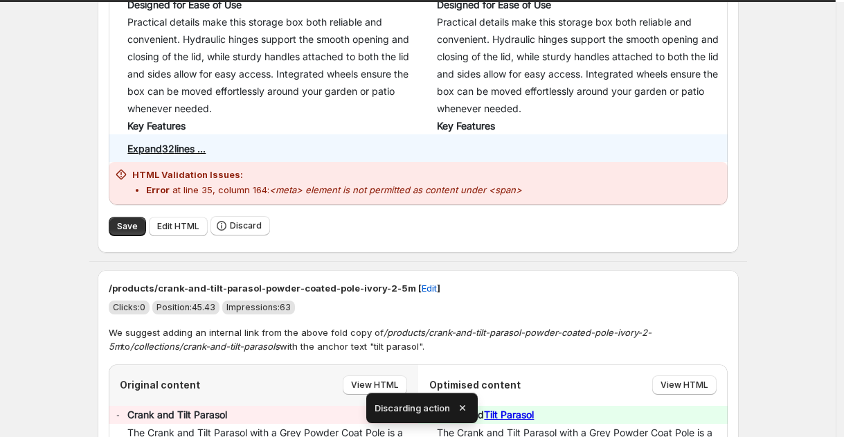
scroll to position [6194, 0]
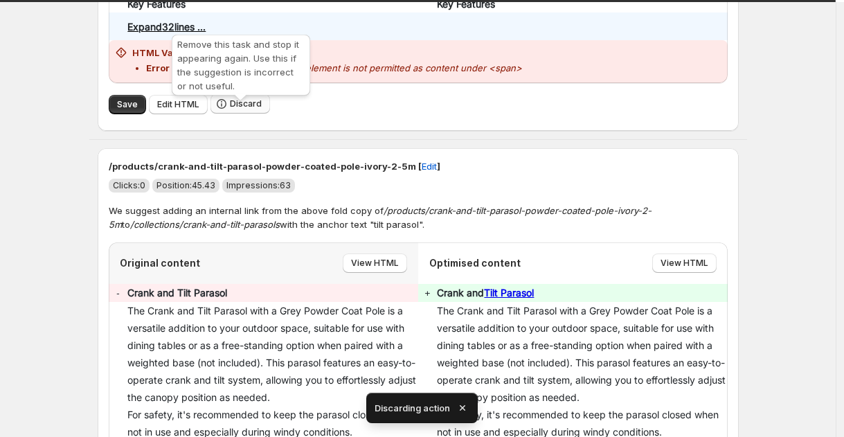
click at [258, 109] on span "Discard" at bounding box center [246, 103] width 32 height 11
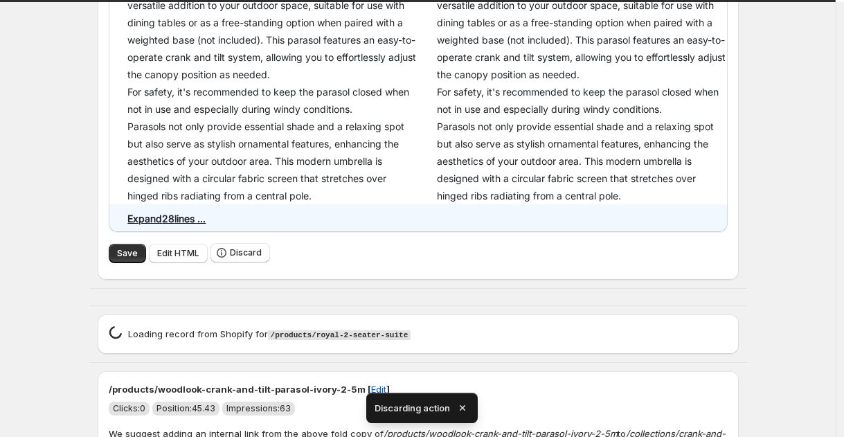
scroll to position [5910, 0]
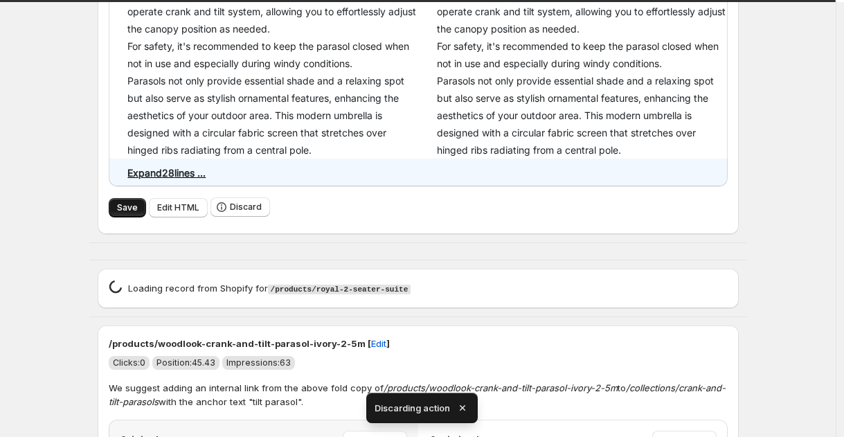
click at [134, 218] on button "Save" at bounding box center [127, 207] width 37 height 19
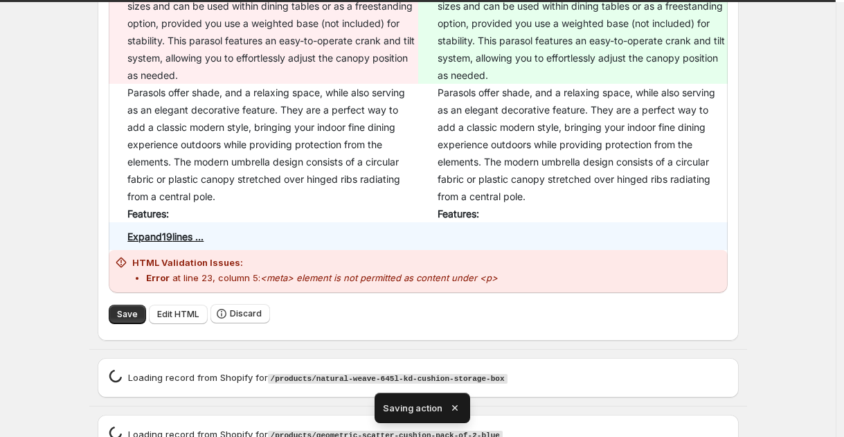
scroll to position [5925, 0]
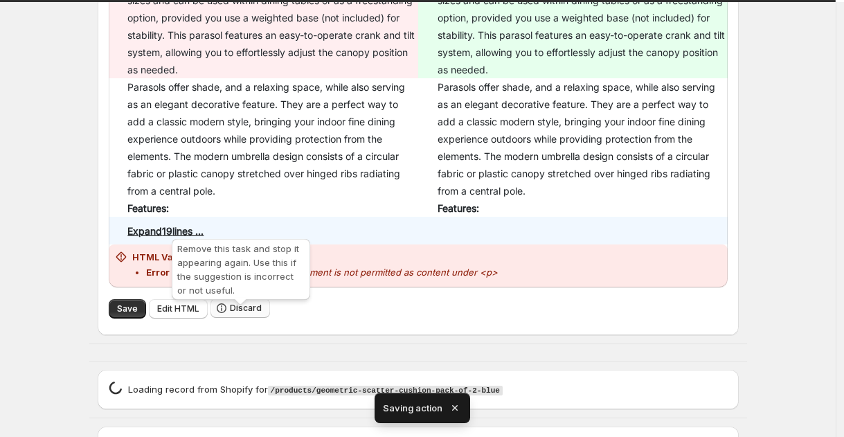
click at [231, 310] on button "Discard" at bounding box center [241, 308] width 60 height 19
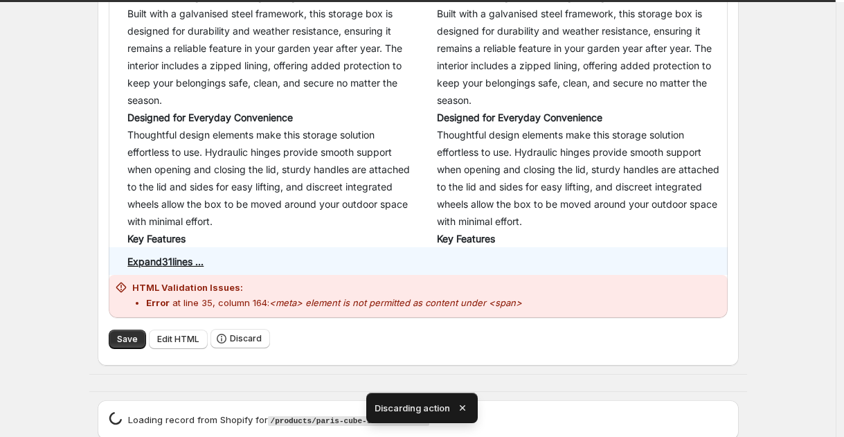
scroll to position [6135, 0]
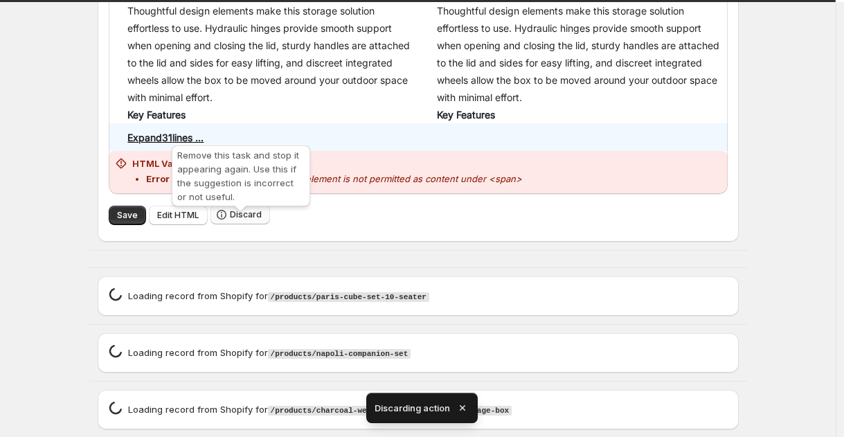
click at [239, 220] on span "Discard" at bounding box center [246, 214] width 32 height 11
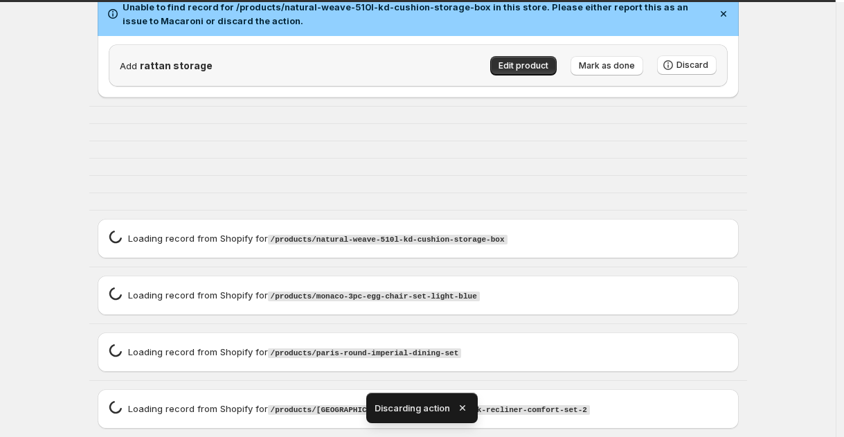
scroll to position [5585, 0]
click at [465, 405] on icon "button" at bounding box center [463, 408] width 6 height 6
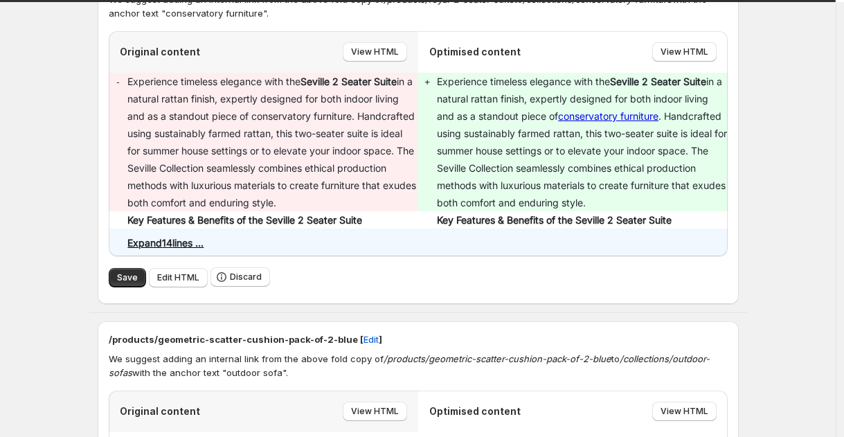
scroll to position [5673, 0]
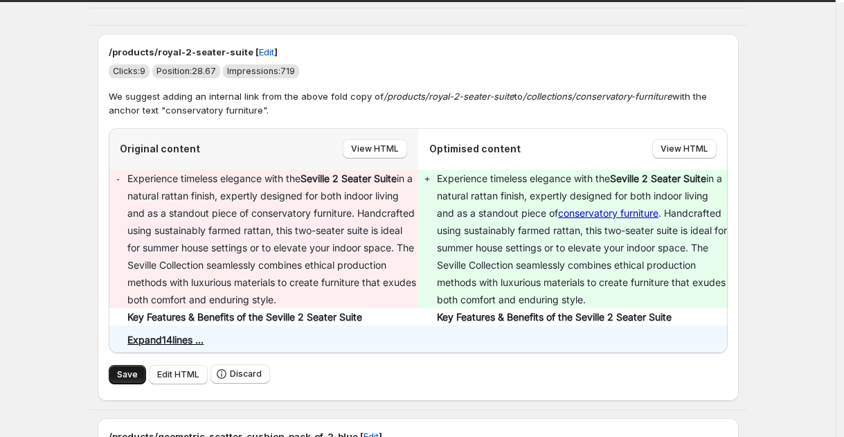
click at [123, 380] on span "Save" at bounding box center [127, 374] width 21 height 11
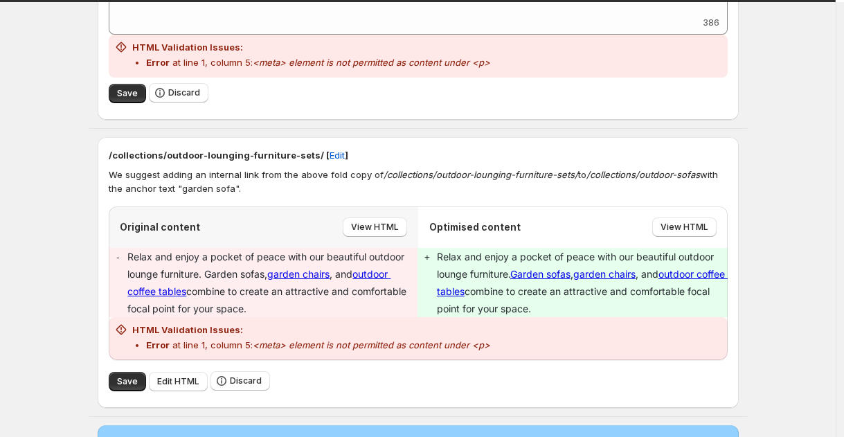
scroll to position [2930, 0]
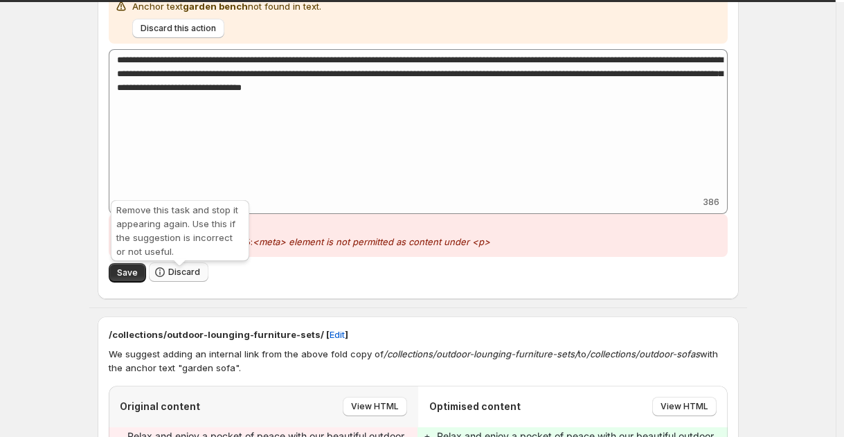
click at [175, 278] on span "Discard" at bounding box center [184, 272] width 32 height 11
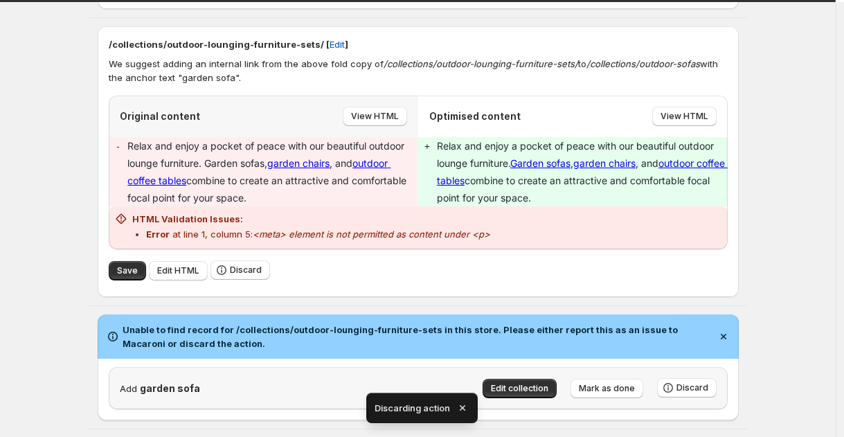
scroll to position [2829, 0]
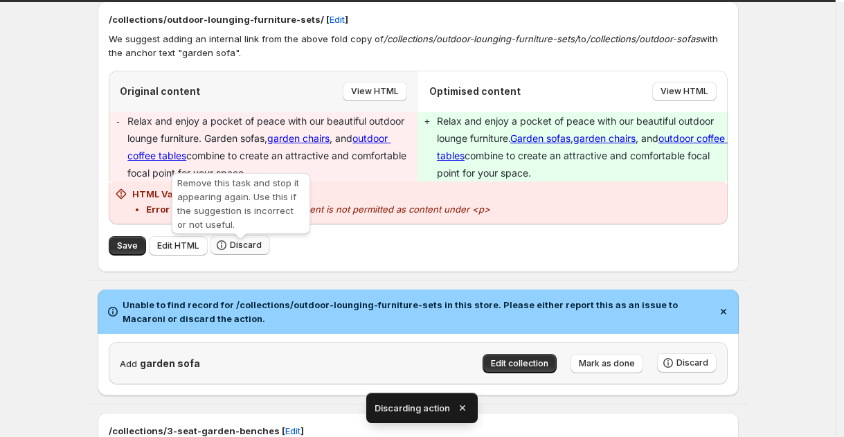
click at [240, 246] on button "Discard" at bounding box center [241, 245] width 60 height 19
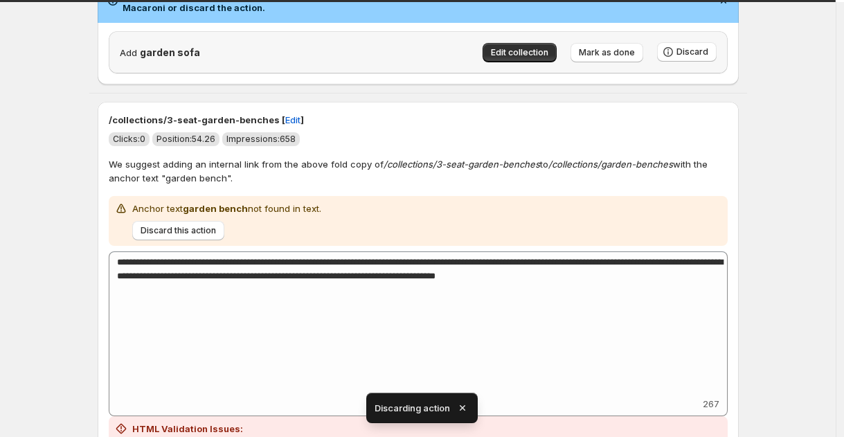
scroll to position [3056, 0]
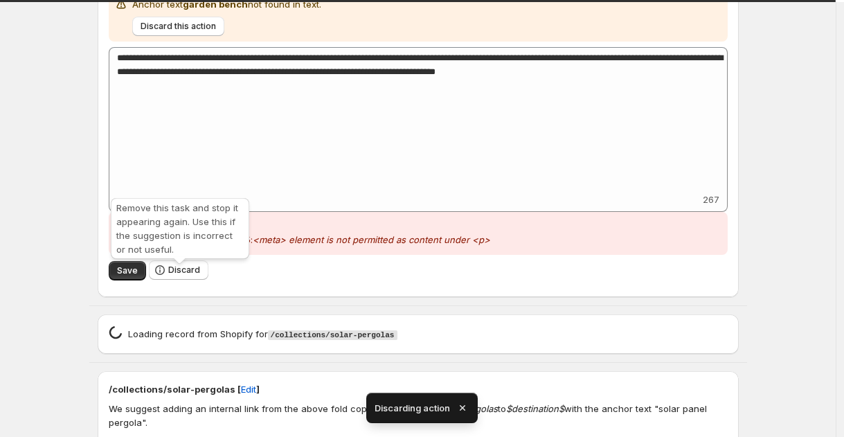
click at [195, 281] on span "Discard" at bounding box center [179, 270] width 60 height 20
click at [193, 276] on span "Discard" at bounding box center [184, 270] width 32 height 11
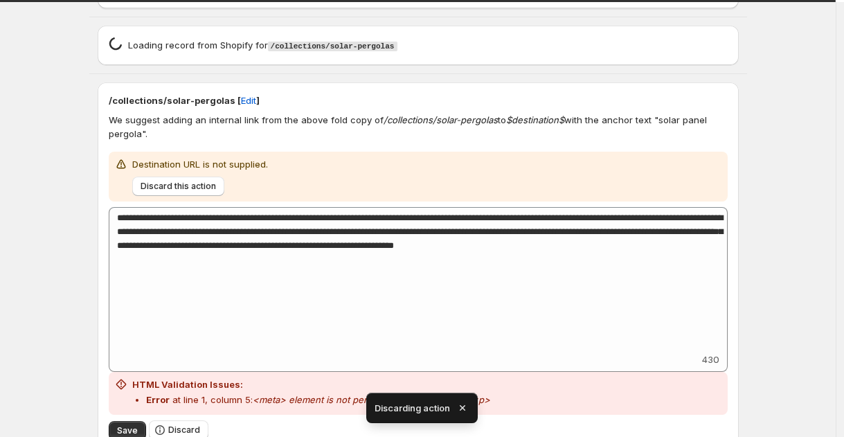
scroll to position [3324, 0]
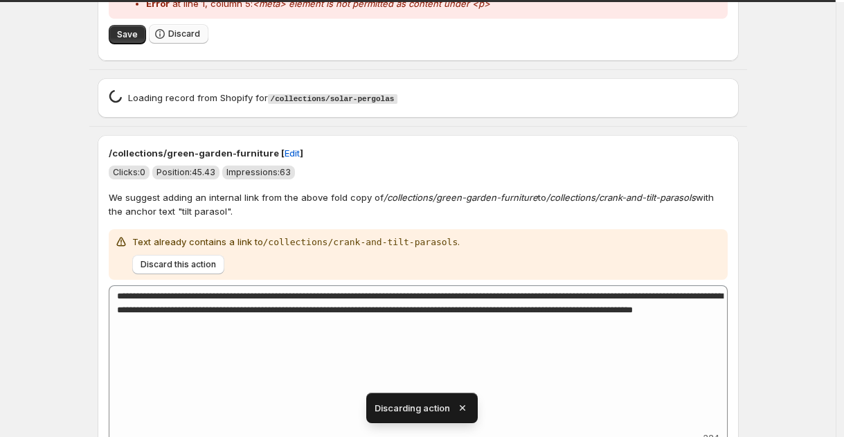
click at [195, 39] on span "Discard" at bounding box center [184, 33] width 32 height 11
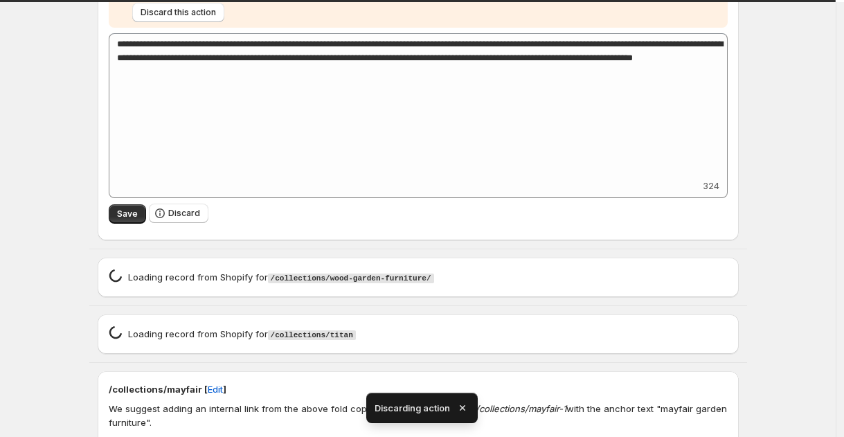
scroll to position [3772, 0]
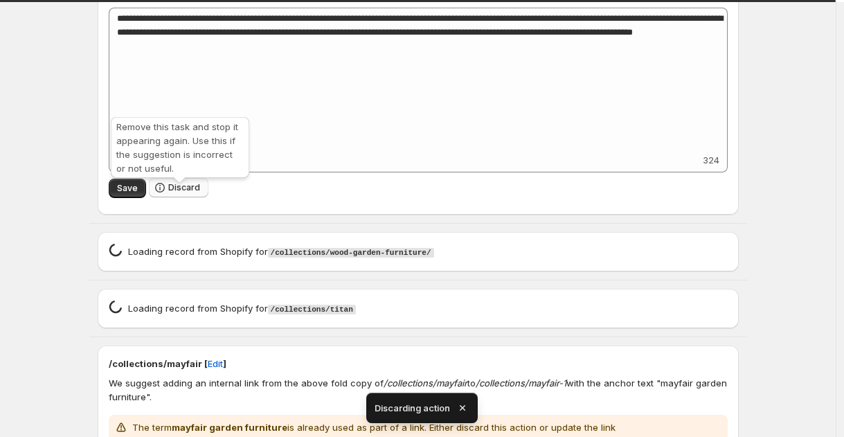
click at [180, 197] on button "Discard" at bounding box center [179, 187] width 60 height 19
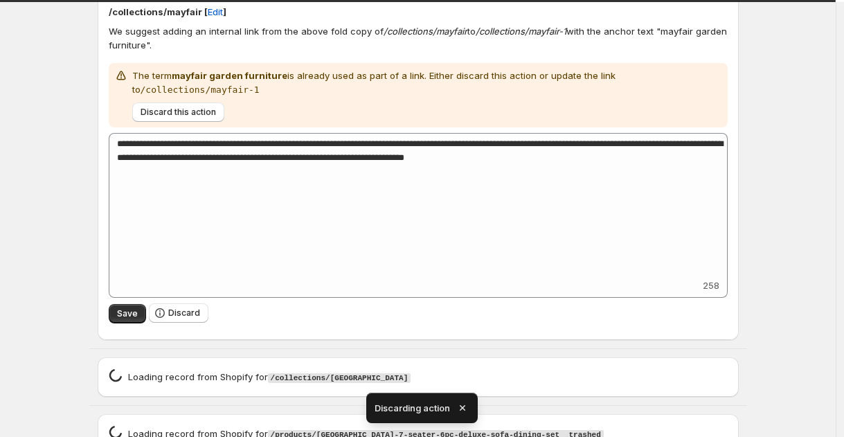
scroll to position [3776, 0]
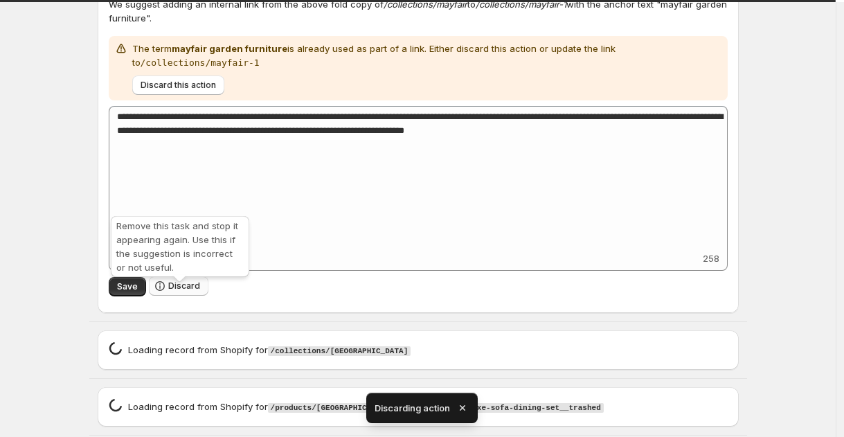
click at [173, 292] on span "Discard" at bounding box center [184, 286] width 32 height 11
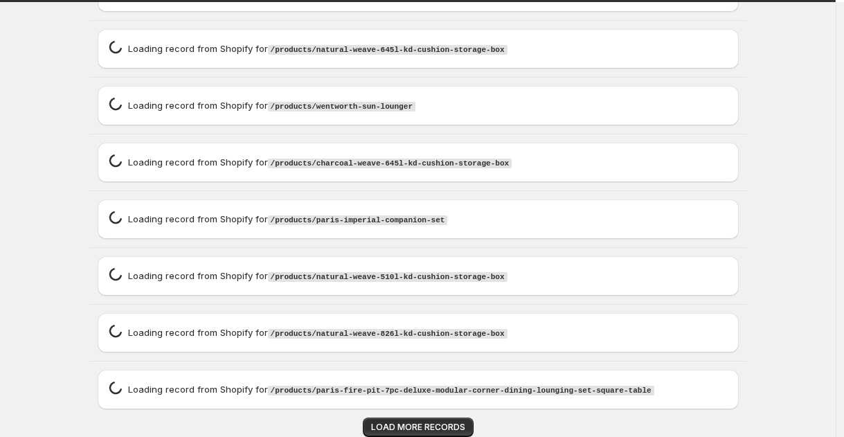
scroll to position [4432, 0]
click at [459, 425] on span "LOAD MORE RECORDS" at bounding box center [418, 427] width 94 height 11
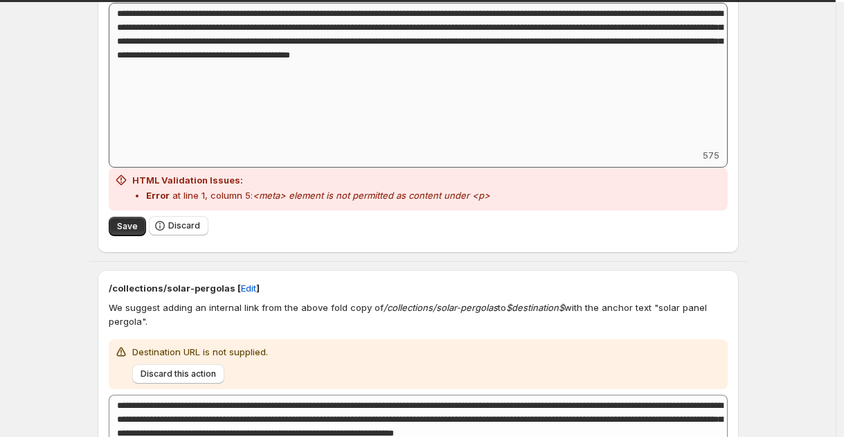
scroll to position [355, 0]
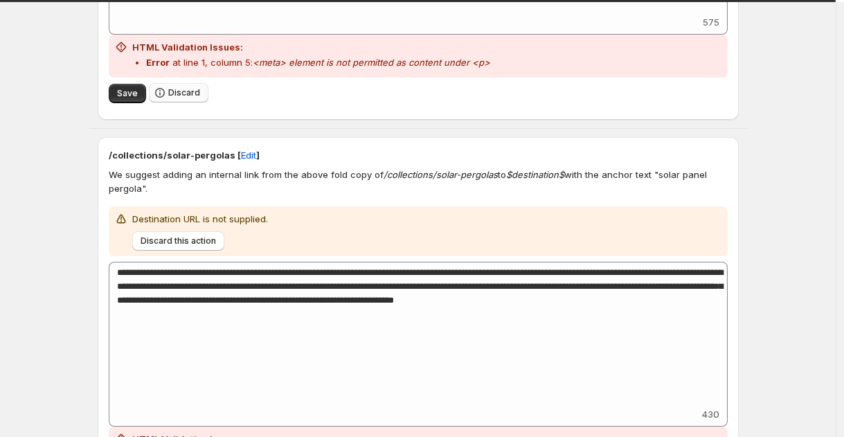
click at [186, 91] on span "Discard" at bounding box center [184, 92] width 32 height 11
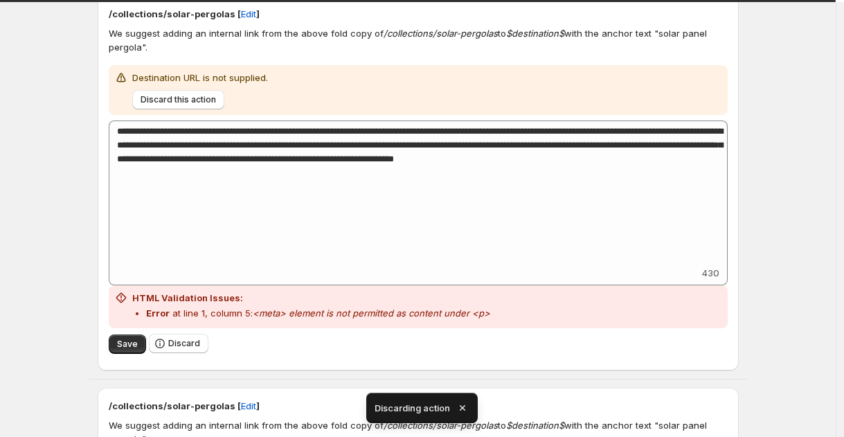
scroll to position [616, 0]
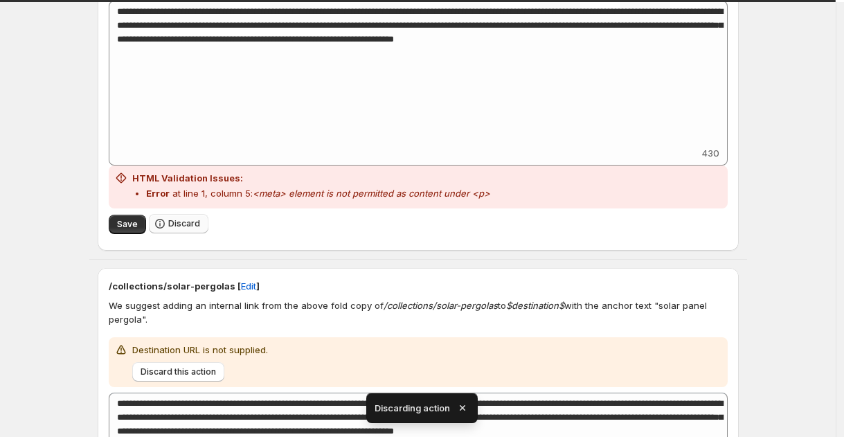
click at [196, 221] on span "Discard" at bounding box center [184, 223] width 32 height 11
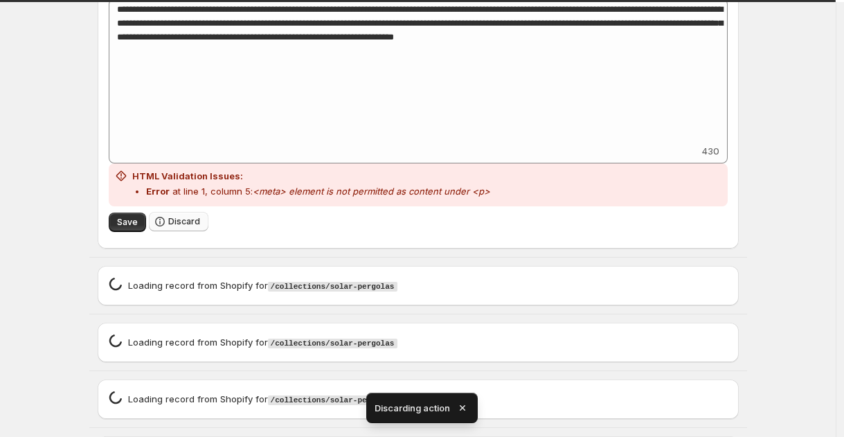
click at [179, 216] on button "Discard" at bounding box center [179, 221] width 60 height 19
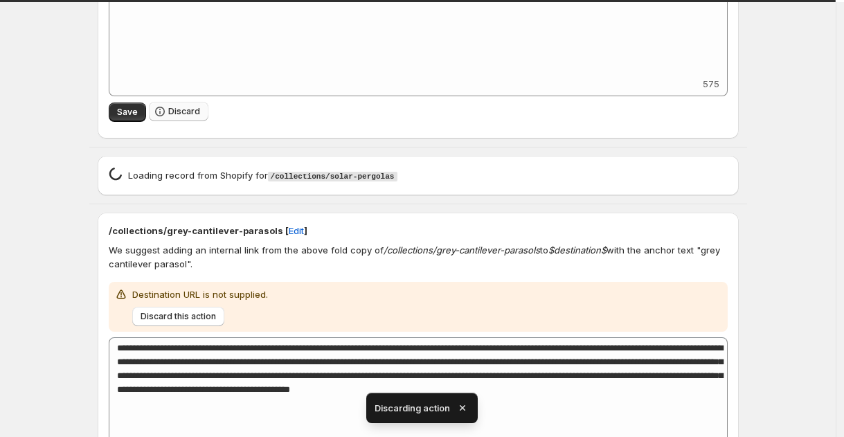
click at [191, 117] on span "Discard" at bounding box center [184, 111] width 32 height 11
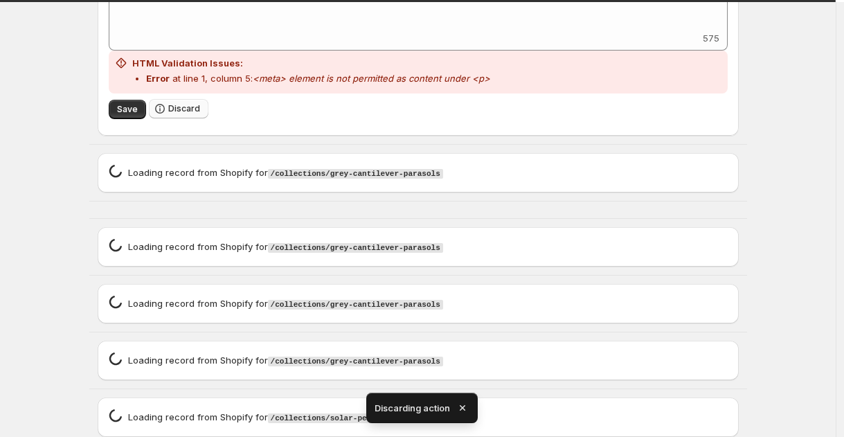
click at [190, 118] on button "Discard" at bounding box center [179, 108] width 60 height 19
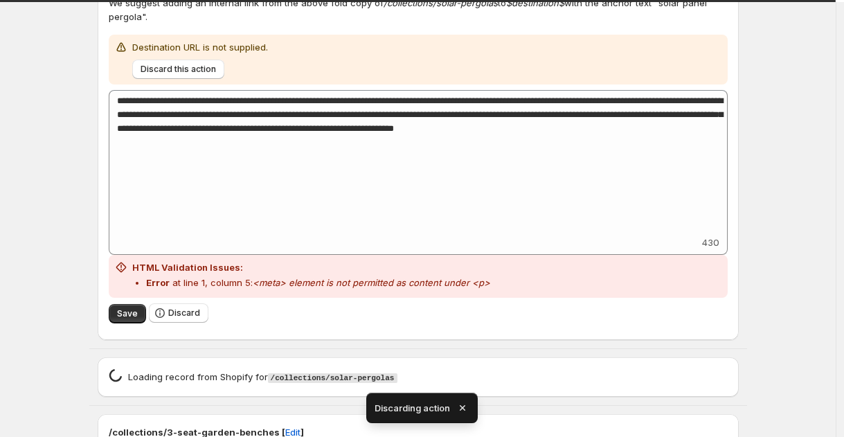
scroll to position [3566, 0]
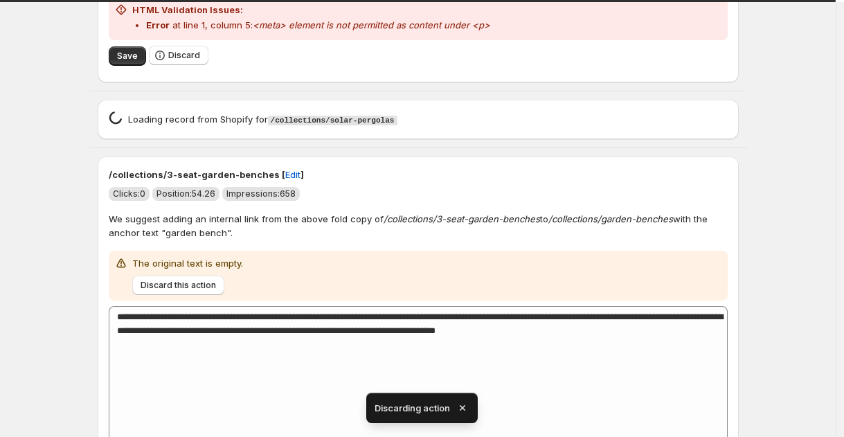
click at [190, 40] on div "HTML Validation Issues: Error at line 1, column 5: <meta> element is not permit…" at bounding box center [418, 18] width 619 height 43
click at [181, 59] on span "Discard" at bounding box center [184, 55] width 32 height 11
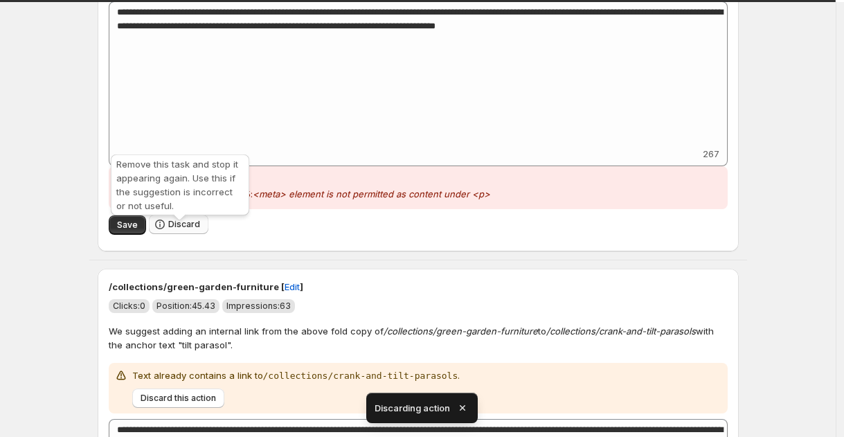
click at [176, 230] on span "Discard" at bounding box center [184, 224] width 32 height 11
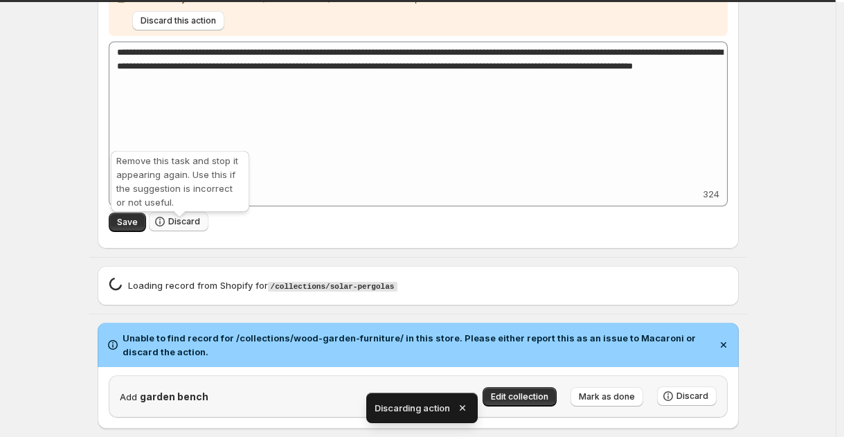
click at [186, 227] on span "Discard" at bounding box center [184, 221] width 32 height 11
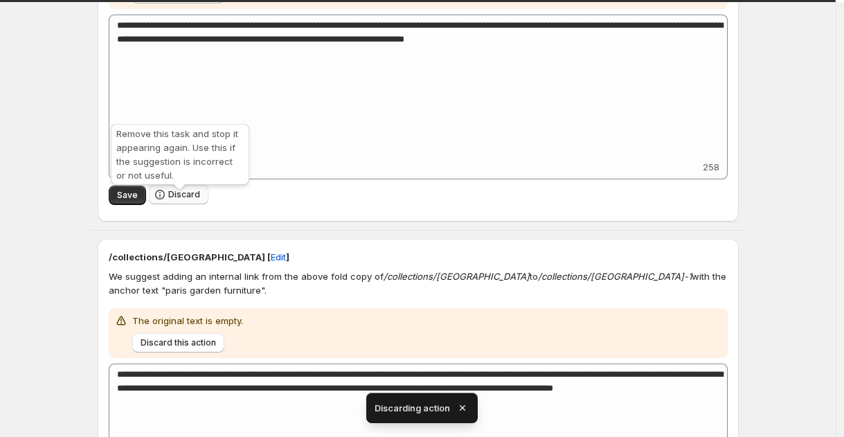
click at [196, 197] on span "Discard" at bounding box center [184, 194] width 32 height 11
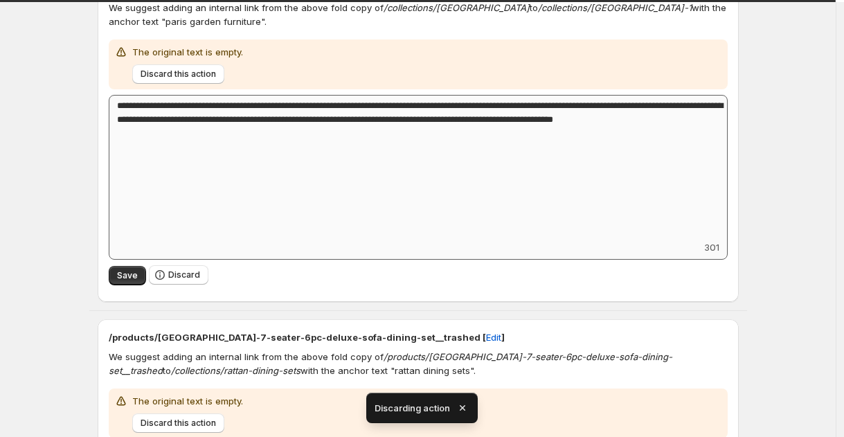
scroll to position [4283, 0]
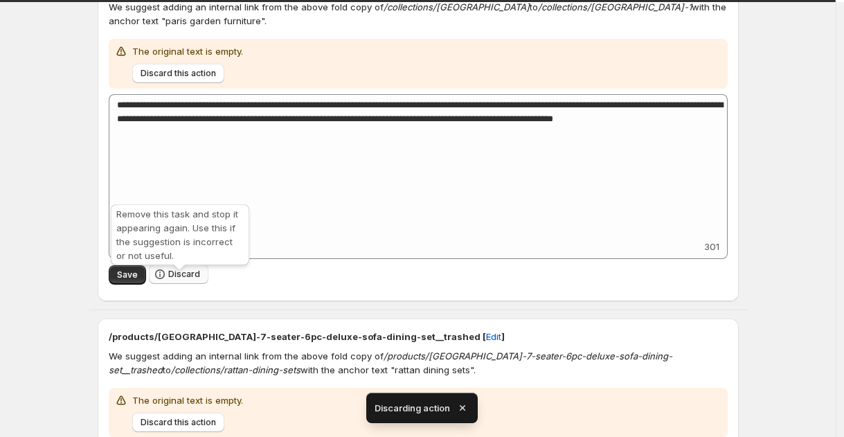
click at [191, 280] on span "Discard" at bounding box center [184, 274] width 32 height 11
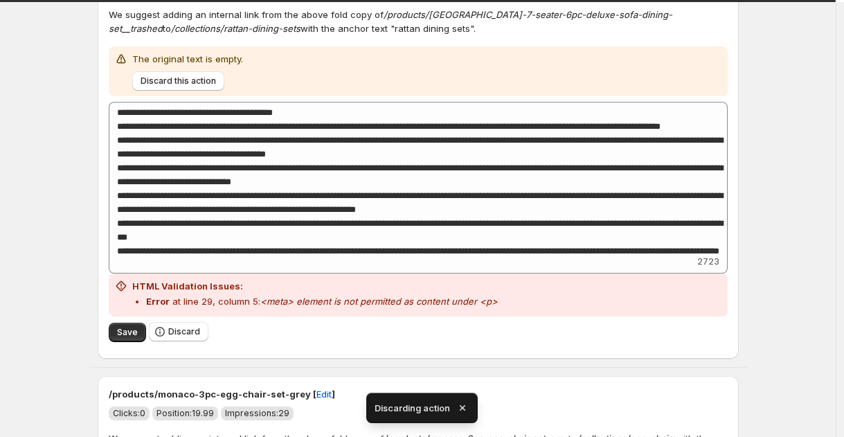
scroll to position [4278, 0]
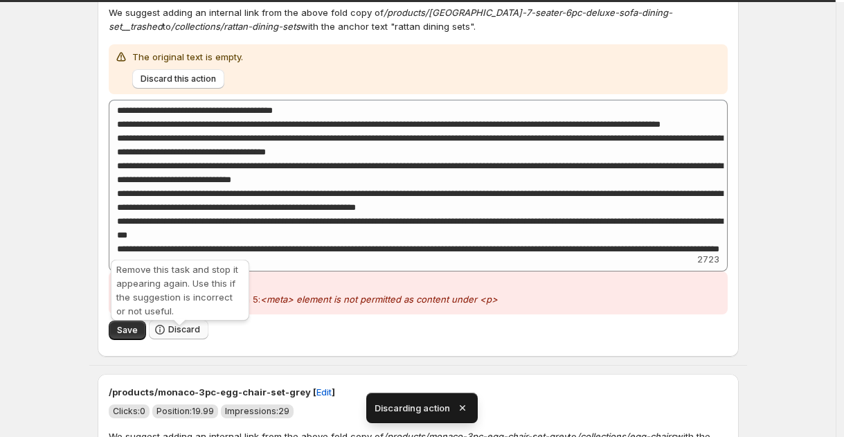
click at [159, 337] on icon "button" at bounding box center [160, 330] width 14 height 14
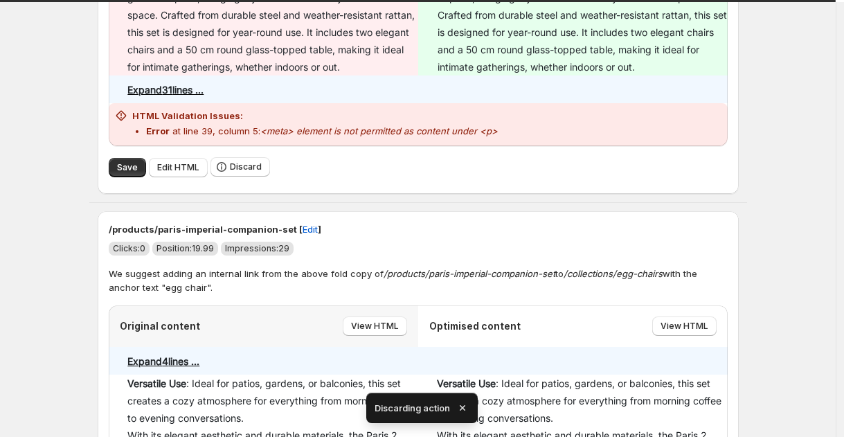
scroll to position [4456, 0]
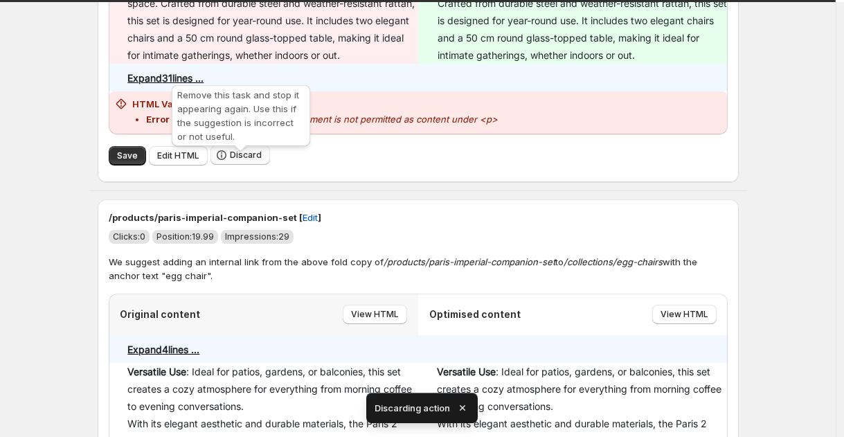
click at [249, 161] on span "Discard" at bounding box center [246, 155] width 32 height 11
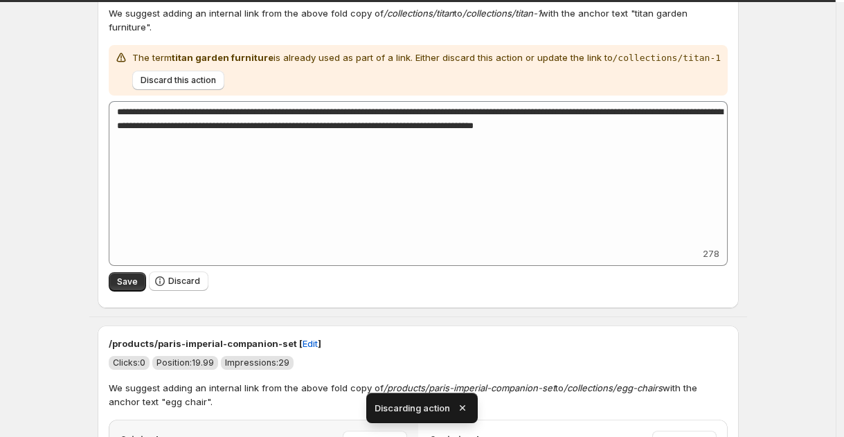
scroll to position [3984, 0]
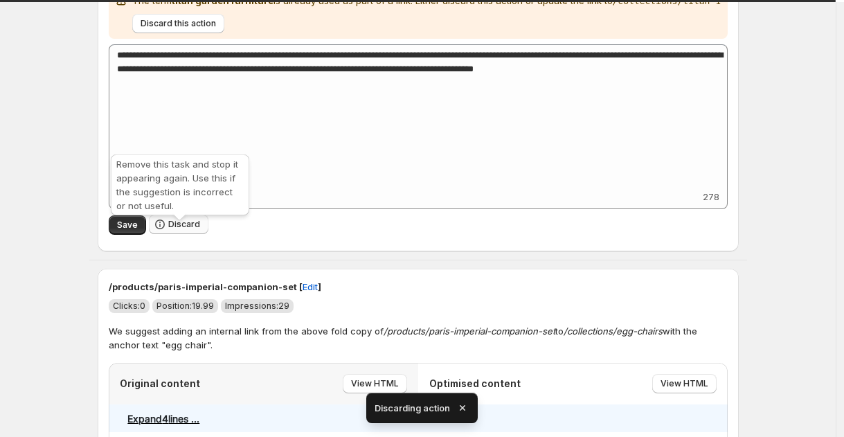
click at [184, 234] on button "Discard" at bounding box center [179, 224] width 60 height 19
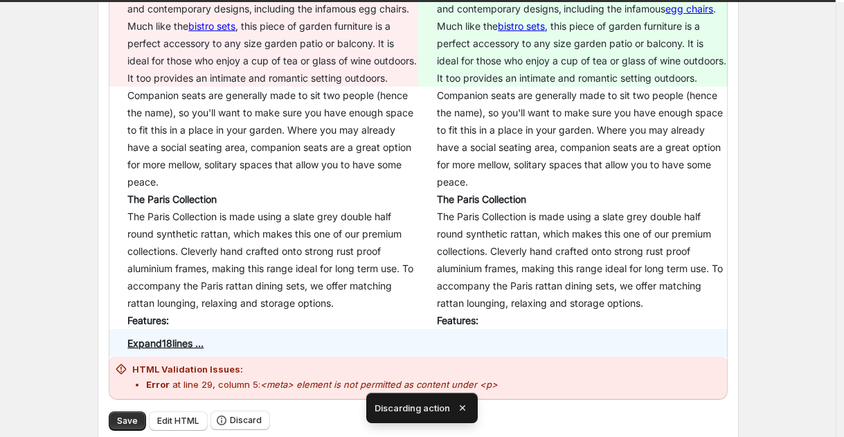
scroll to position [4598, 0]
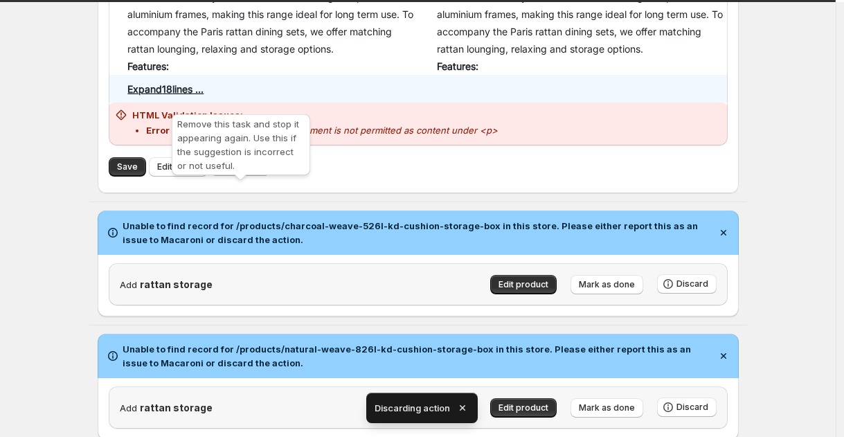
click at [235, 172] on span "Discard" at bounding box center [246, 166] width 32 height 11
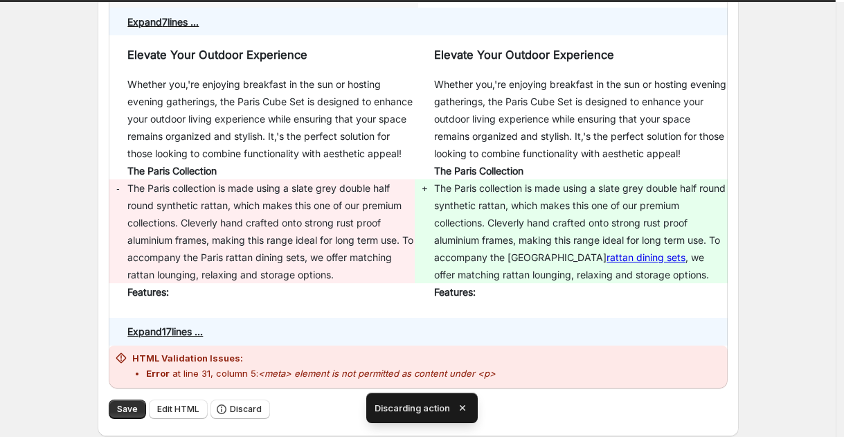
scroll to position [4557, 0]
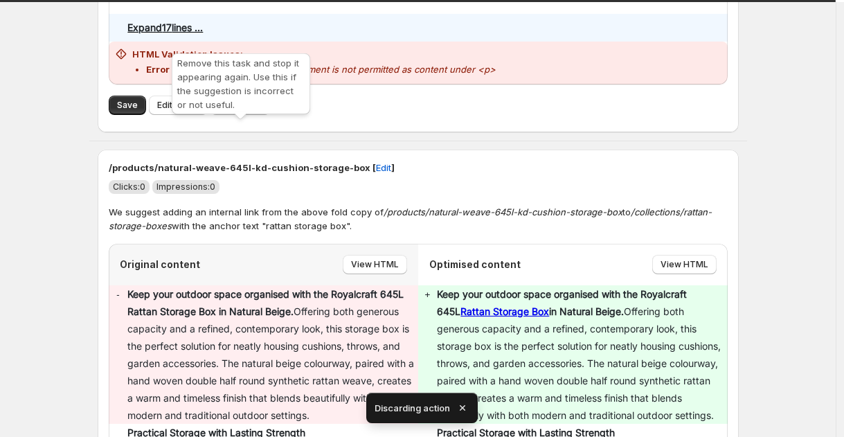
click at [247, 111] on span "Discard" at bounding box center [246, 105] width 32 height 11
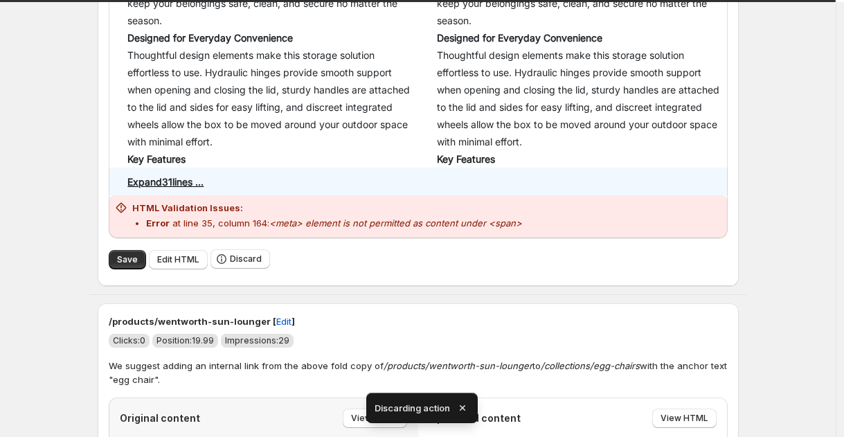
scroll to position [4516, 0]
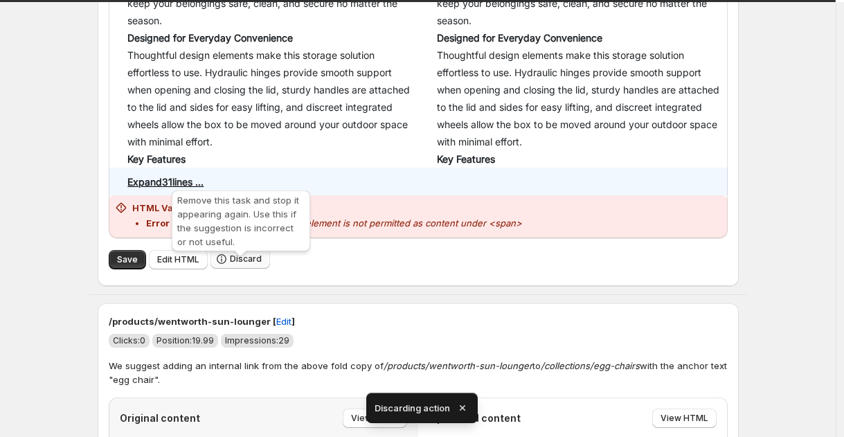
click at [226, 264] on icon "button" at bounding box center [222, 259] width 10 height 10
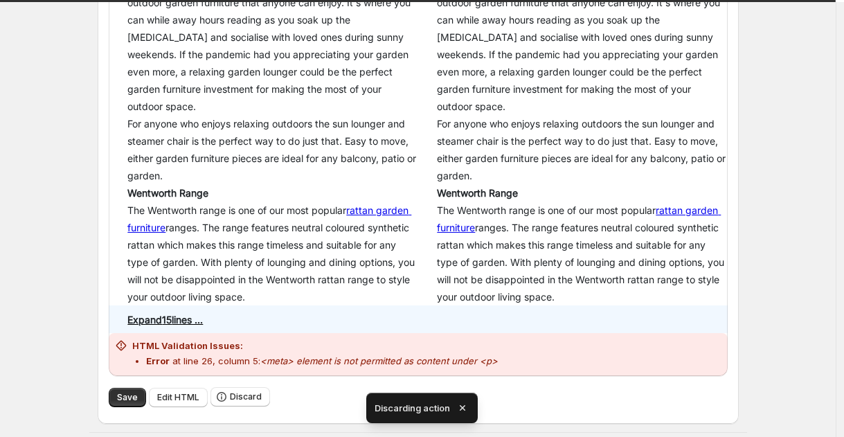
scroll to position [4756, 0]
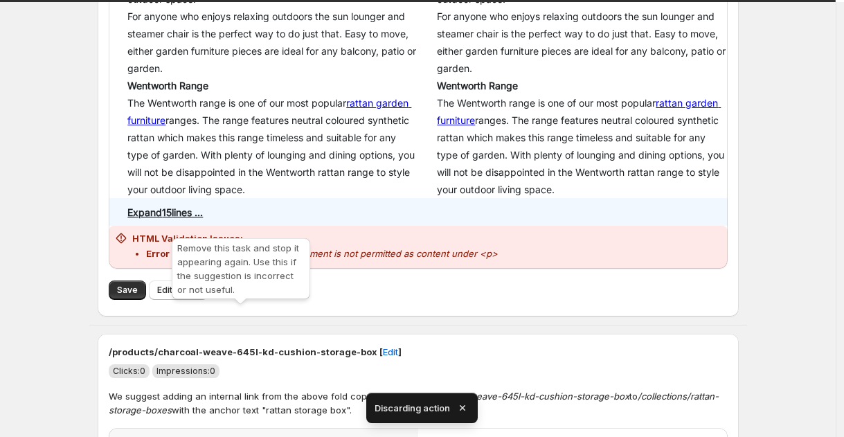
click at [222, 288] on icon "button" at bounding box center [221, 287] width 1 height 1
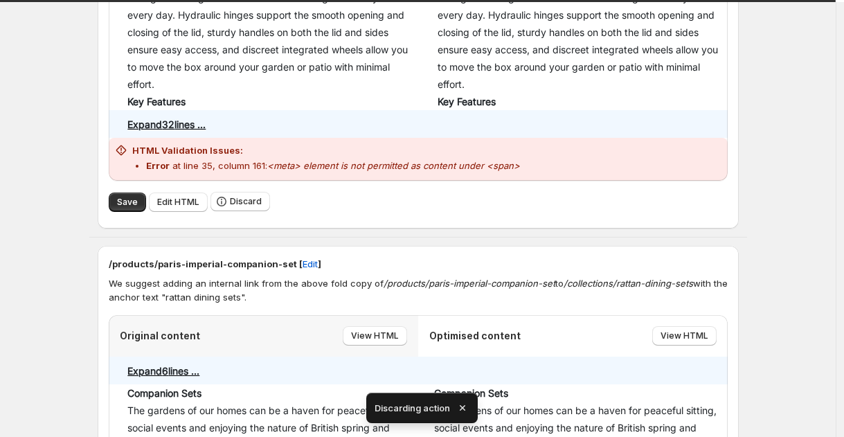
scroll to position [4605, 0]
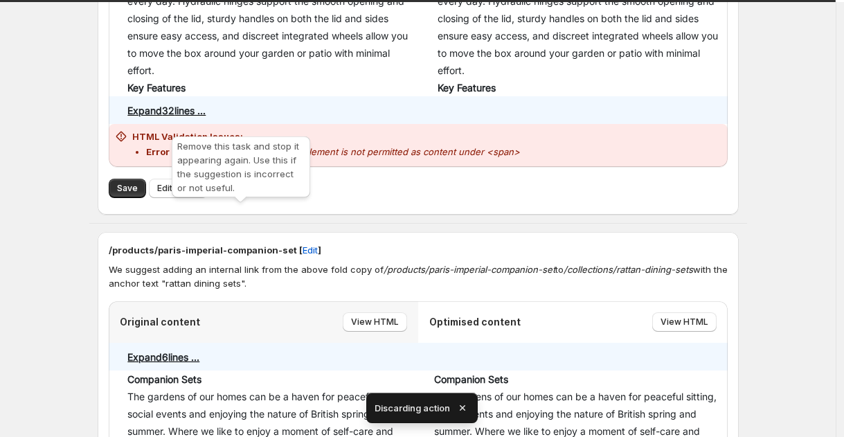
click at [228, 195] on icon "button" at bounding box center [222, 188] width 14 height 14
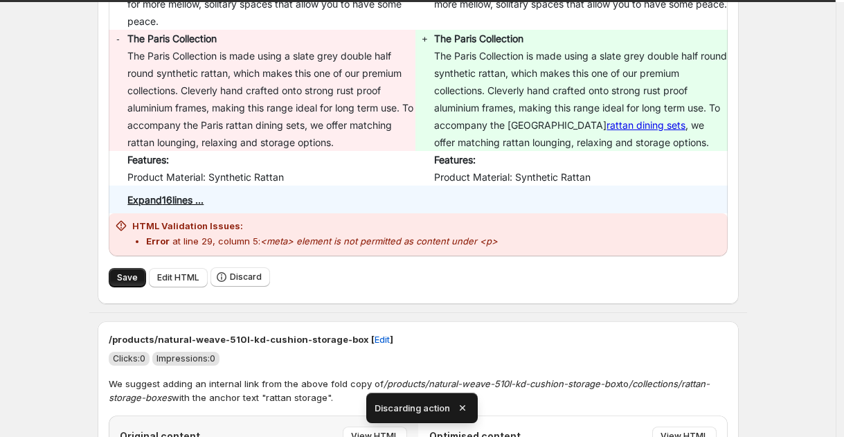
scroll to position [4673, 0]
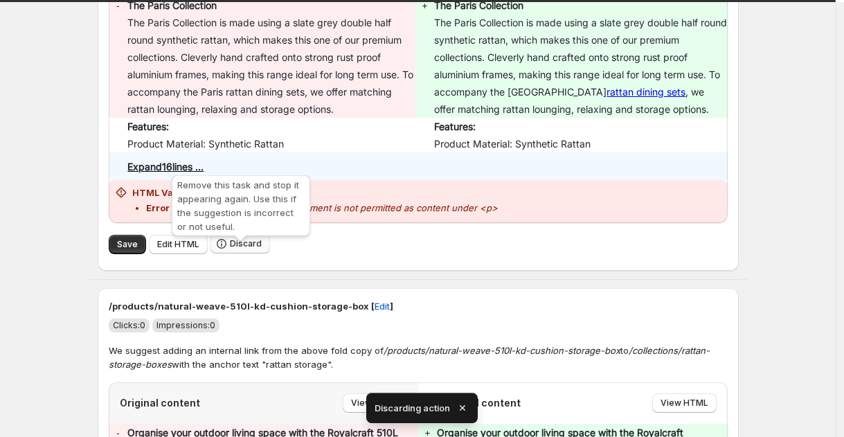
click at [223, 251] on icon "button" at bounding box center [222, 244] width 14 height 14
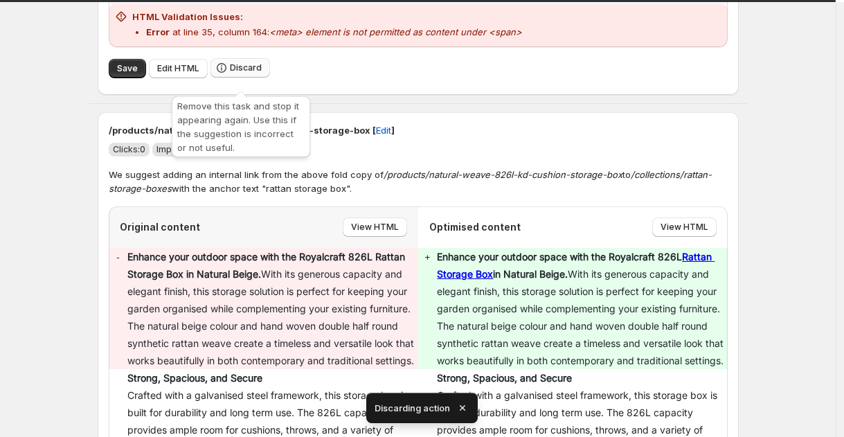
click at [252, 73] on span "Discard" at bounding box center [246, 67] width 32 height 11
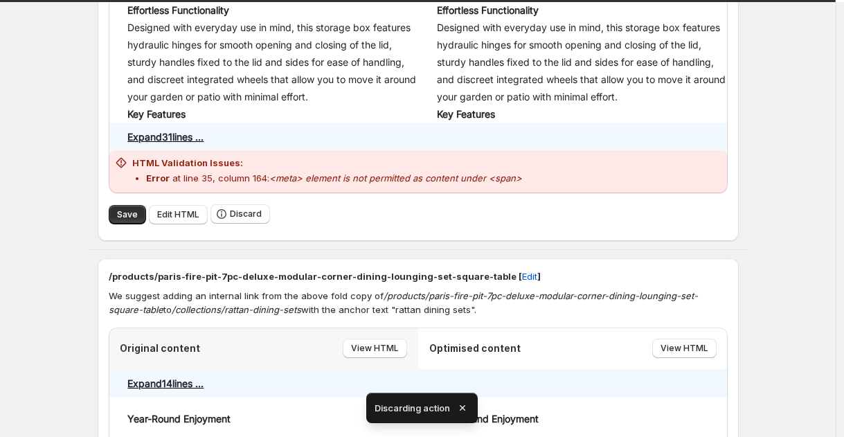
scroll to position [4632, 0]
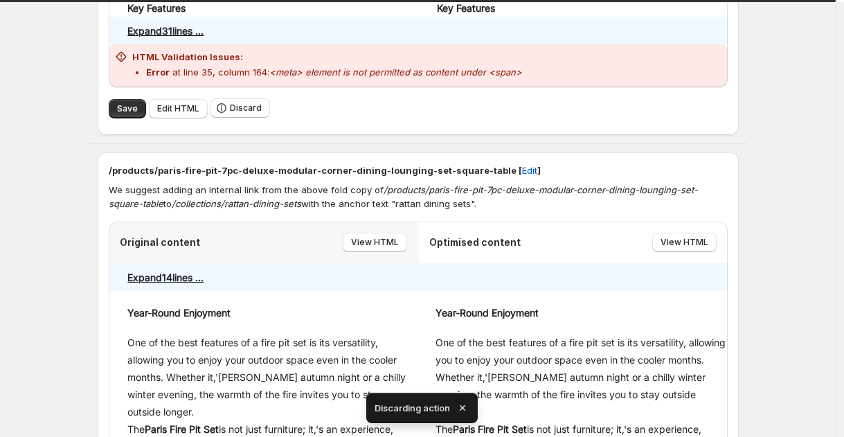
click at [242, 124] on div "Save Edit HTML Discard" at bounding box center [418, 108] width 619 height 31
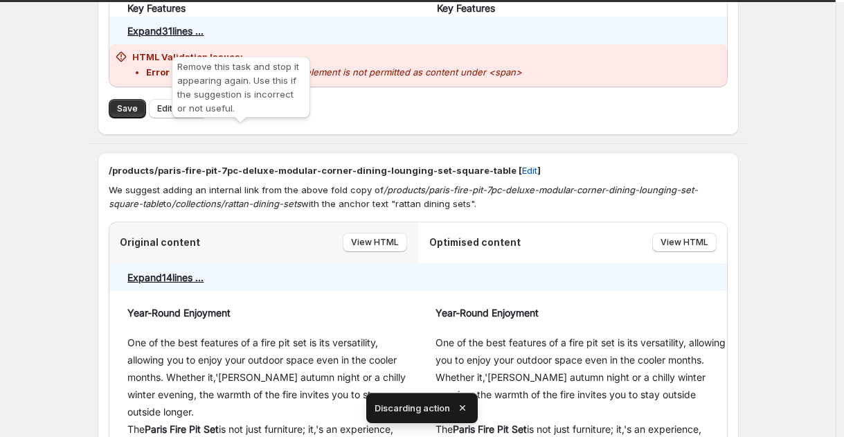
click at [242, 118] on button "Discard" at bounding box center [241, 107] width 60 height 19
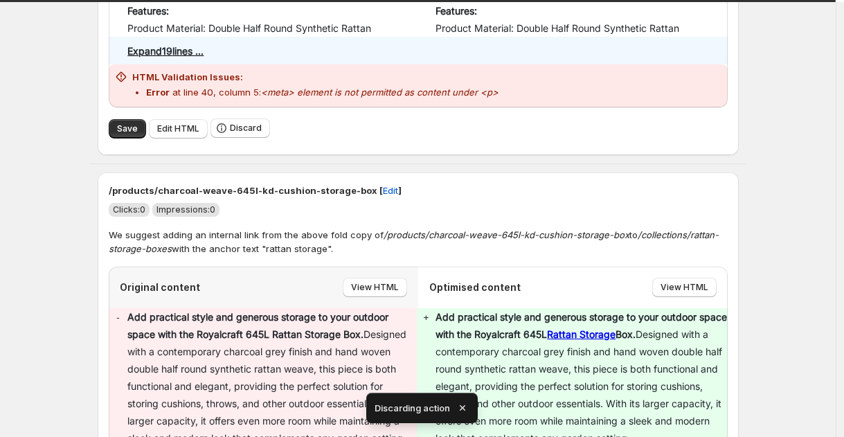
scroll to position [4466, 0]
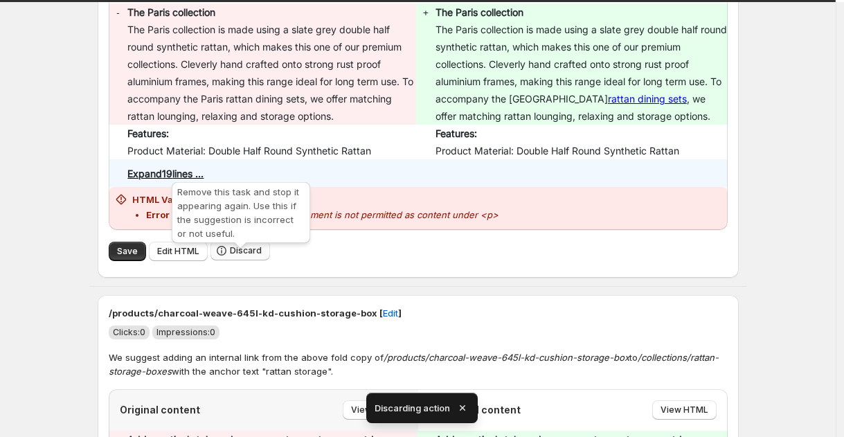
click at [260, 260] on button "Discard" at bounding box center [241, 250] width 60 height 19
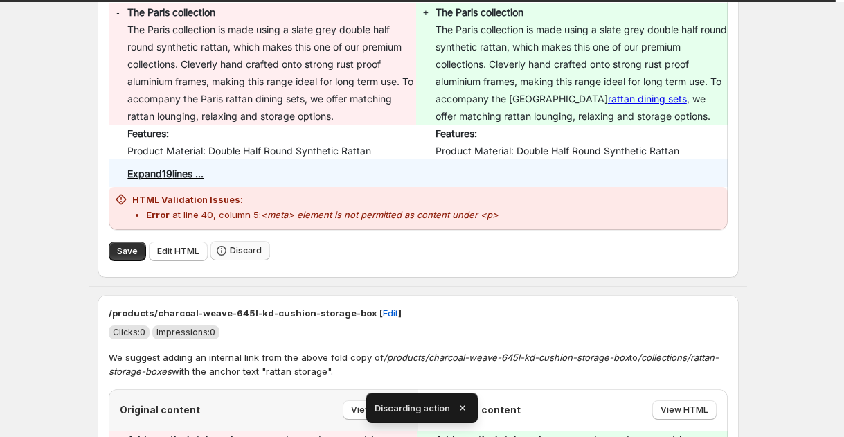
click at [260, 260] on button "Discard" at bounding box center [241, 250] width 60 height 19
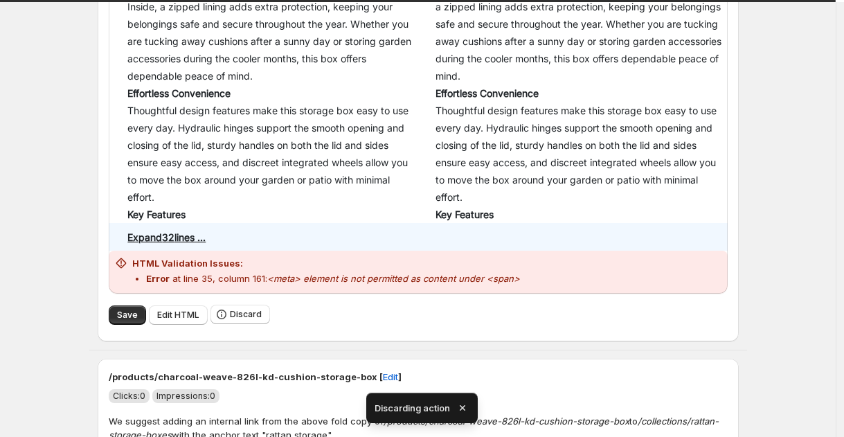
scroll to position [4483, 0]
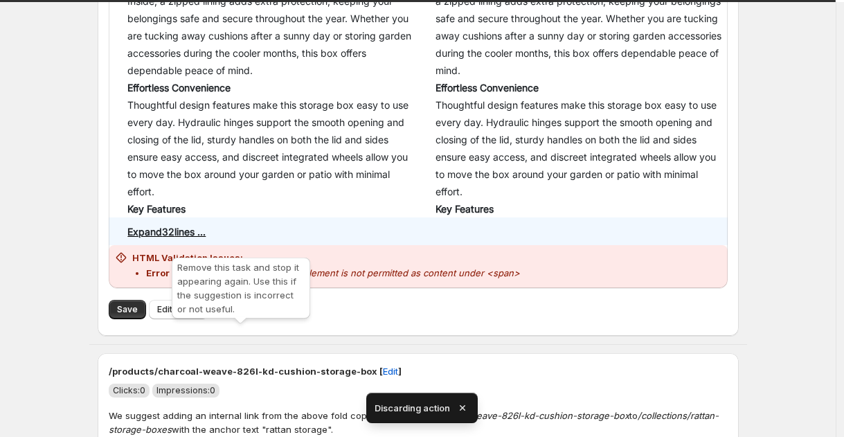
click at [247, 319] on button "Discard" at bounding box center [241, 308] width 60 height 19
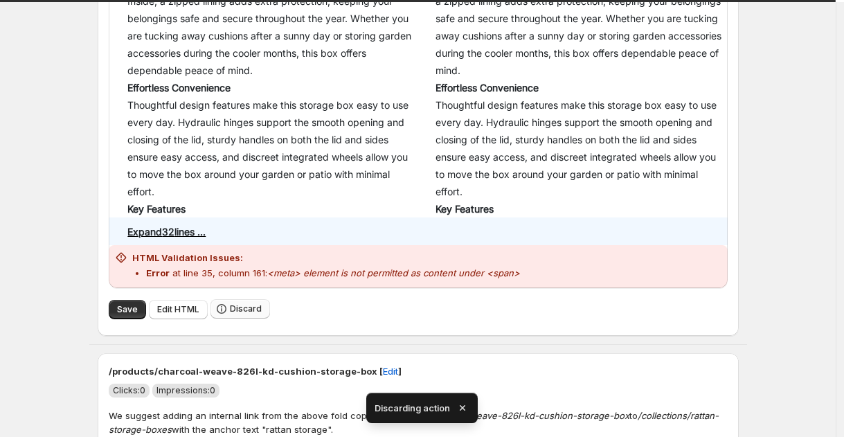
click at [247, 319] on button "Discard" at bounding box center [241, 308] width 60 height 19
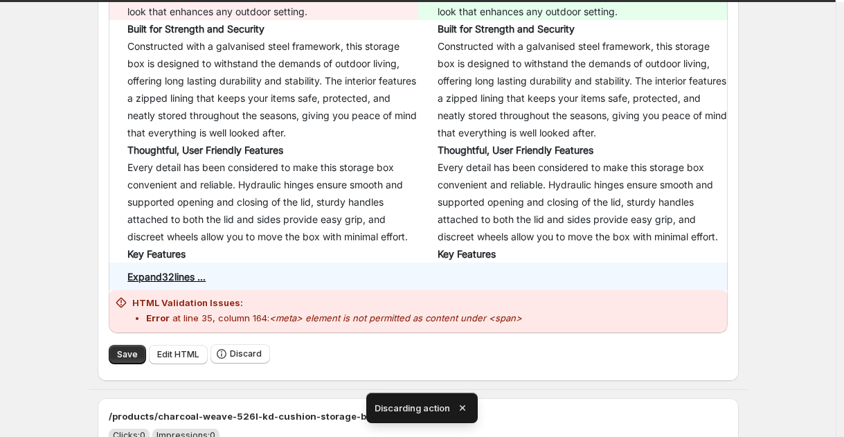
scroll to position [4419, 0]
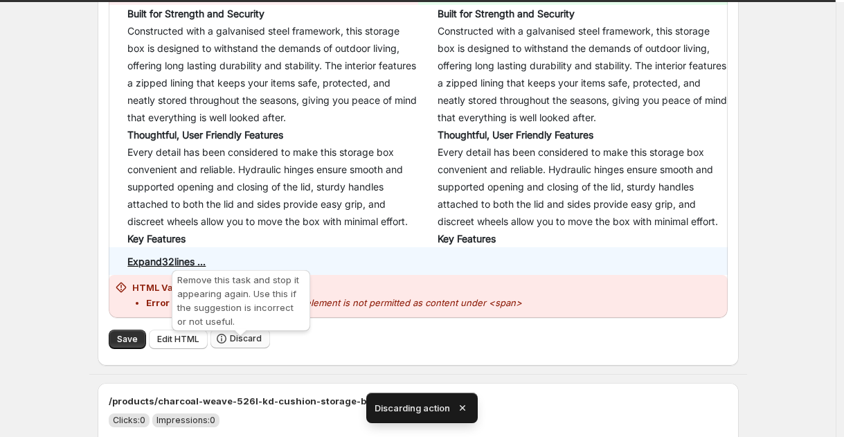
click at [261, 344] on span "Discard" at bounding box center [246, 338] width 32 height 11
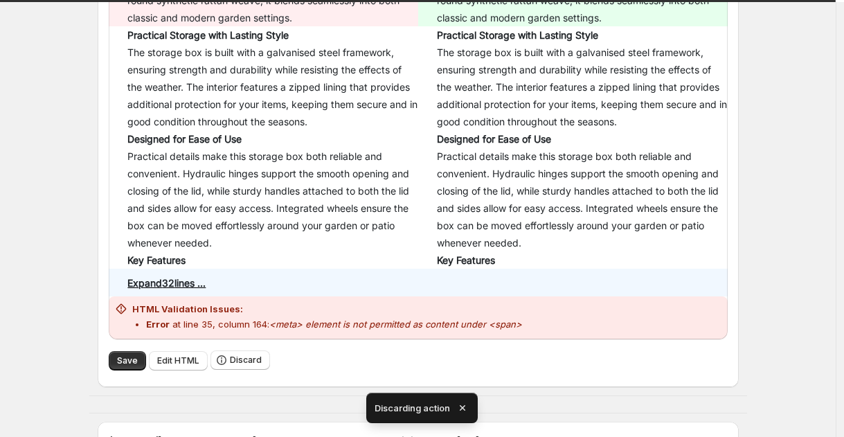
scroll to position [4589, 0]
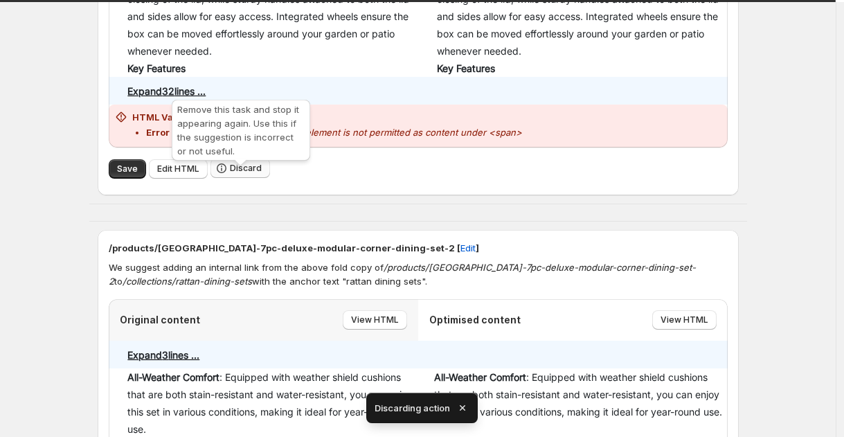
click at [251, 178] on button "Discard" at bounding box center [241, 168] width 60 height 19
drag, startPoint x: 251, startPoint y: 184, endPoint x: 186, endPoint y: 199, distance: 67.6
click at [251, 178] on button "Discard" at bounding box center [241, 168] width 60 height 19
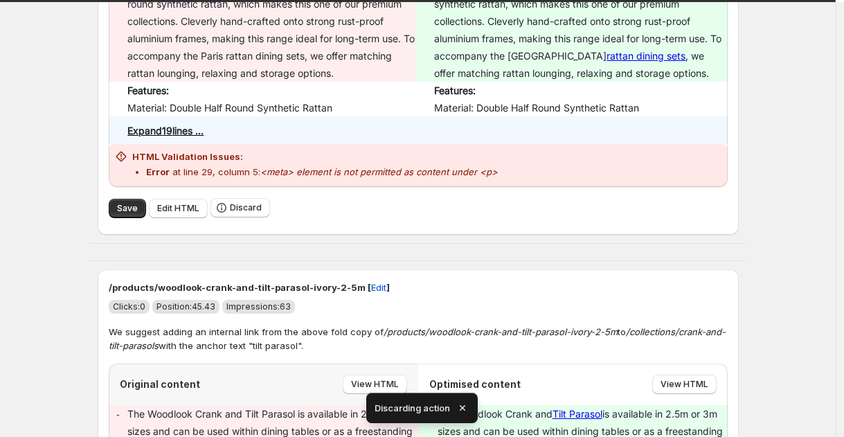
scroll to position [4602, 0]
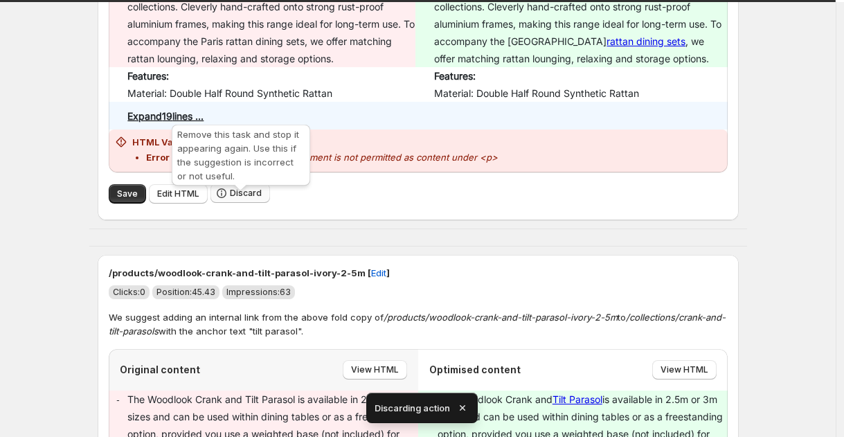
click at [258, 199] on span "Discard" at bounding box center [246, 193] width 32 height 11
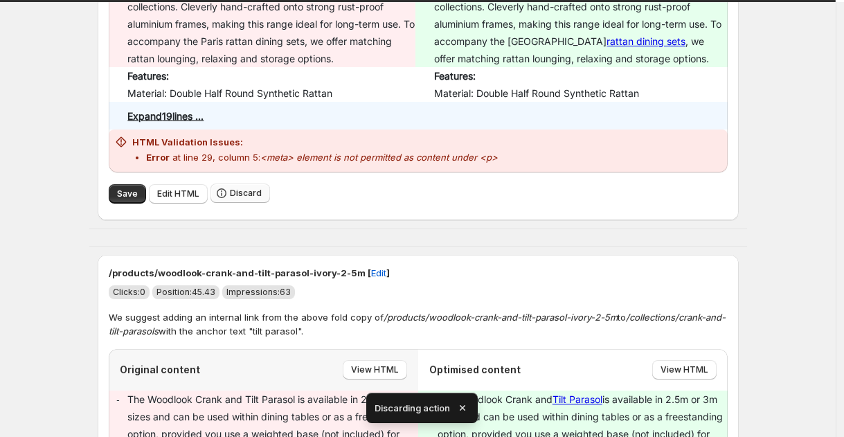
click at [258, 199] on span "Discard" at bounding box center [246, 193] width 32 height 11
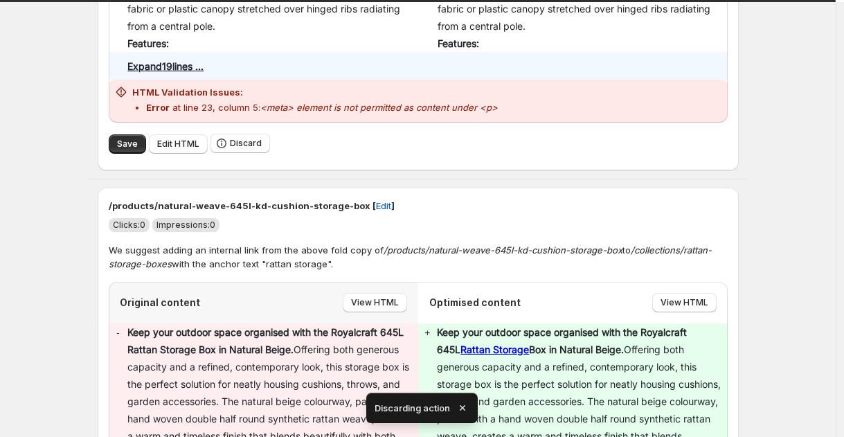
scroll to position [4516, 0]
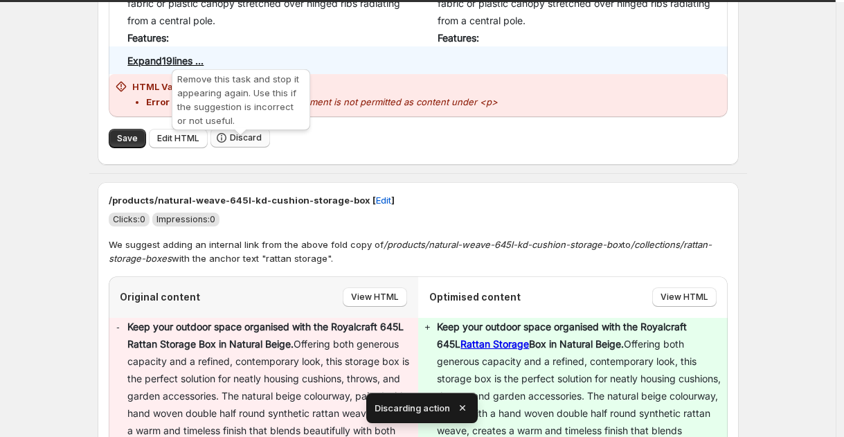
click at [232, 148] on button "Discard" at bounding box center [241, 137] width 60 height 19
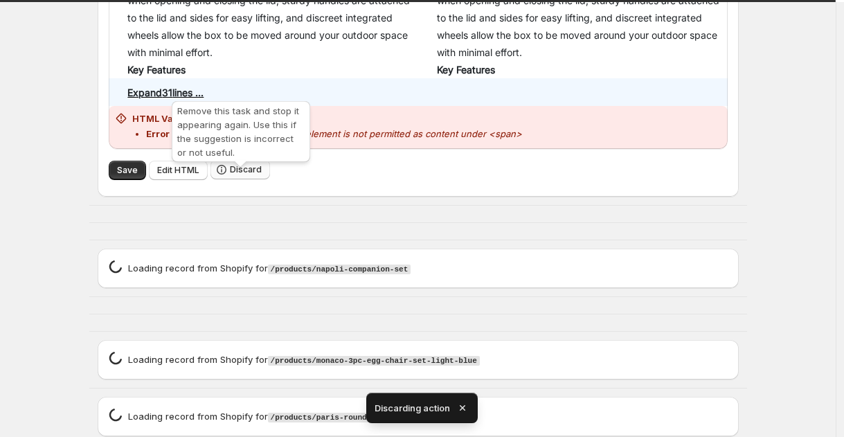
click at [234, 175] on span "Discard" at bounding box center [246, 169] width 32 height 11
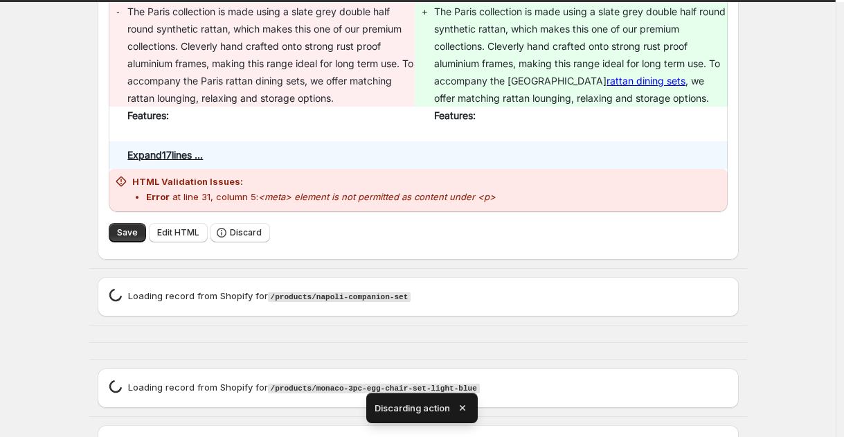
scroll to position [4544, 0]
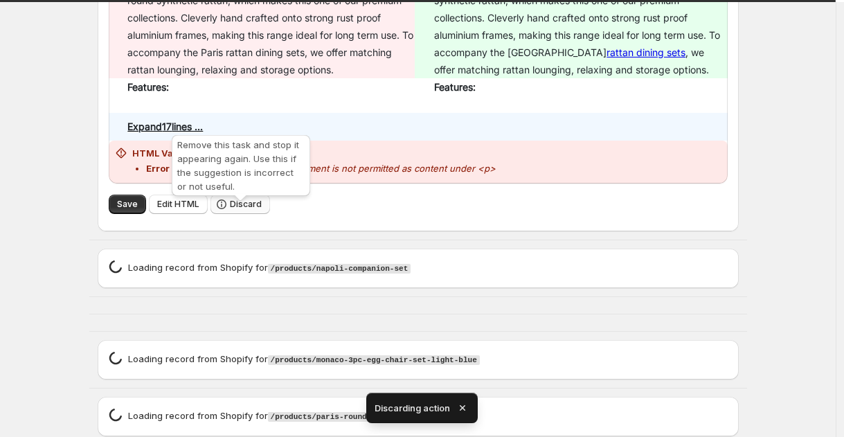
click at [251, 208] on button "Discard" at bounding box center [241, 204] width 60 height 19
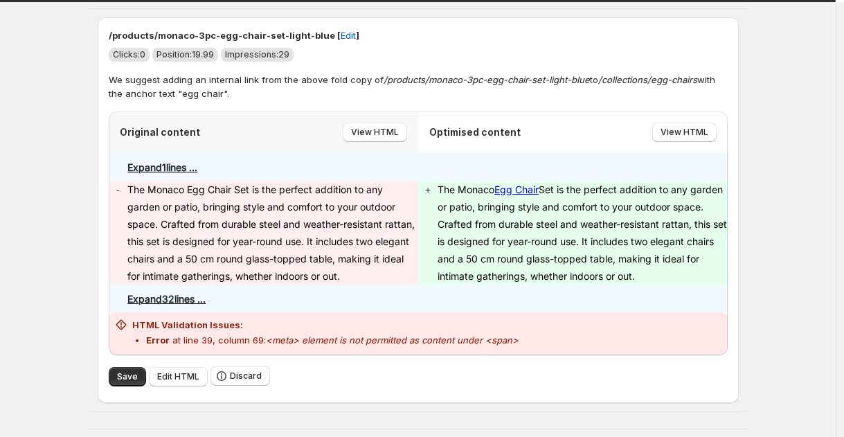
scroll to position [5441, 0]
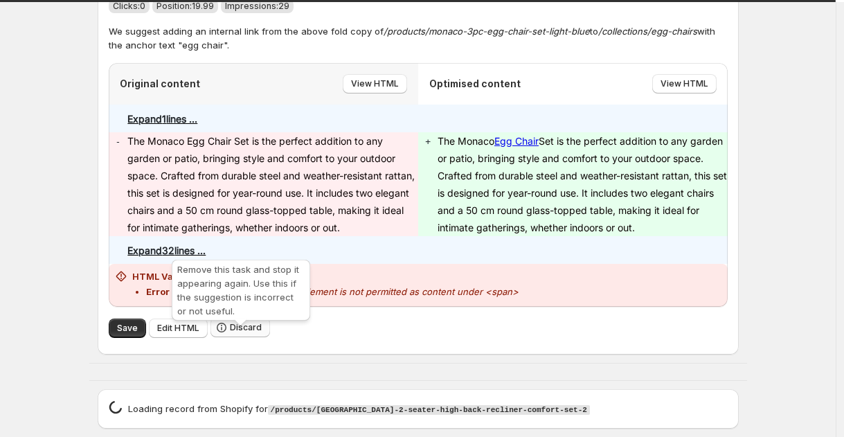
click at [230, 325] on button "Discard" at bounding box center [241, 327] width 60 height 19
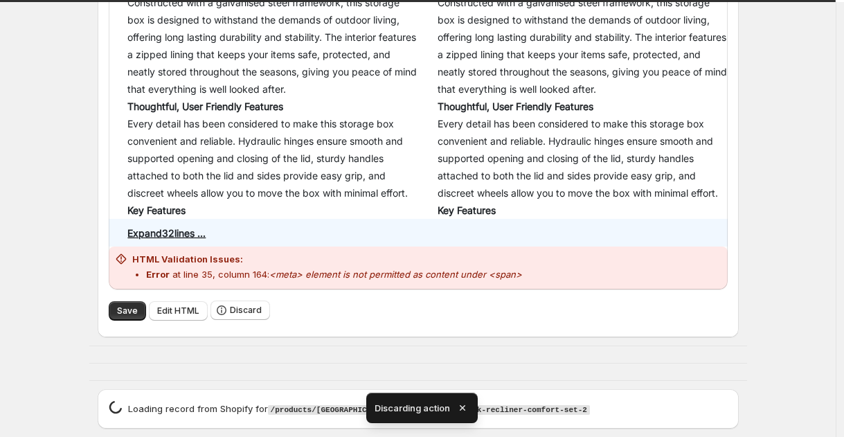
scroll to position [5038, 0]
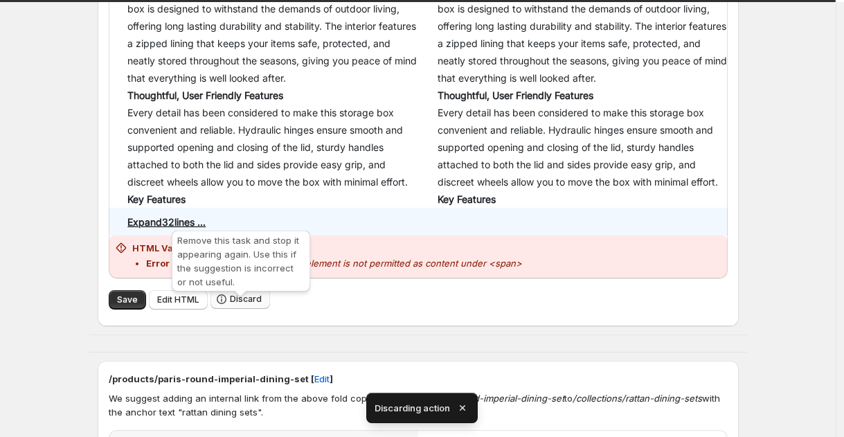
click at [238, 305] on span "Discard" at bounding box center [246, 299] width 32 height 11
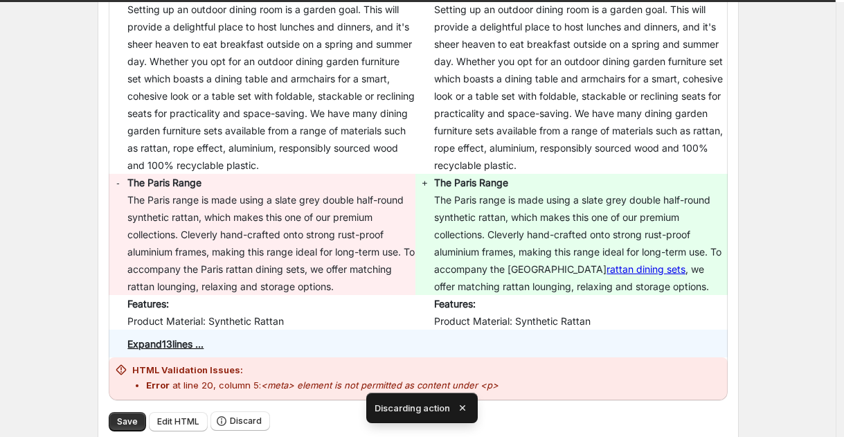
scroll to position [5221, 0]
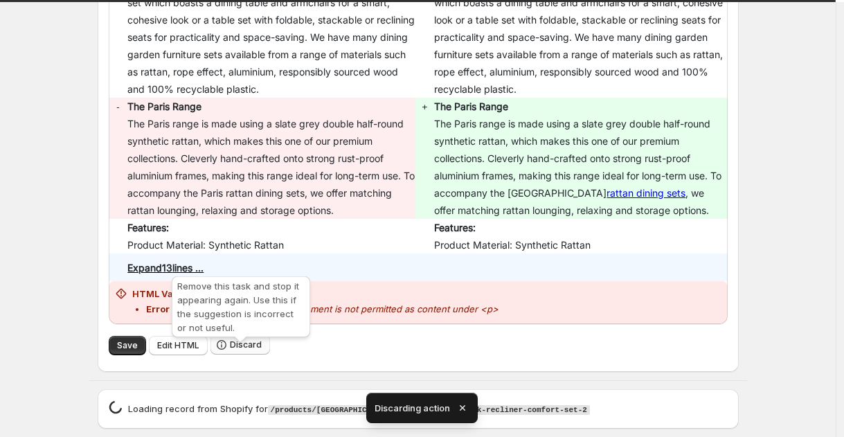
click at [236, 350] on button "Discard" at bounding box center [241, 344] width 60 height 19
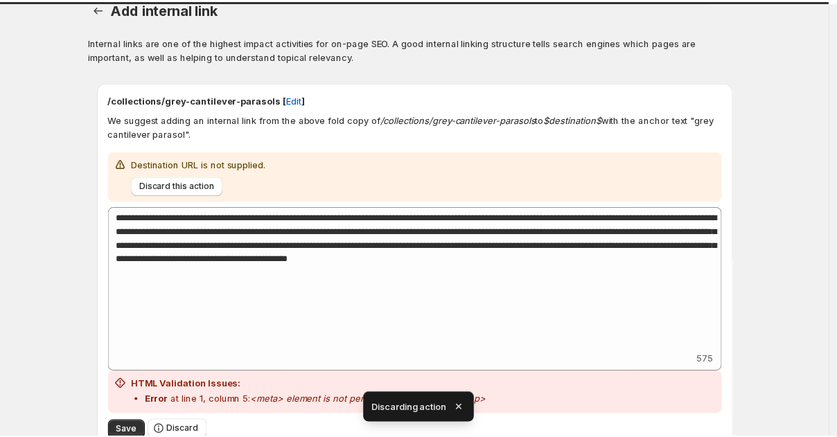
scroll to position [0, 0]
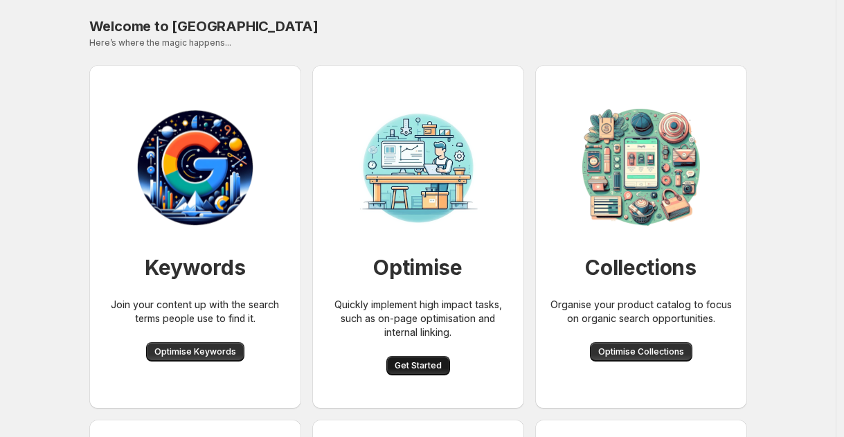
click at [448, 364] on button "Get Started" at bounding box center [419, 365] width 64 height 19
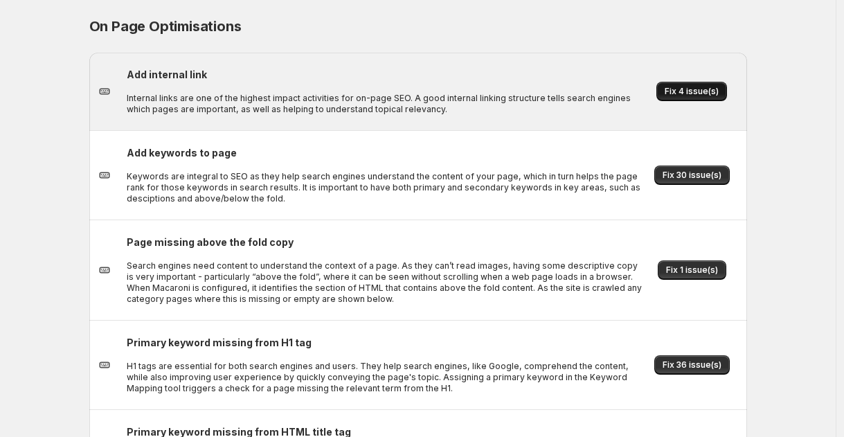
click at [674, 96] on span "Fix 4 issue(s)" at bounding box center [692, 91] width 54 height 11
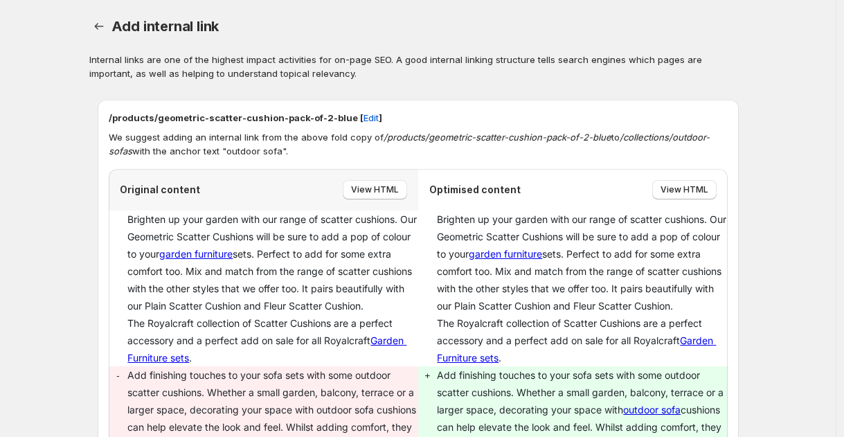
scroll to position [266, 0]
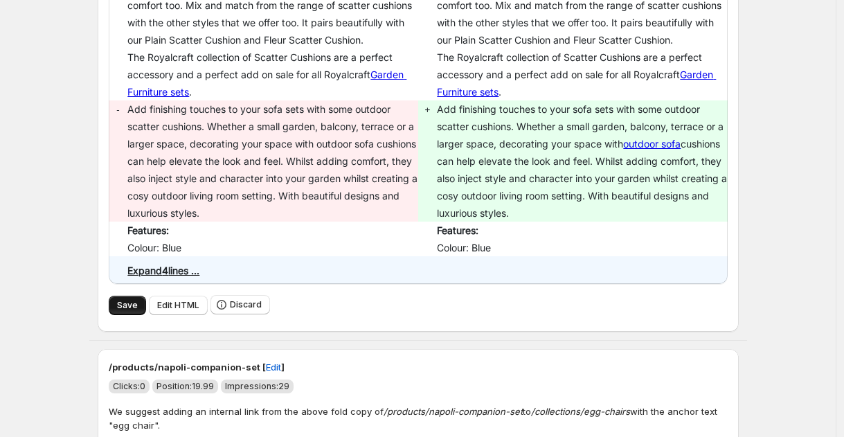
click at [137, 315] on button "Save" at bounding box center [127, 305] width 37 height 19
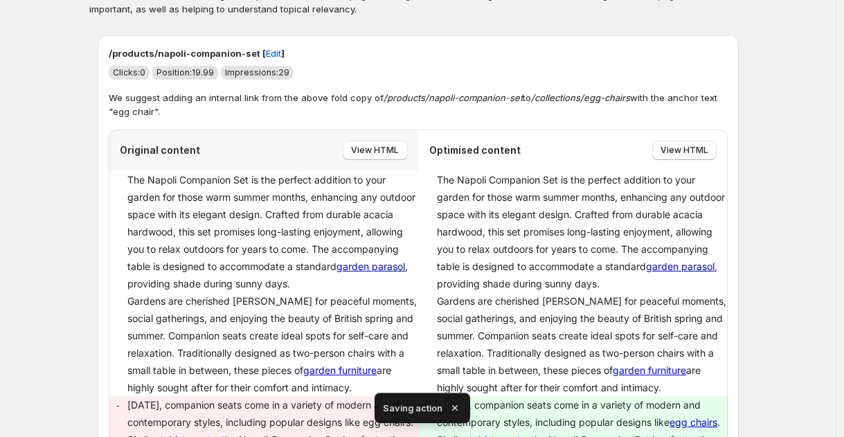
scroll to position [0, 0]
